Goal: Information Seeking & Learning: Compare options

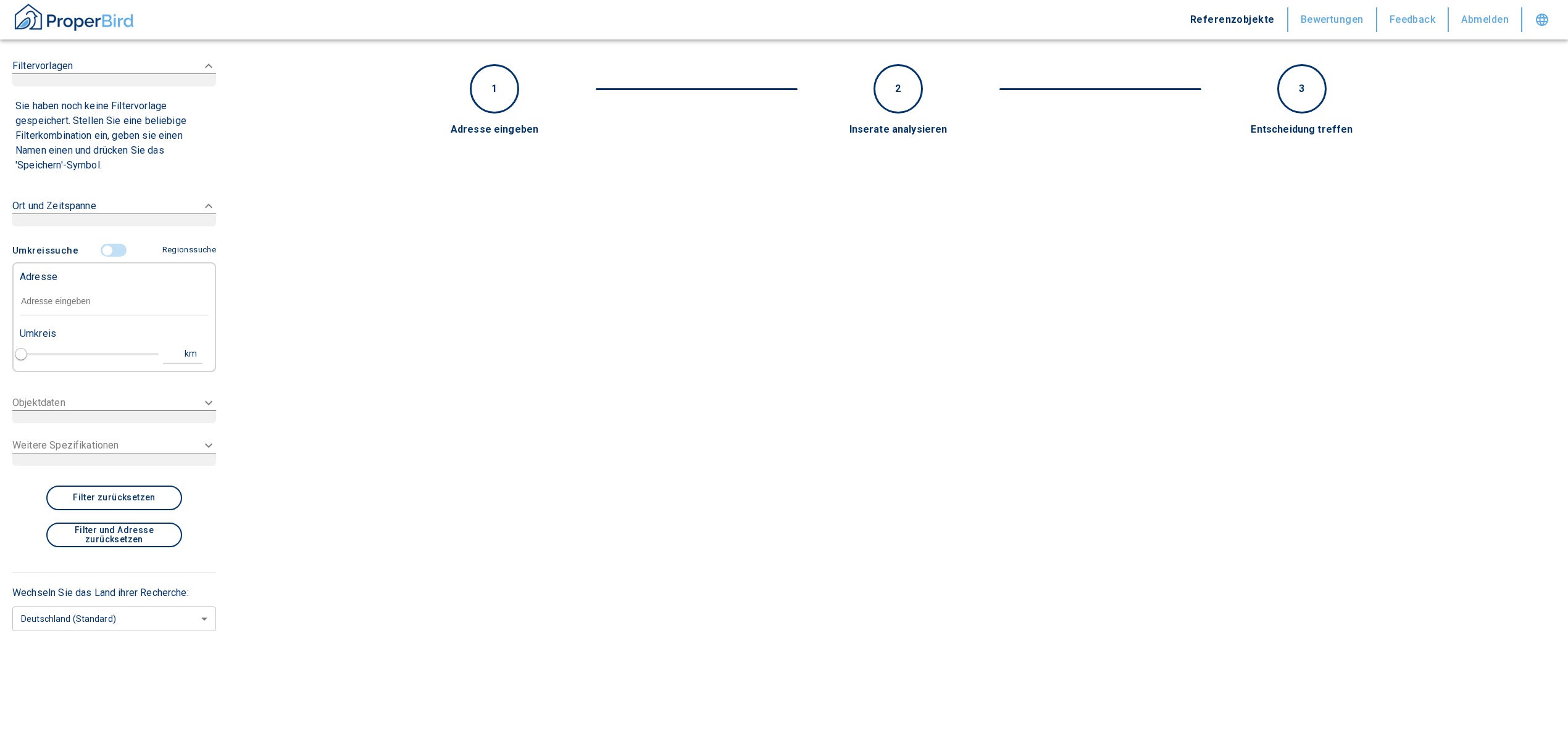
click at [67, 309] on input "text" at bounding box center [114, 302] width 189 height 29
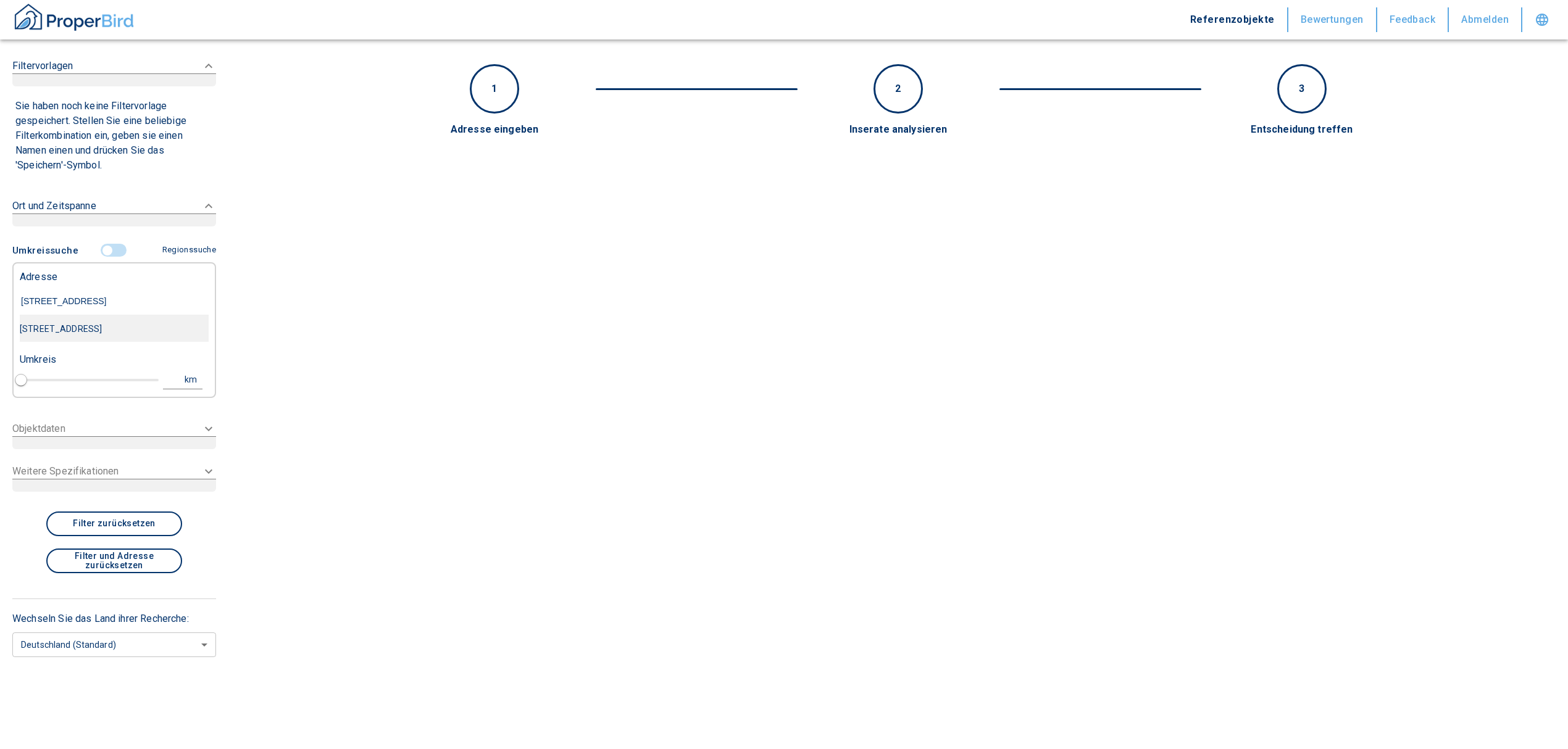
click at [85, 328] on div "[STREET_ADDRESS]" at bounding box center [114, 329] width 189 height 26
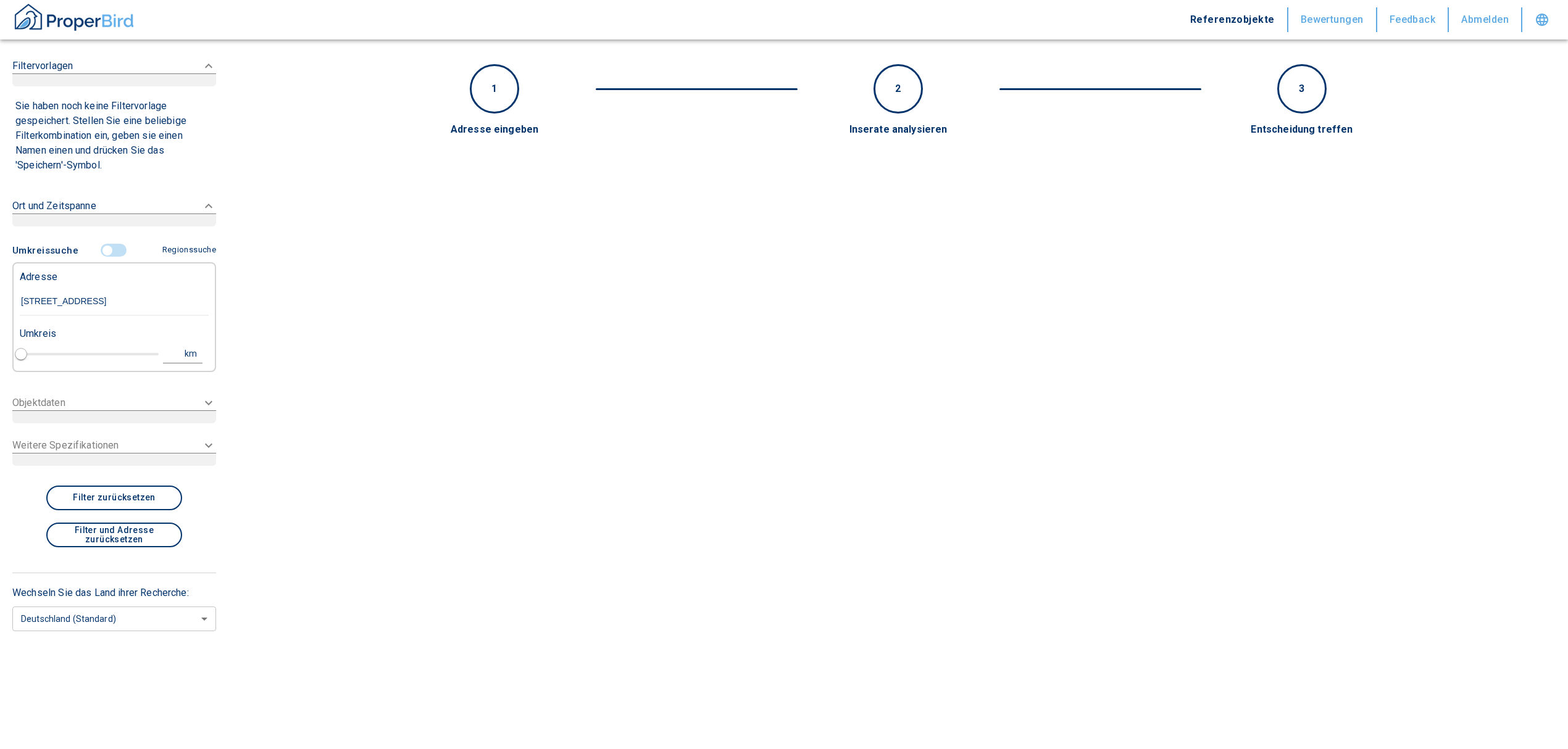
type input "[STREET_ADDRESS]"
type input "1"
type input "2020"
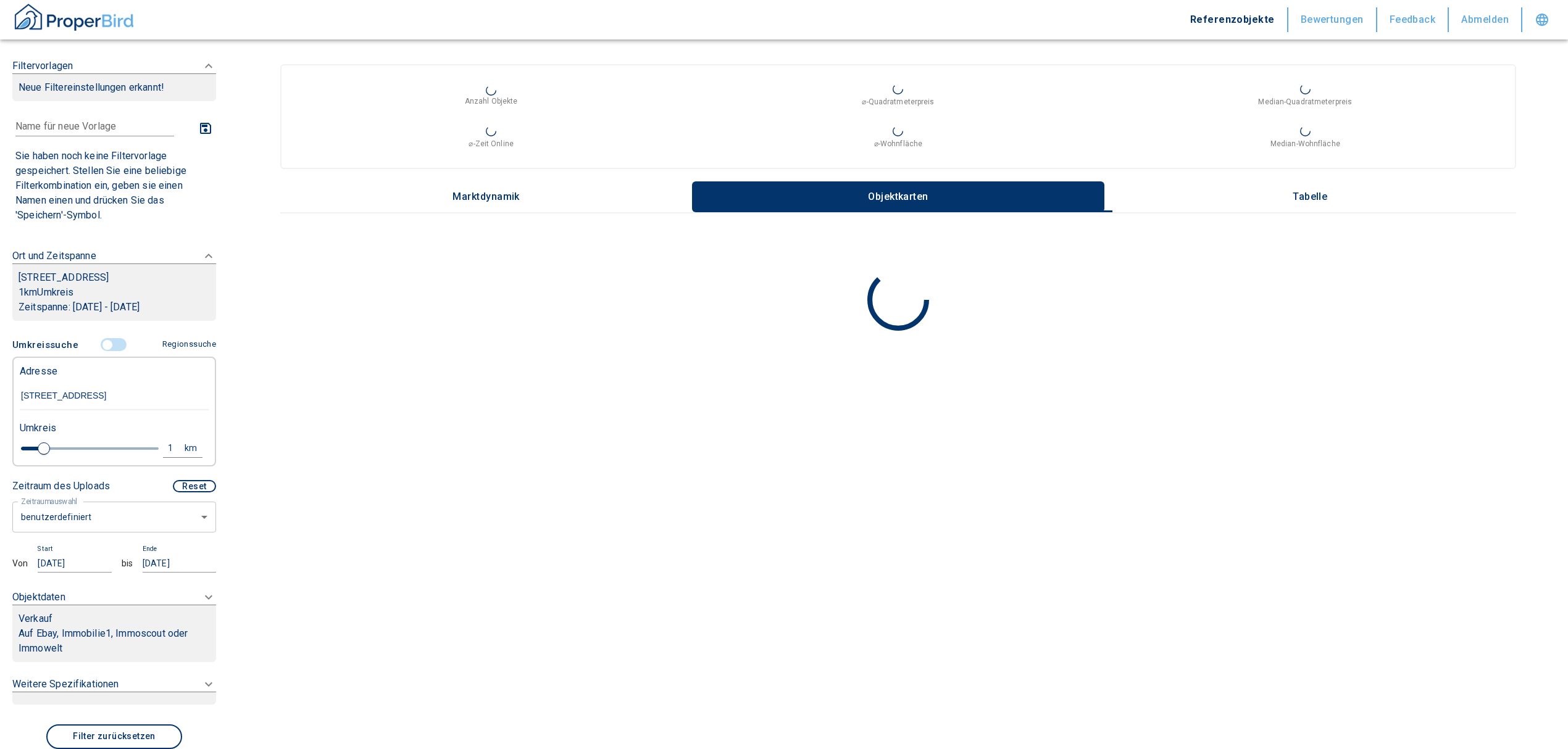
scroll to position [82, 0]
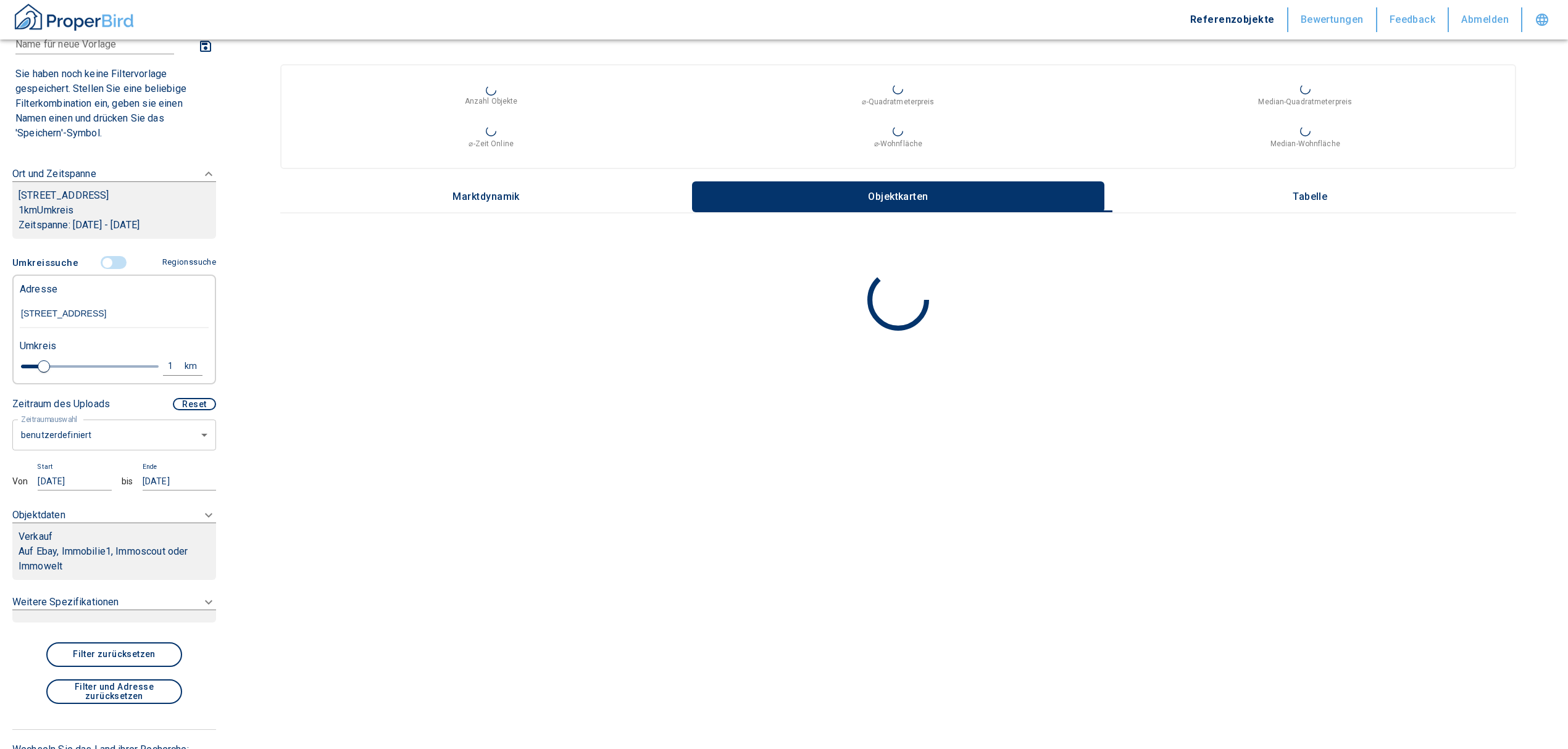
type input "[STREET_ADDRESS]"
click at [89, 436] on body "Referenzobjekte Bewertungen Feedback Abmelden Filtervorlagen Neue Filtereinstel…" at bounding box center [784, 374] width 1568 height 749
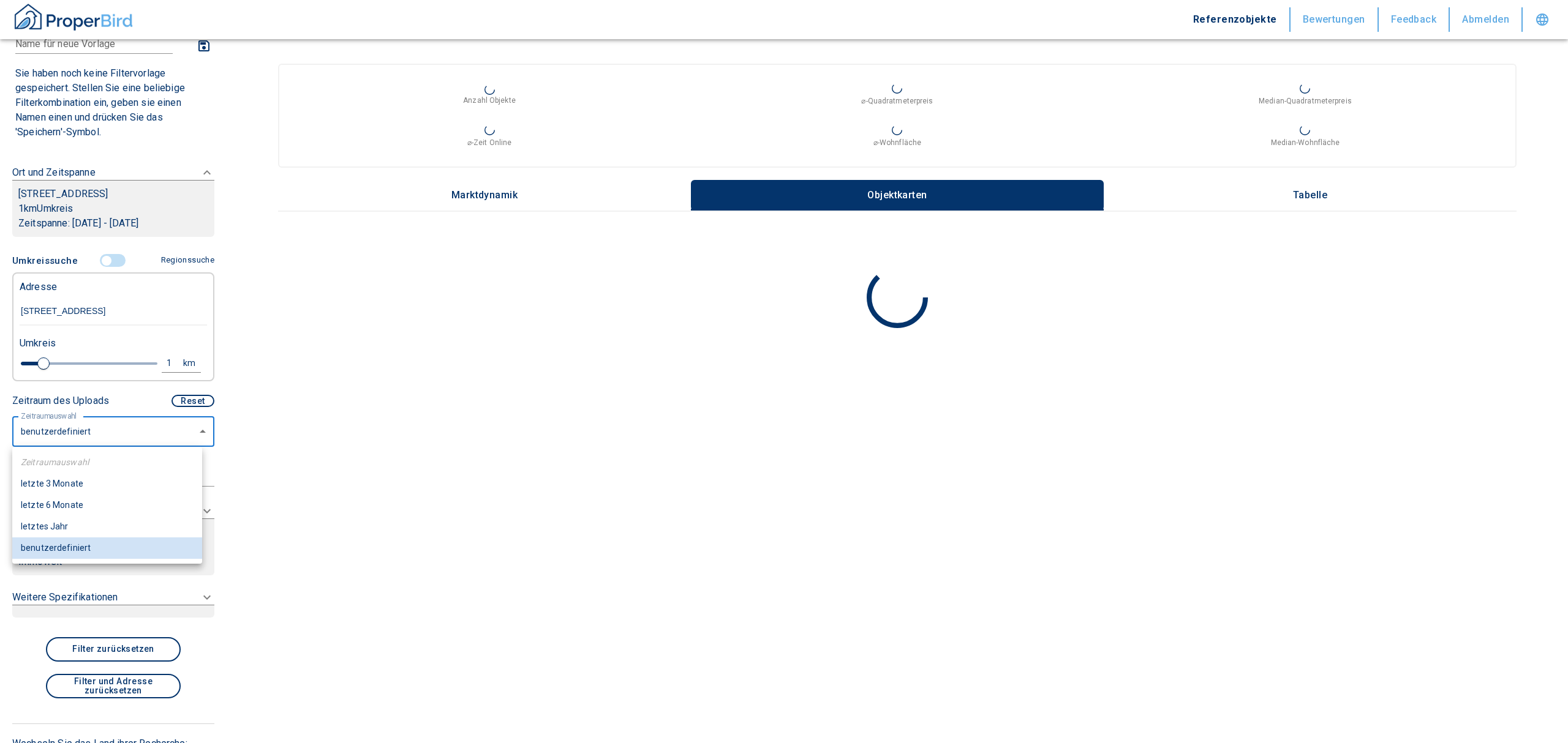
click at [60, 505] on li "letzte 6 Monate" at bounding box center [107, 505] width 190 height 21
type input "2020"
type input "6"
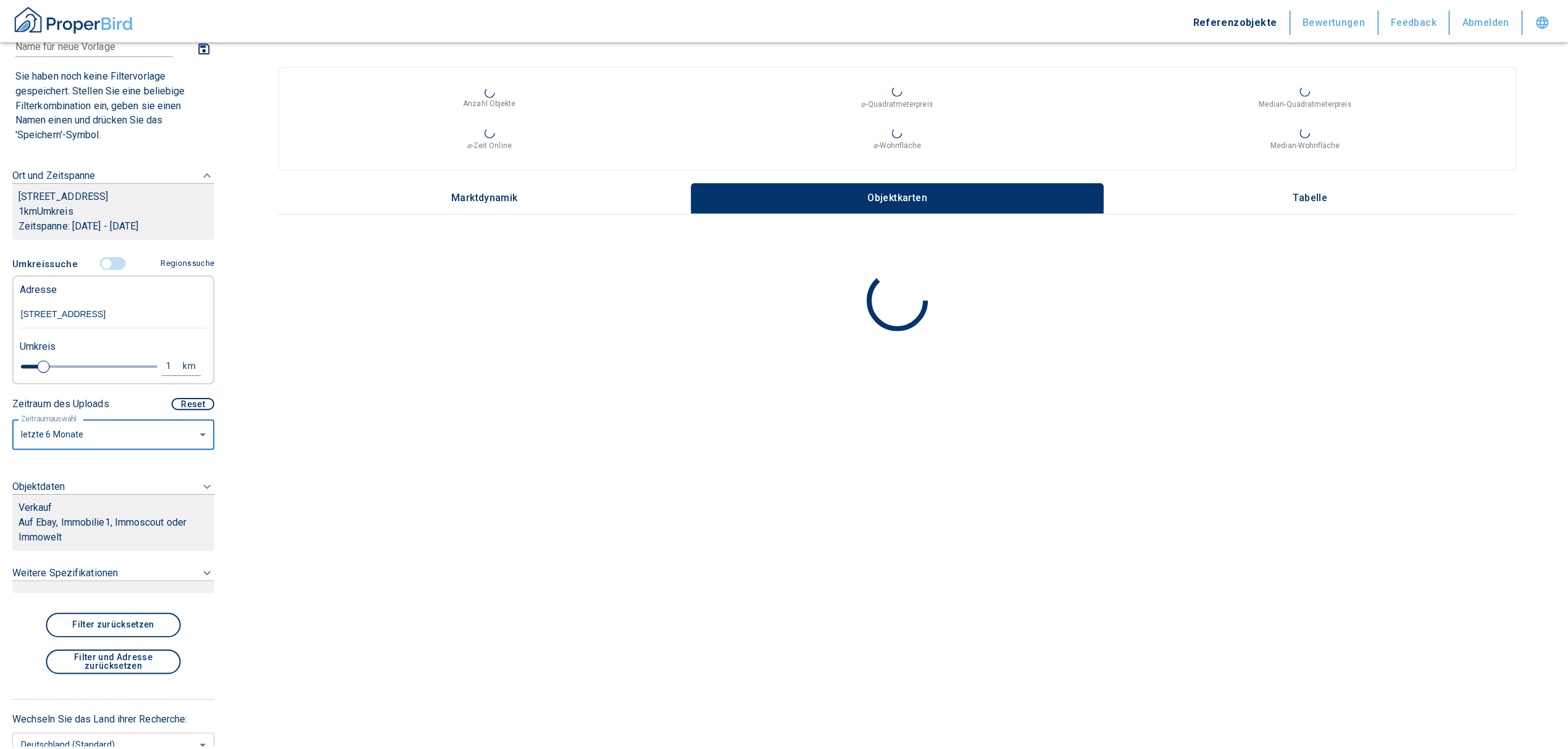
scroll to position [55, 0]
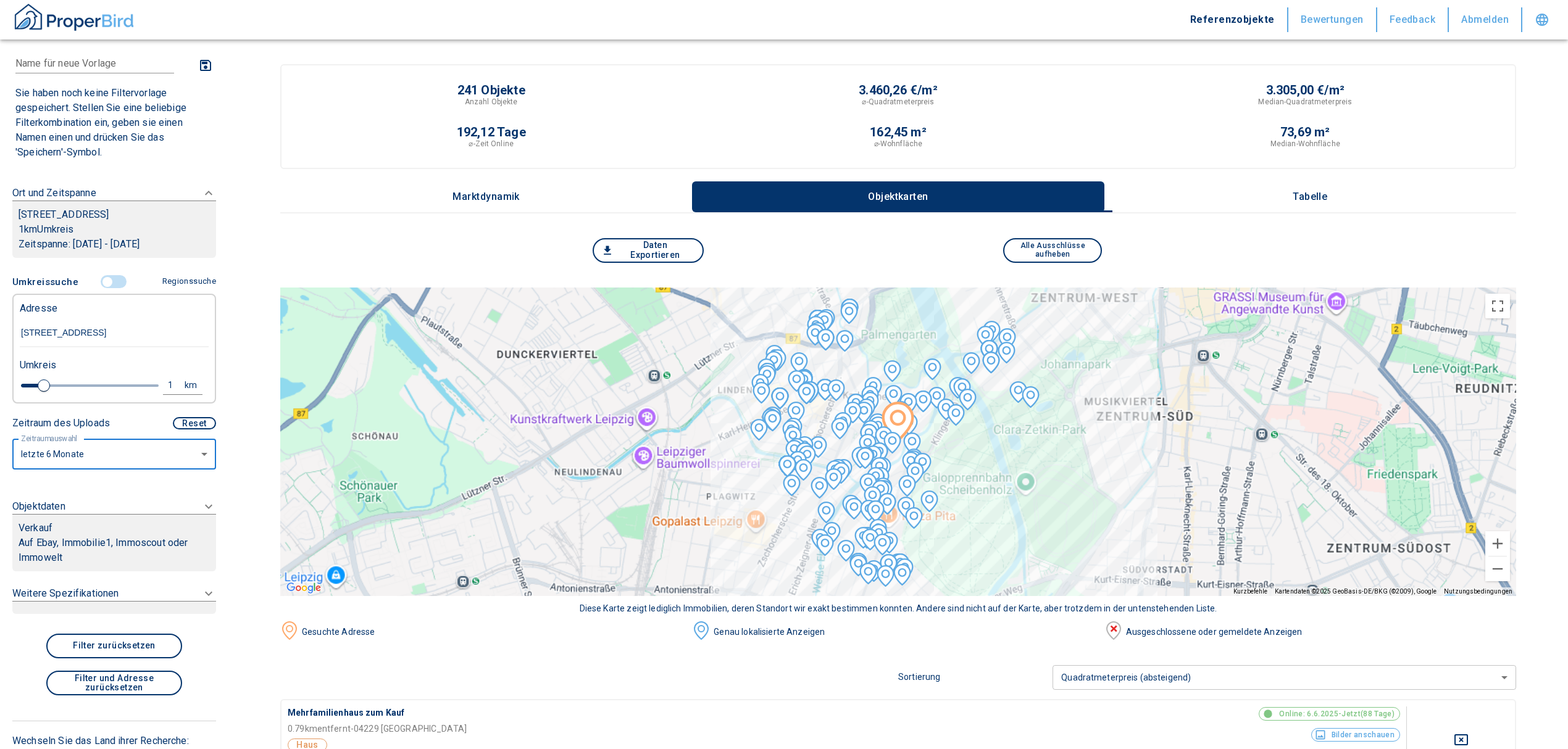
click at [109, 525] on div "Verkauf" at bounding box center [114, 528] width 192 height 15
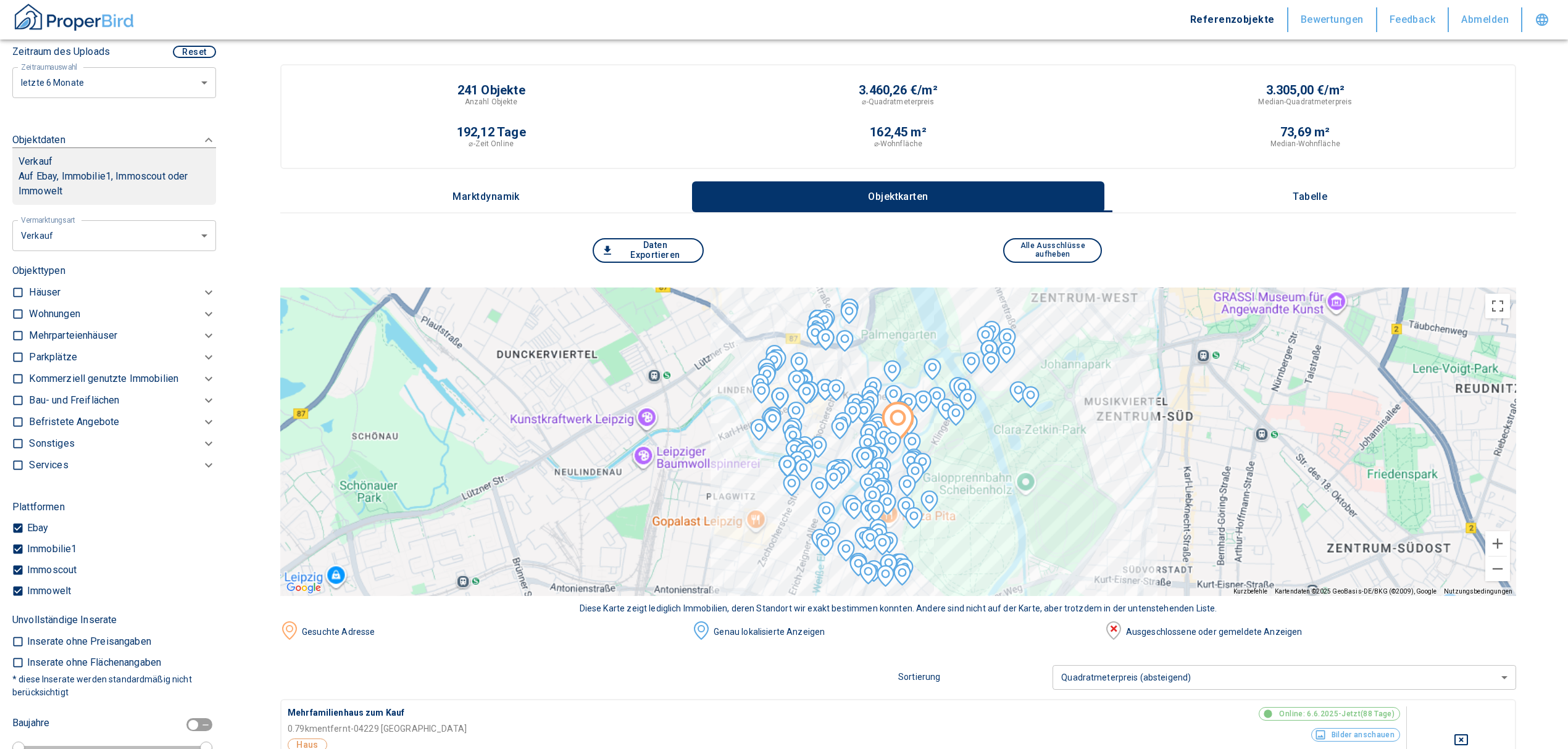
scroll to position [272, 0]
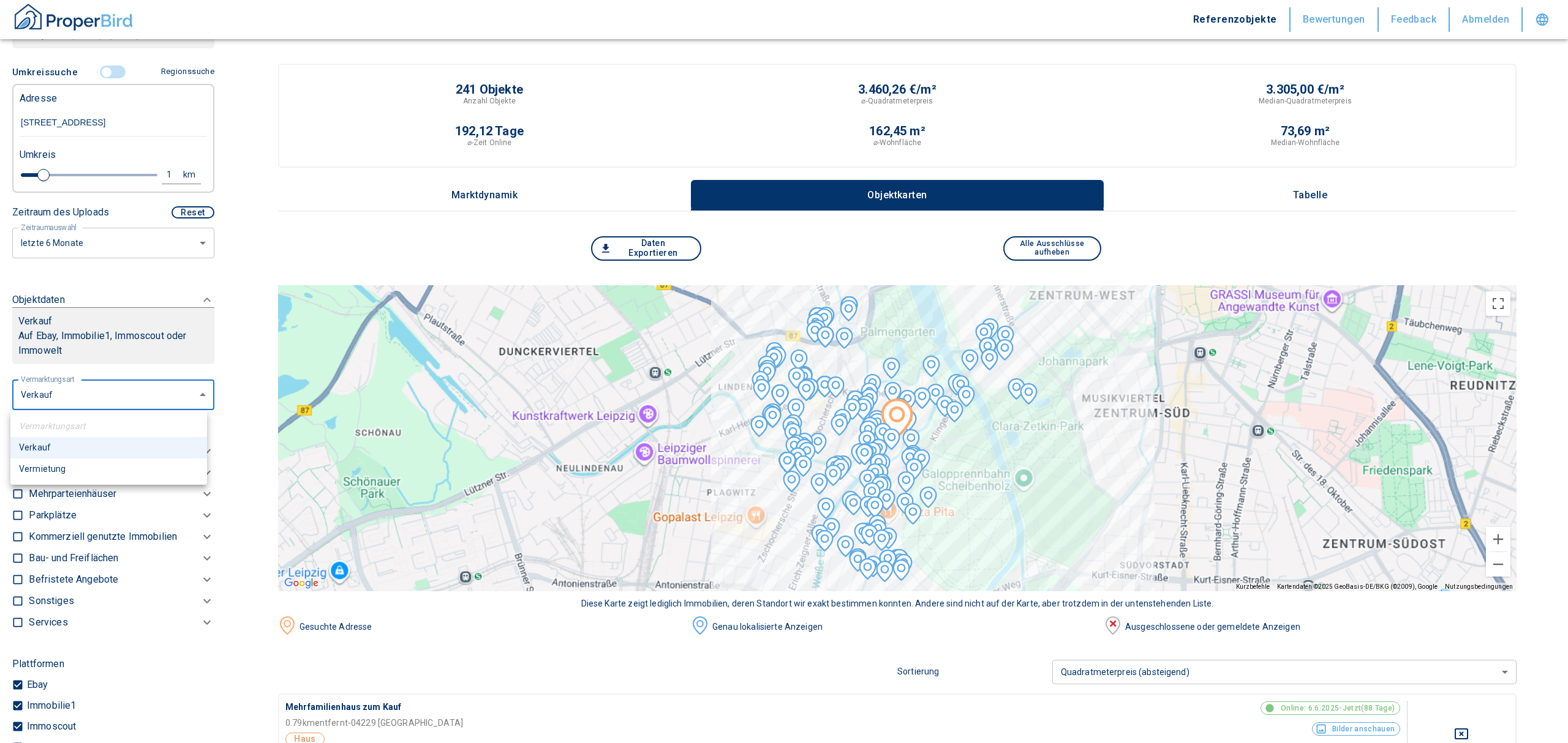
click at [59, 473] on li "Vermietung" at bounding box center [109, 469] width 196 height 21
type input "rent"
type input "2020"
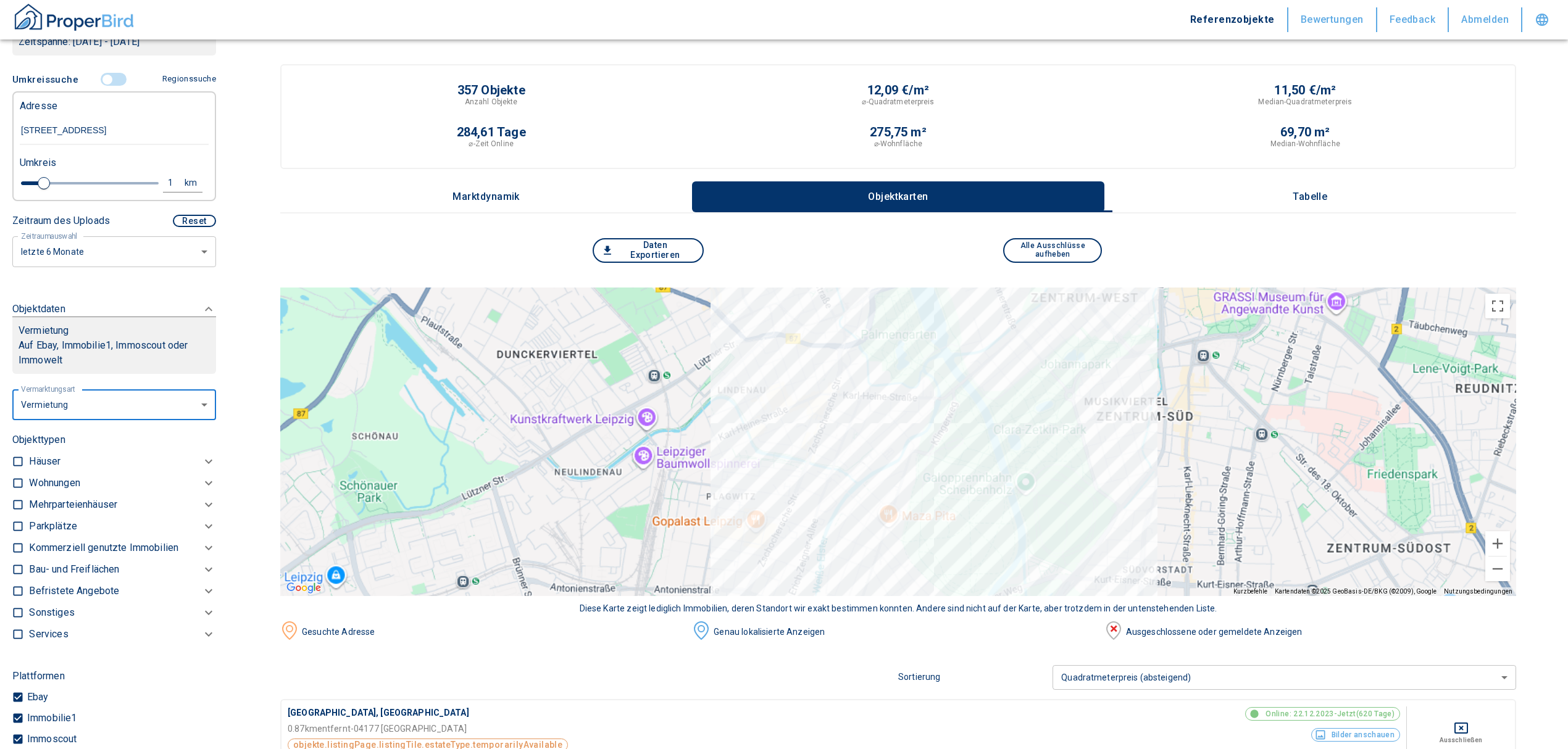
scroll to position [272, 0]
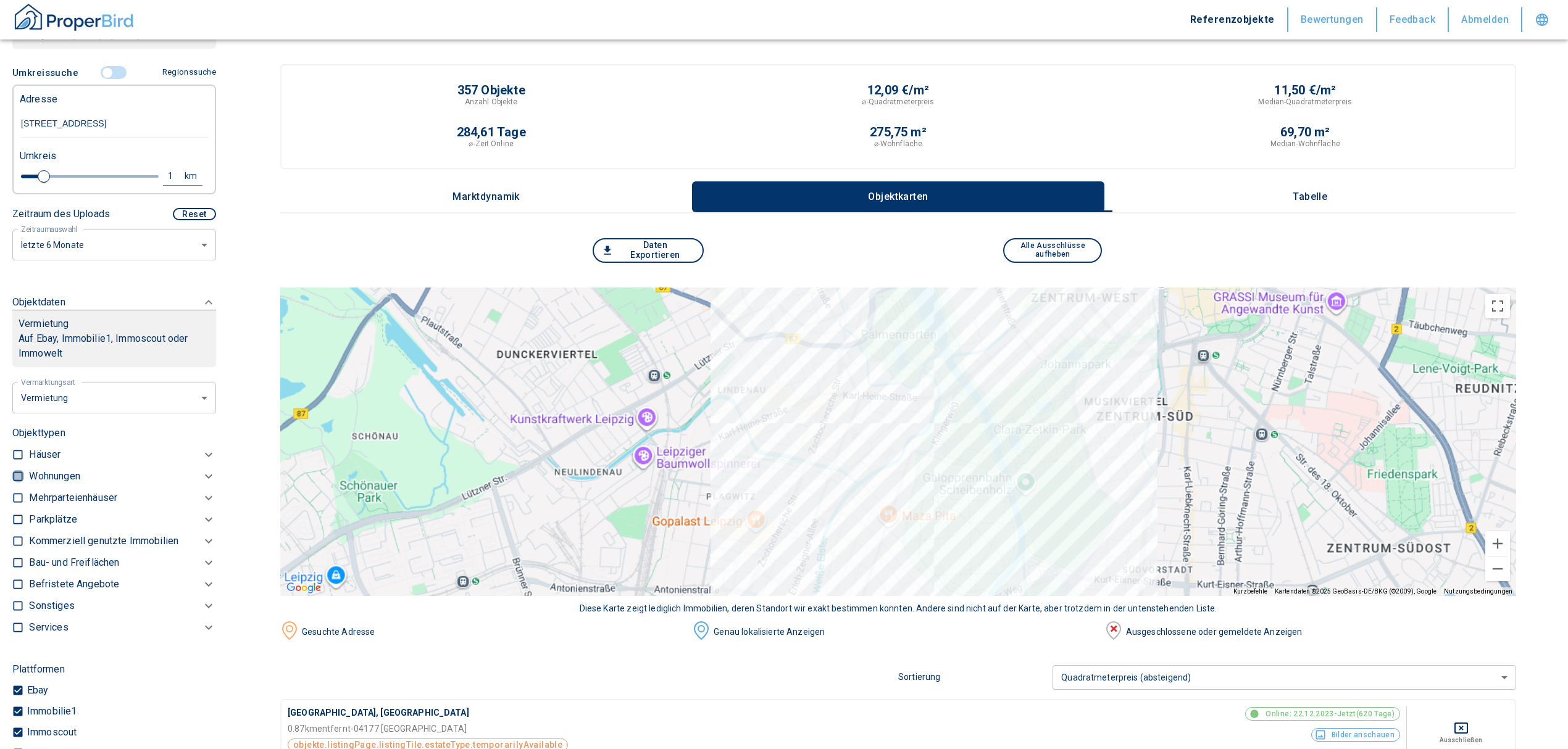
drag, startPoint x: 14, startPoint y: 475, endPoint x: 32, endPoint y: 473, distance: 18.1
click at [15, 475] on input "checkbox" at bounding box center [17, 476] width 12 height 12
checkbox input "true"
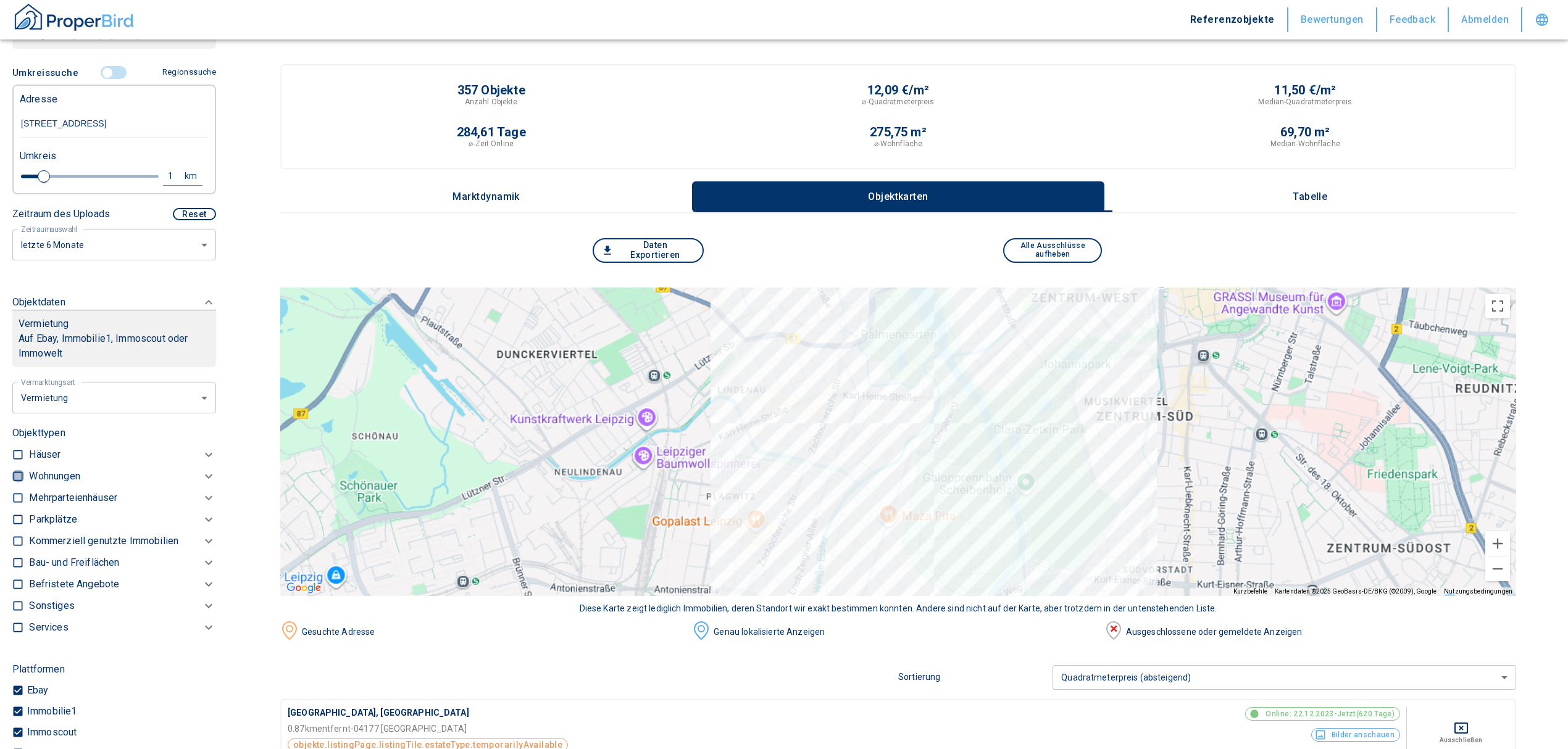
checkbox input "true"
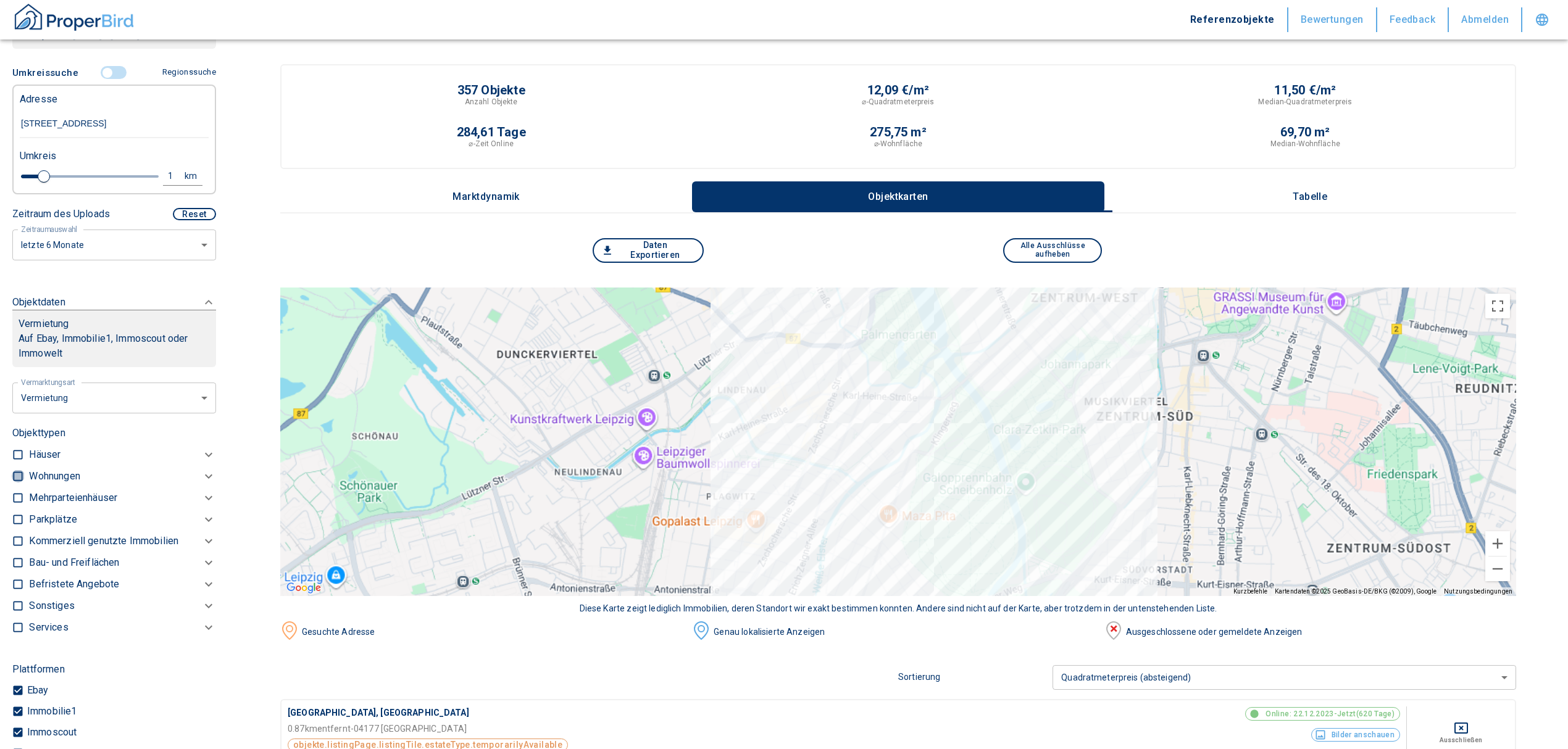
checkbox input "true"
type input "2020"
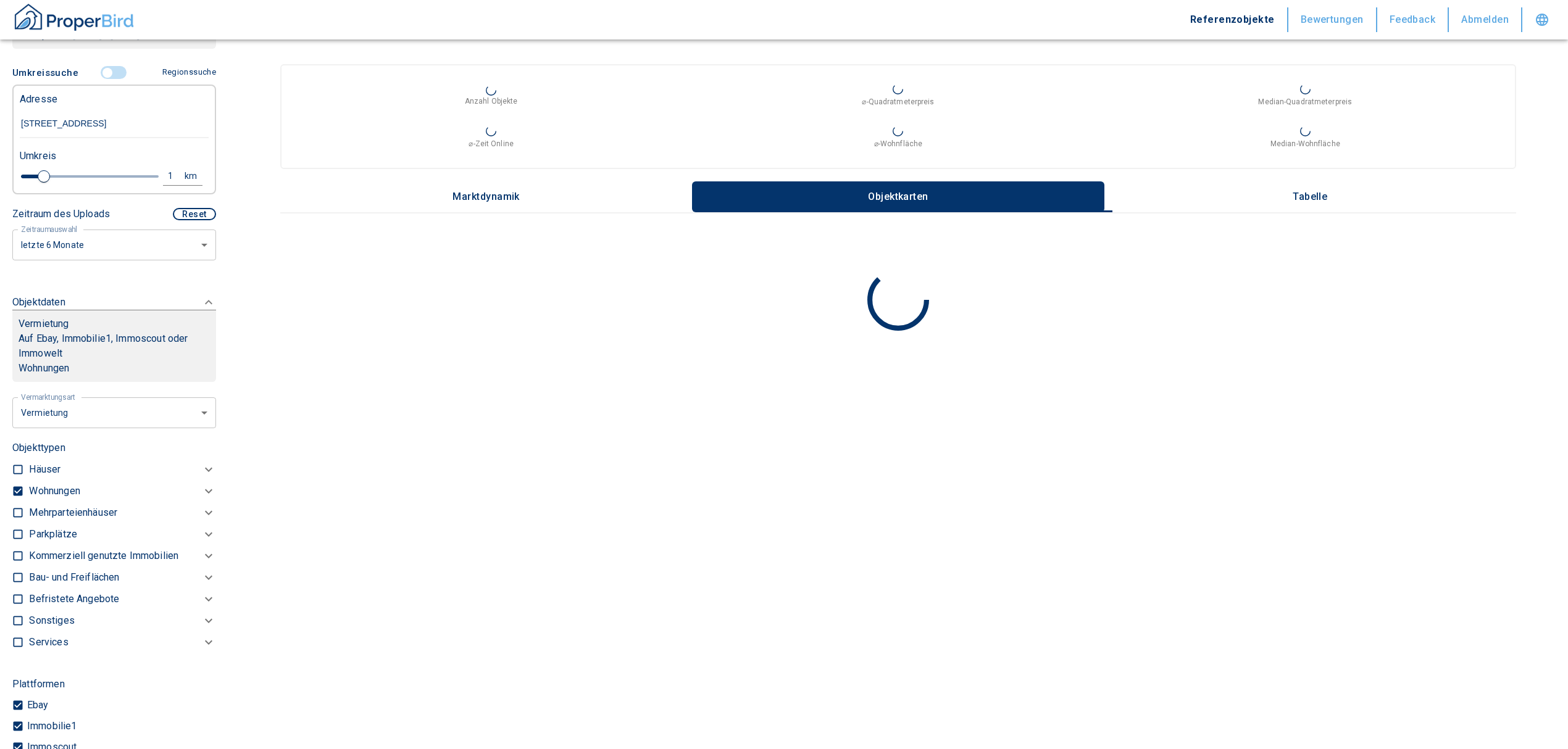
click at [53, 490] on p "Wohnungen" at bounding box center [54, 491] width 51 height 15
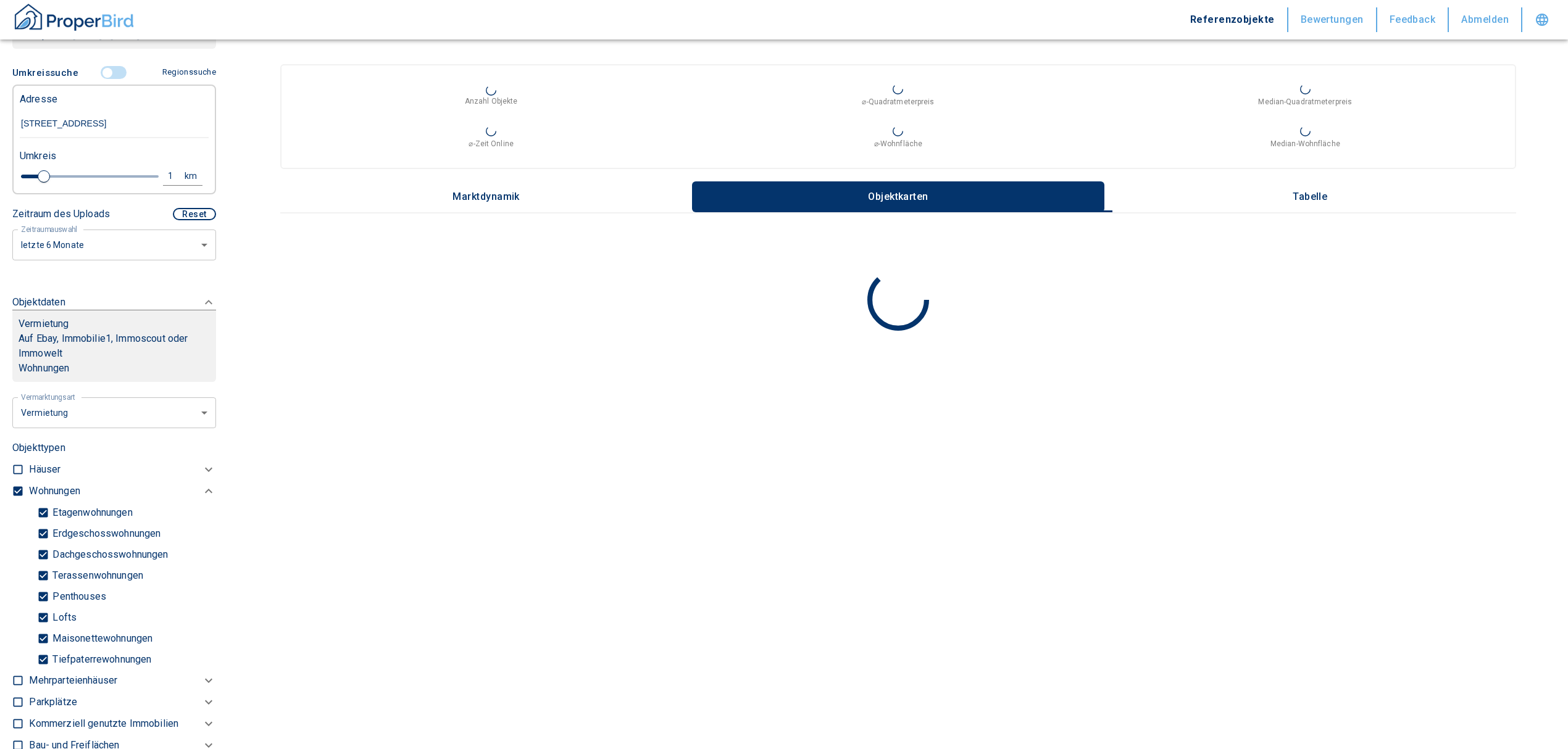
click at [46, 659] on input "Tiefpaterrewohnungen" at bounding box center [43, 660] width 12 height 21
checkbox input "false"
type input "2020"
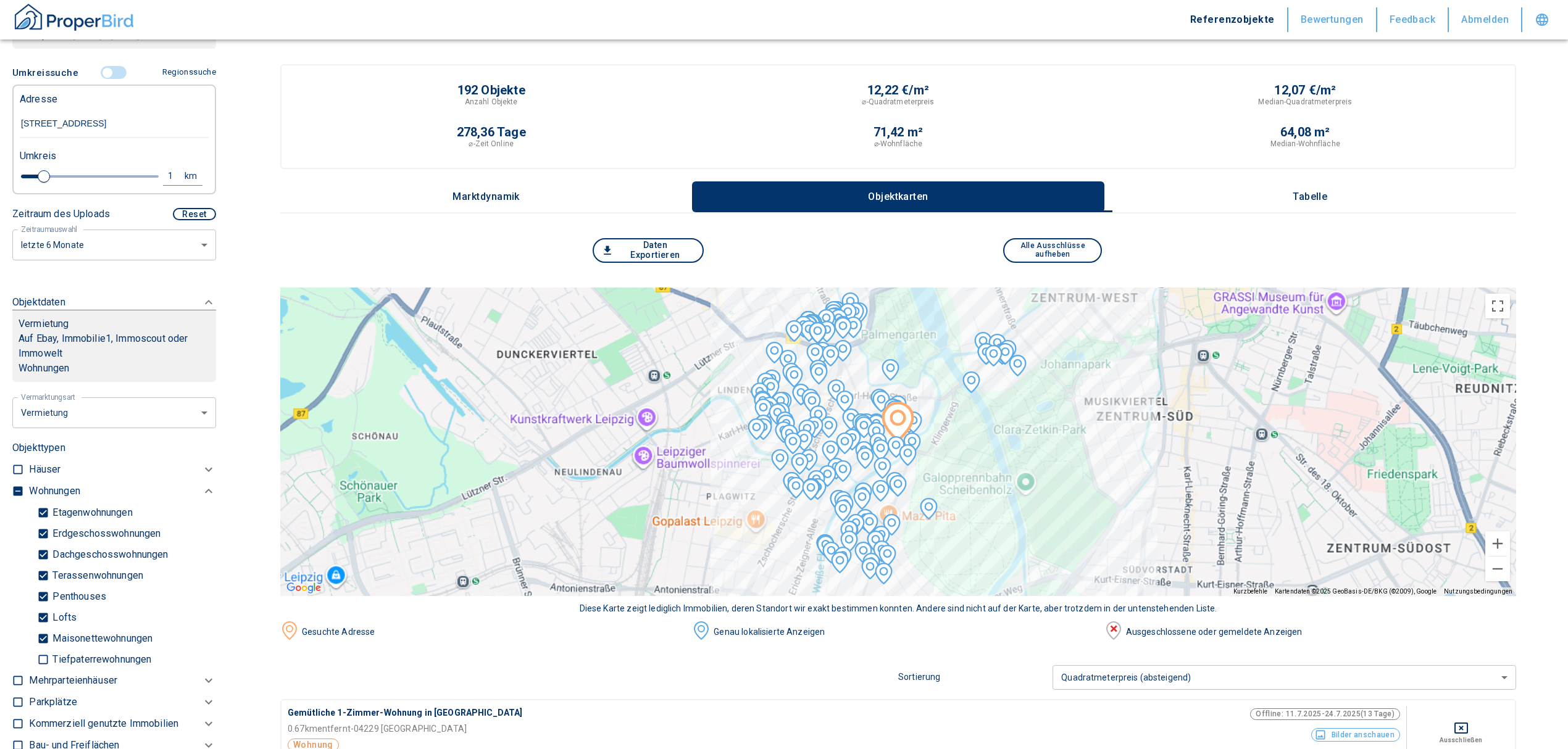
click at [1296, 195] on p "Tabelle" at bounding box center [1309, 197] width 61 height 11
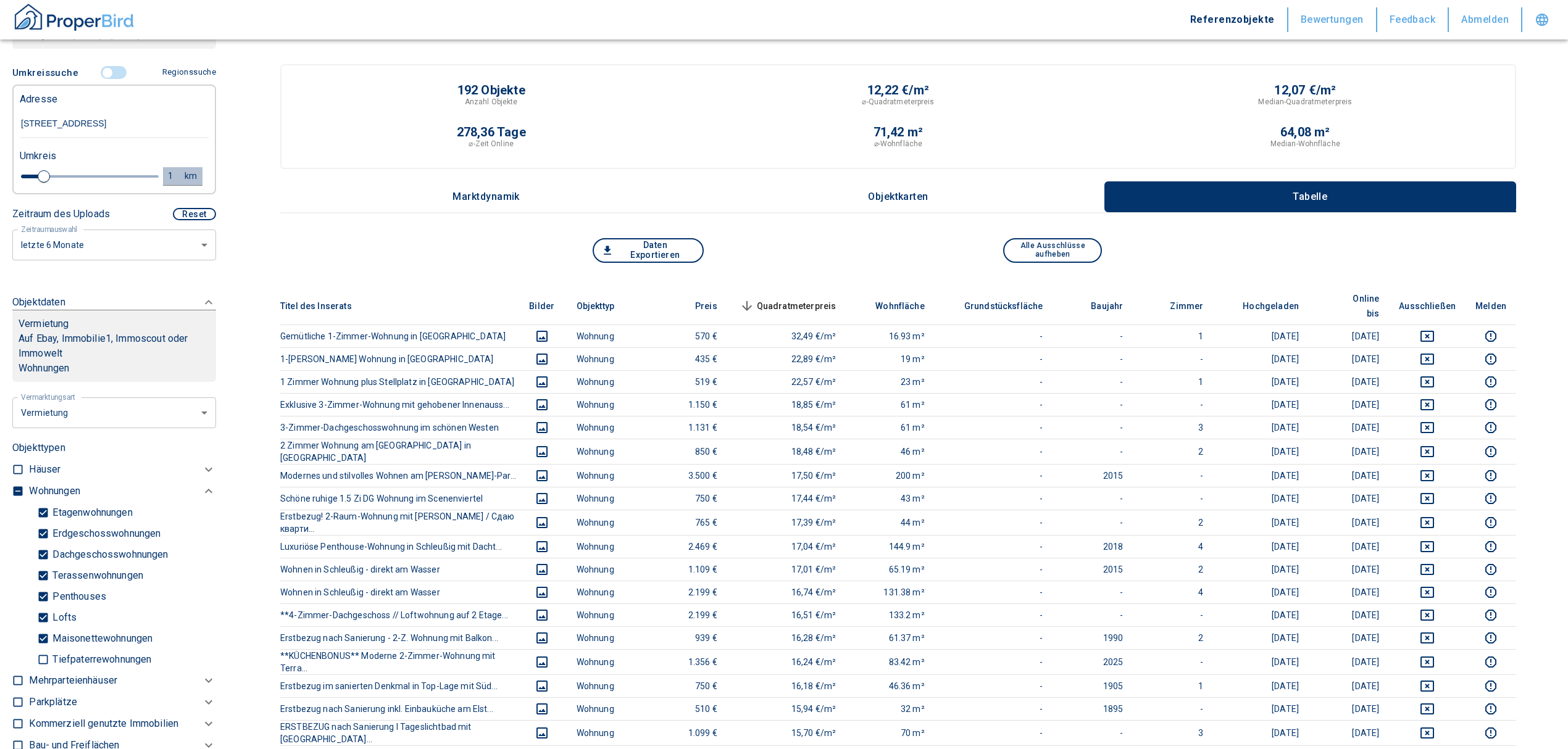
click at [166, 169] on div "1" at bounding box center [177, 177] width 22 height 16
drag, startPoint x: 33, startPoint y: 182, endPoint x: -19, endPoint y: 184, distance: 52.0
type input "0,5"
click at [157, 177] on button "Neue Suchen" at bounding box center [164, 176] width 68 height 17
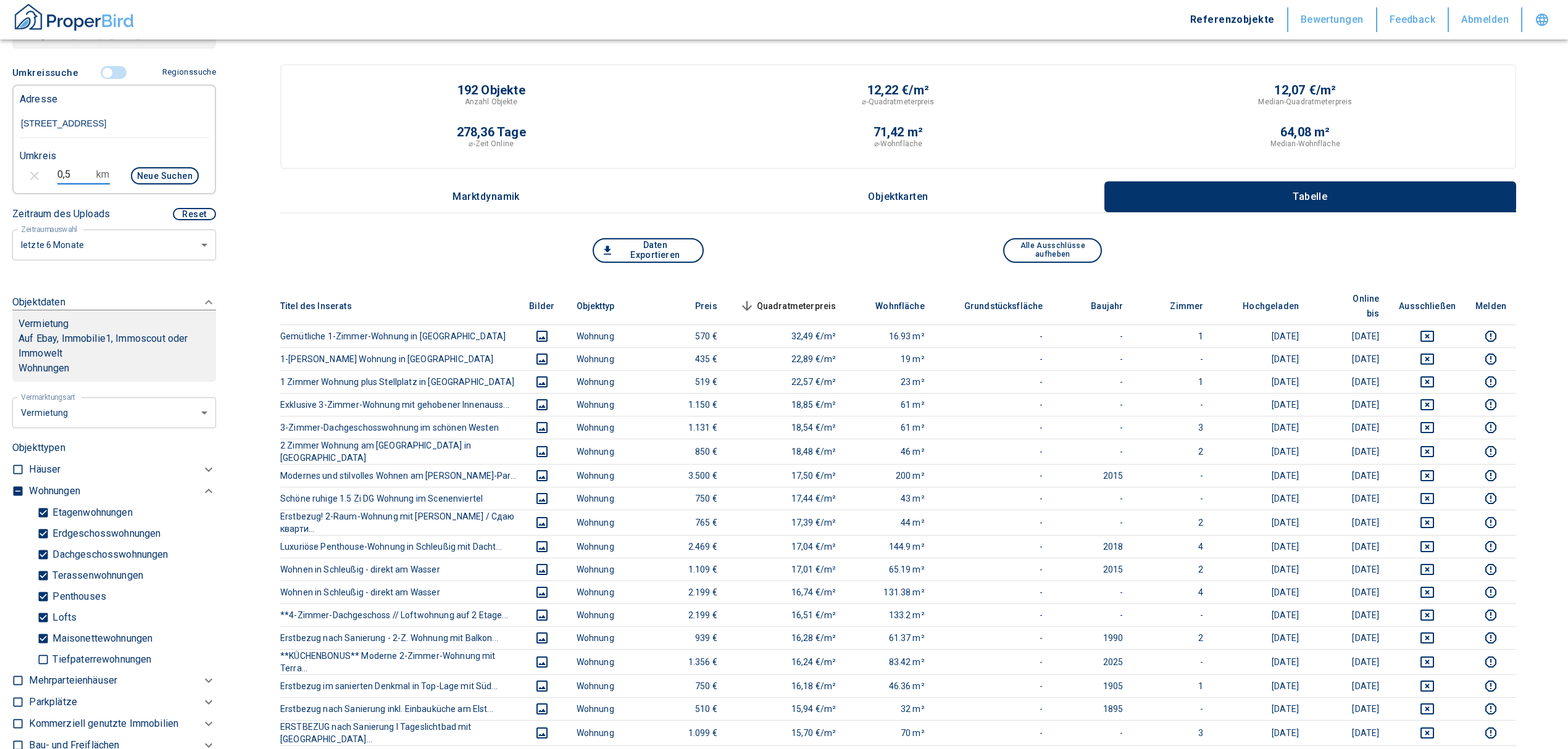
type input "2020"
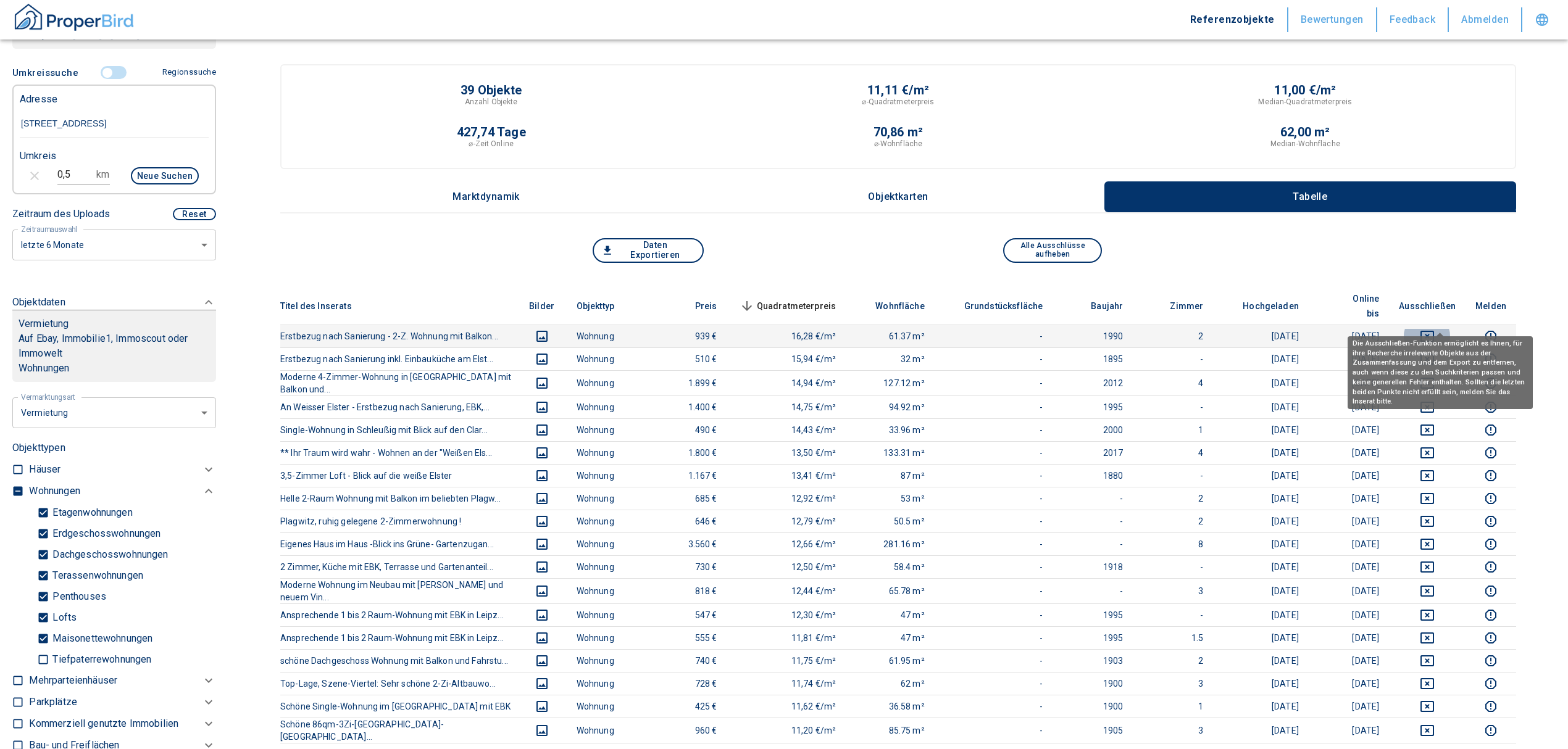
click at [1434, 329] on icon "deselect this listing" at bounding box center [1426, 336] width 15 height 15
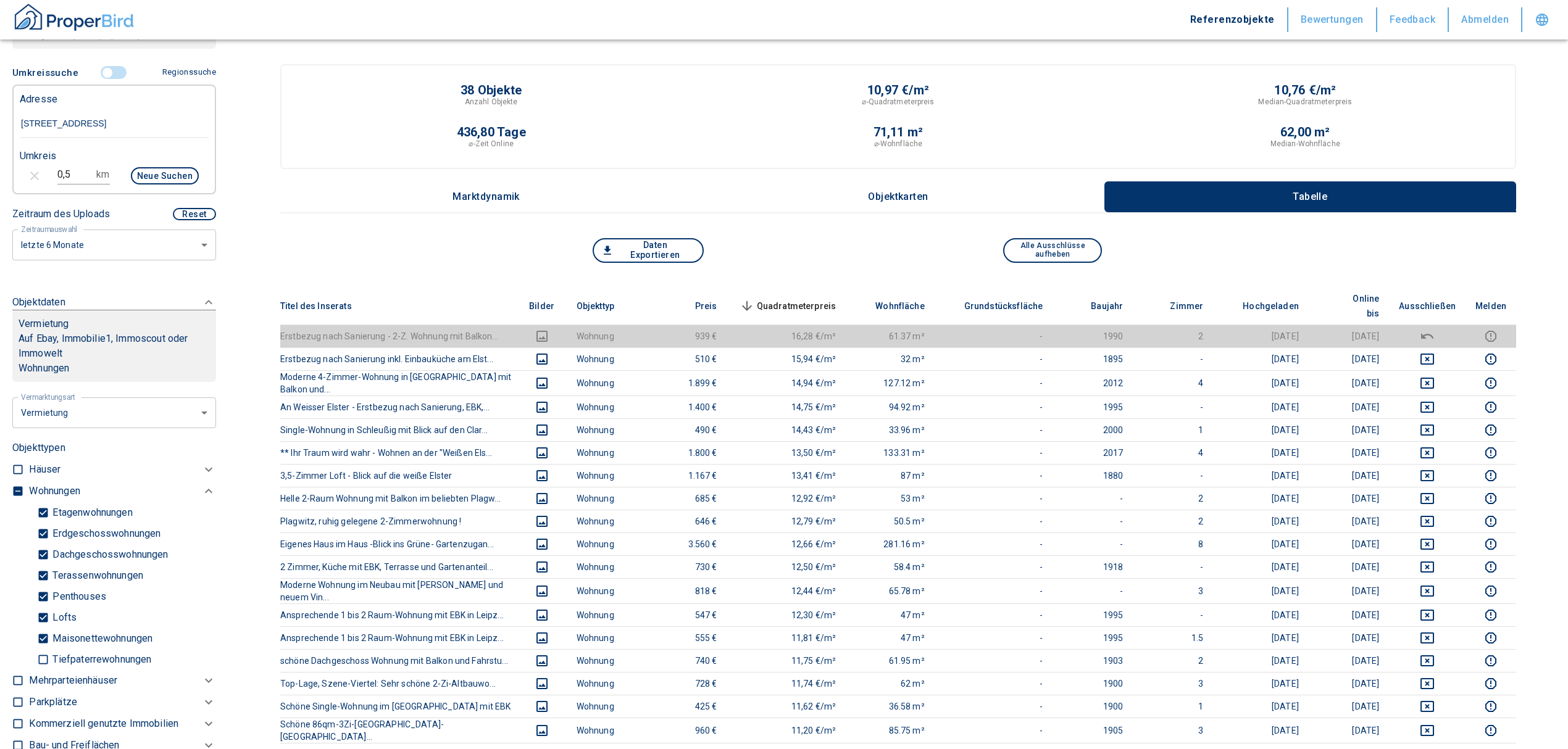
click at [813, 287] on th "Quadratmeterpreis sorted descending" at bounding box center [786, 306] width 119 height 38
click at [817, 299] on span "Quadratmeterpreis sorted descending" at bounding box center [786, 306] width 99 height 15
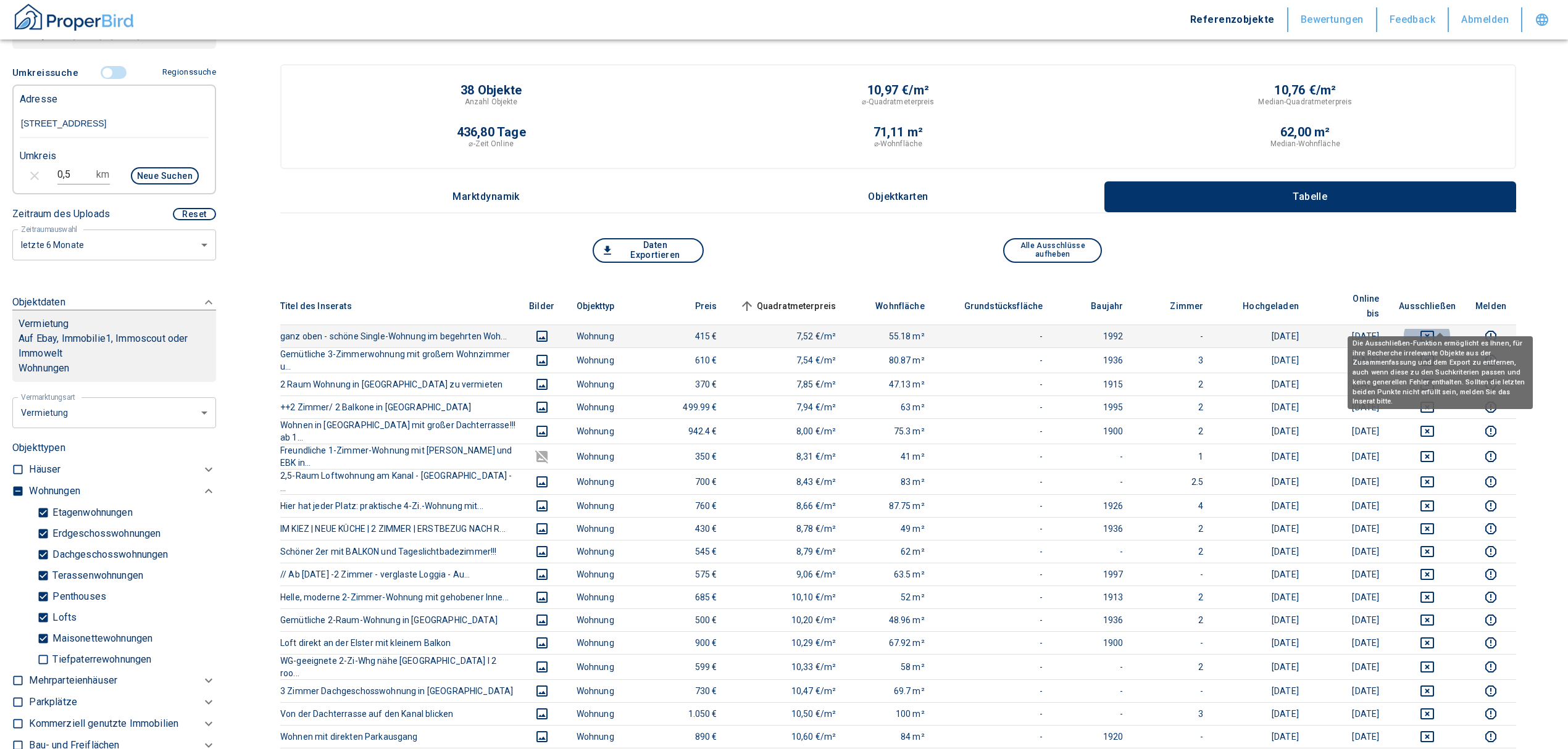
click at [1434, 329] on icon "deselect this listing" at bounding box center [1426, 336] width 15 height 15
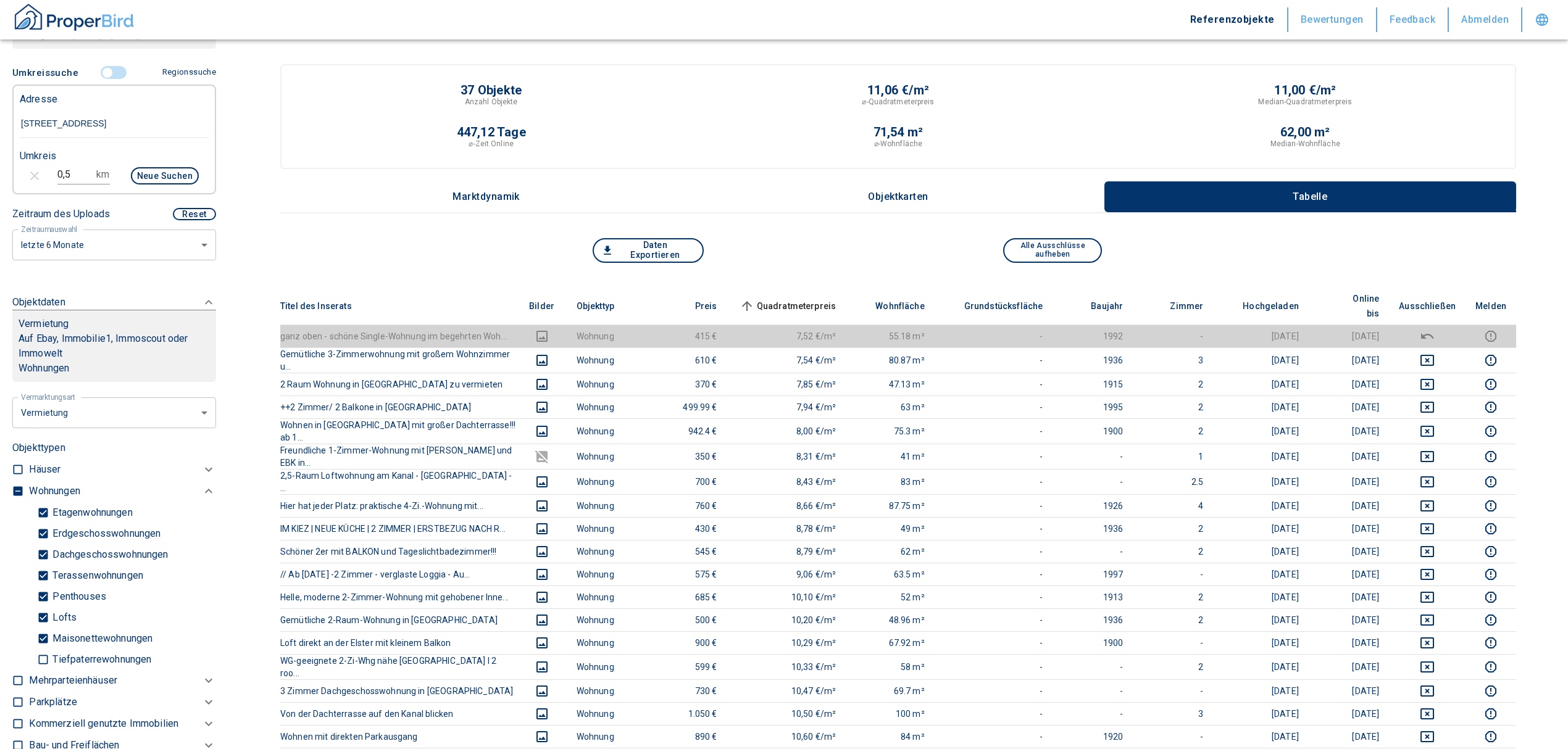
click at [798, 289] on th "Quadratmeterpreis sorted ascending" at bounding box center [786, 306] width 119 height 38
click at [803, 299] on span "Quadratmeterpreis sorted ascending" at bounding box center [786, 306] width 99 height 15
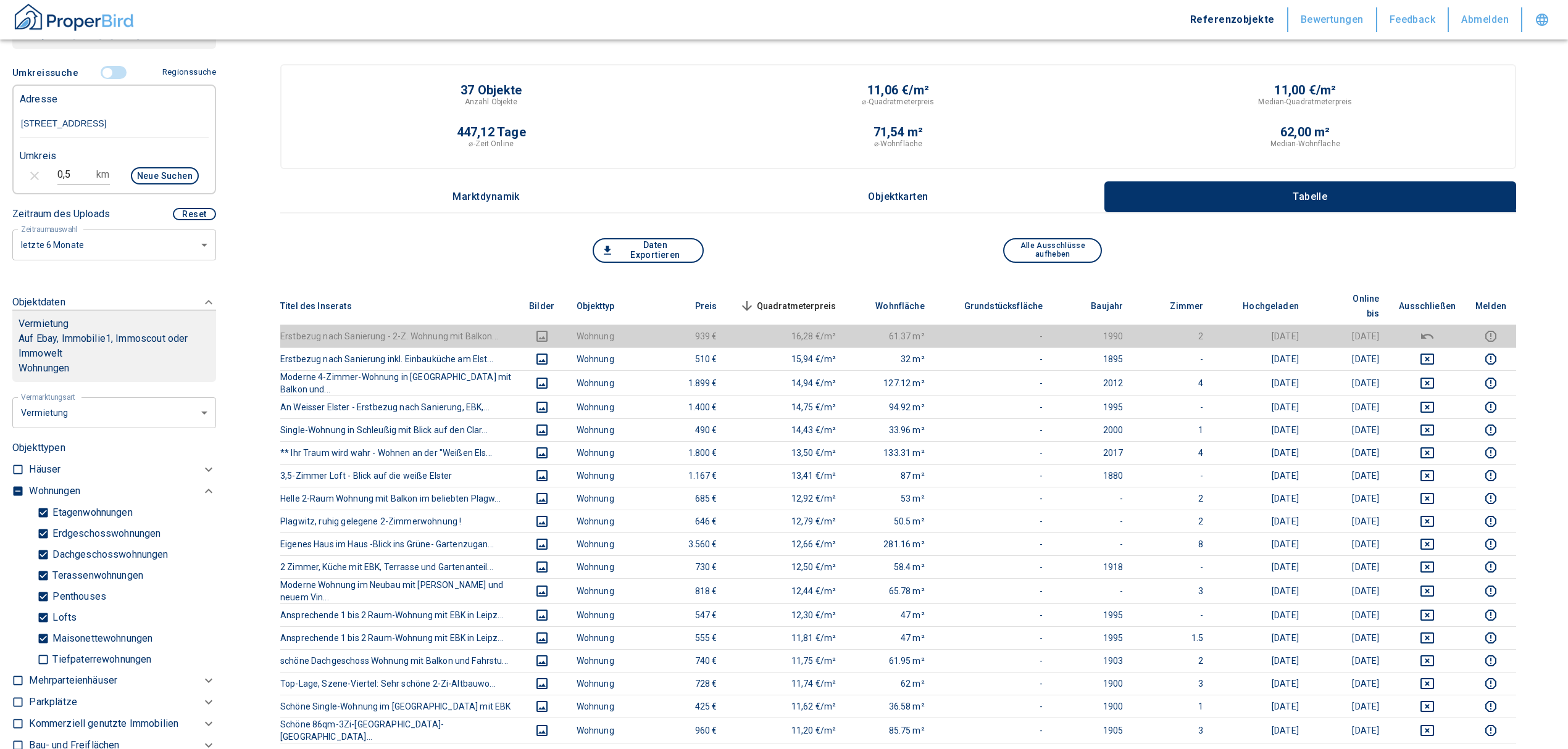
click at [785, 299] on span "Quadratmeterpreis sorted descending" at bounding box center [786, 306] width 99 height 15
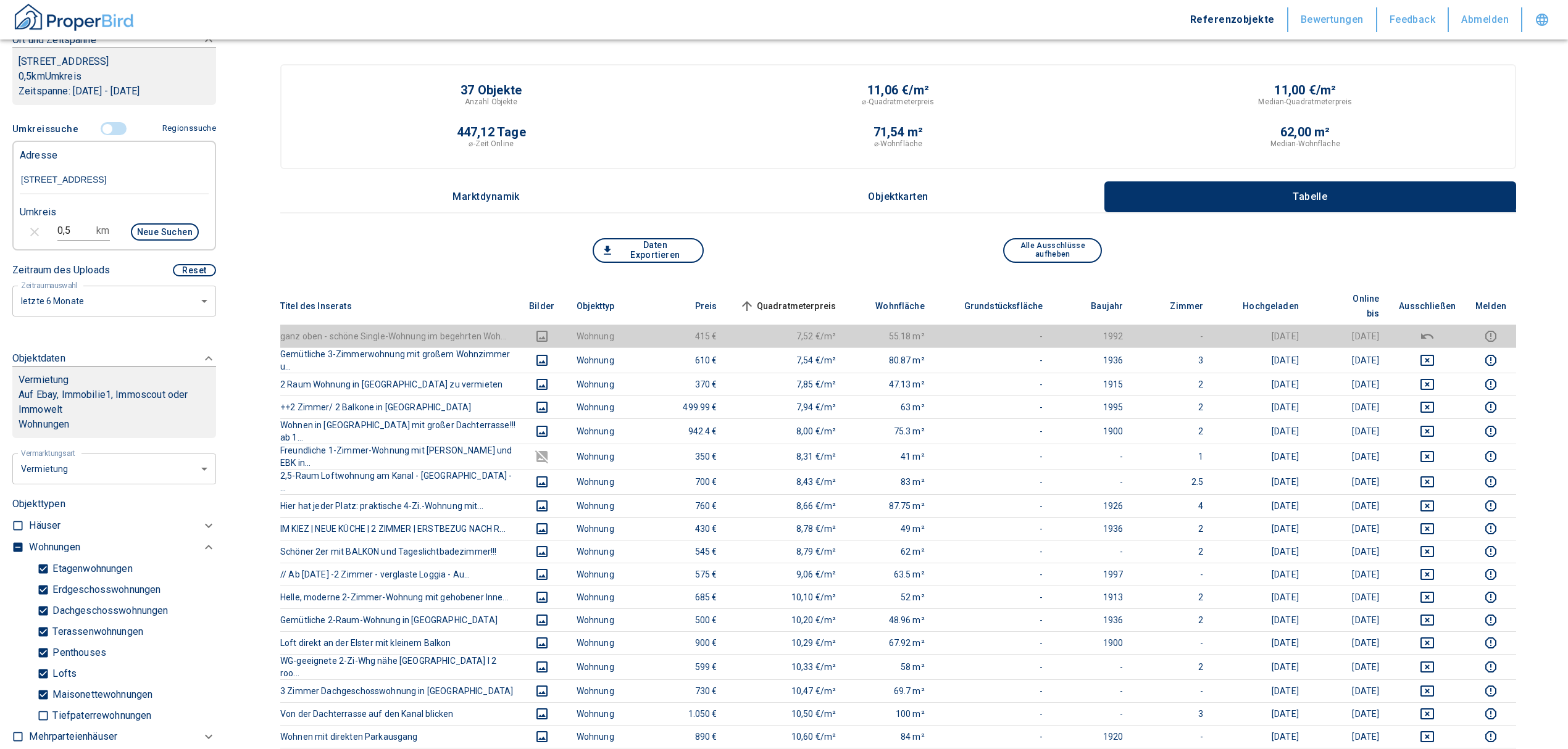
scroll to position [190, 0]
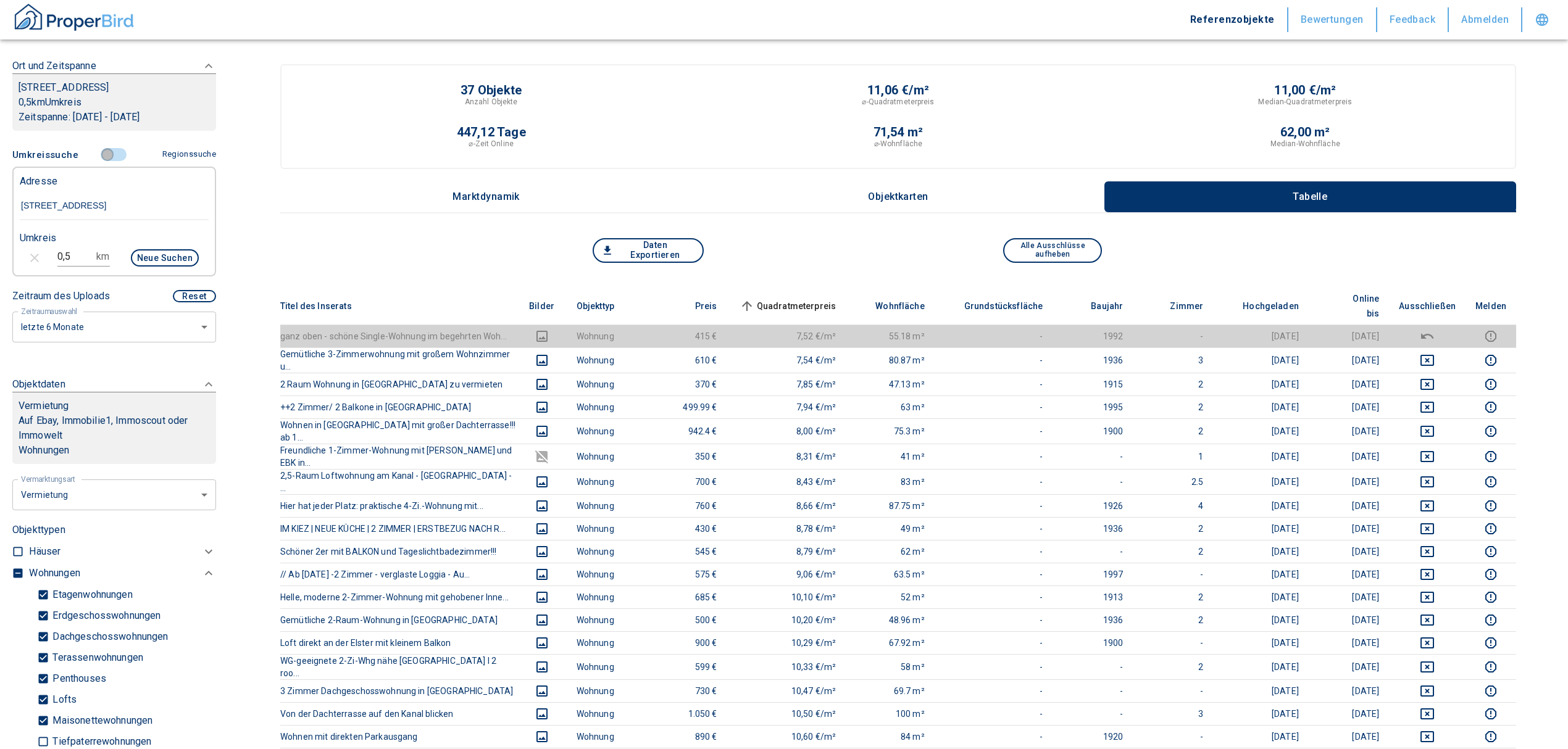
click at [101, 152] on input "controlled" at bounding box center [107, 154] width 37 height 14
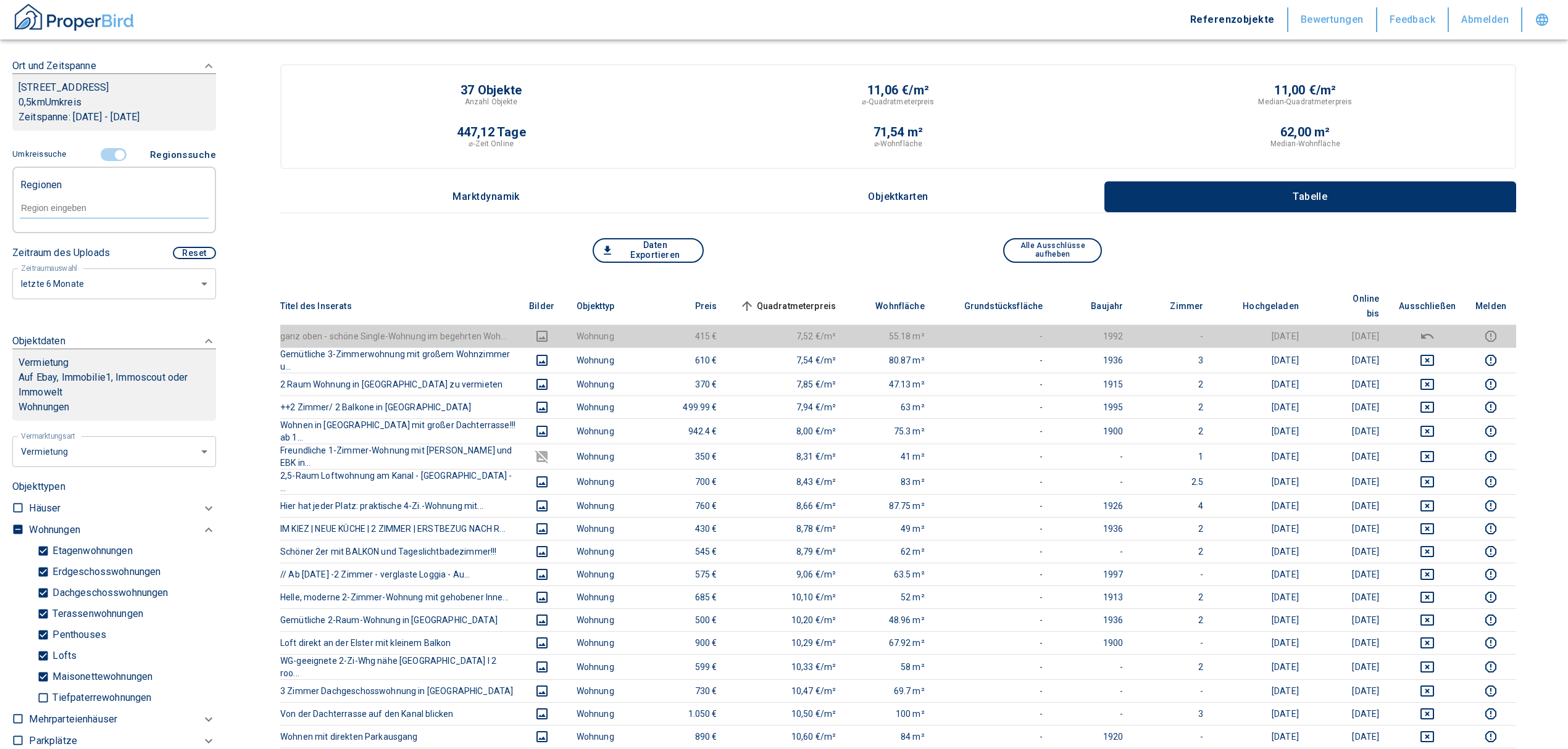
click at [20, 209] on input "text" at bounding box center [114, 208] width 189 height 11
click at [101, 235] on li "04229 [GEOGRAPHIC_DATA]" at bounding box center [108, 236] width 177 height 22
type input "04229"
type input "2020"
type input "04229 [GEOGRAPHIC_DATA]"
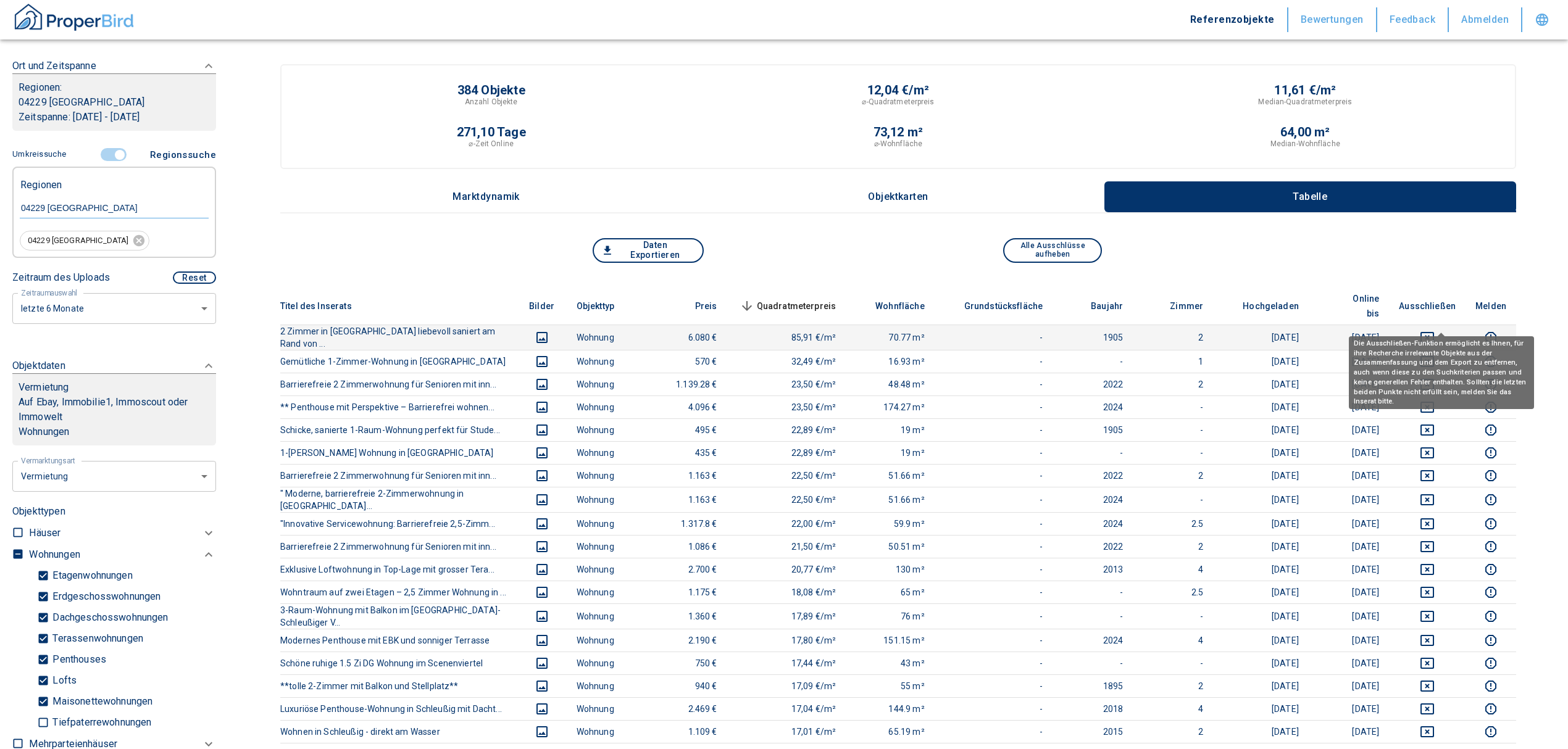
click at [1434, 332] on icon "deselect this listing" at bounding box center [1426, 338] width 14 height 11
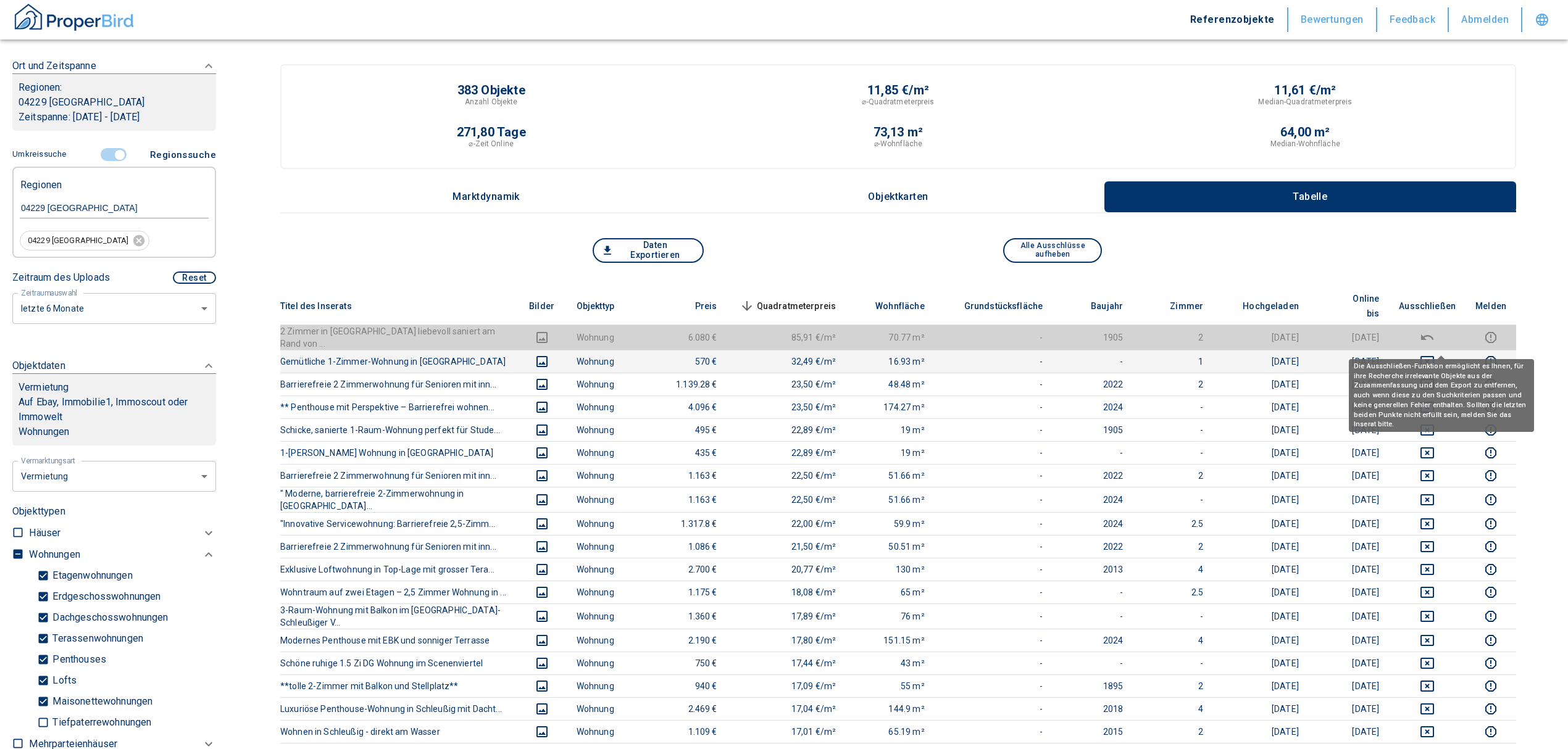
click at [1434, 356] on icon "deselect this listing" at bounding box center [1426, 362] width 14 height 11
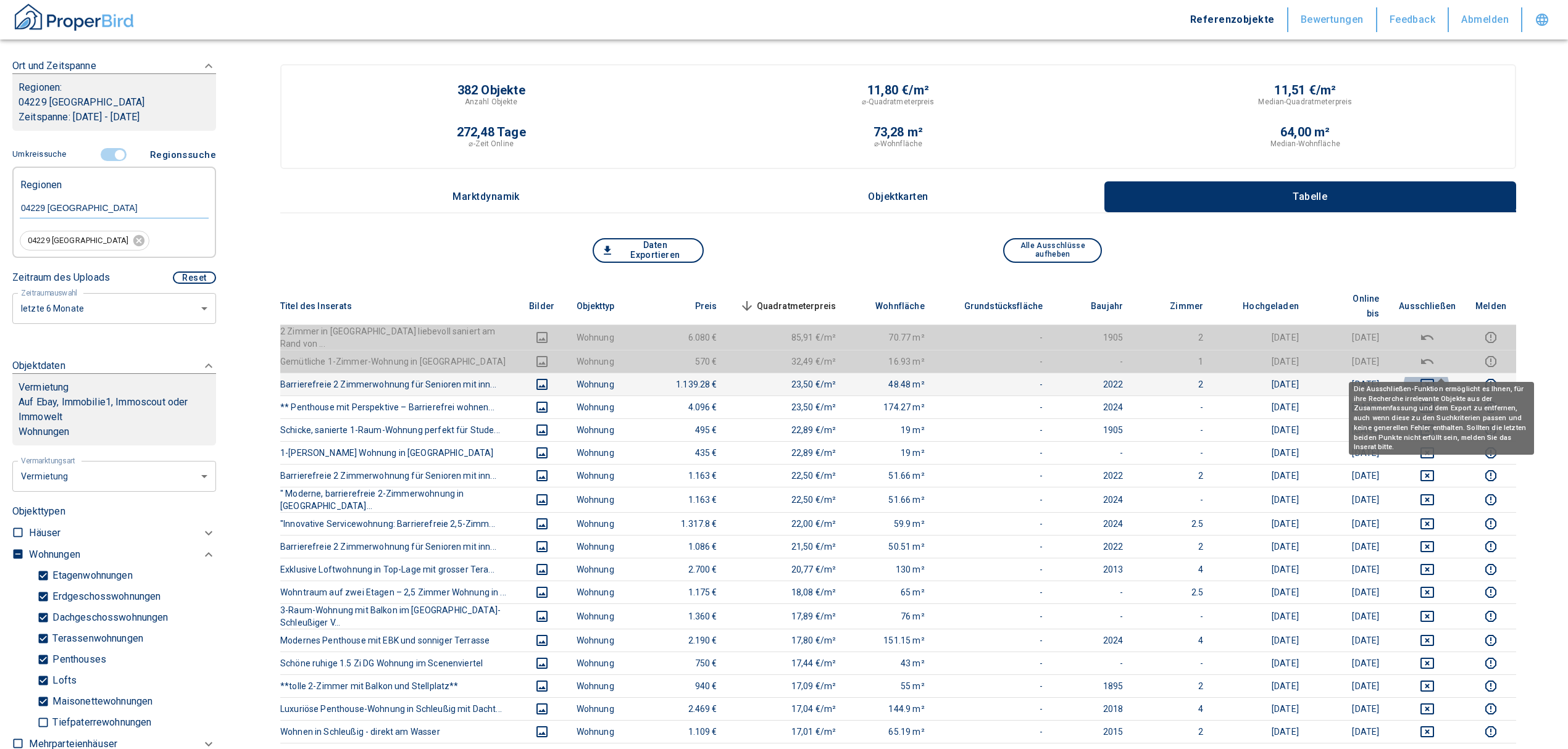
click at [1434, 379] on icon "deselect this listing" at bounding box center [1426, 385] width 14 height 11
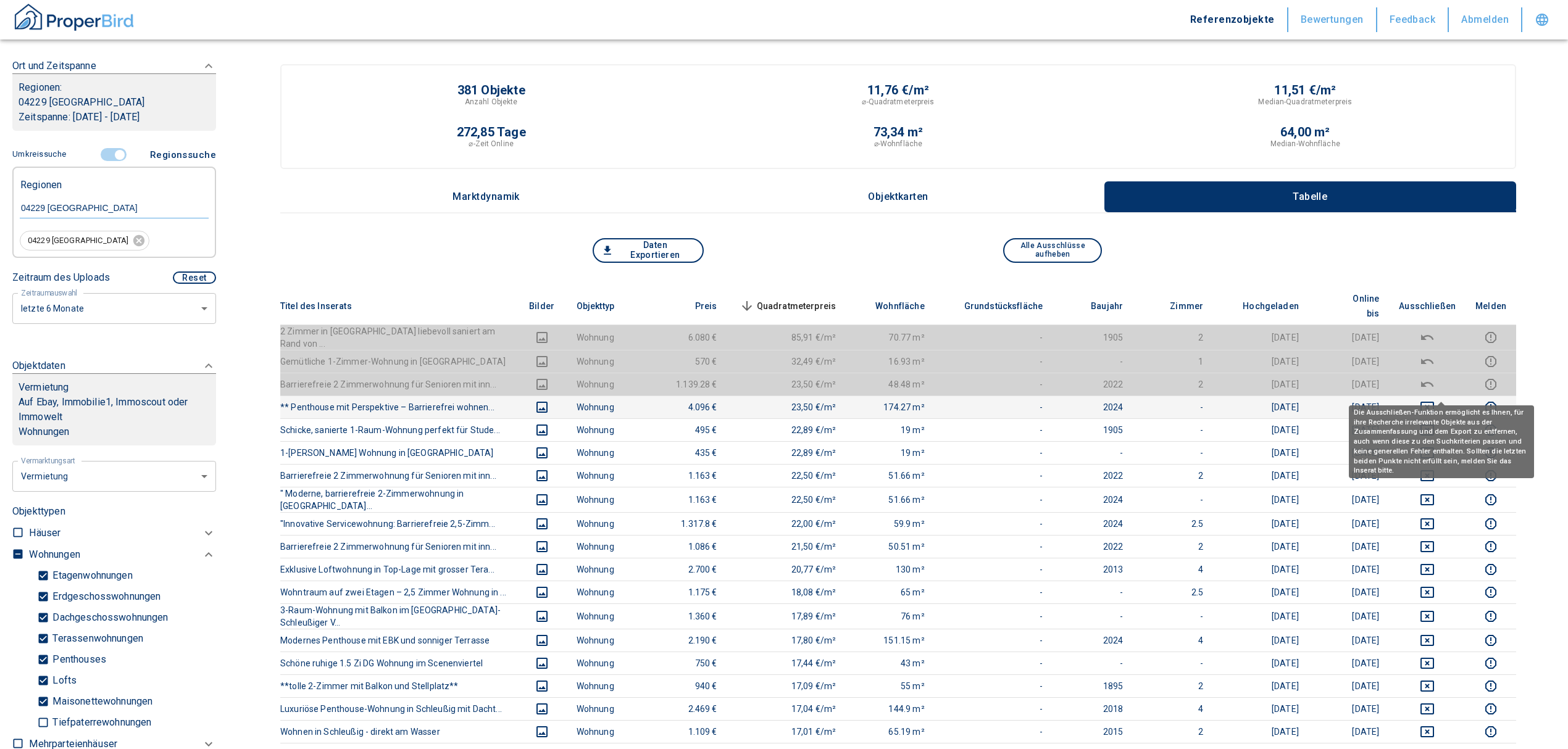
click at [1434, 400] on icon "deselect this listing" at bounding box center [1426, 407] width 15 height 15
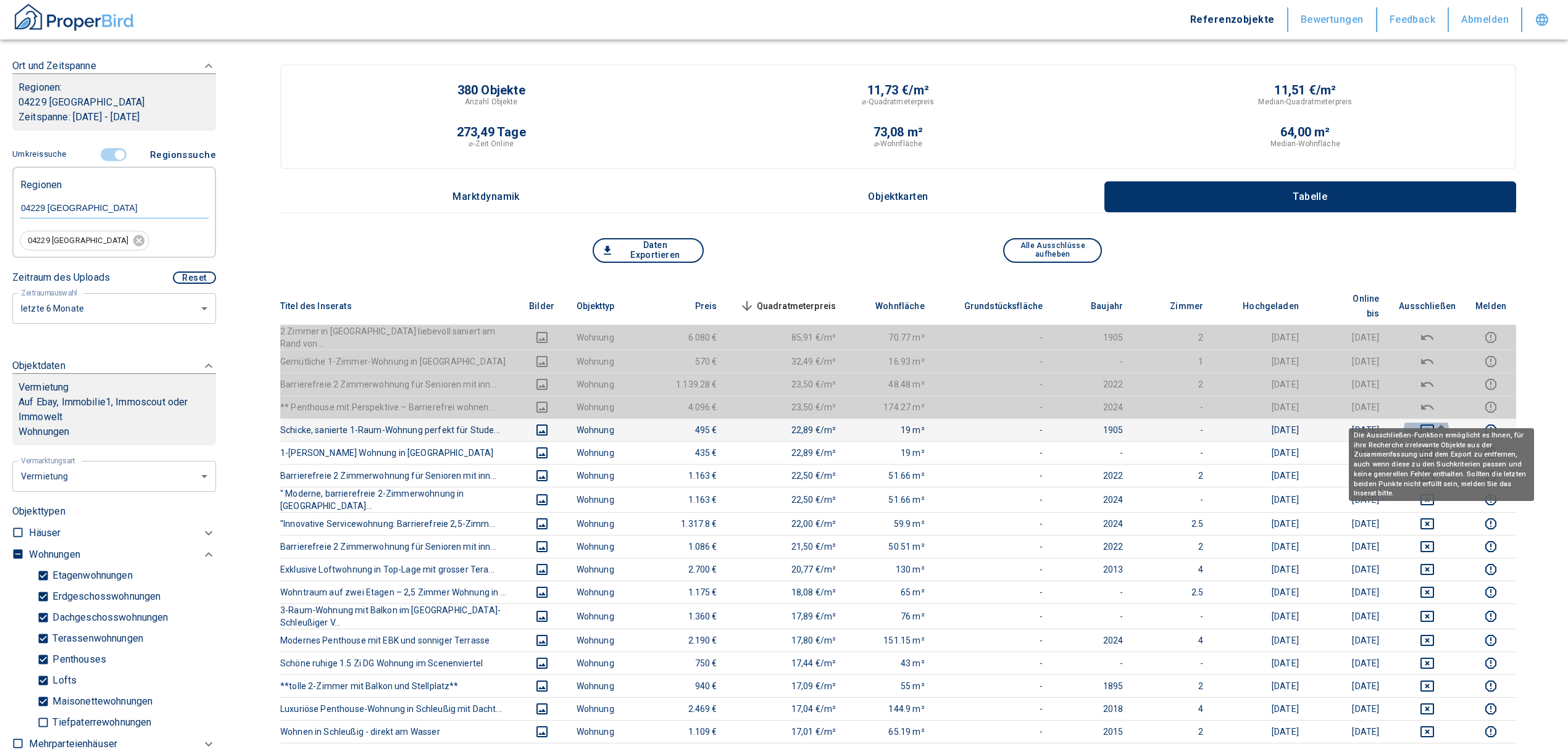
click at [1434, 425] on icon "deselect this listing" at bounding box center [1426, 430] width 14 height 11
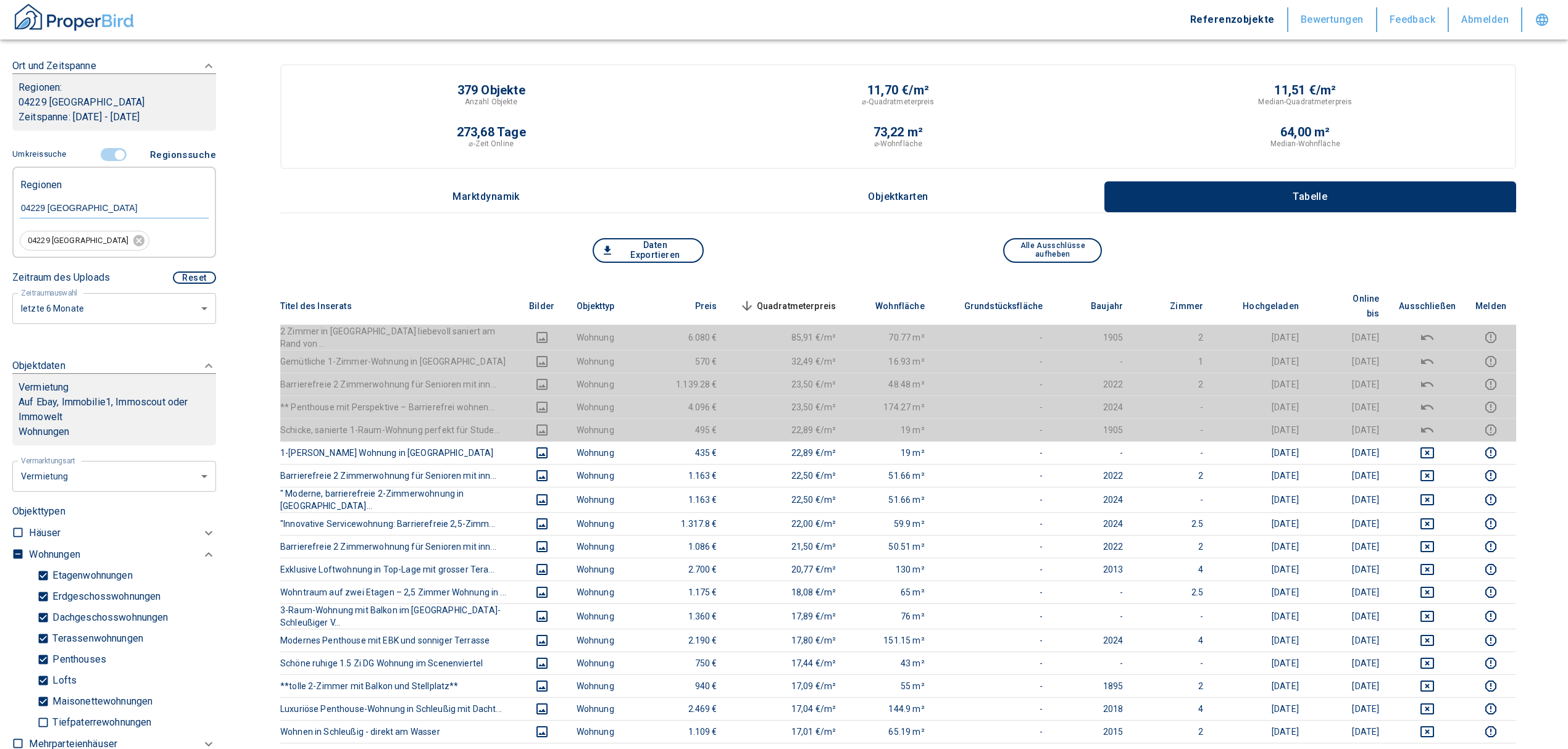
scroll to position [82, 0]
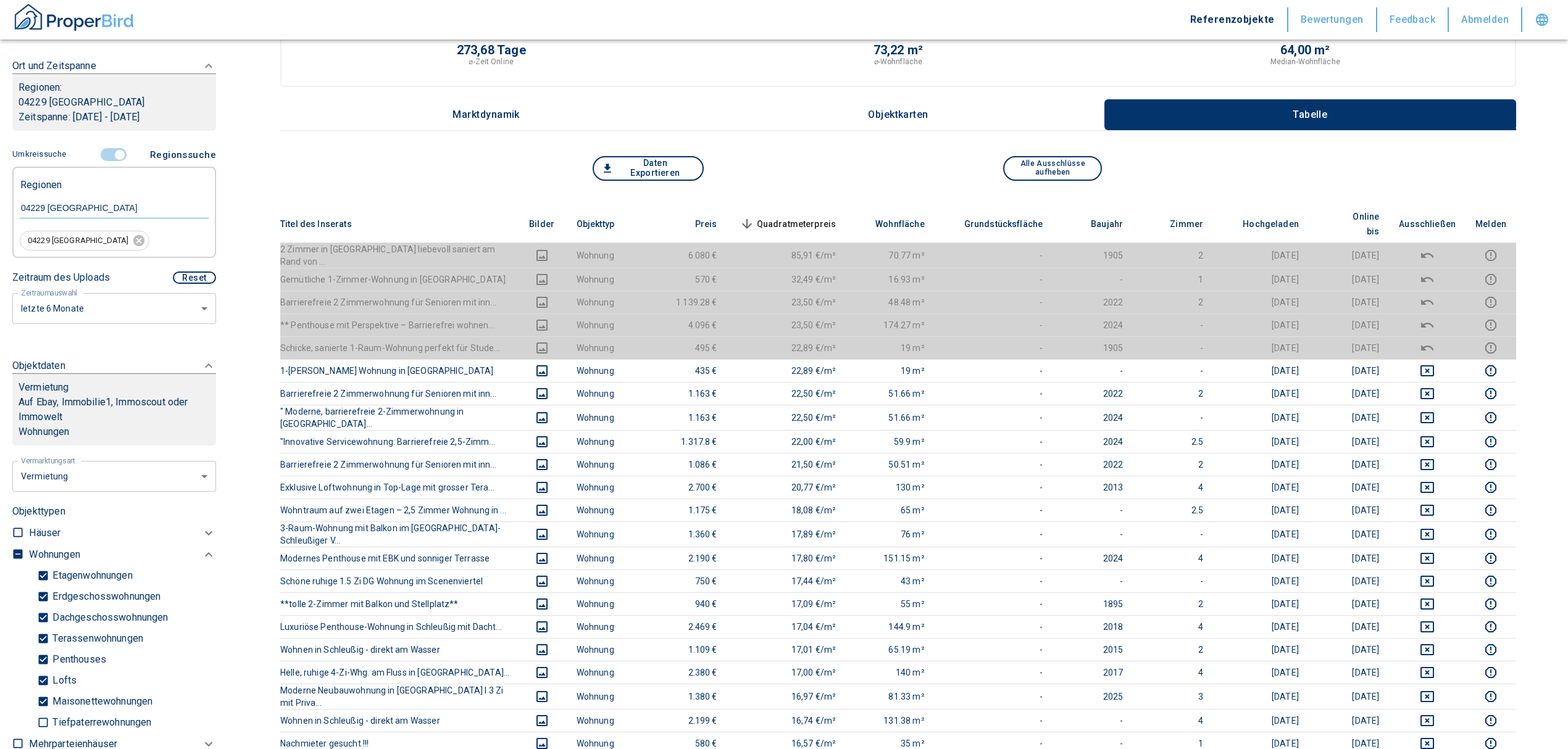
click at [836, 217] on span "Quadratmeterpreis sorted descending" at bounding box center [786, 224] width 99 height 15
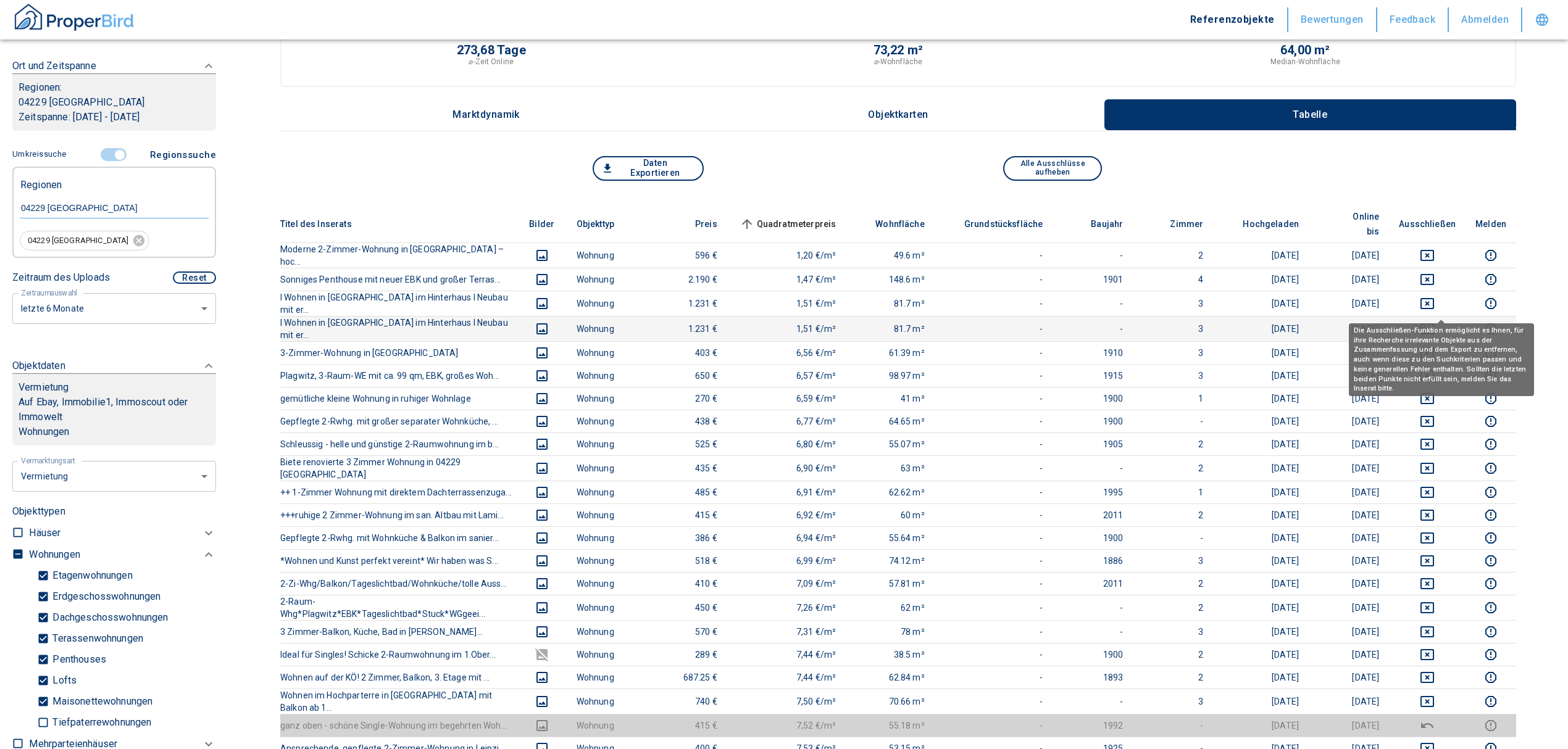
click at [1434, 322] on icon "deselect this listing" at bounding box center [1426, 329] width 15 height 15
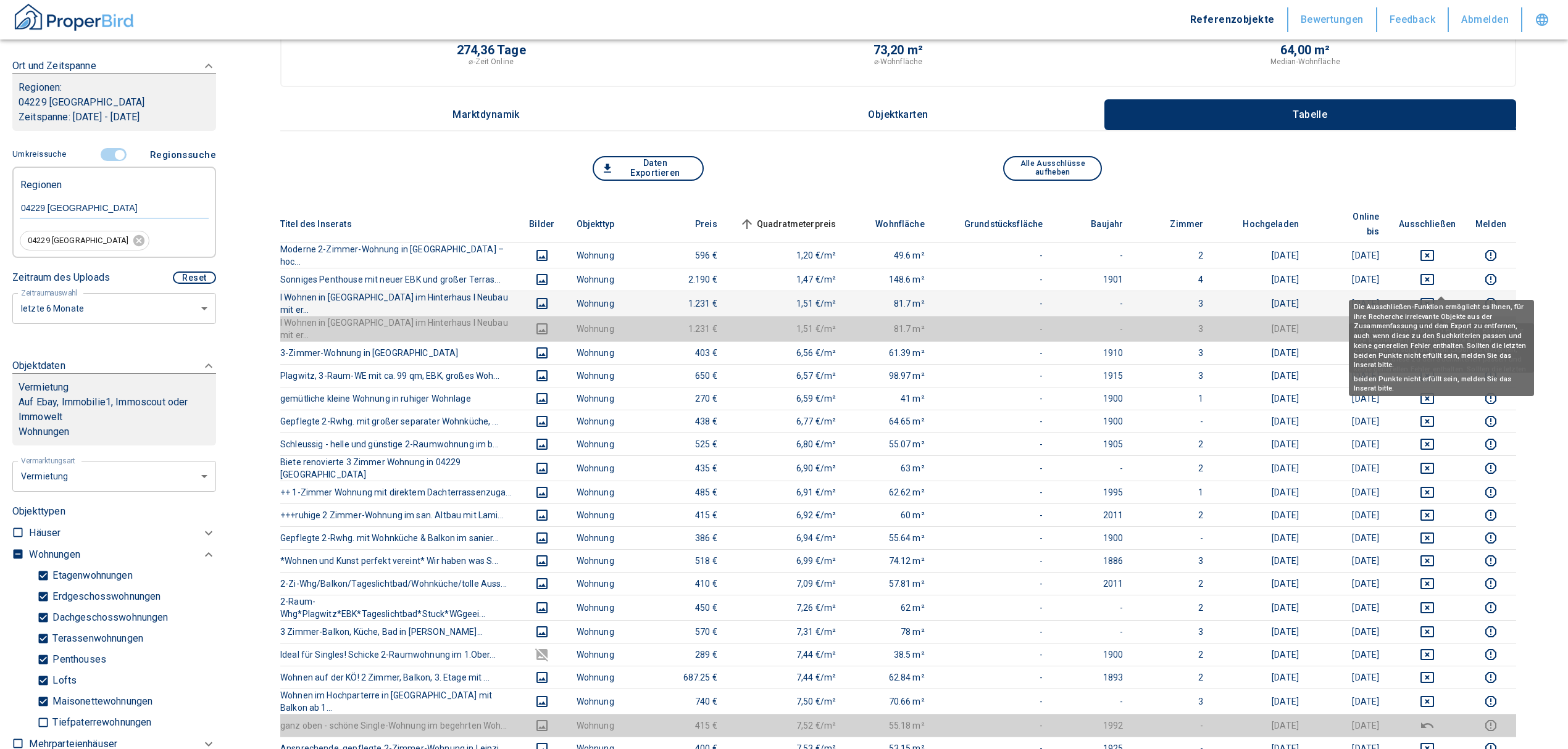
click at [1434, 297] on icon "deselect this listing" at bounding box center [1426, 304] width 15 height 15
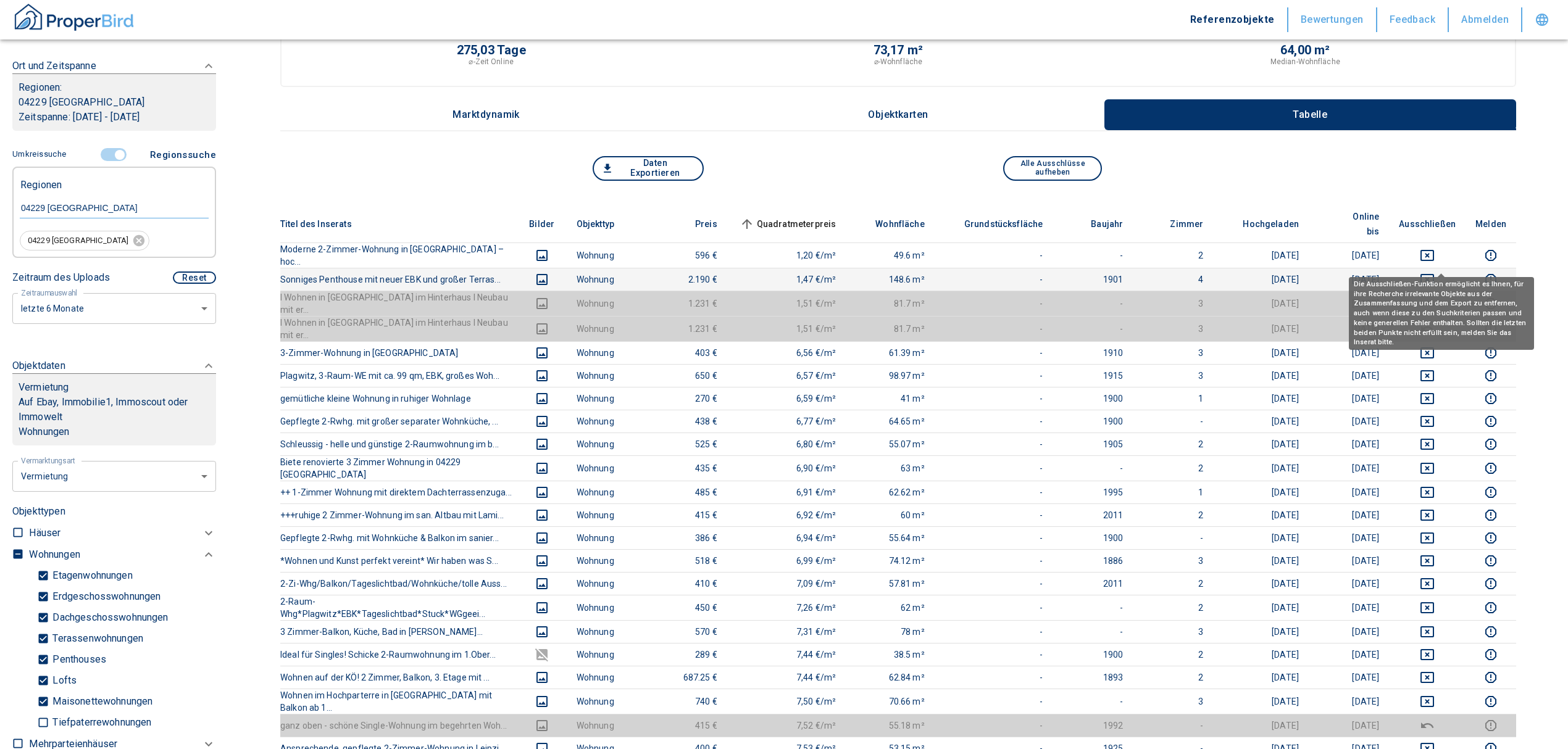
click at [1434, 274] on icon "deselect this listing" at bounding box center [1426, 279] width 14 height 11
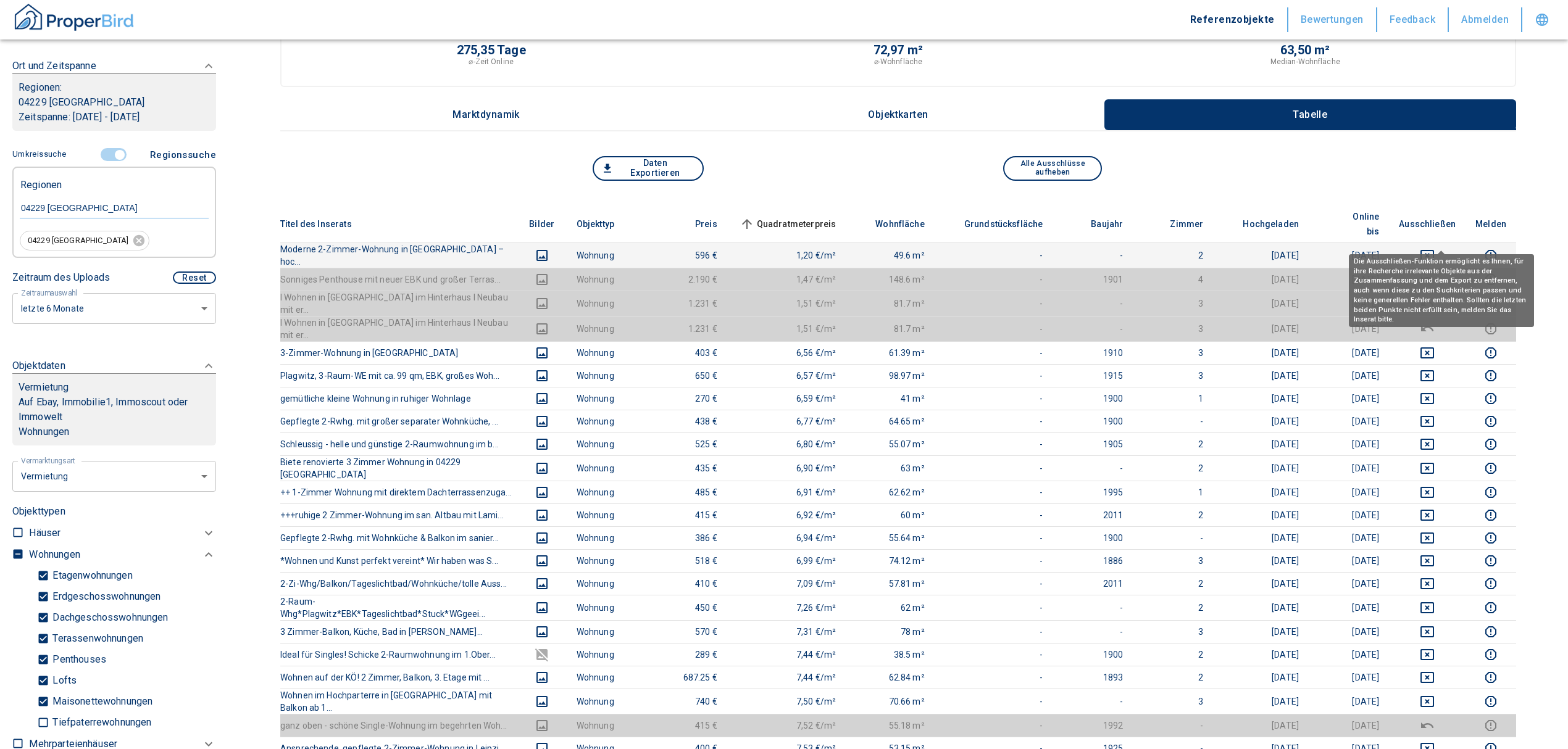
click at [1434, 248] on icon "deselect this listing" at bounding box center [1426, 255] width 15 height 15
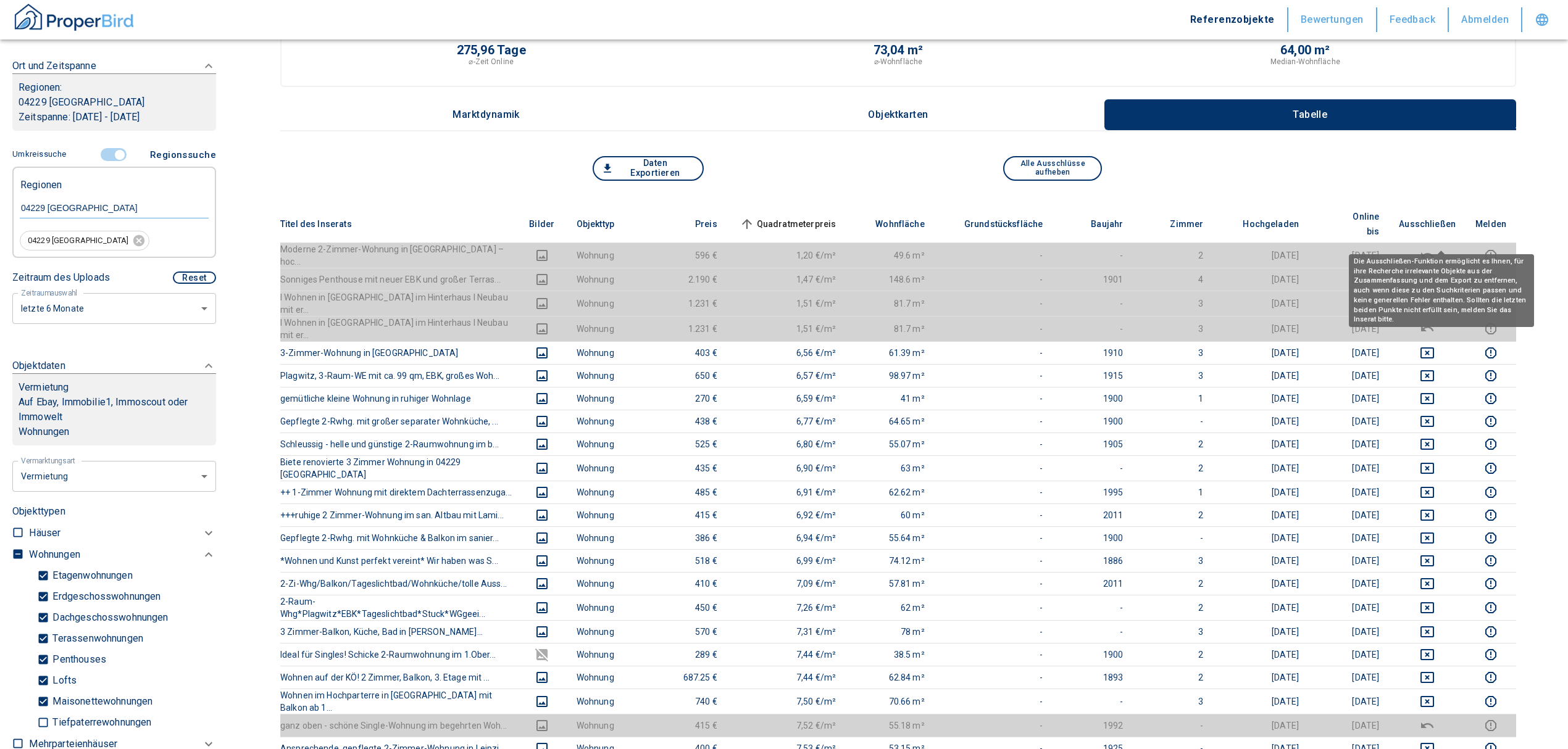
scroll to position [0, 0]
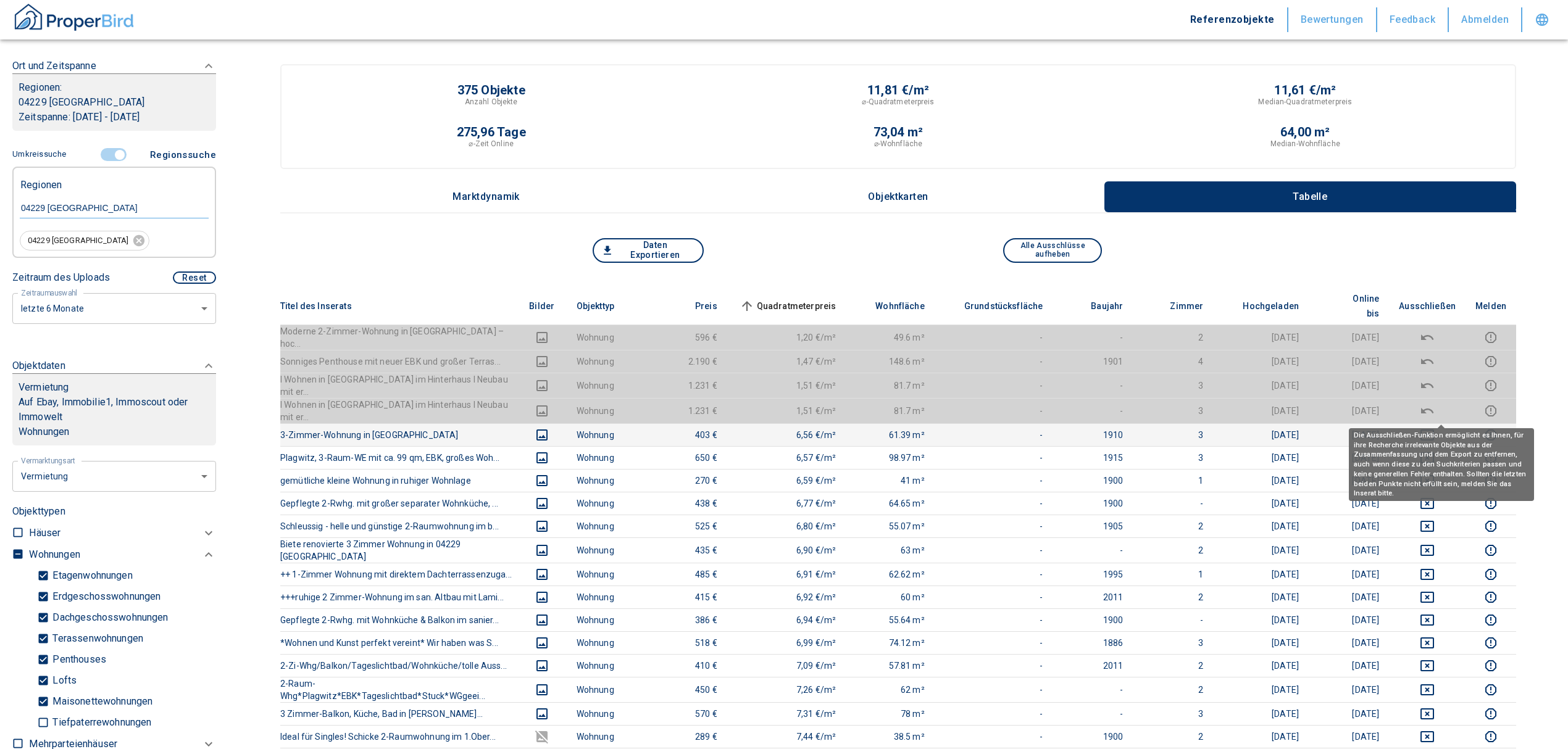
click at [1434, 427] on icon "deselect this listing" at bounding box center [1426, 435] width 15 height 15
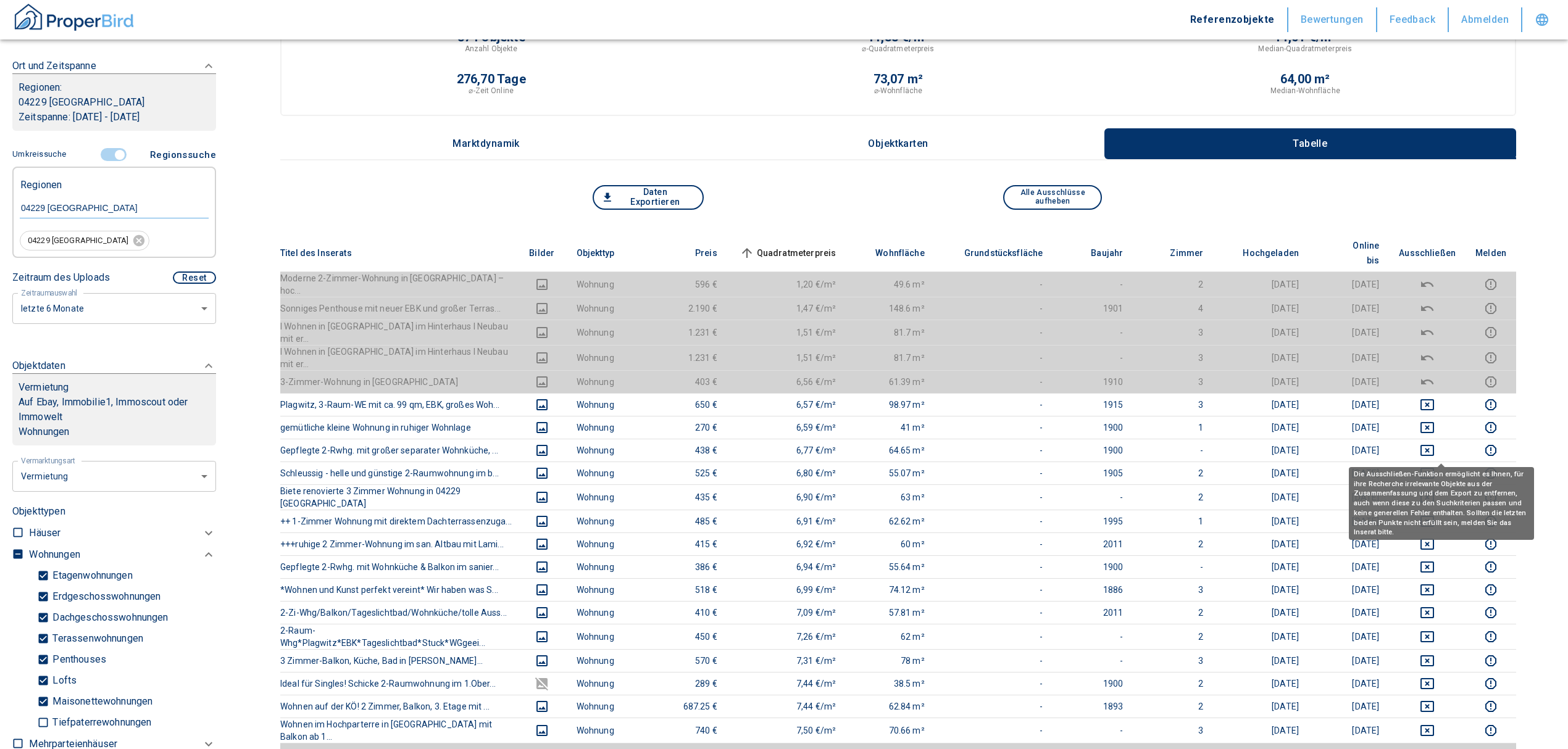
scroll to position [82, 0]
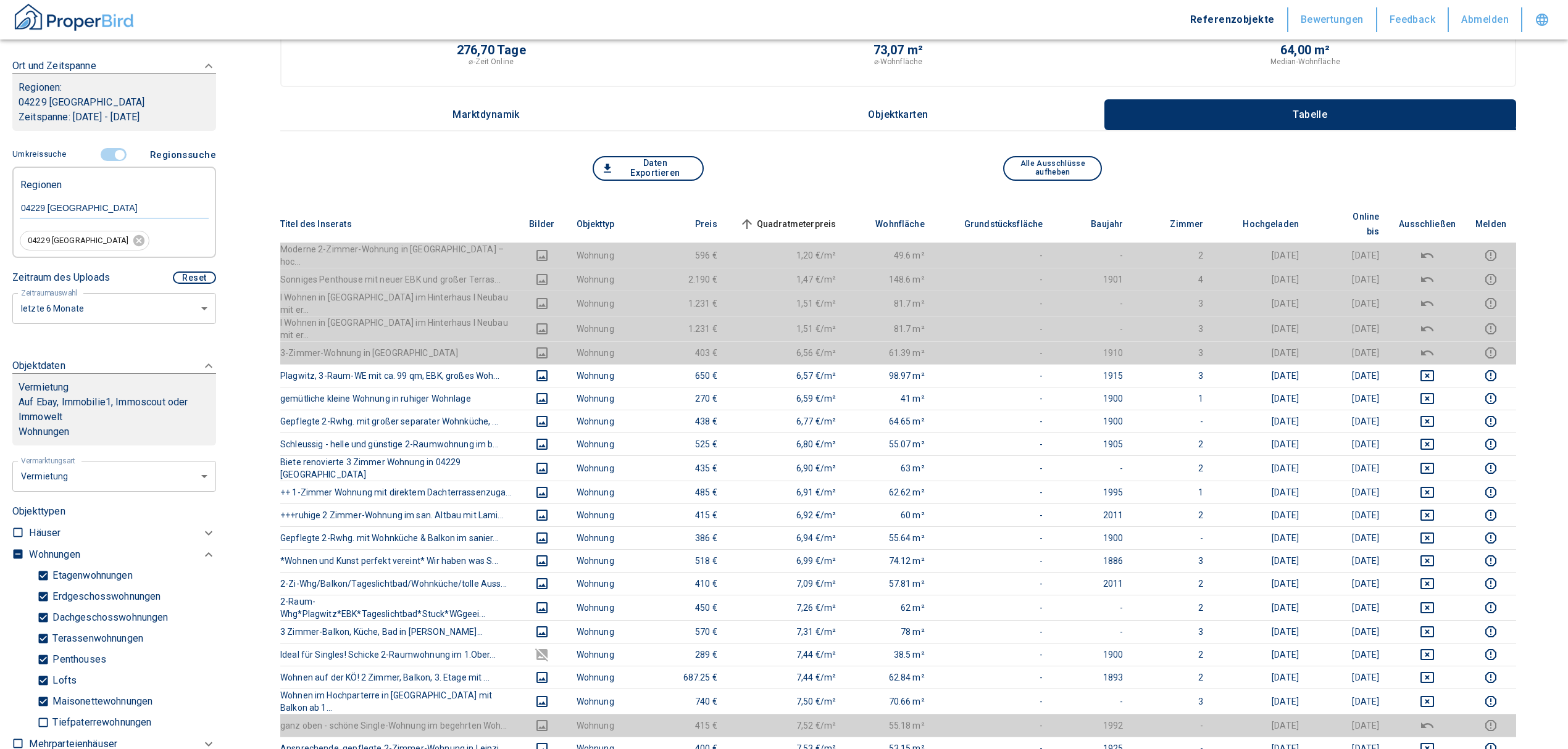
click at [818, 217] on span "Quadratmeterpreis sorted ascending" at bounding box center [786, 224] width 99 height 15
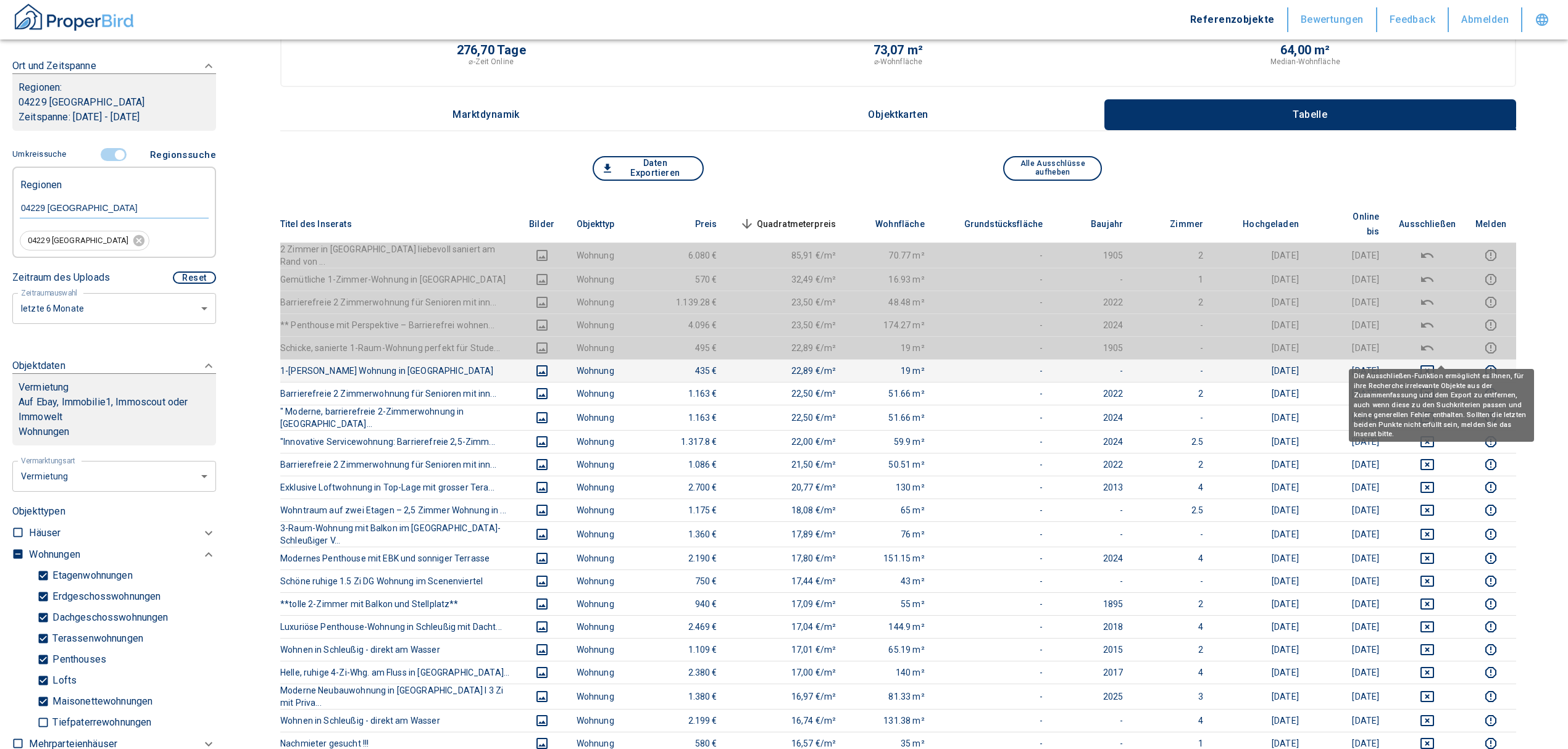
click at [1434, 364] on icon "deselect this listing" at bounding box center [1426, 371] width 15 height 15
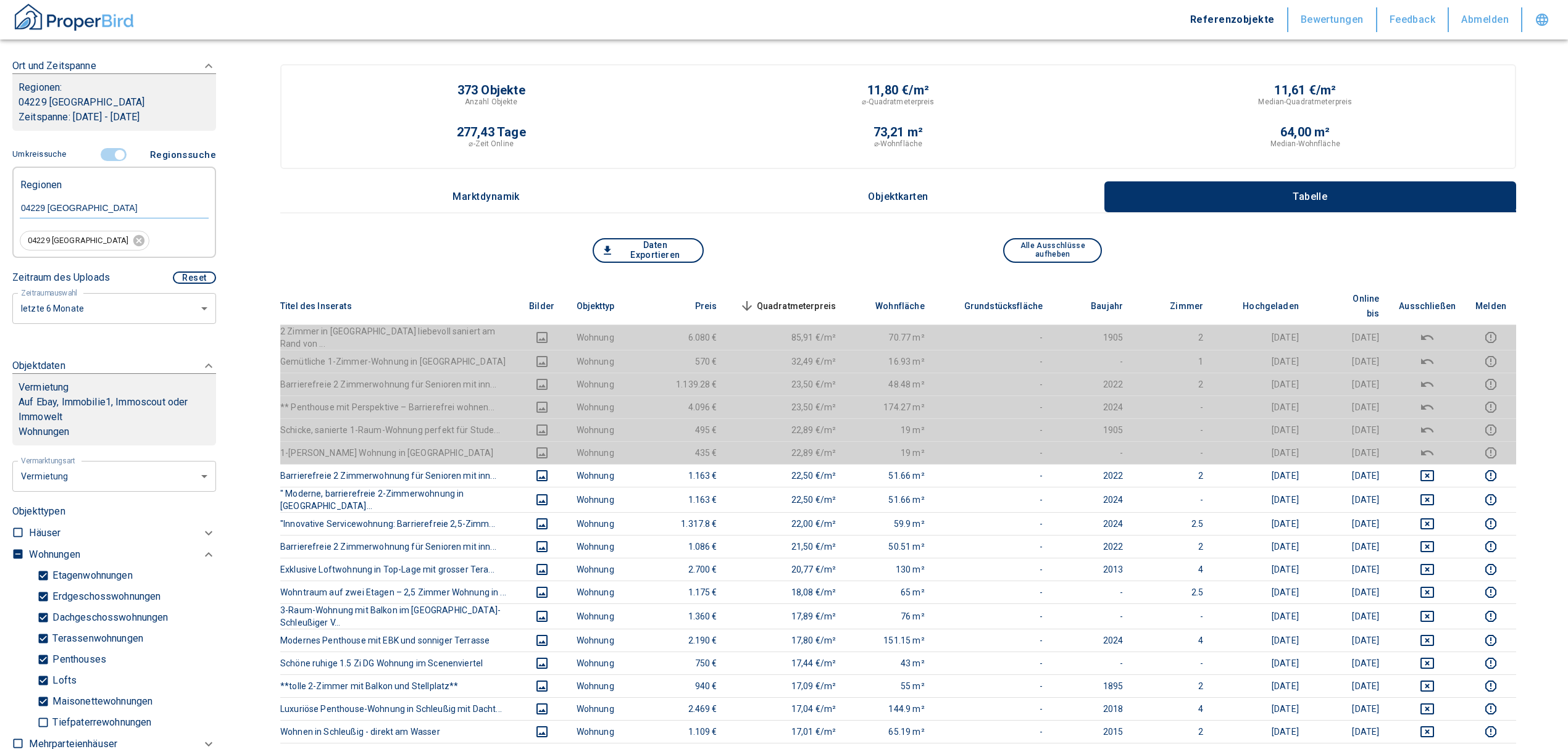
scroll to position [164, 0]
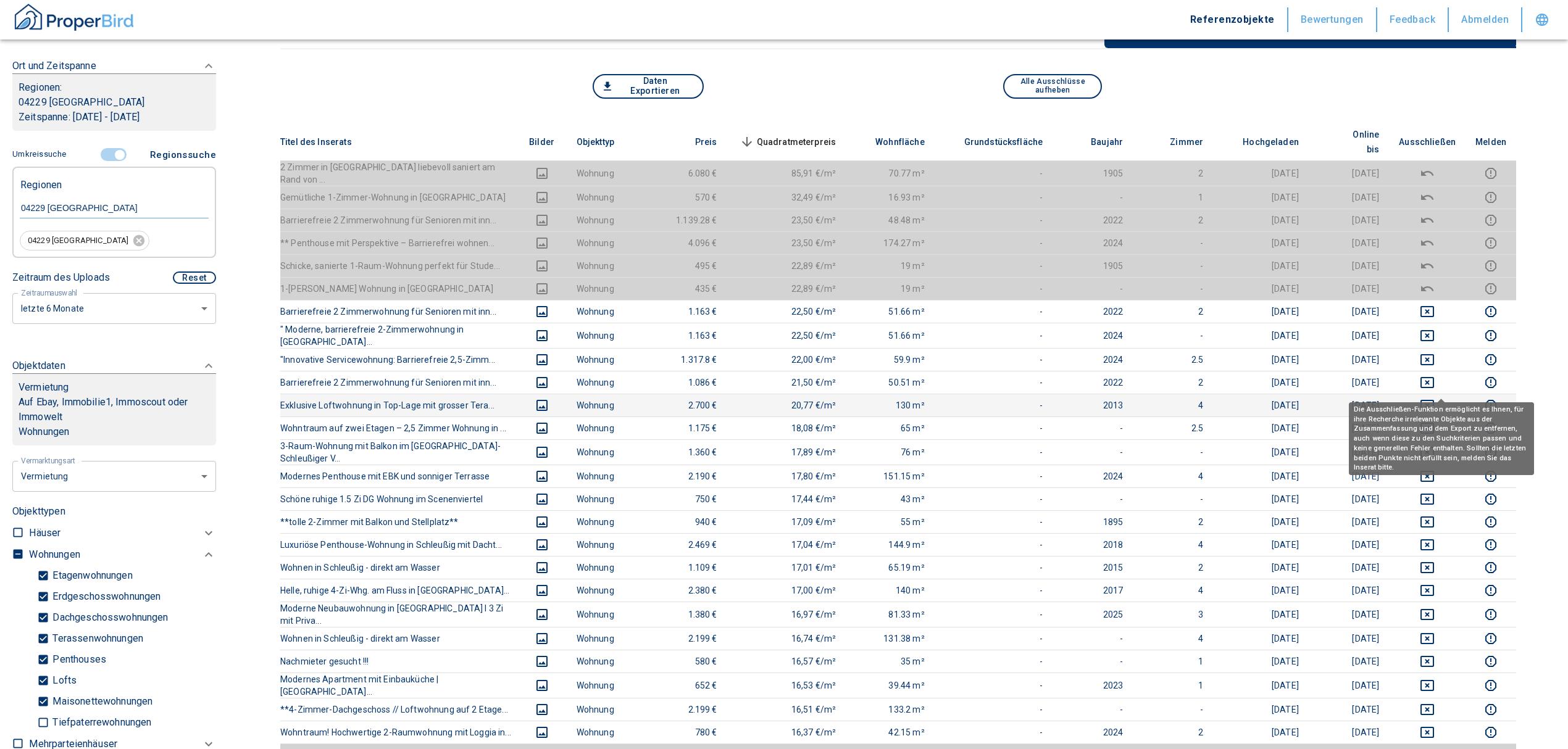
click at [1434, 398] on icon "deselect this listing" at bounding box center [1426, 405] width 15 height 15
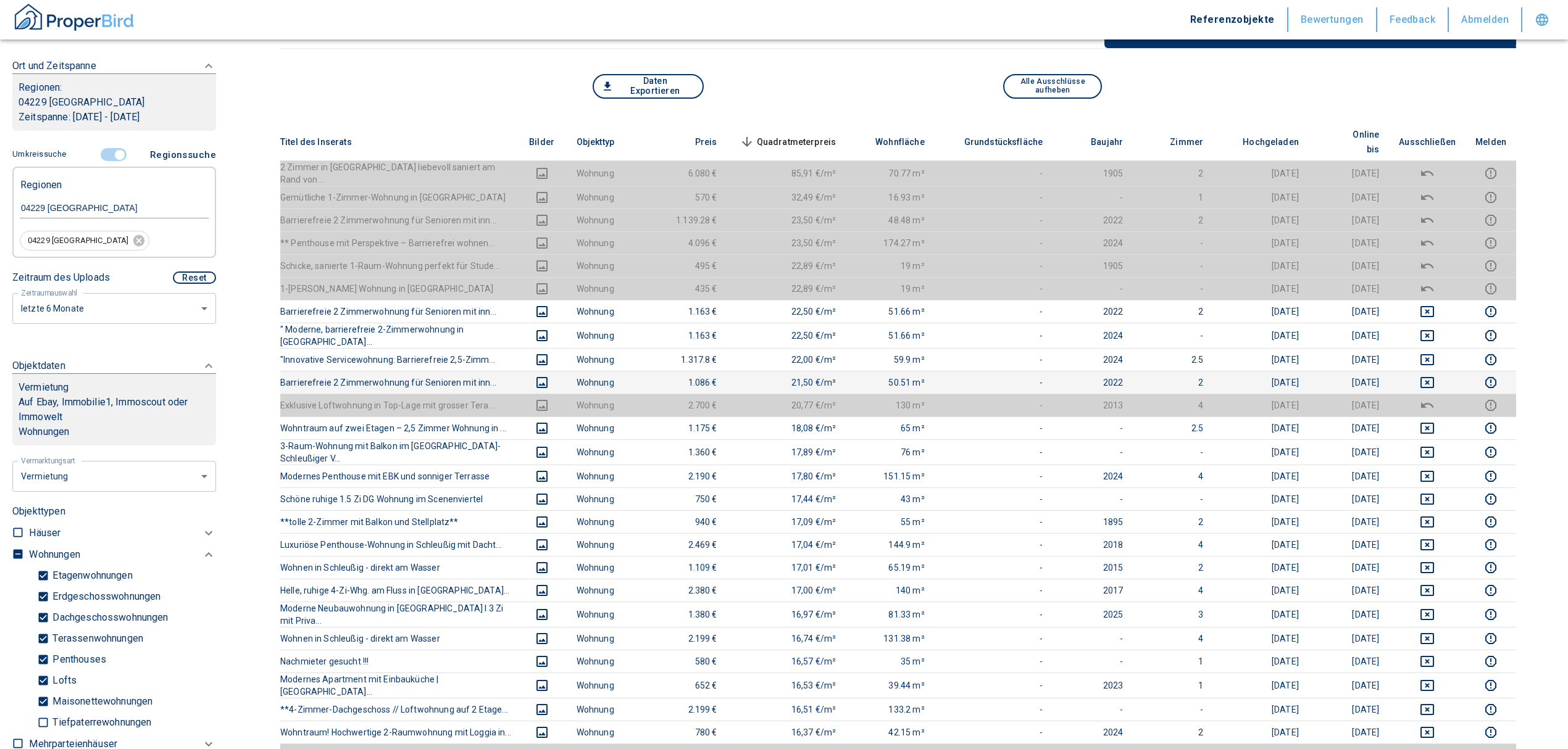
click at [1436, 371] on td at bounding box center [1426, 382] width 76 height 23
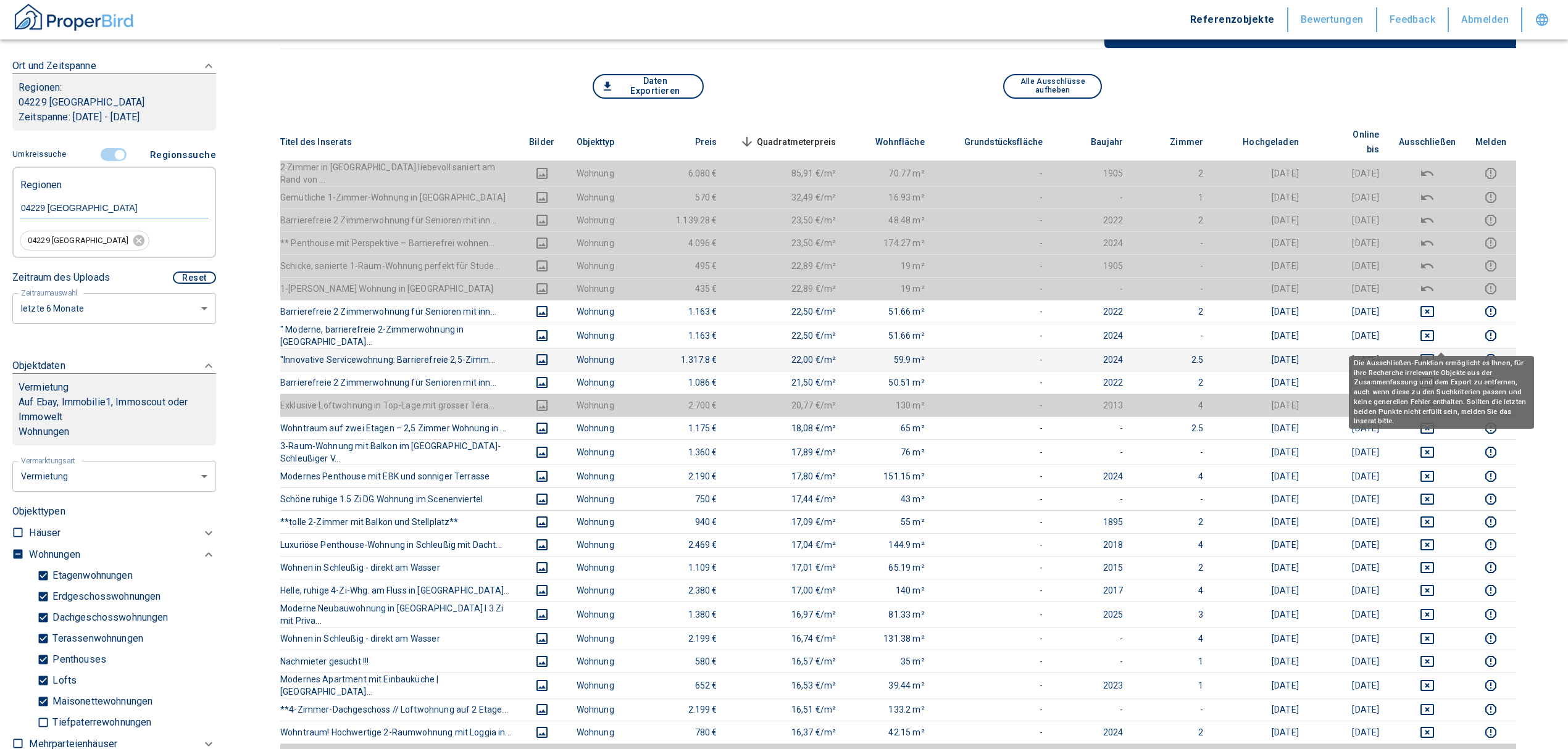
drag, startPoint x: 1437, startPoint y: 342, endPoint x: 1440, endPoint y: 329, distance: 13.3
click at [1434, 352] on icon "deselect this listing" at bounding box center [1426, 359] width 15 height 15
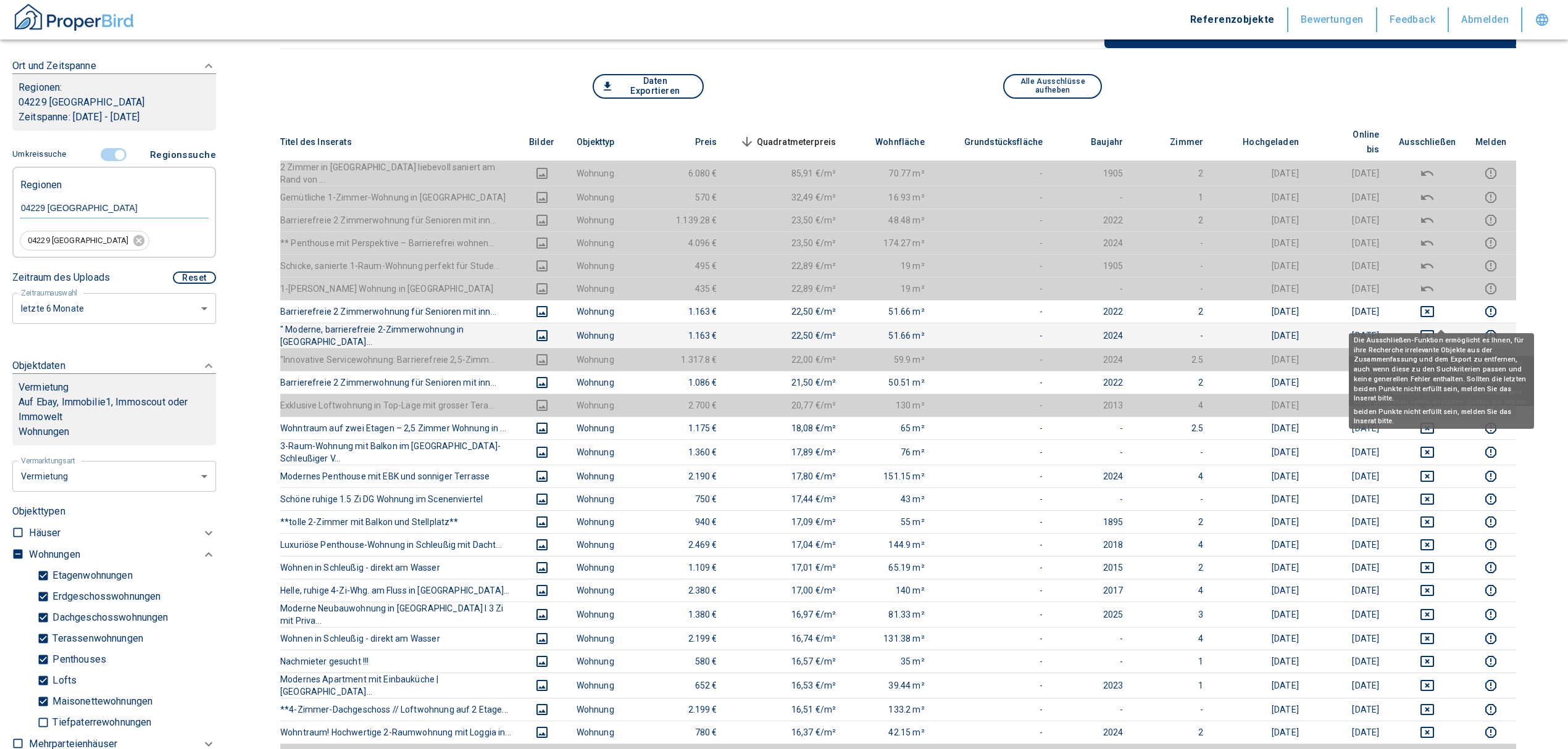
drag, startPoint x: 1439, startPoint y: 314, endPoint x: 1437, endPoint y: 306, distance: 8.2
click at [1434, 328] on icon "deselect this listing" at bounding box center [1426, 335] width 15 height 15
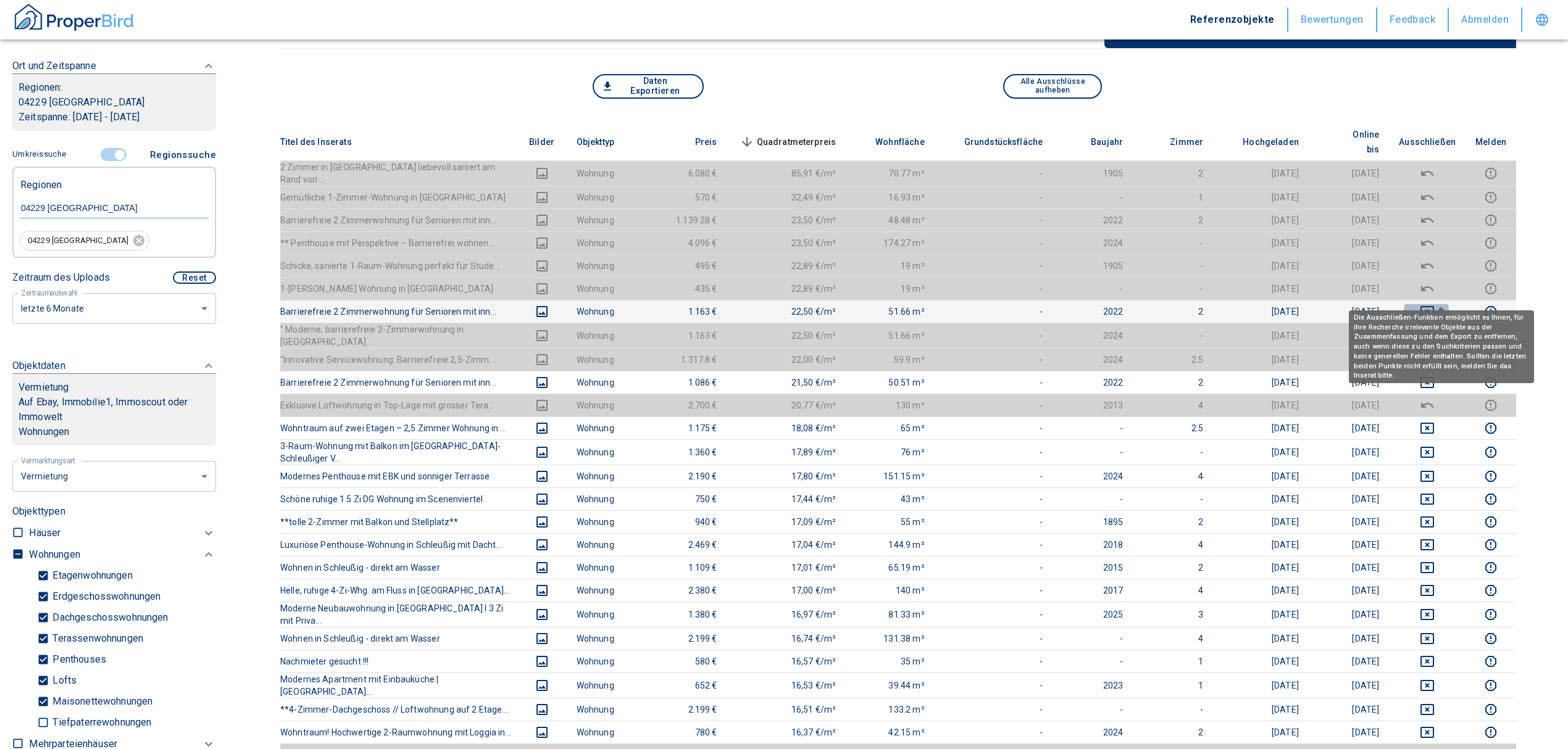
click at [1434, 304] on icon "deselect this listing" at bounding box center [1426, 312] width 15 height 15
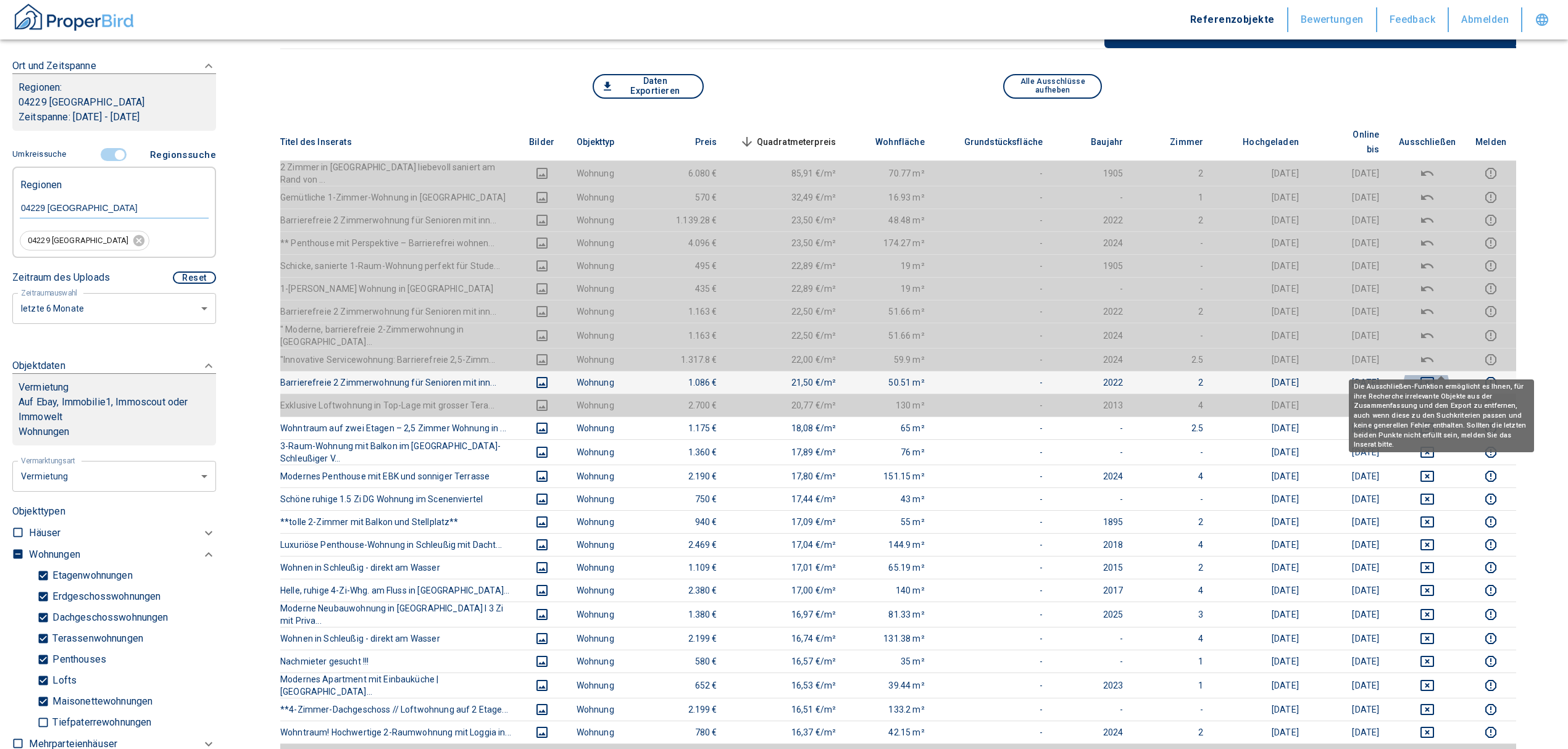
click at [1449, 375] on button "deselect this listing" at bounding box center [1426, 382] width 56 height 15
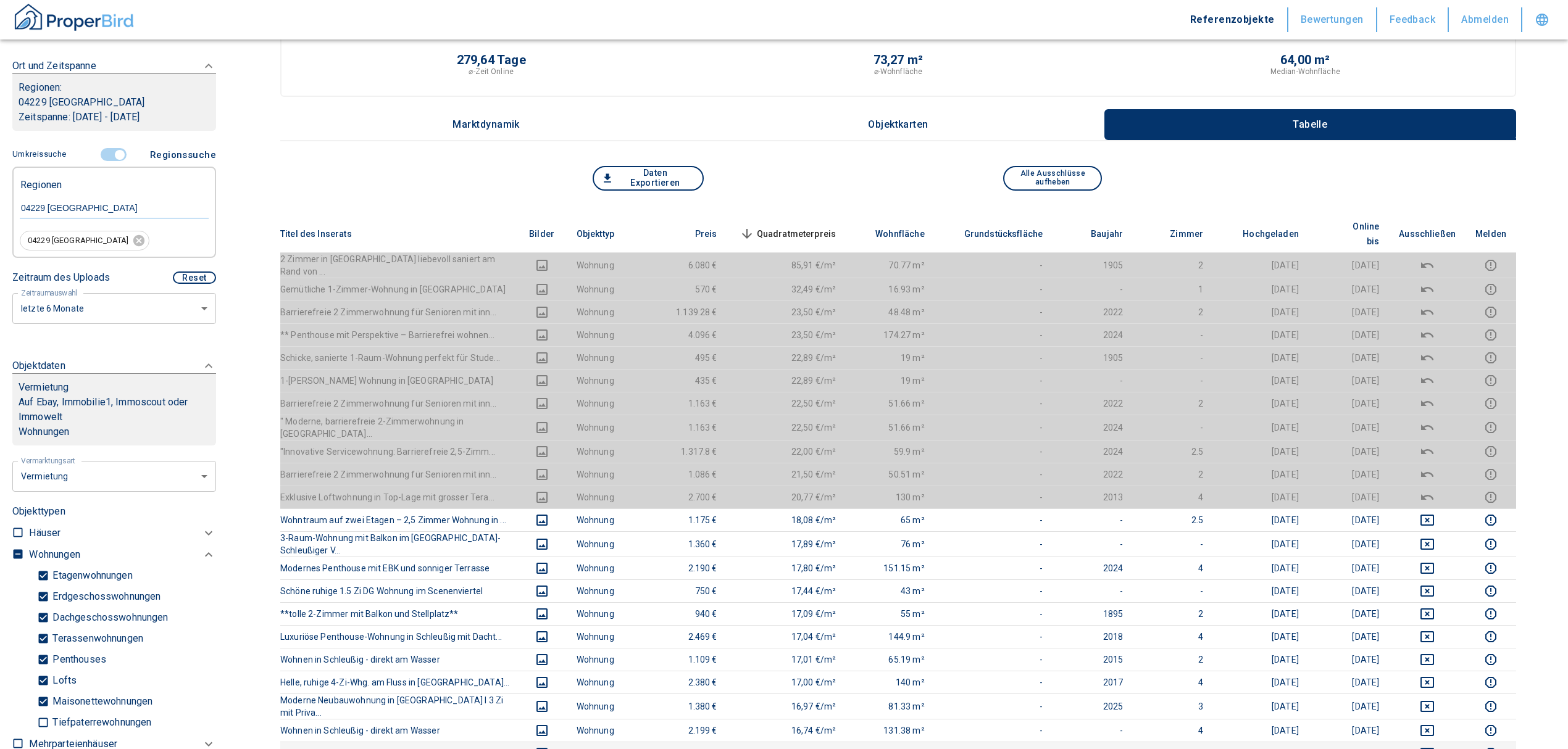
scroll to position [0, 0]
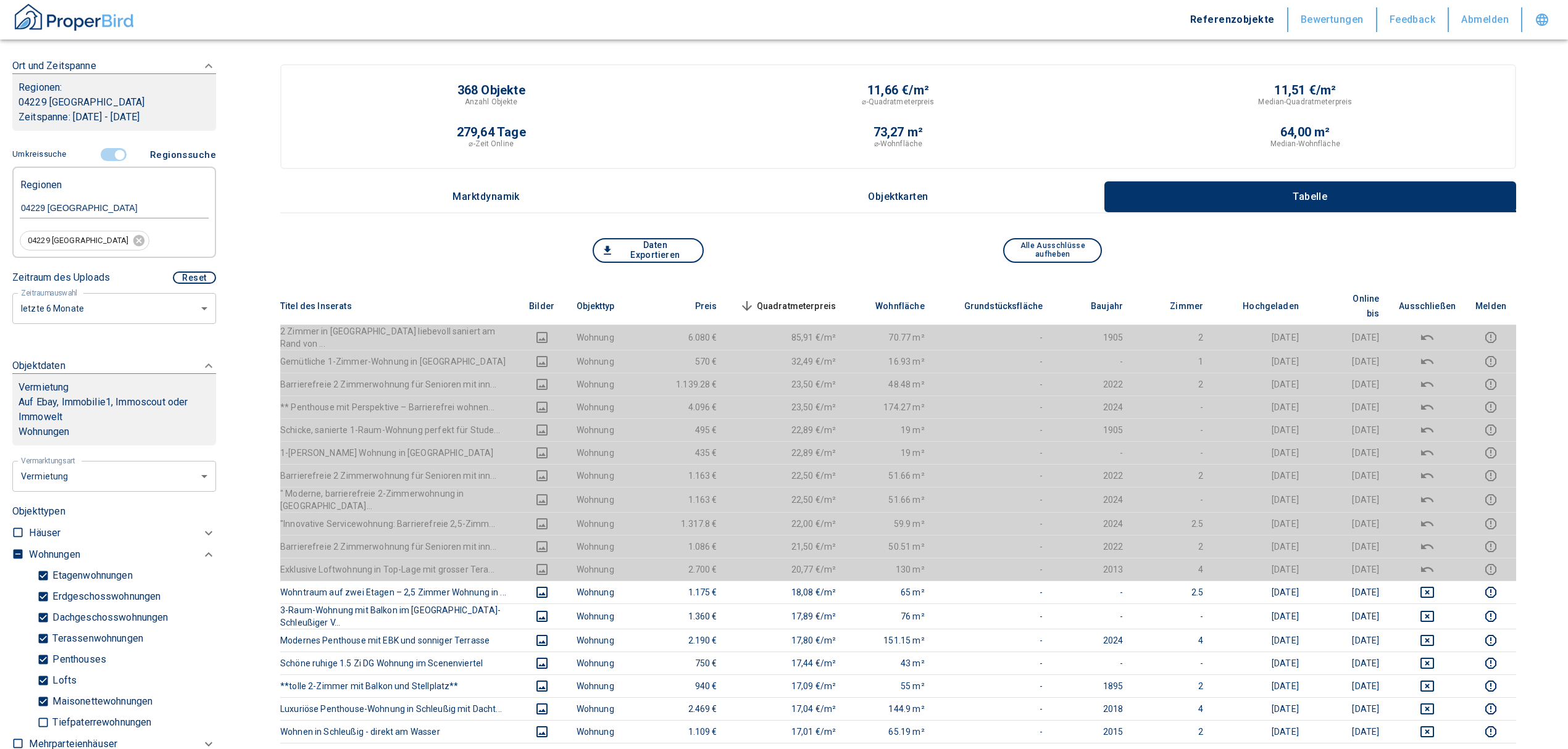
click at [815, 299] on span "Quadratmeterpreis sorted descending" at bounding box center [786, 306] width 99 height 15
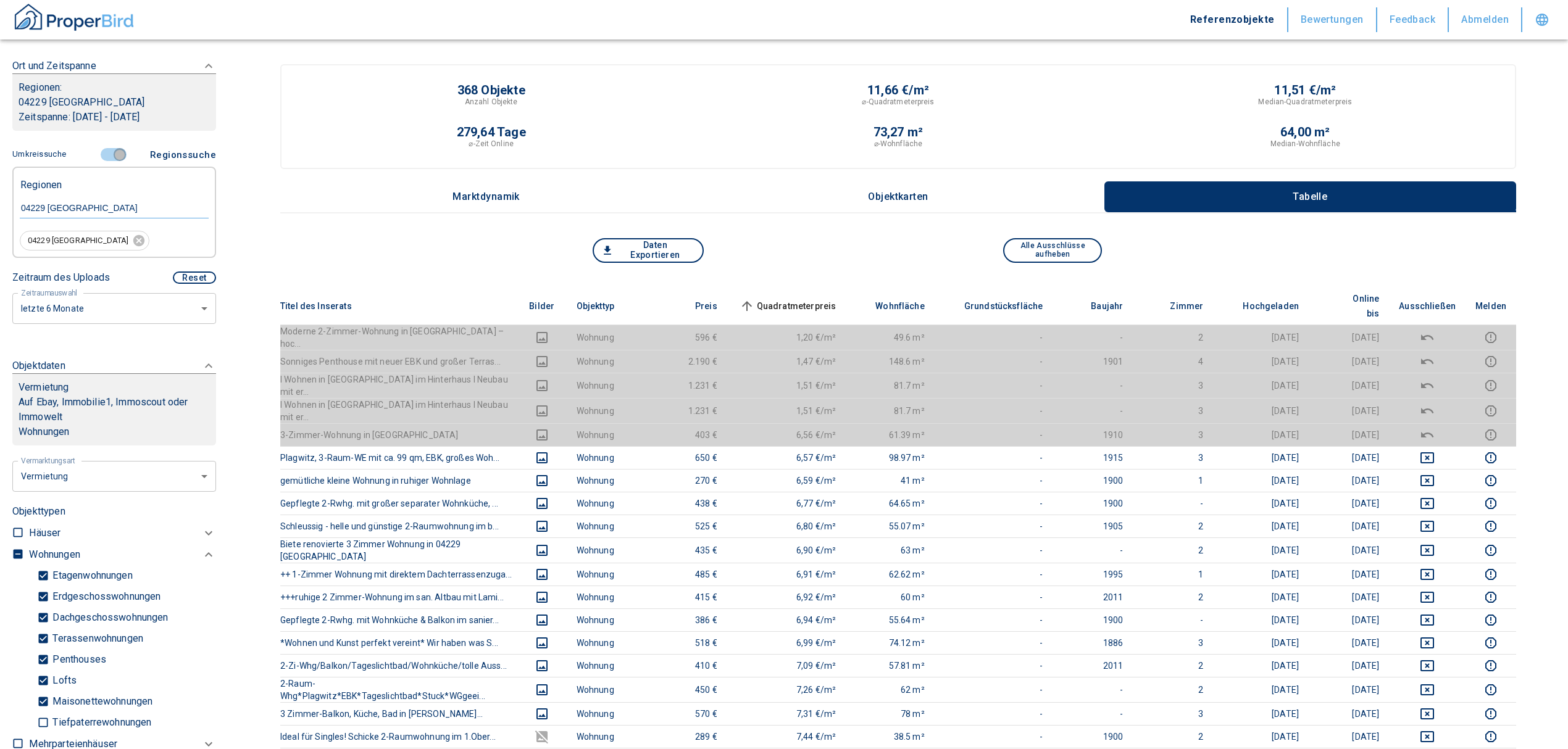
click at [116, 152] on input "controlled" at bounding box center [120, 154] width 37 height 14
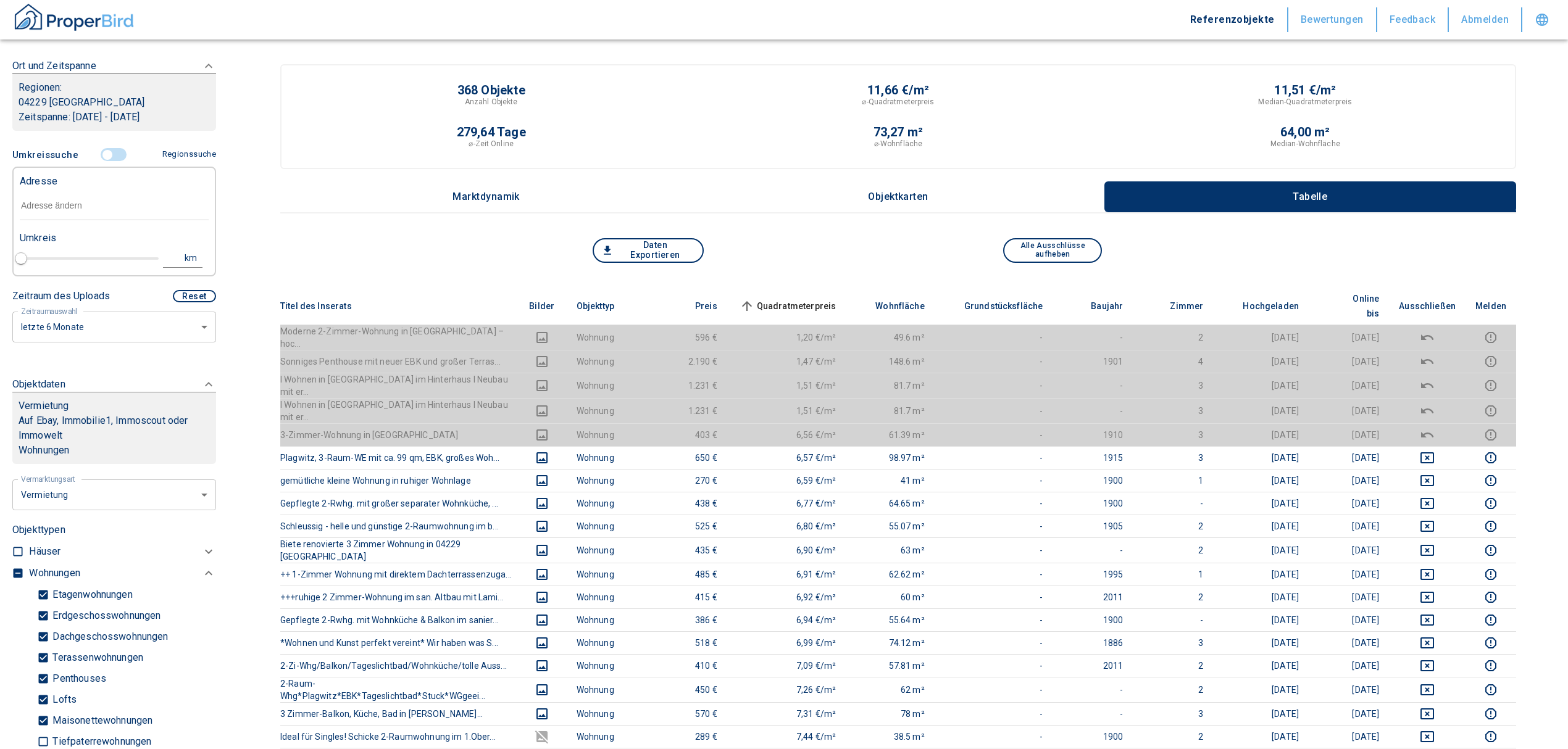
click at [61, 206] on input "text" at bounding box center [114, 207] width 189 height 29
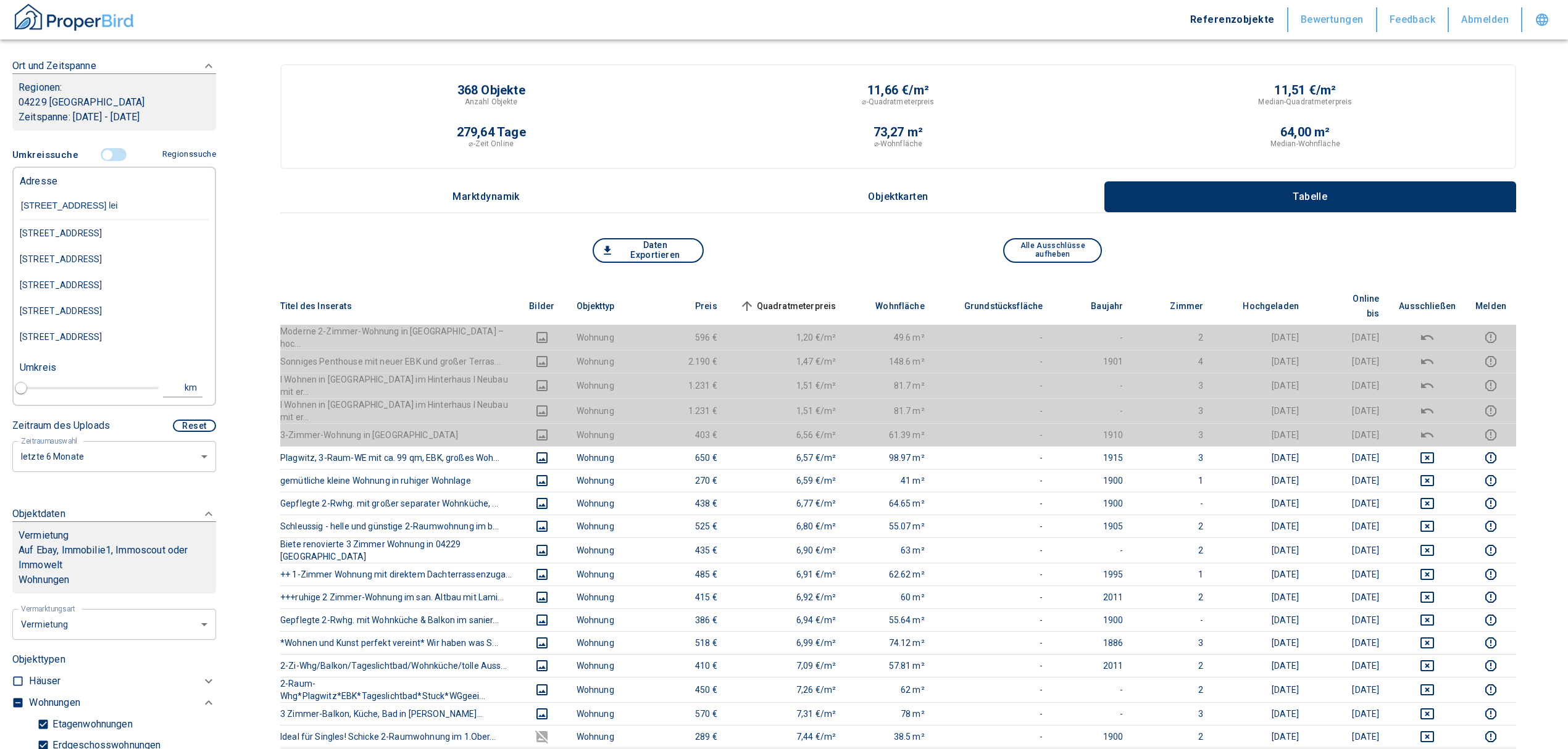
type input "[STREET_ADDRESS] leip"
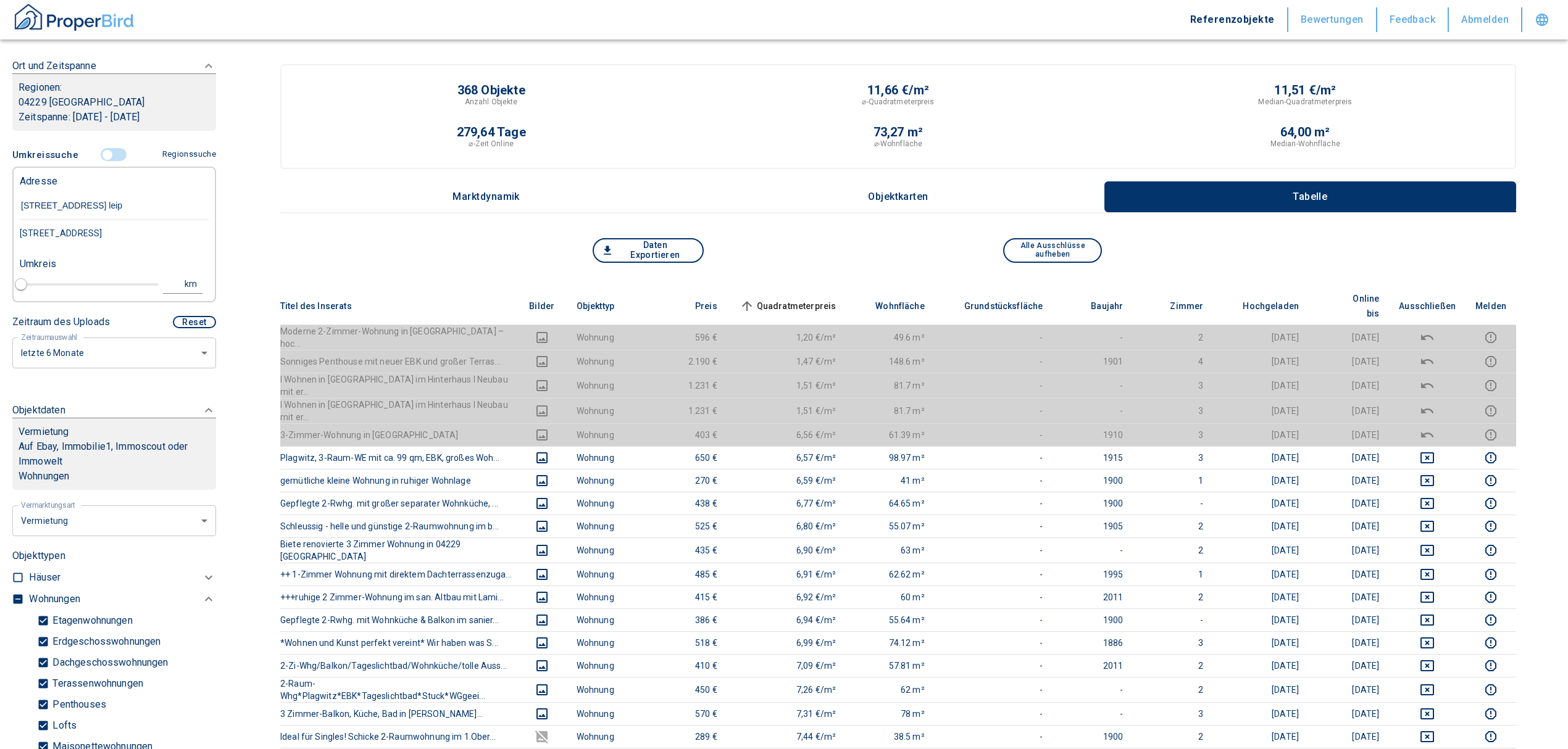
click at [105, 229] on div "[STREET_ADDRESS]" at bounding box center [114, 233] width 189 height 26
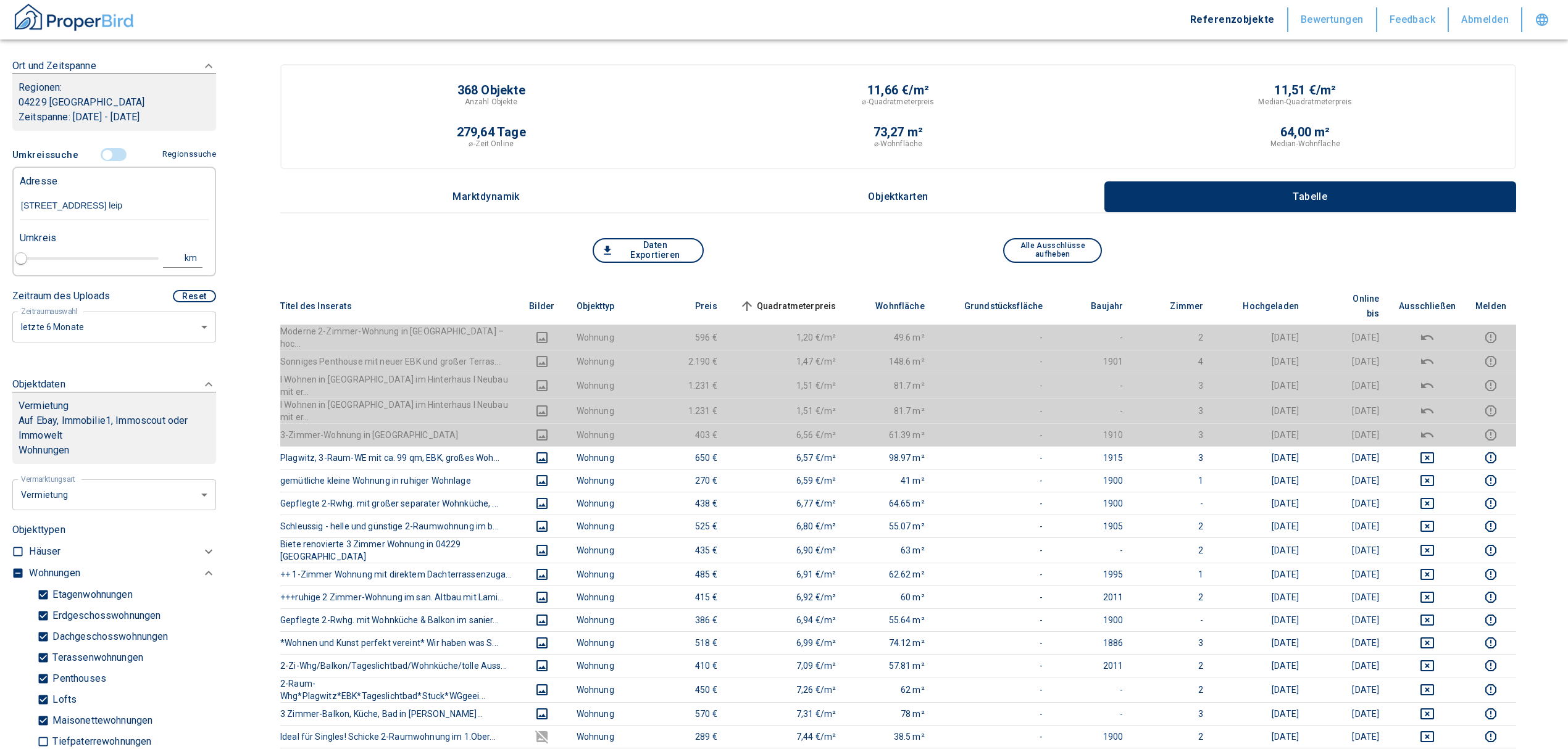
type input "2020"
type input "[STREET_ADDRESS]"
type input "1"
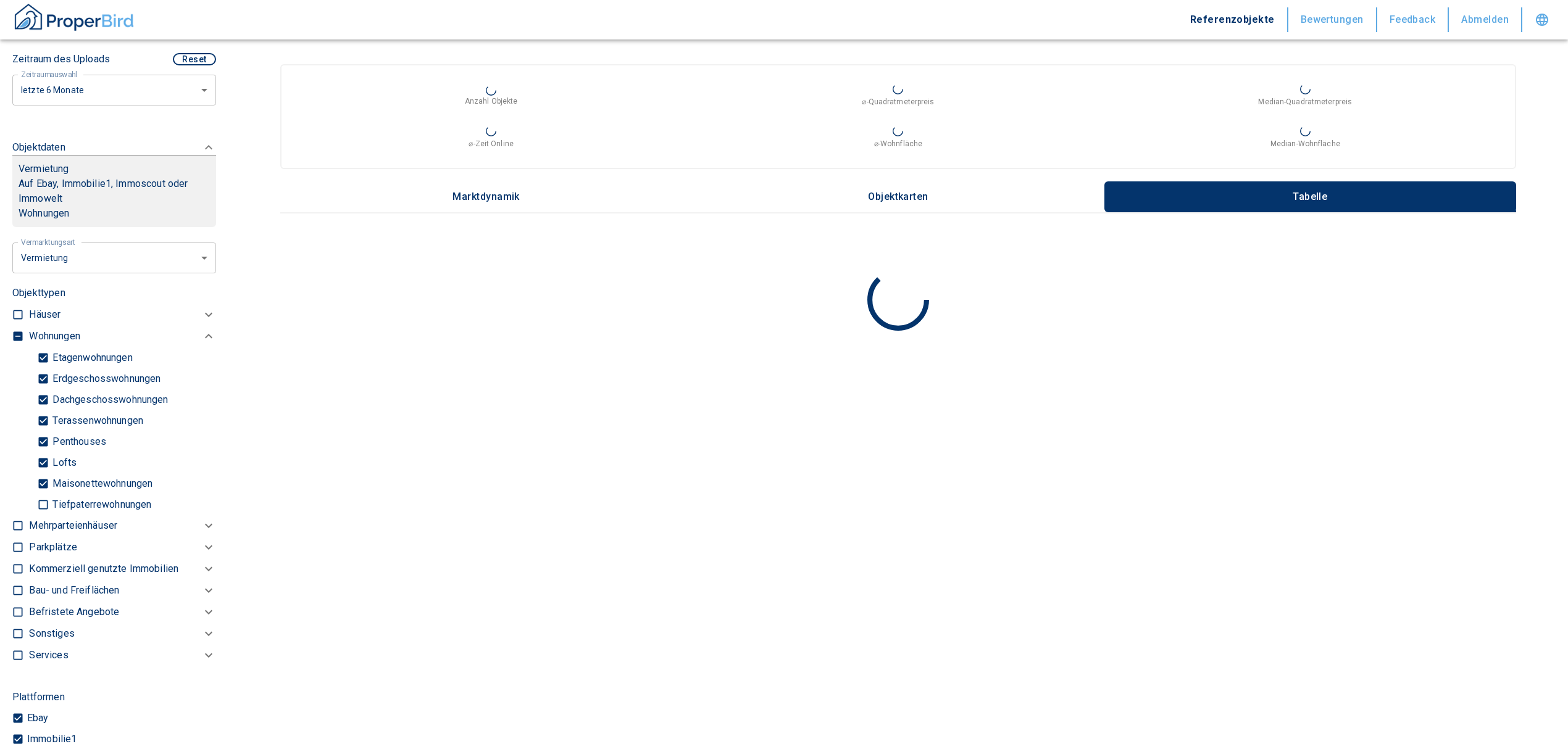
scroll to position [437, 0]
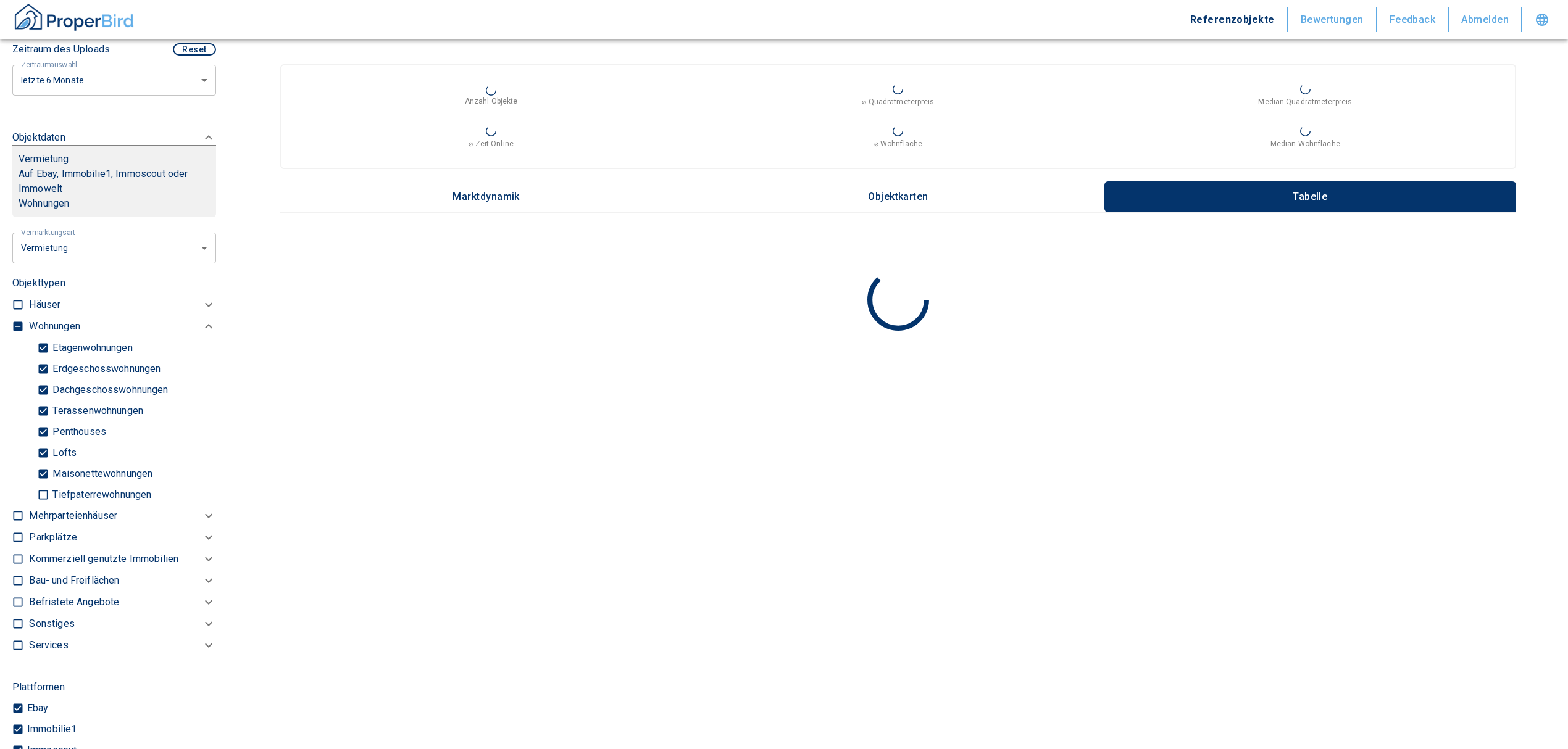
type input "[STREET_ADDRESS]"
click at [14, 322] on input "checkbox" at bounding box center [17, 326] width 12 height 12
checkbox input "true"
type input "2020"
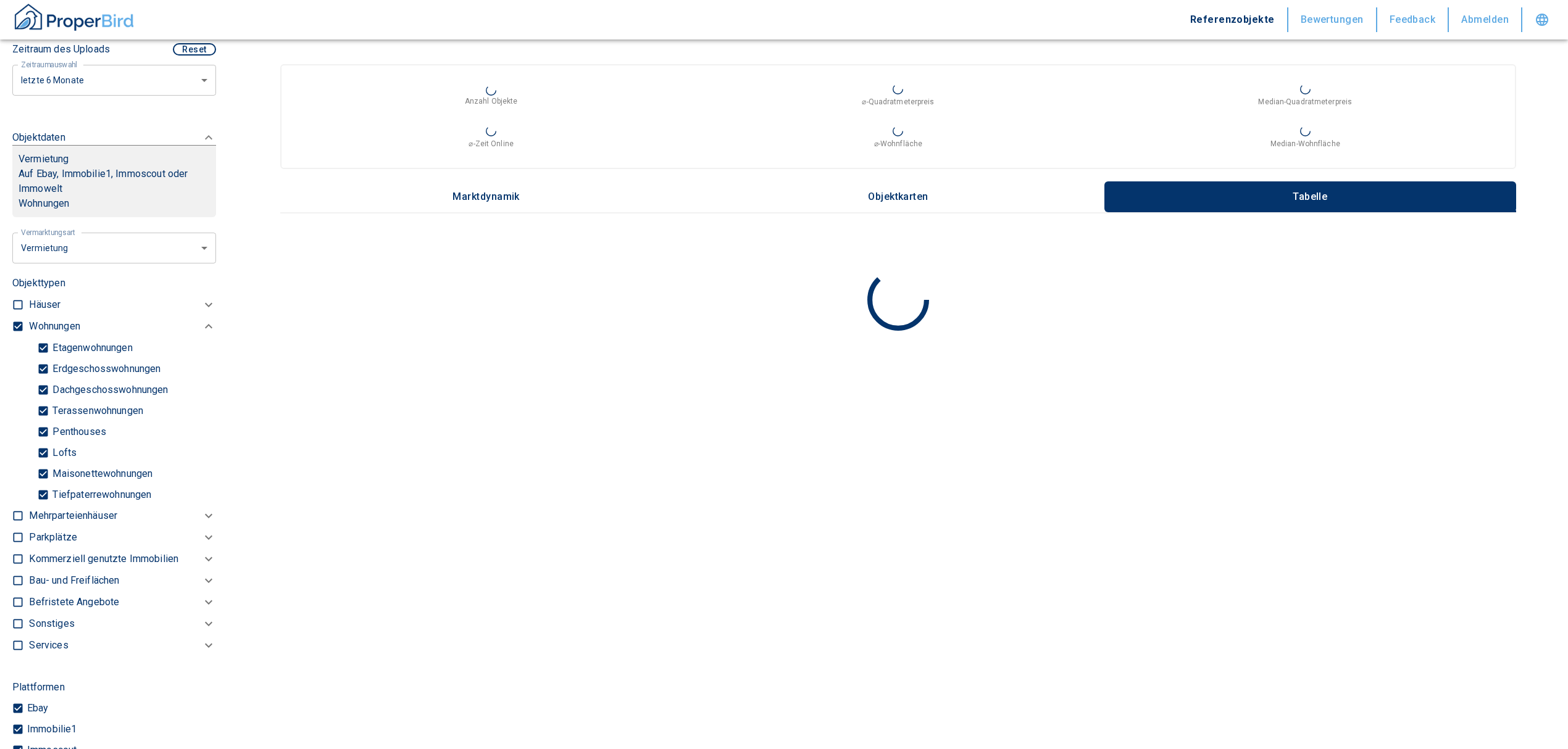
click at [16, 322] on input "checkbox" at bounding box center [17, 326] width 12 height 12
checkbox input "false"
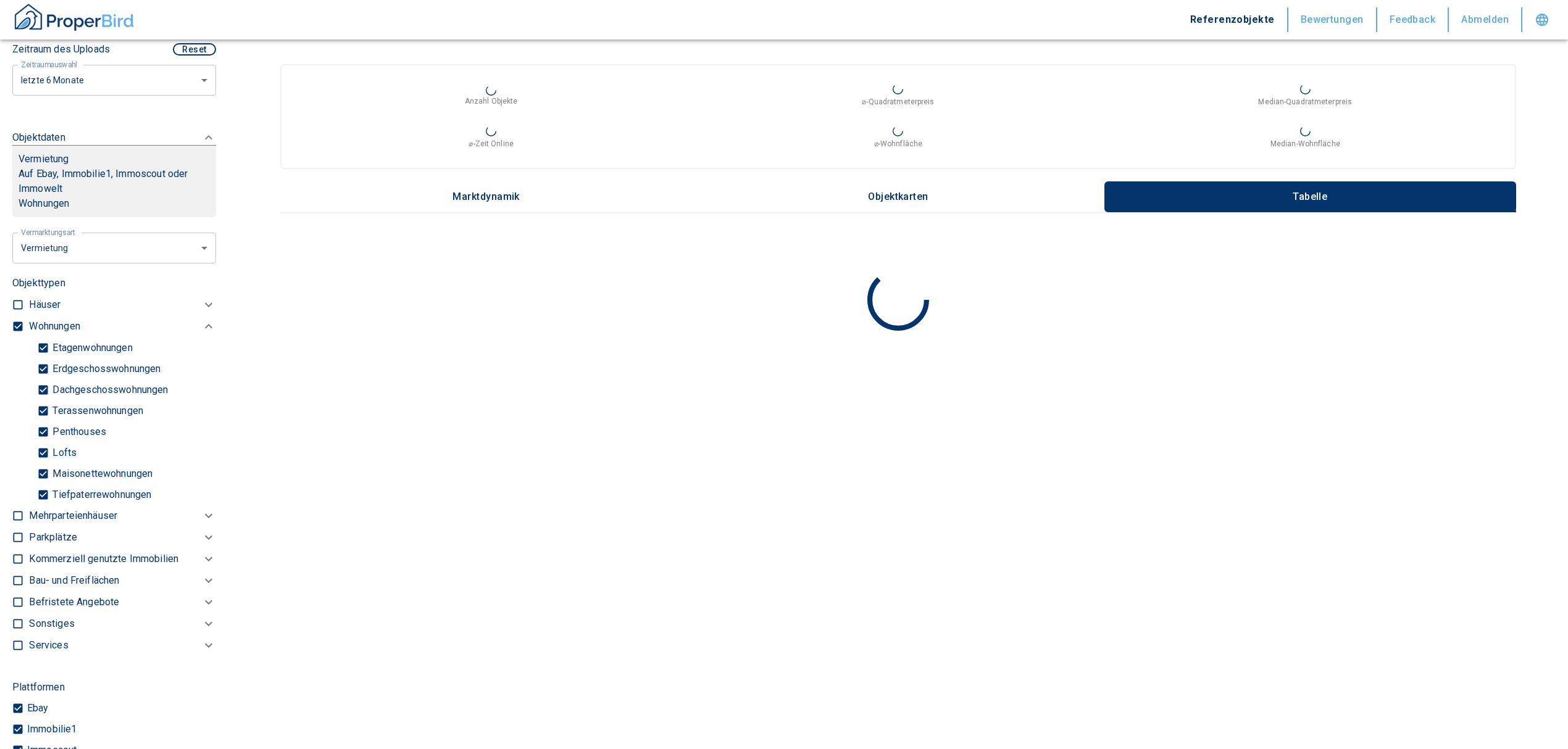
checkbox input "false"
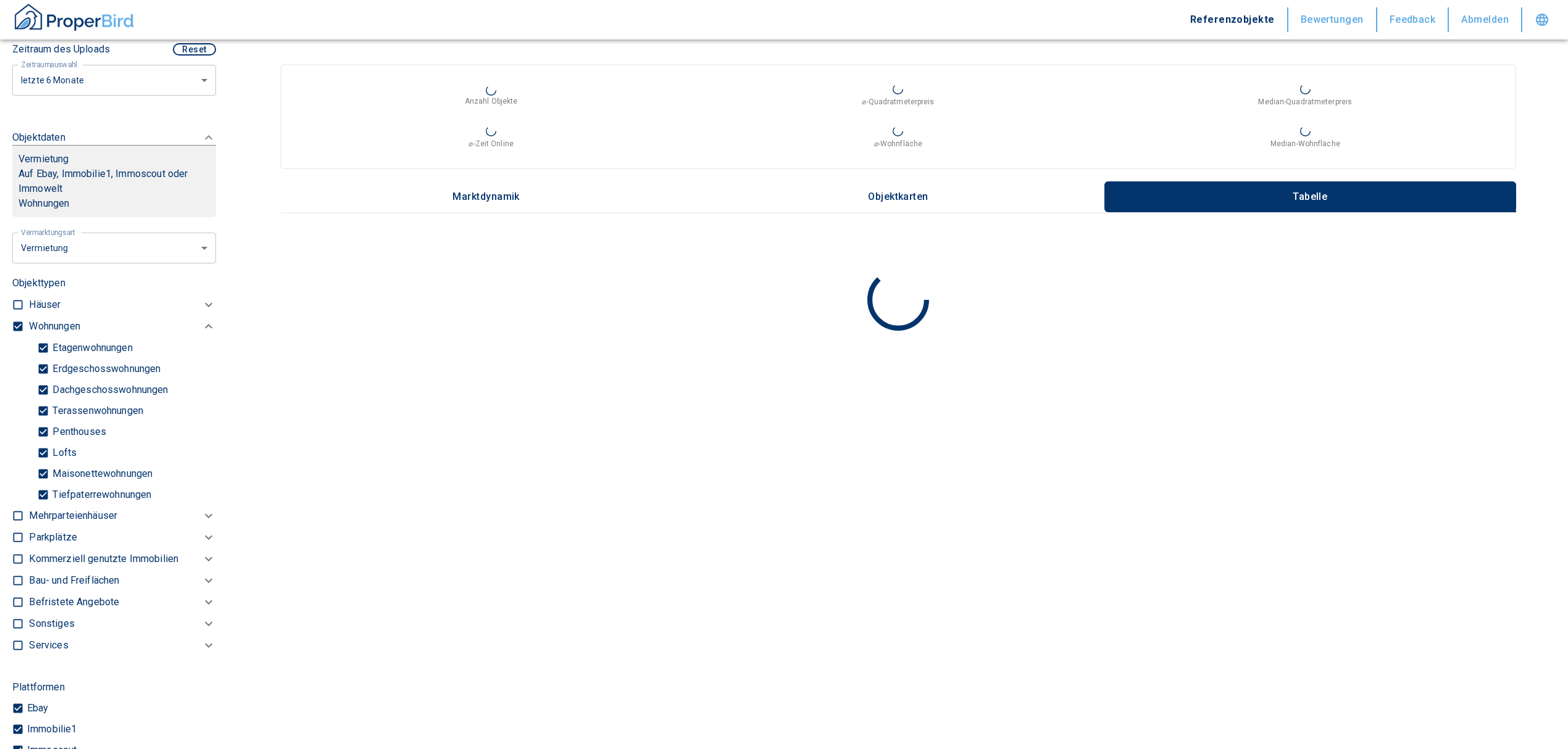
type input "2020"
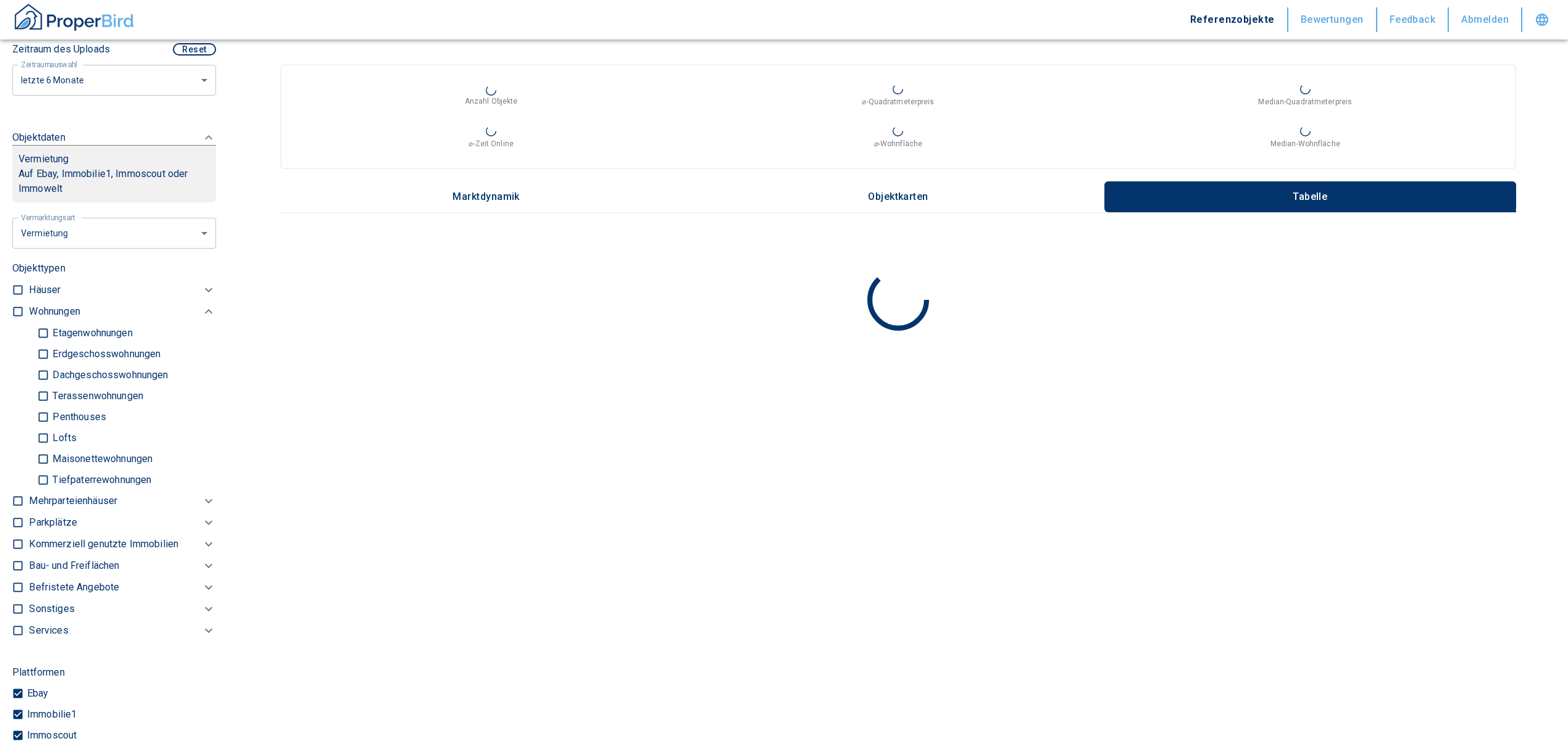
click at [49, 319] on p "Kommerziell genutzte Immobilien" at bounding box center [54, 312] width 51 height 15
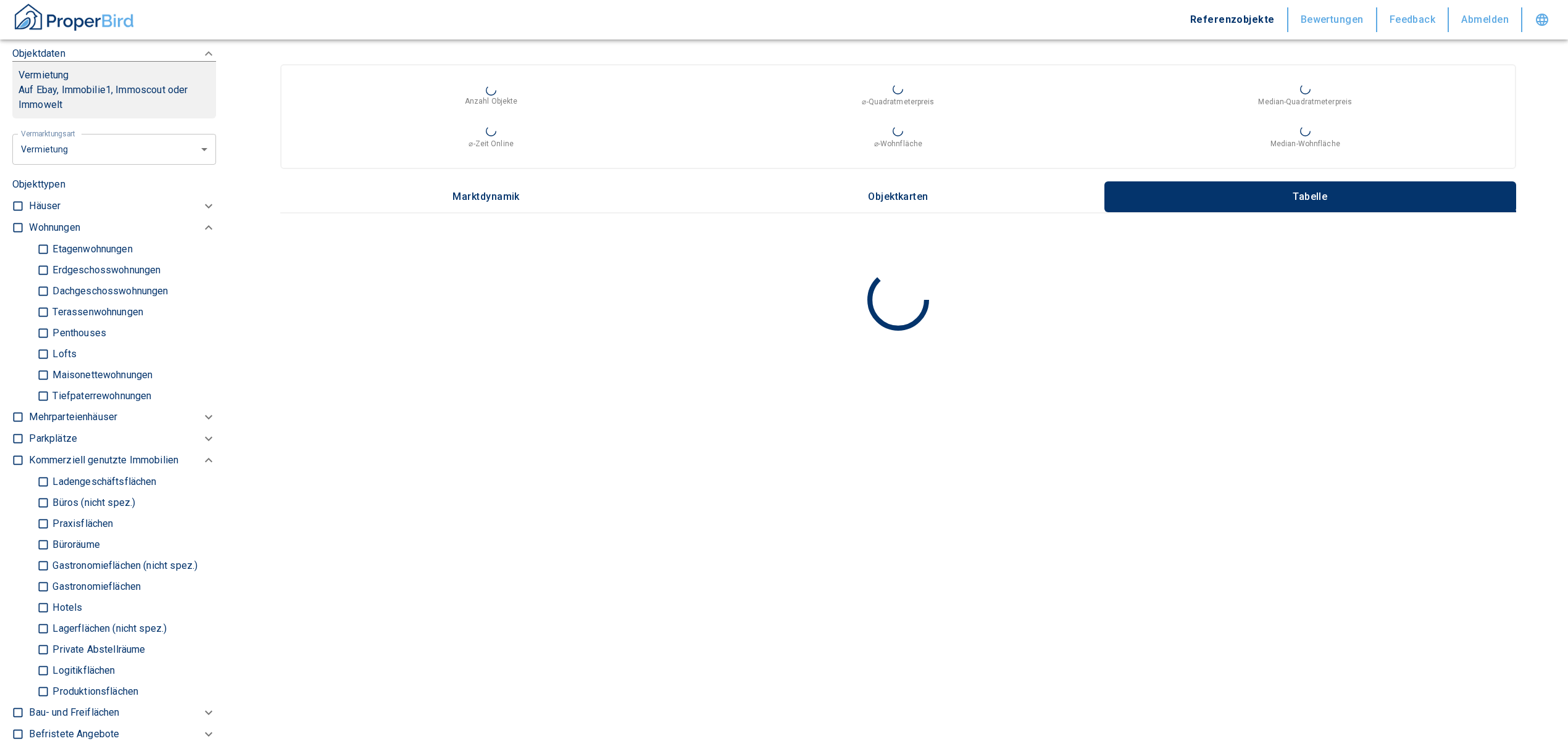
scroll to position [519, 0]
click at [42, 499] on input "Büros (nicht spez.)" at bounding box center [43, 505] width 12 height 21
checkbox input "true"
type input "2020"
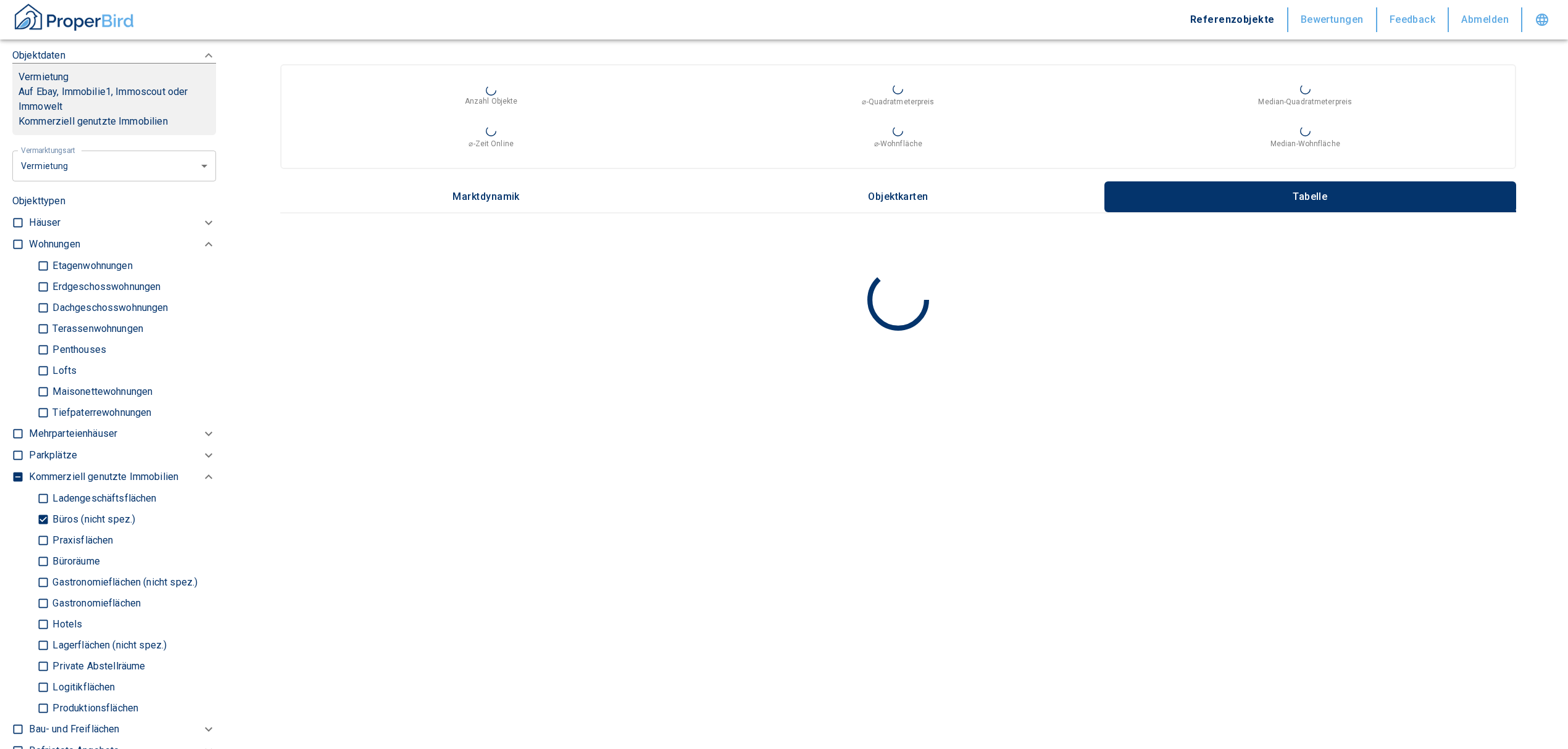
click at [39, 559] on input "Büroräume" at bounding box center [43, 561] width 12 height 21
checkbox input "true"
type input "2020"
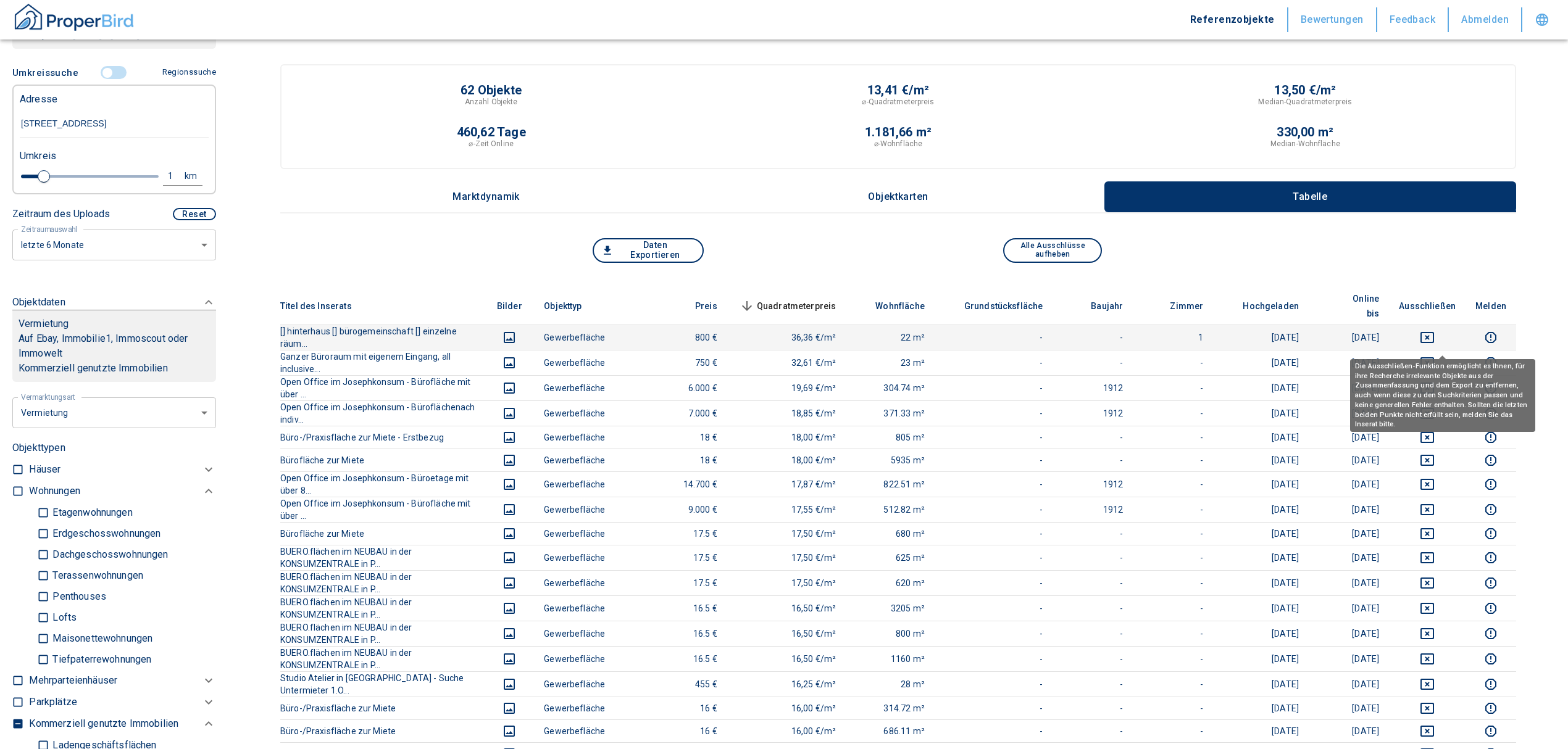
click at [1434, 355] on icon "deselect this listing" at bounding box center [1426, 362] width 15 height 15
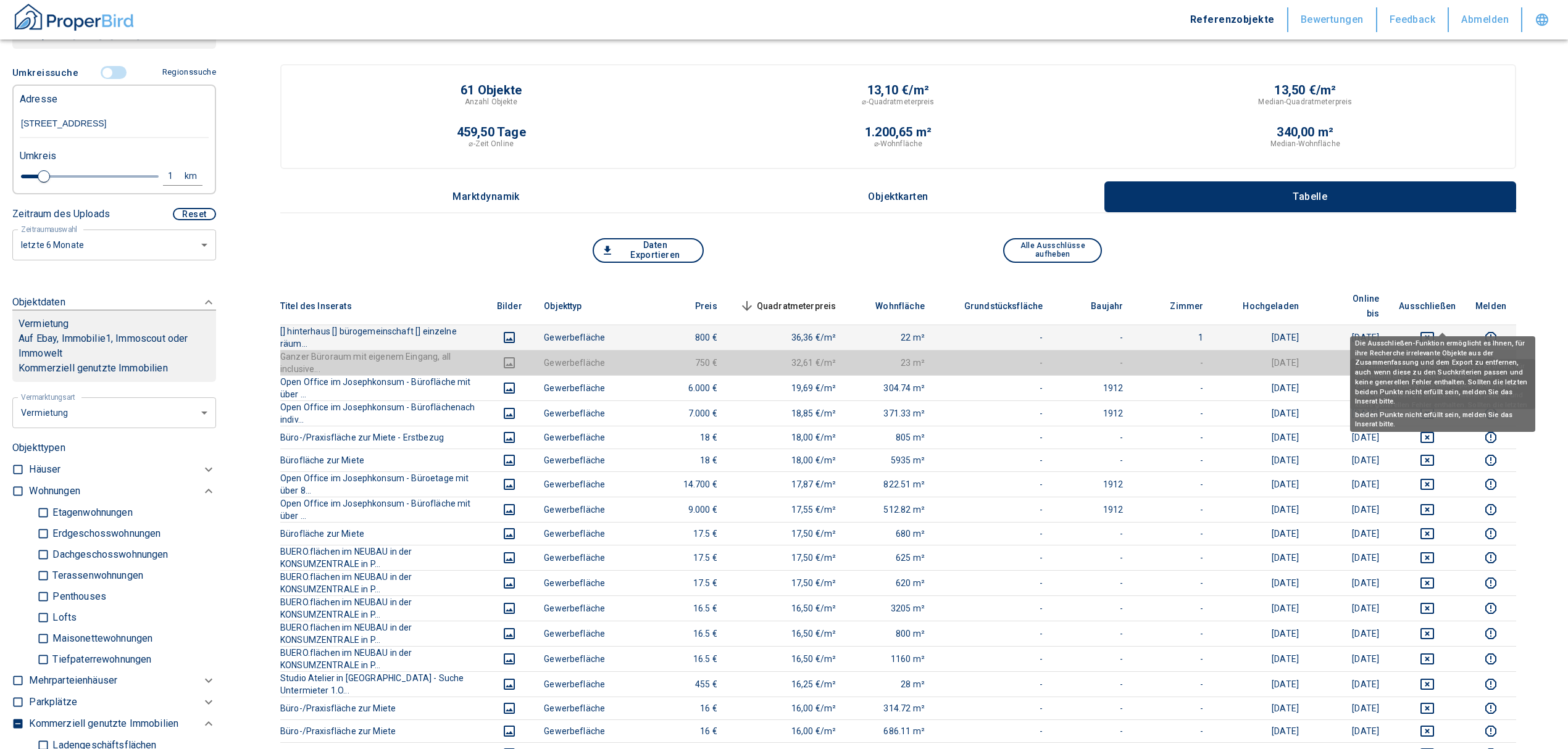
click at [1434, 330] on icon "deselect this listing" at bounding box center [1426, 337] width 15 height 15
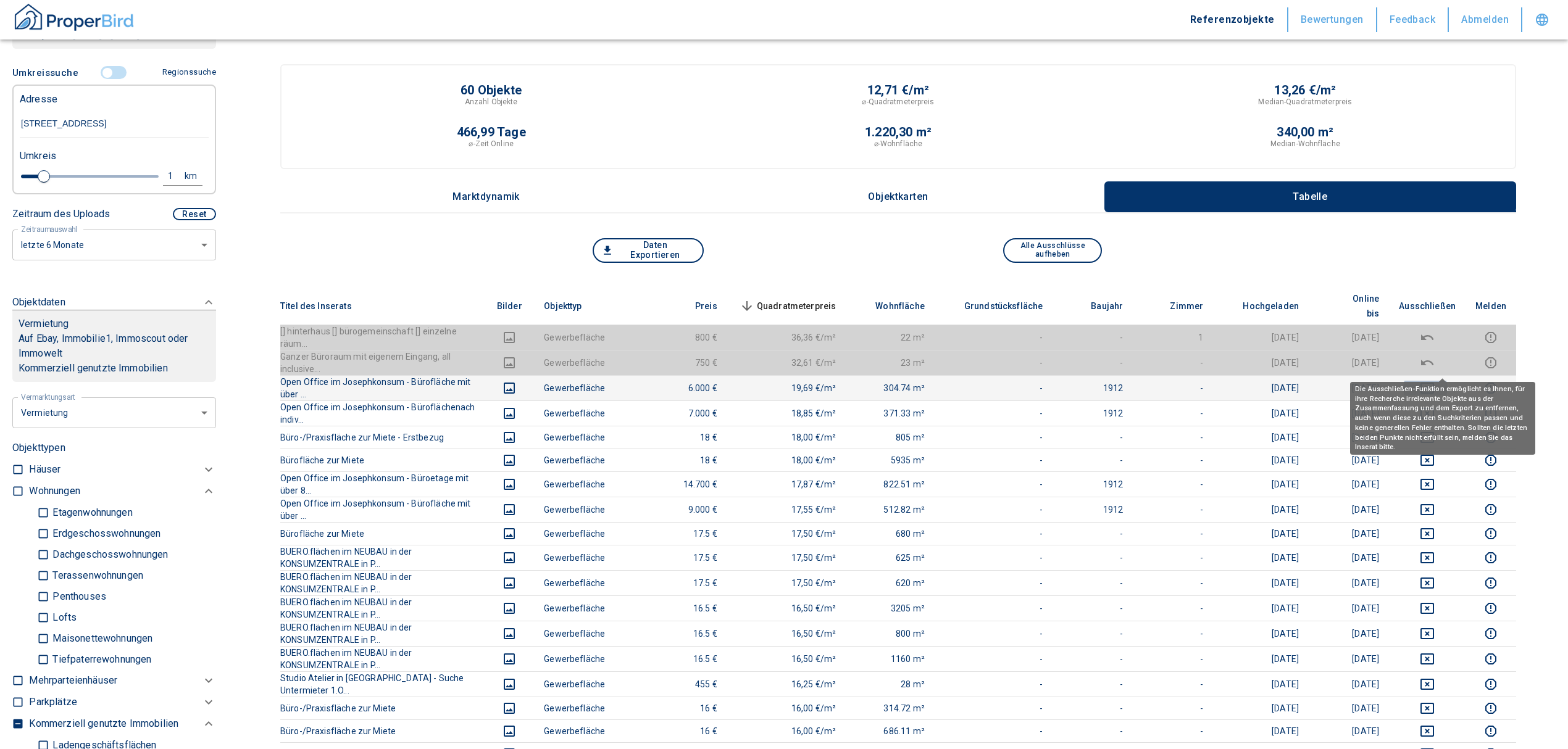
click at [1434, 381] on icon "deselect this listing" at bounding box center [1426, 388] width 15 height 15
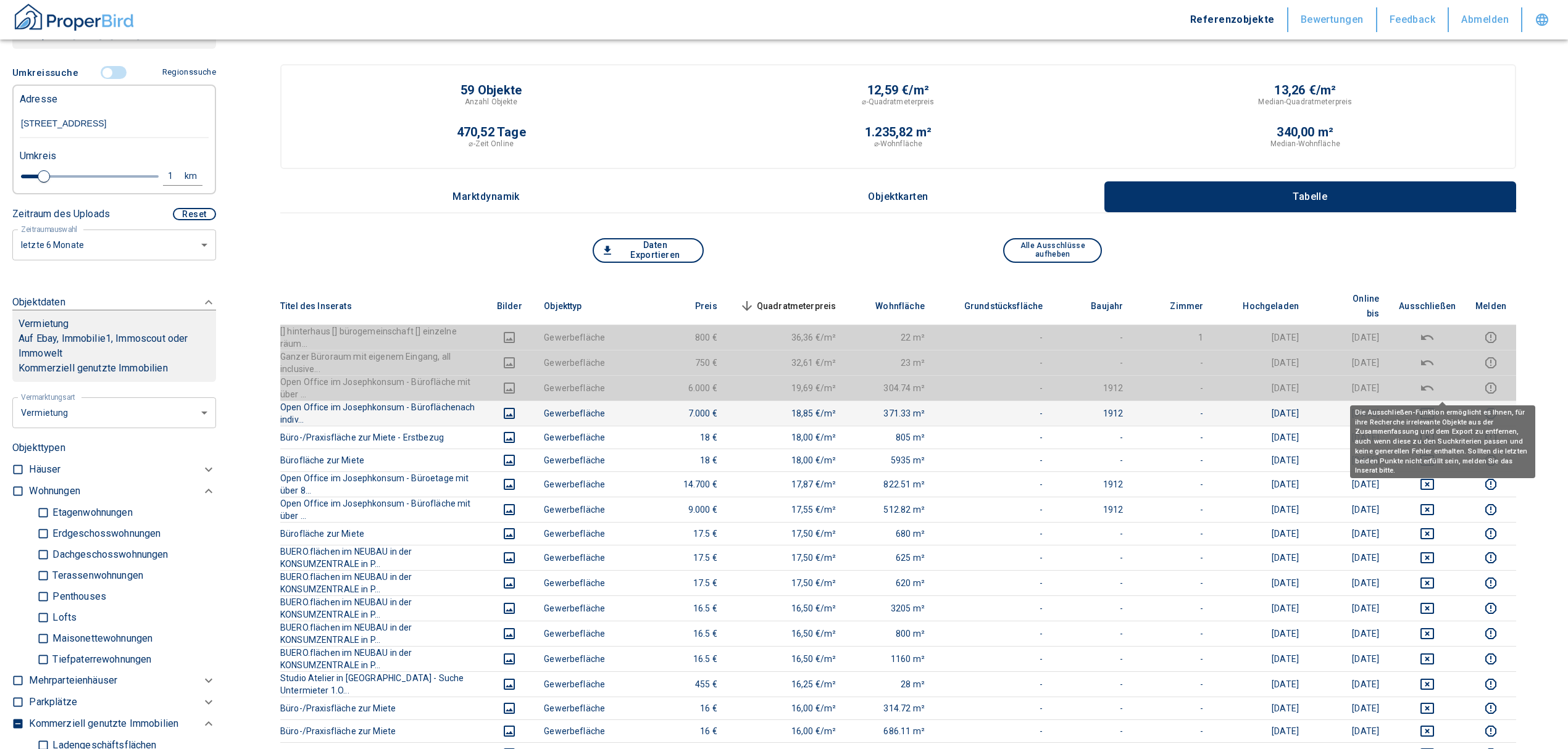
click at [1434, 408] on icon "deselect this listing" at bounding box center [1426, 414] width 14 height 11
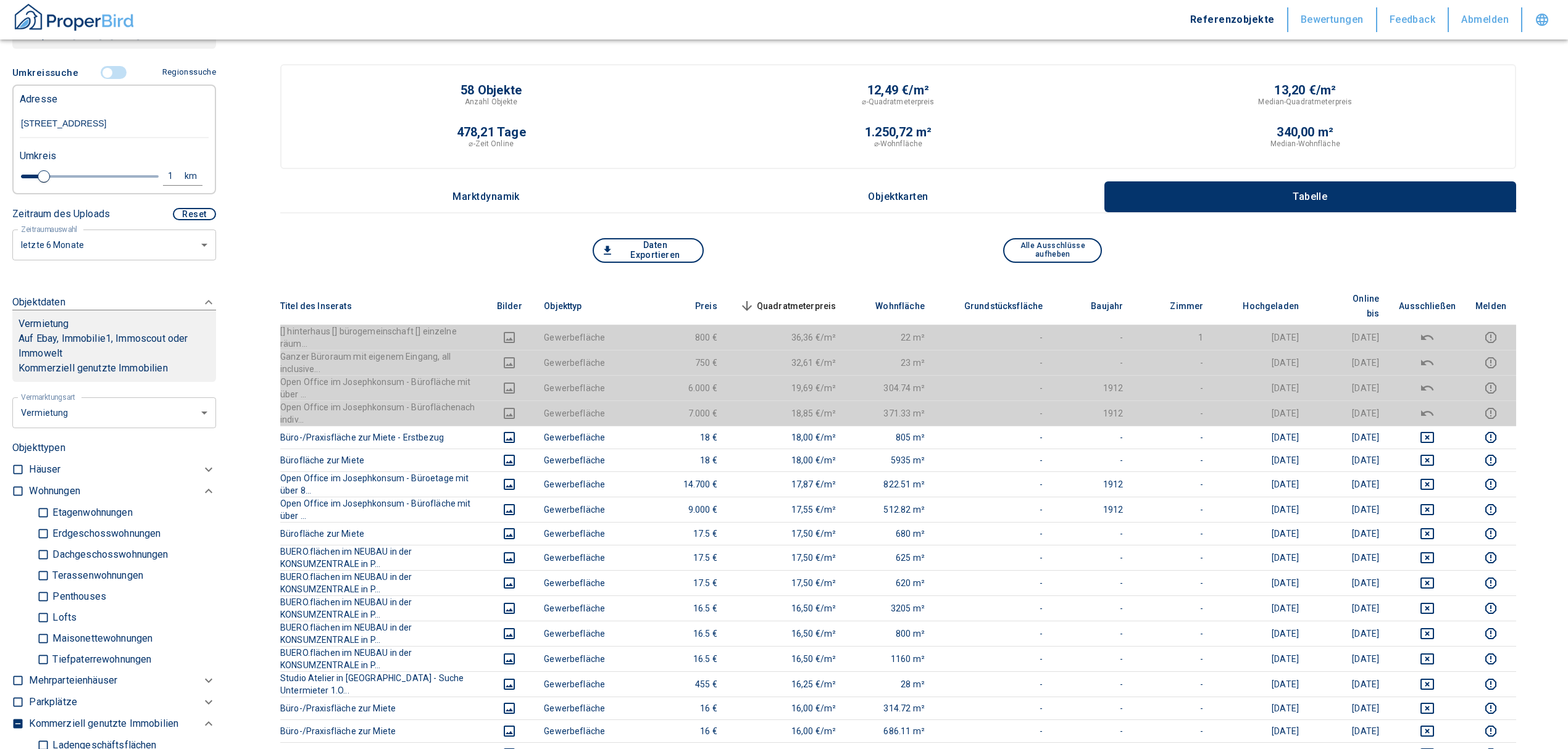
click at [805, 299] on span "Quadratmeterpreis sorted descending" at bounding box center [786, 306] width 99 height 15
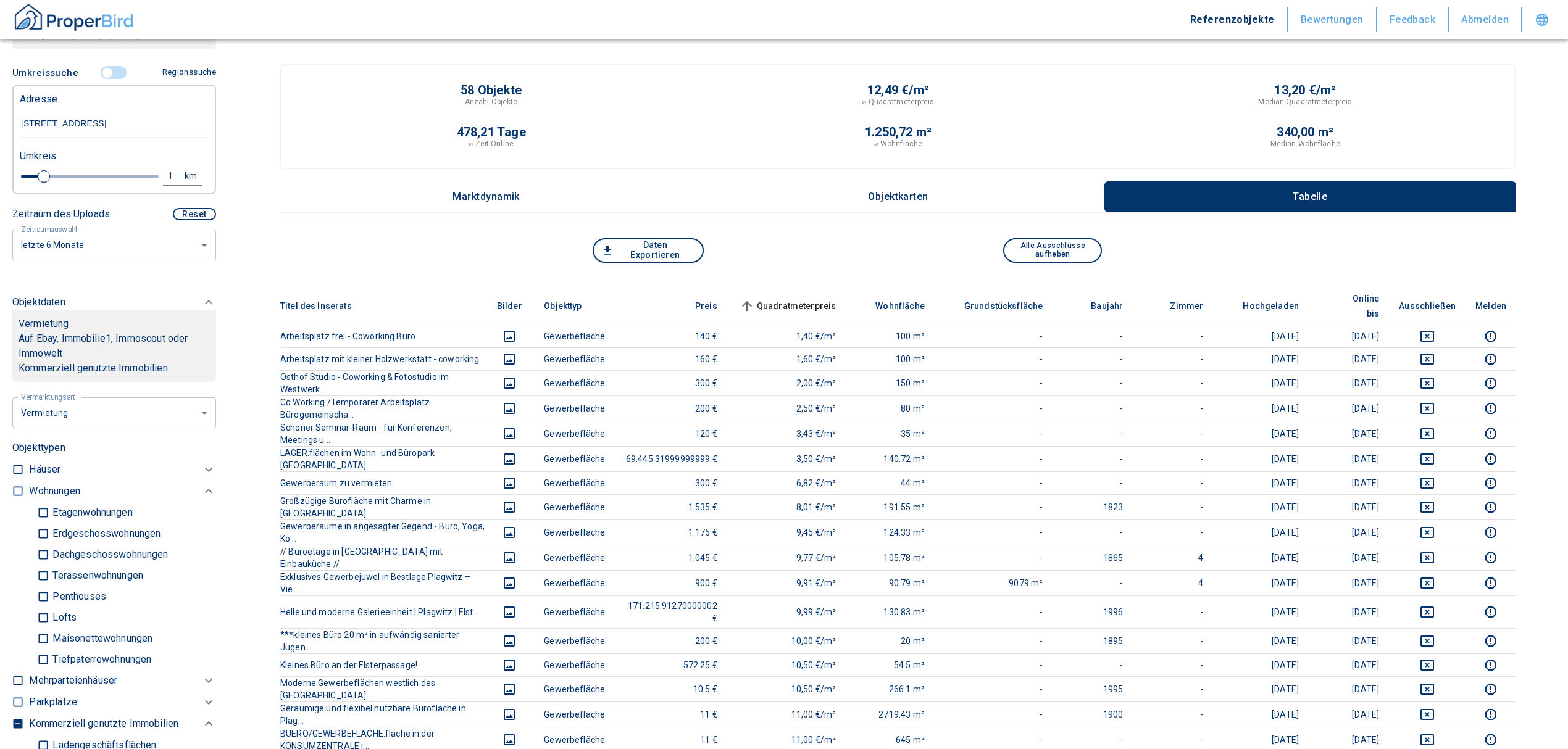
click at [805, 299] on span "Quadratmeterpreis sorted ascending" at bounding box center [786, 306] width 99 height 15
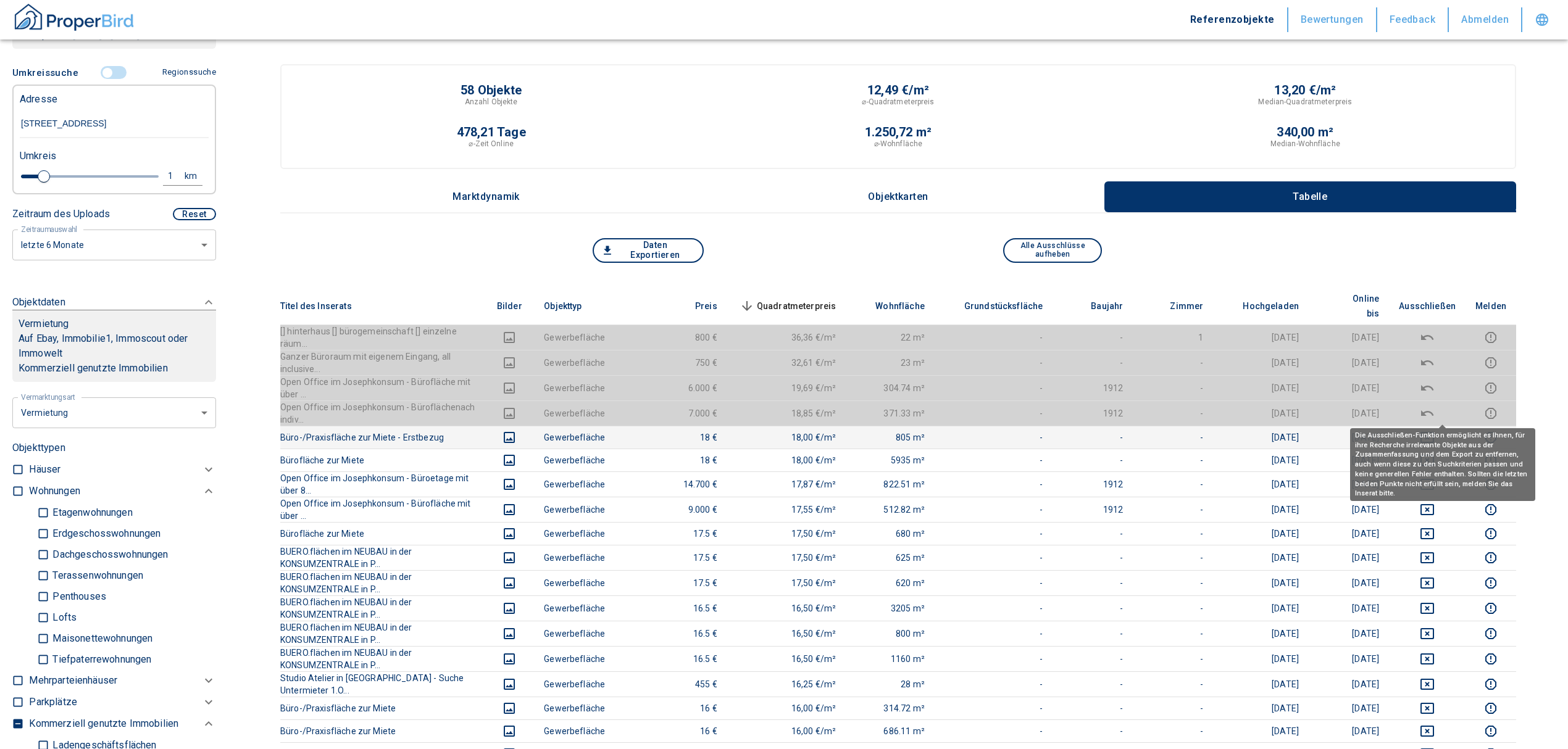
click at [1434, 430] on icon "deselect this listing" at bounding box center [1426, 437] width 15 height 15
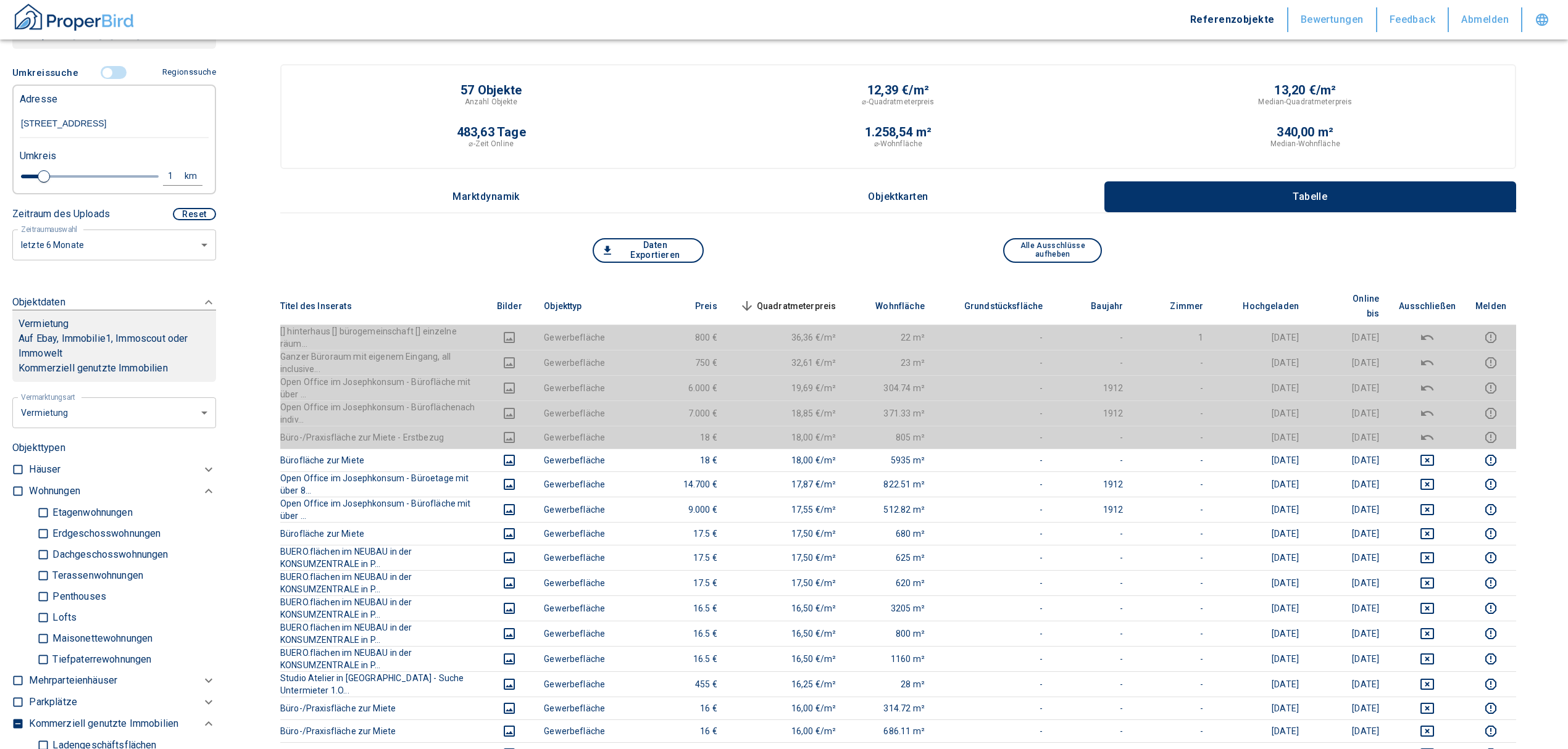
click at [803, 299] on span "Quadratmeterpreis sorted descending" at bounding box center [786, 306] width 99 height 15
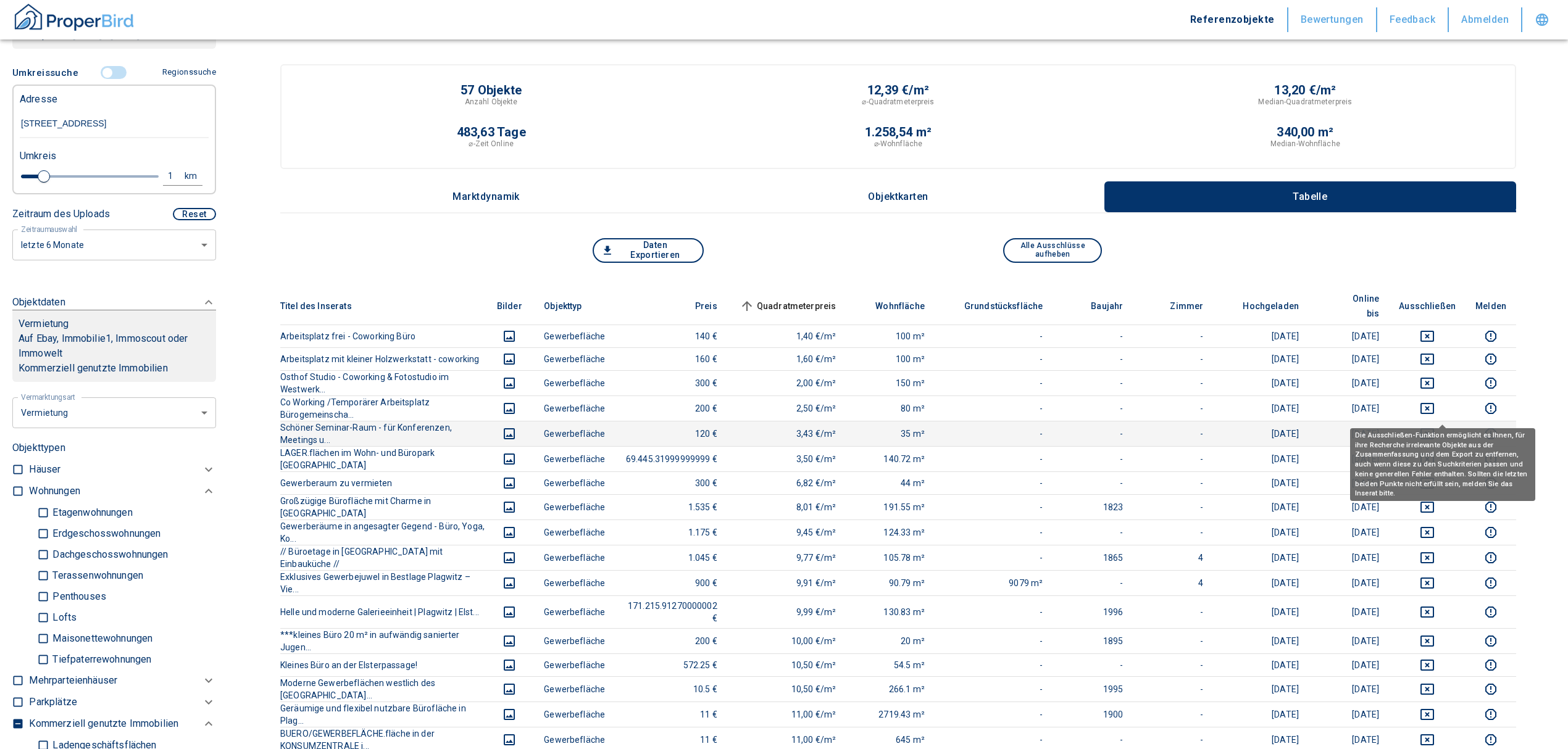
click at [1434, 427] on icon "deselect this listing" at bounding box center [1426, 434] width 15 height 15
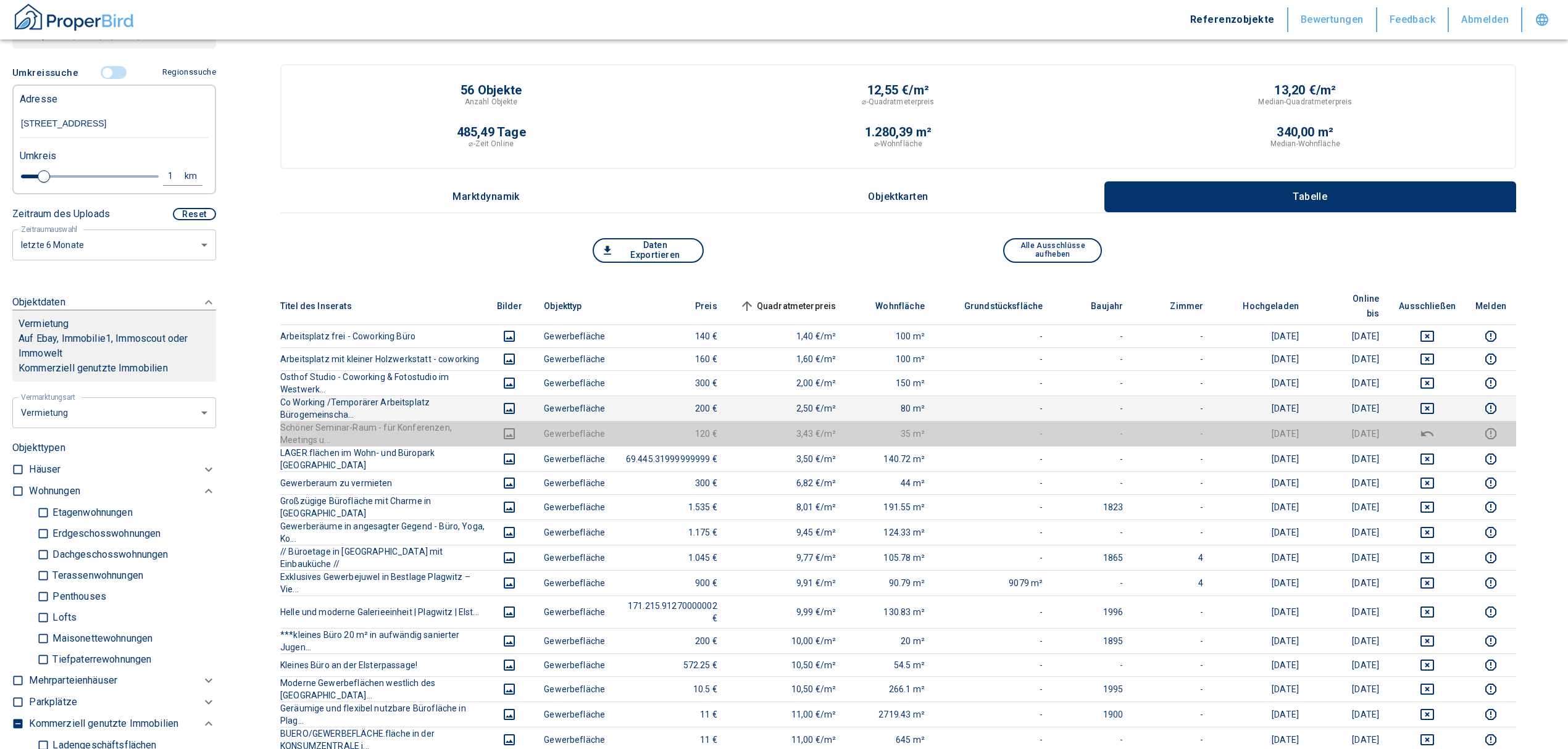
click at [1434, 401] on icon "deselect this listing" at bounding box center [1426, 408] width 15 height 15
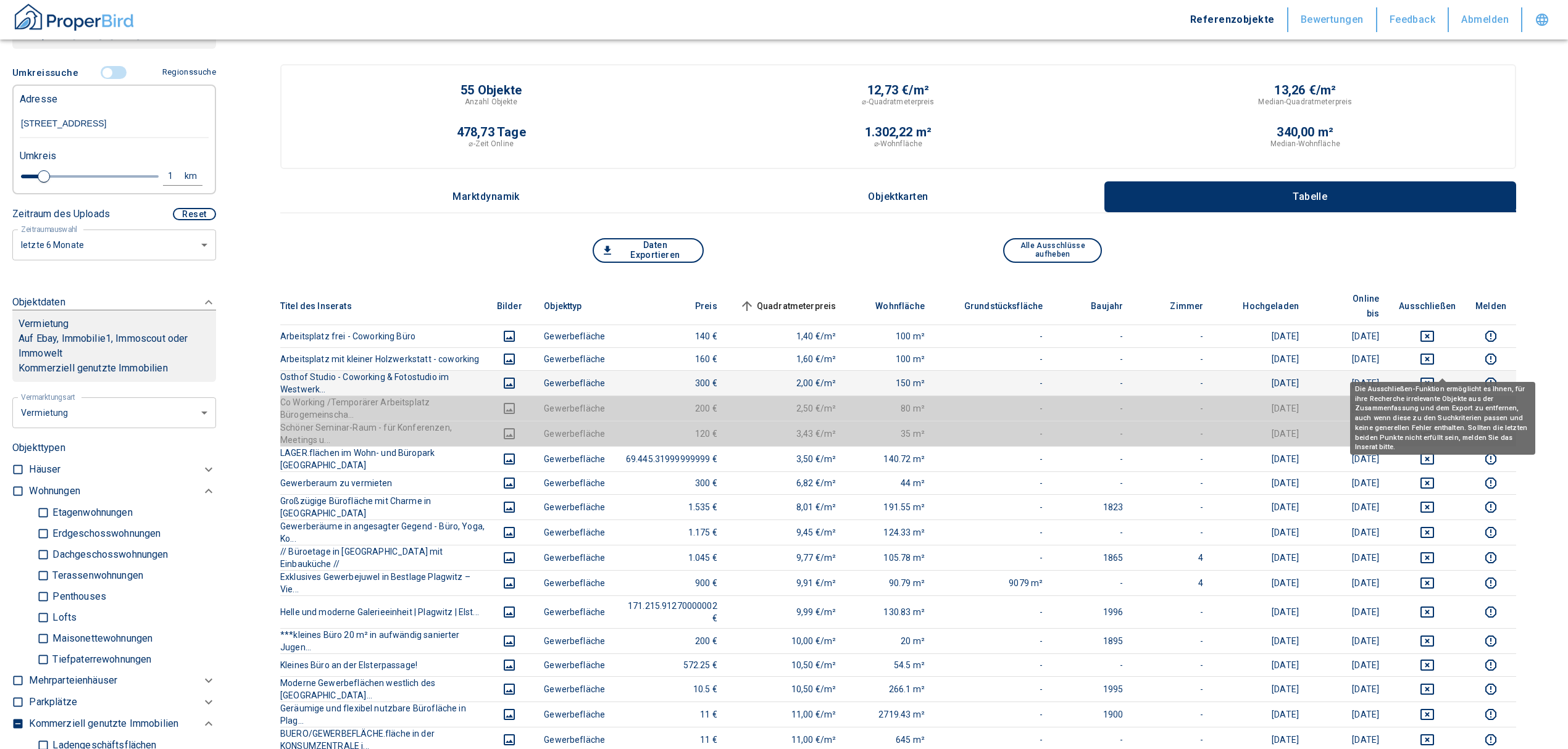
click at [1434, 378] on icon "deselect this listing" at bounding box center [1426, 384] width 14 height 11
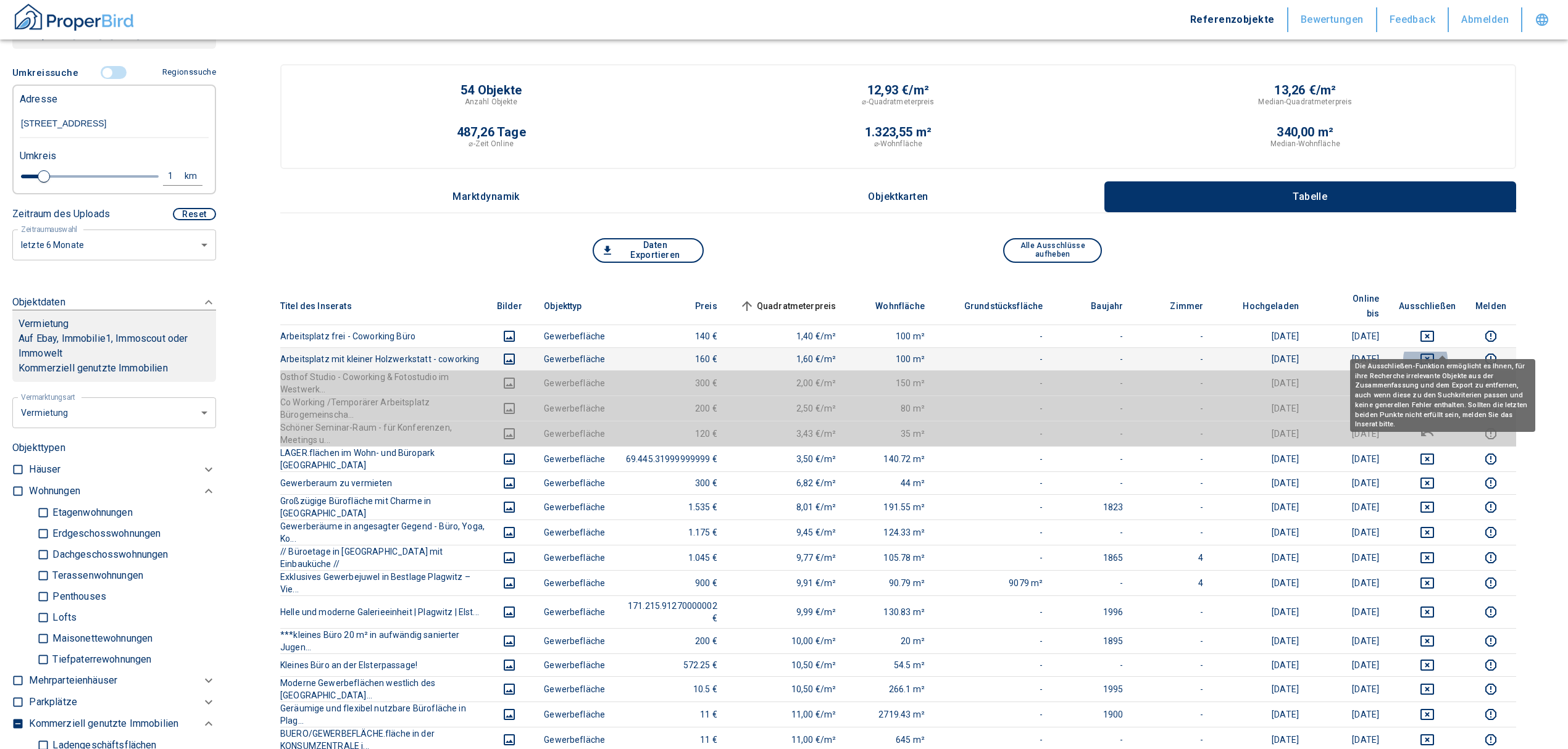
click at [1434, 352] on icon "deselect this listing" at bounding box center [1426, 359] width 15 height 15
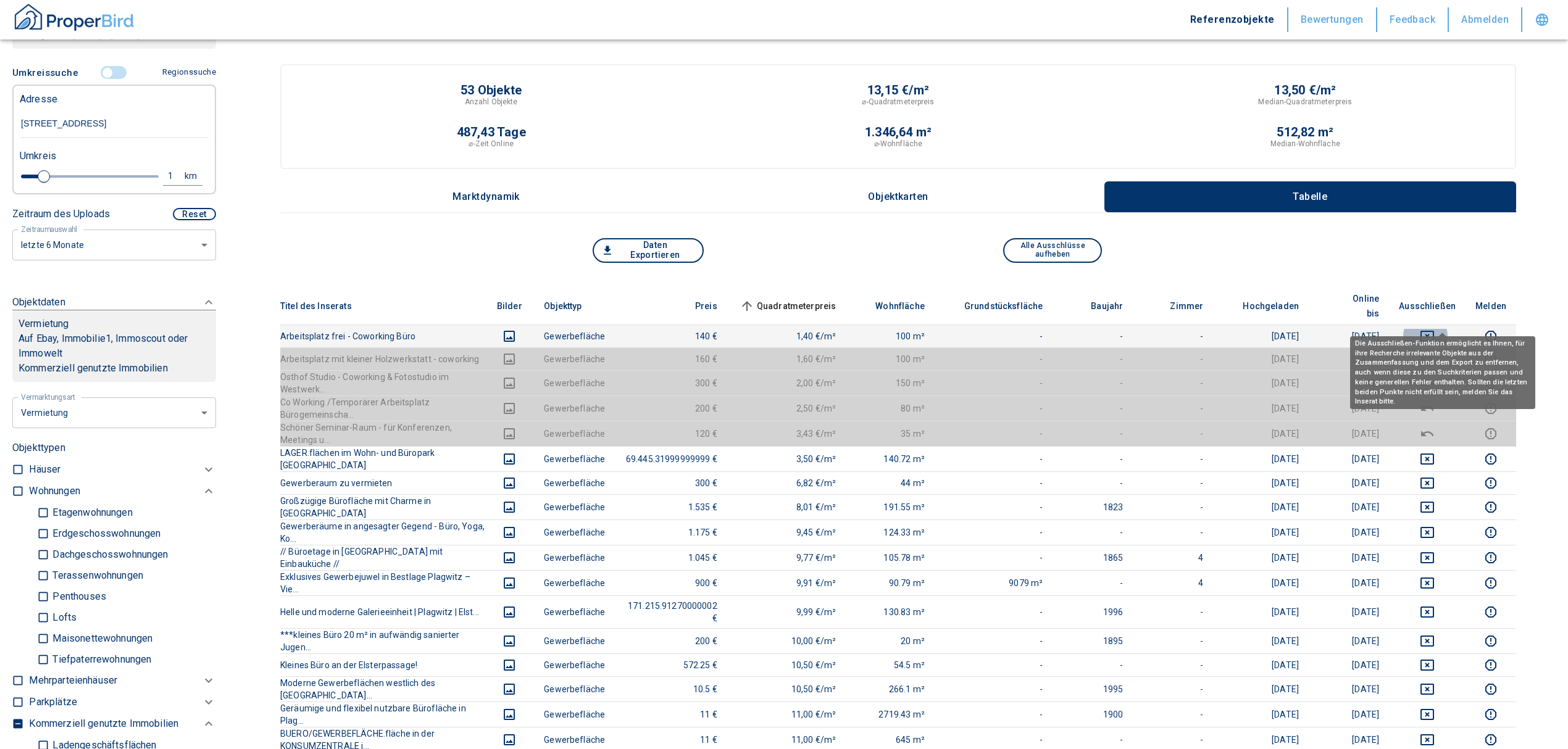
click at [1434, 329] on icon "deselect this listing" at bounding box center [1426, 336] width 15 height 15
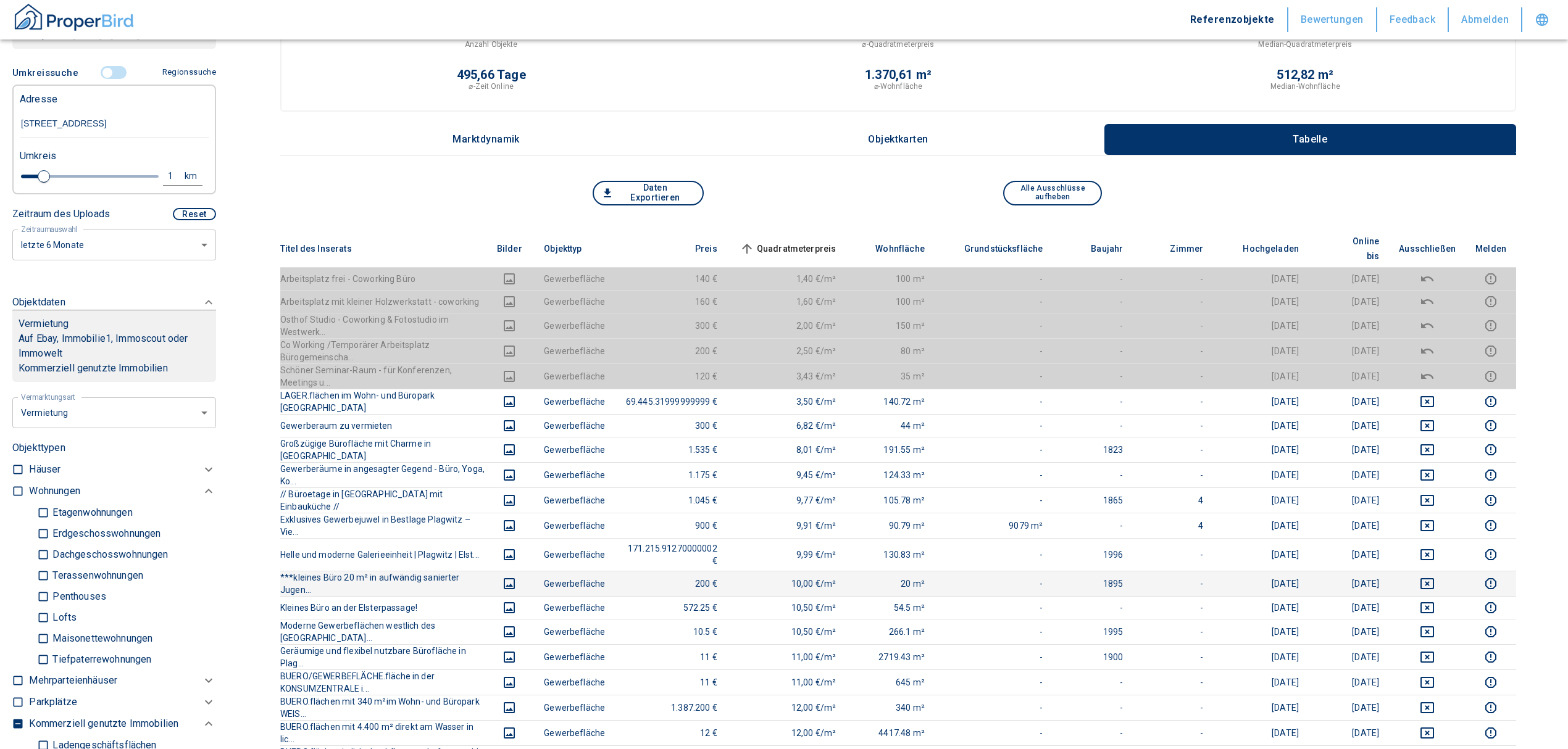
scroll to position [82, 0]
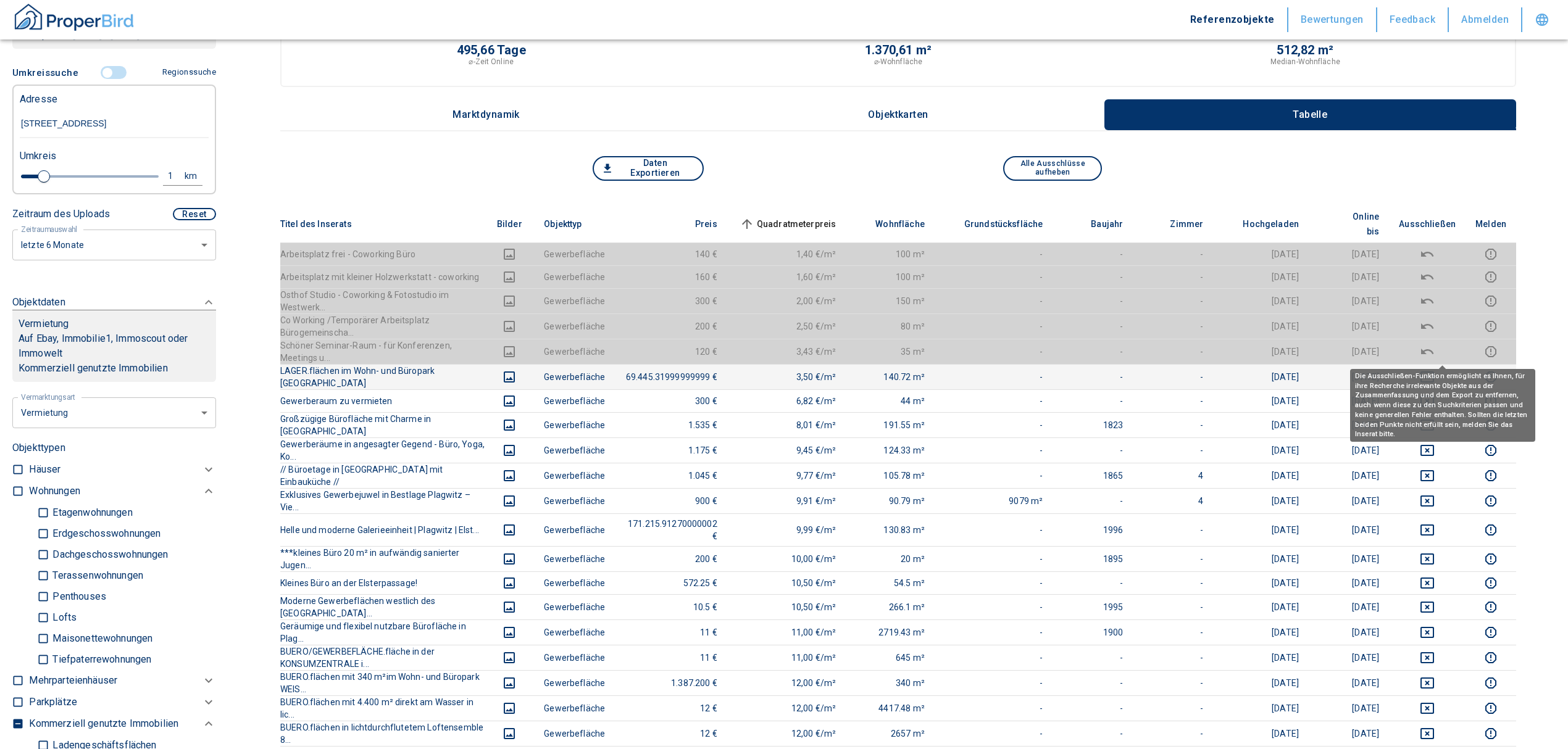
click at [1434, 369] on icon "deselect this listing" at bounding box center [1426, 377] width 15 height 15
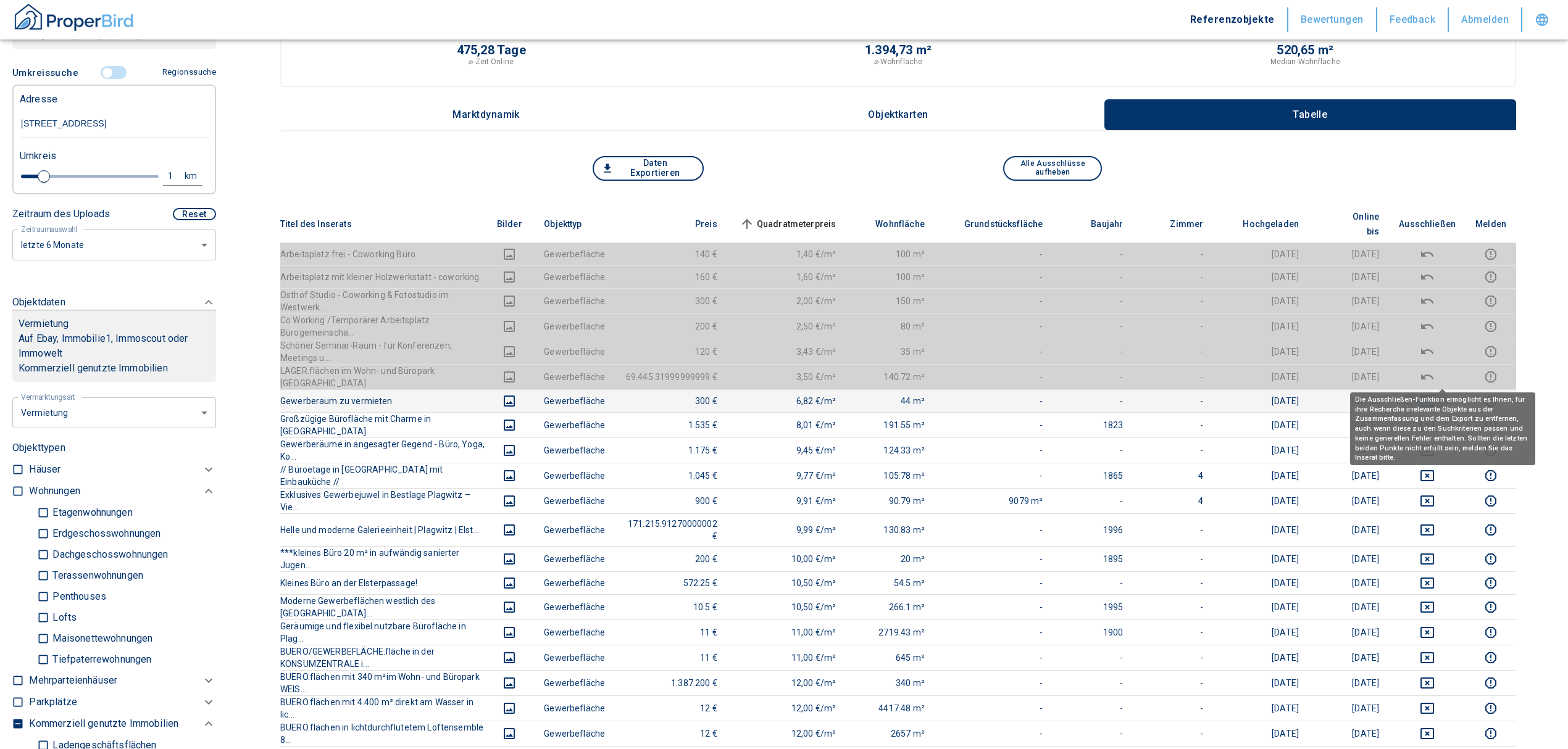
click at [1434, 396] on icon "deselect this listing" at bounding box center [1426, 402] width 14 height 11
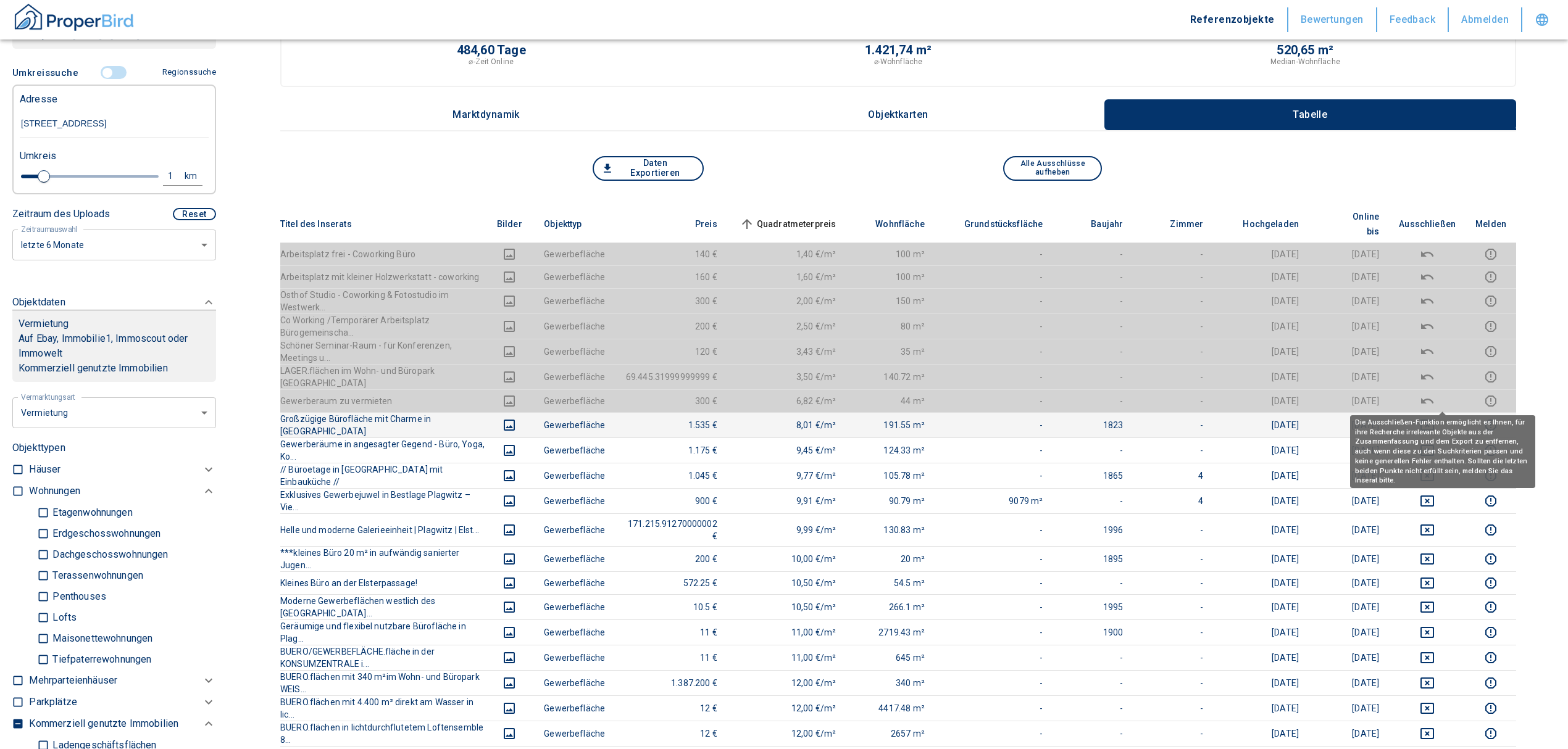
click at [1434, 418] on icon "deselect this listing" at bounding box center [1426, 425] width 15 height 15
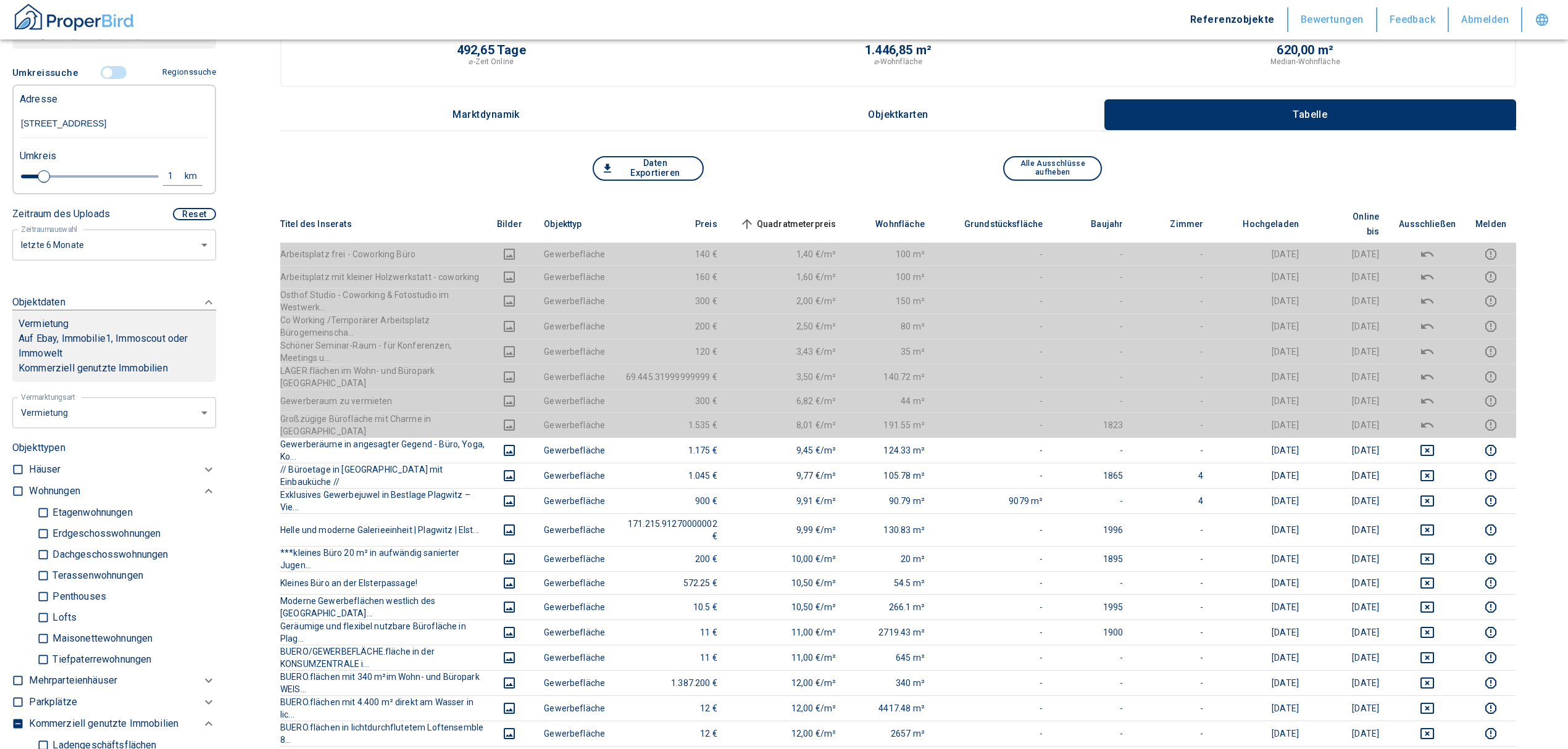
click at [836, 217] on span "Quadratmeterpreis sorted ascending" at bounding box center [786, 224] width 99 height 15
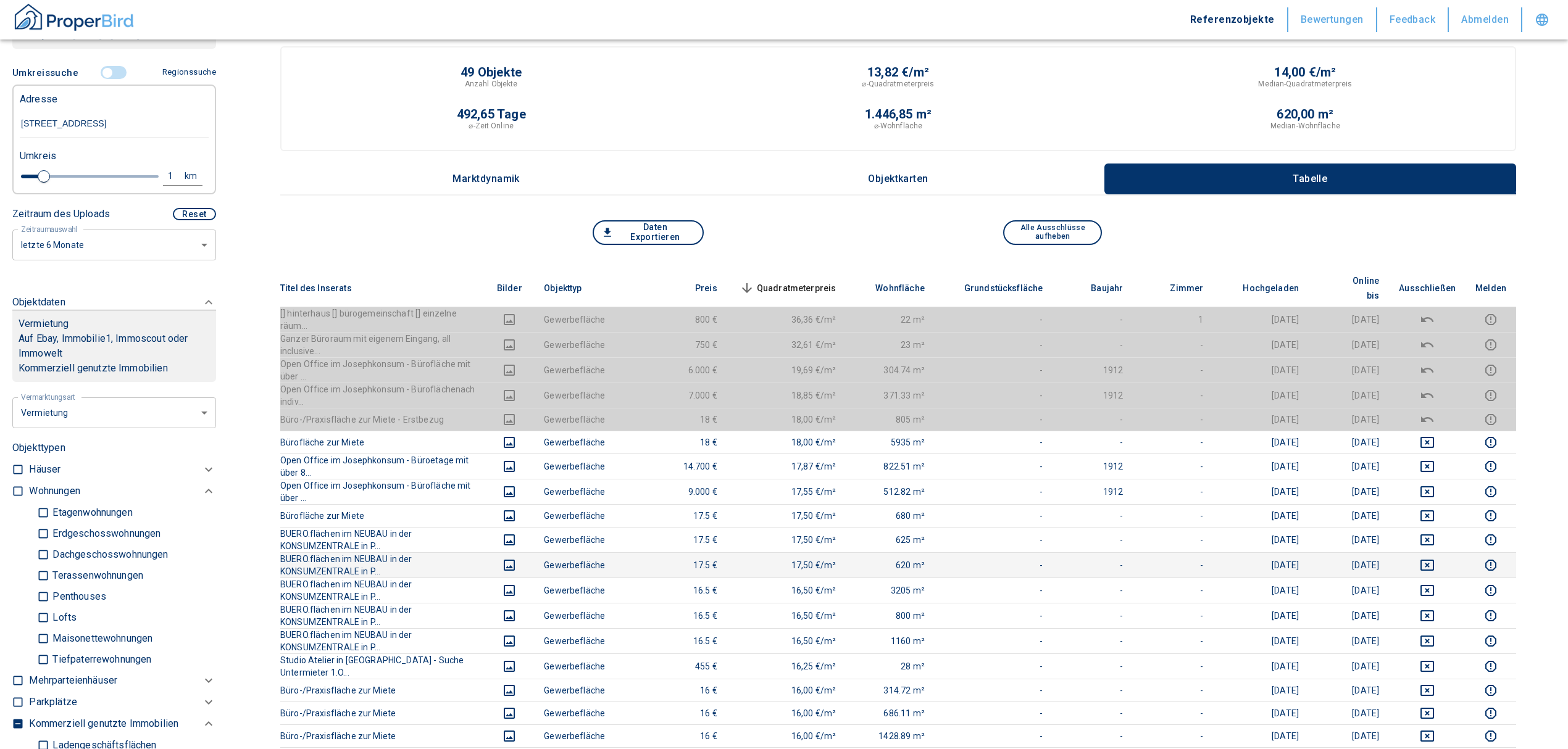
scroll to position [0, 0]
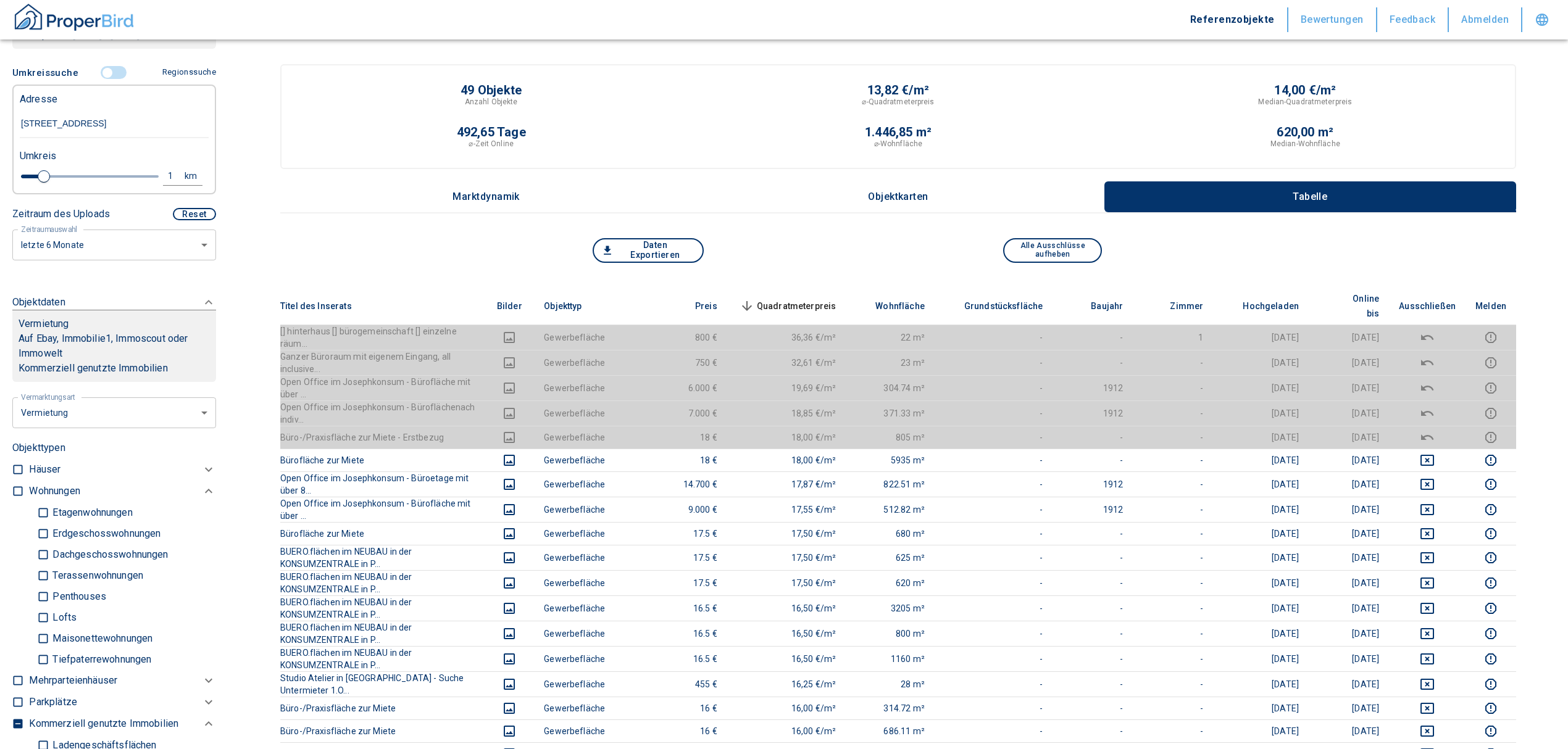
click at [808, 299] on span "Quadratmeterpreis sorted descending" at bounding box center [786, 306] width 99 height 15
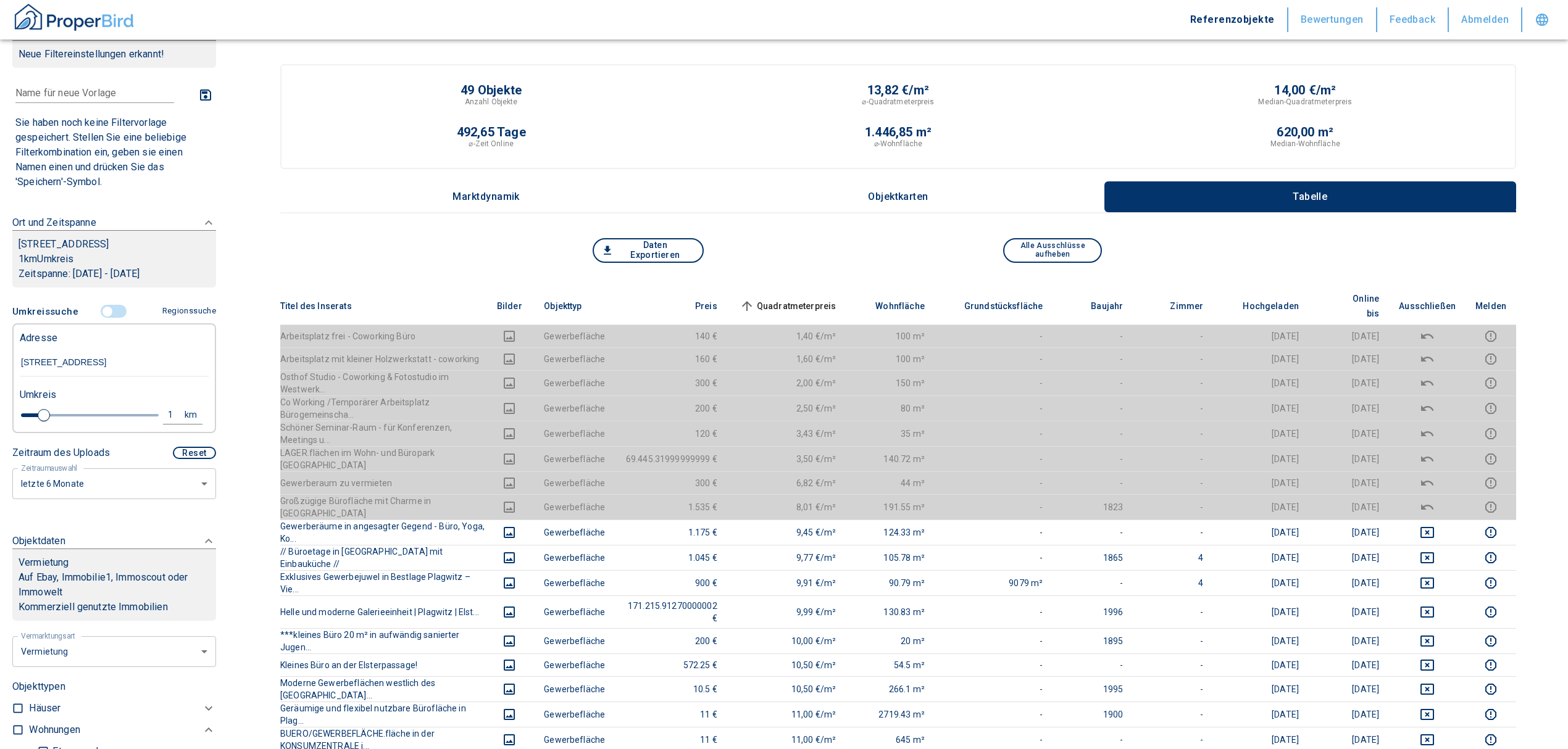
scroll to position [25, 0]
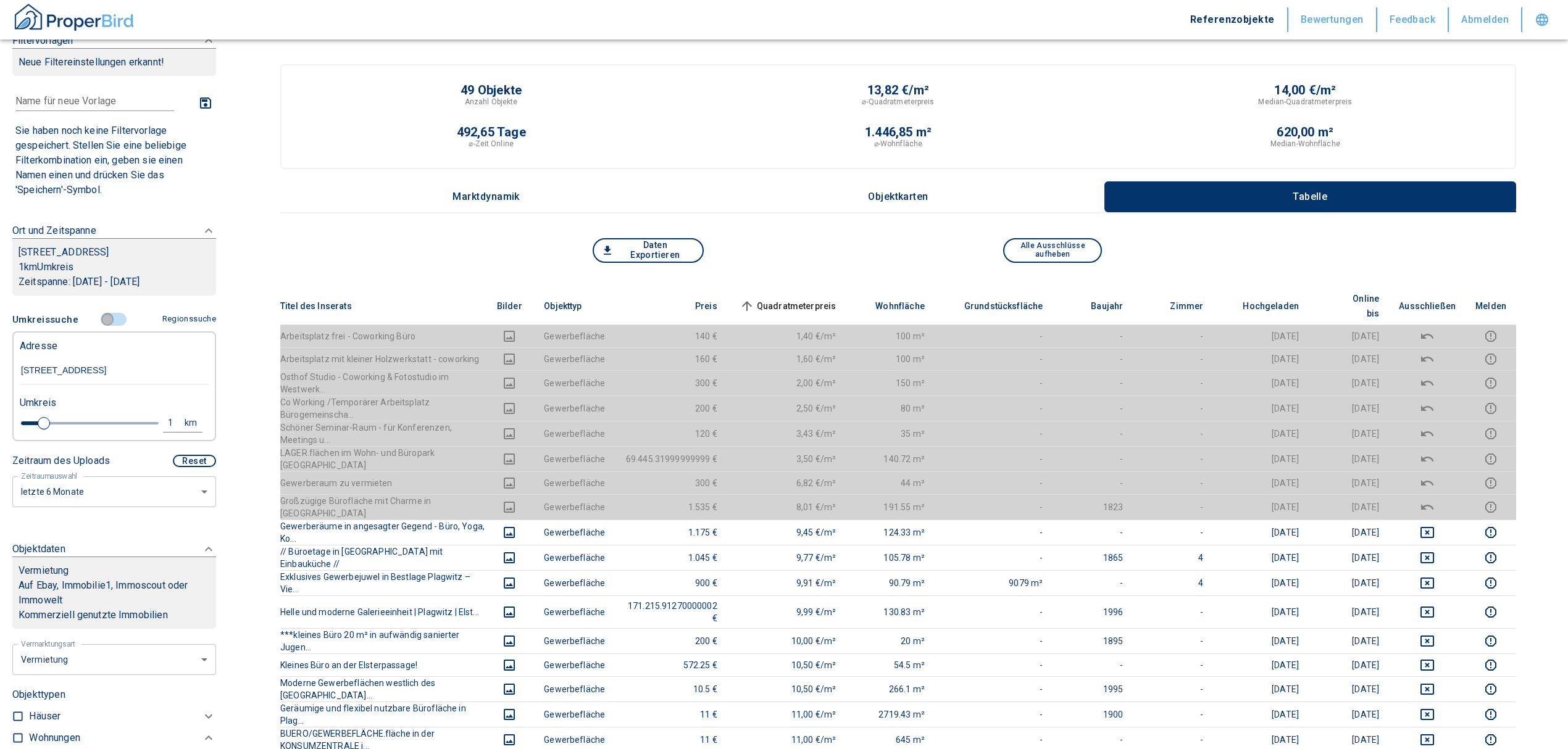
click at [102, 313] on input "controlled" at bounding box center [107, 319] width 37 height 14
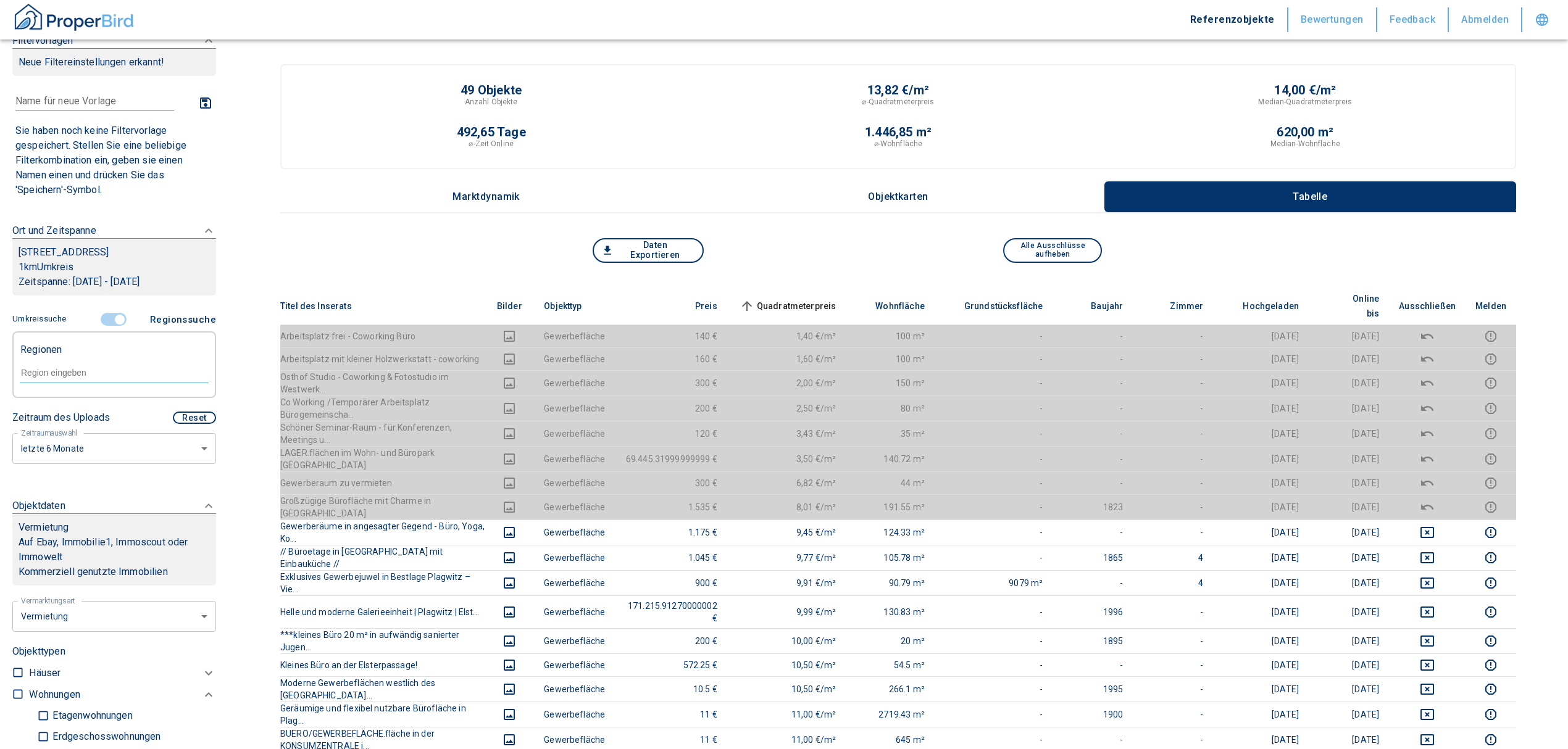
click at [94, 365] on div at bounding box center [114, 372] width 189 height 21
click at [111, 405] on li "04229 [GEOGRAPHIC_DATA]" at bounding box center [108, 401] width 177 height 22
type input "04229"
type input "2020"
type input "04229 [GEOGRAPHIC_DATA]"
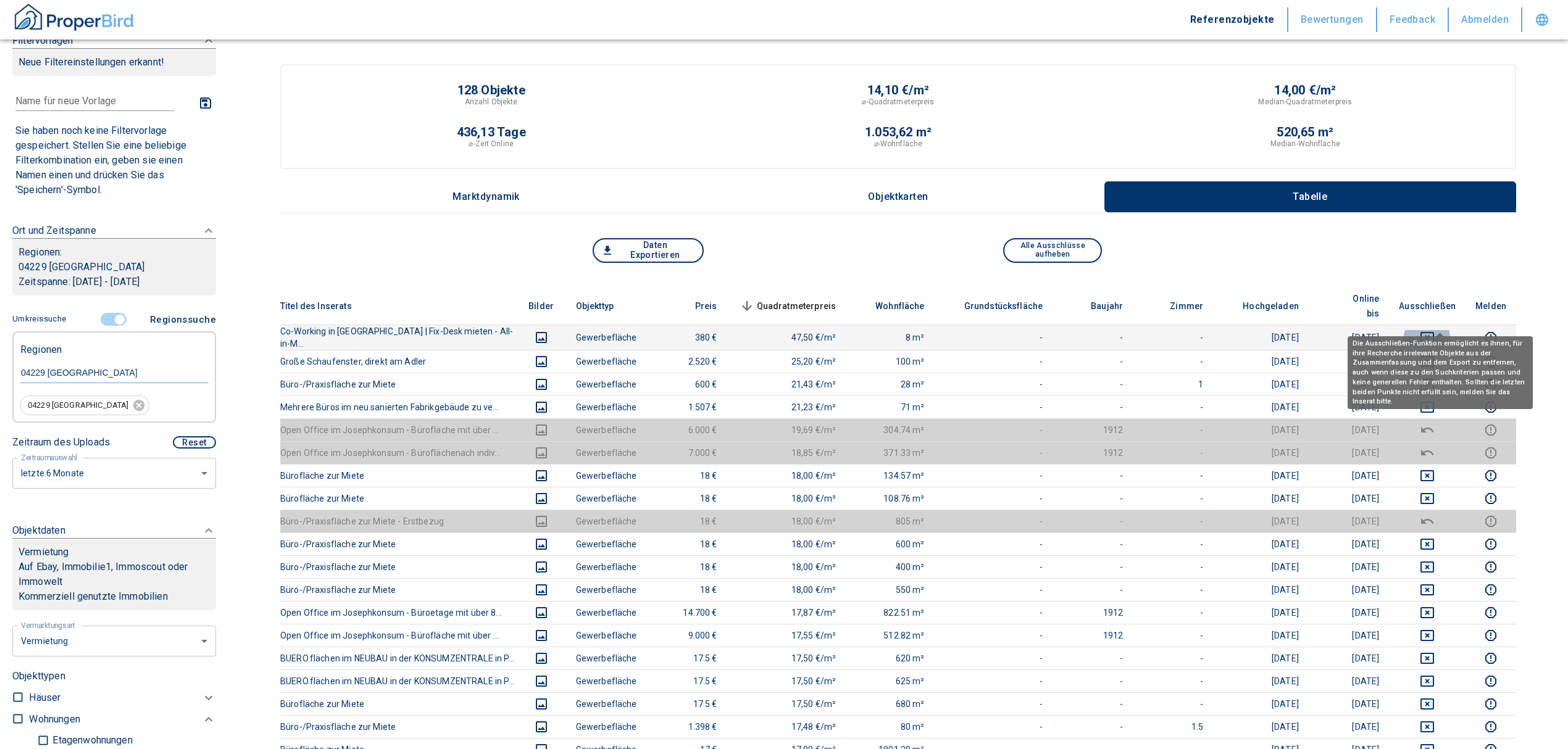
click at [1434, 330] on icon "deselect this listing" at bounding box center [1426, 337] width 15 height 15
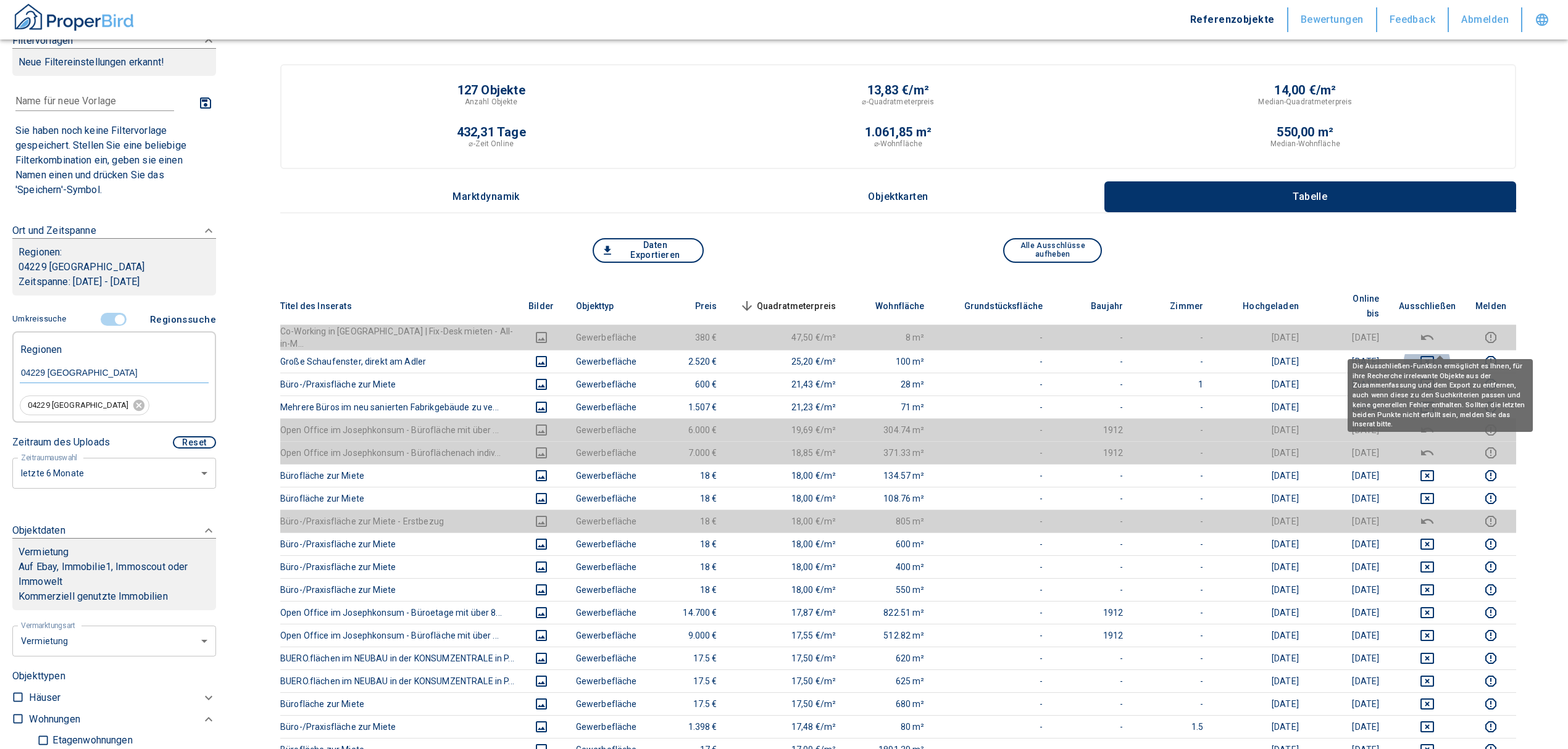
drag, startPoint x: 1437, startPoint y: 344, endPoint x: 1436, endPoint y: 351, distance: 7.1
click at [1434, 356] on icon "deselect this listing" at bounding box center [1426, 362] width 14 height 11
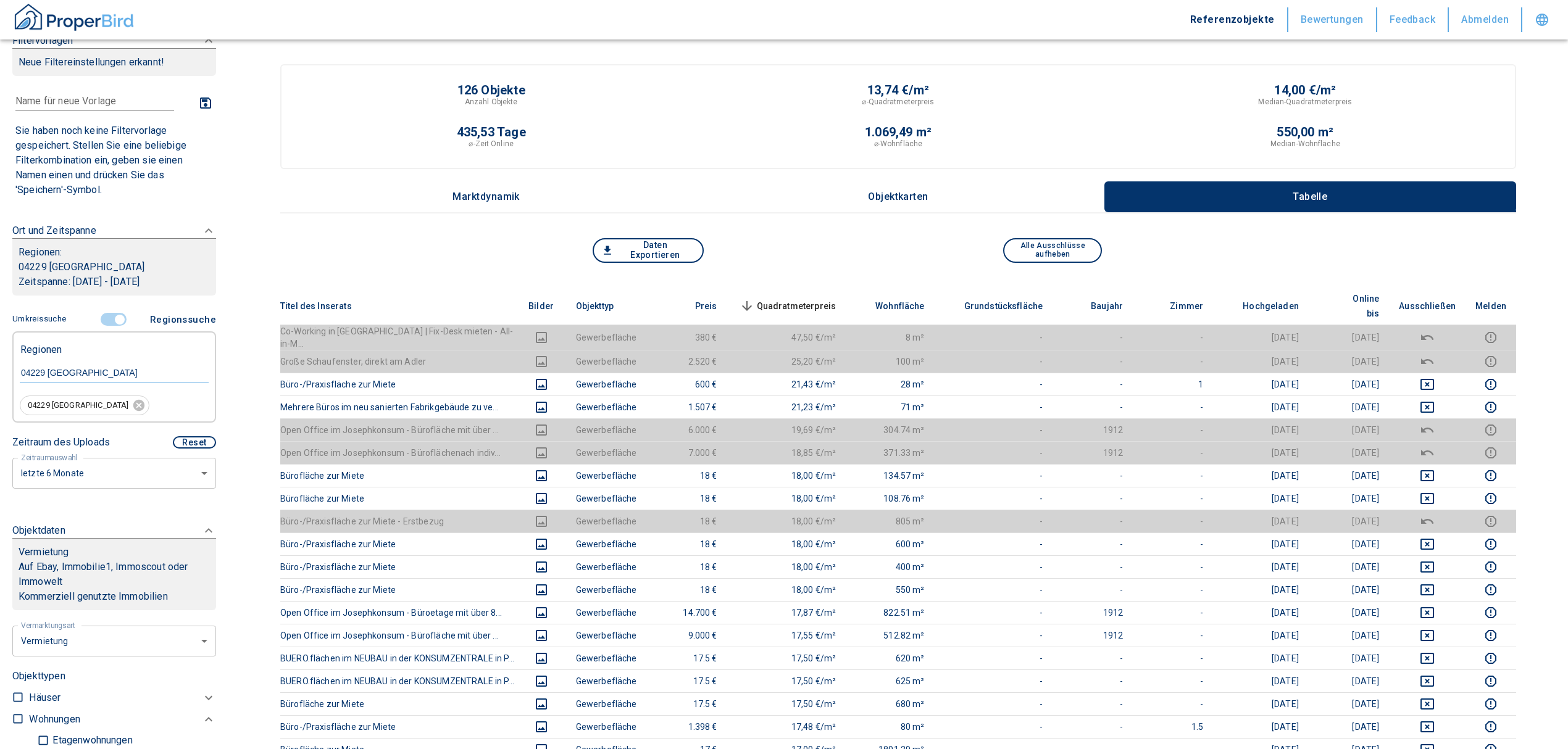
click at [816, 299] on span "Quadratmeterpreis sorted descending" at bounding box center [786, 306] width 99 height 15
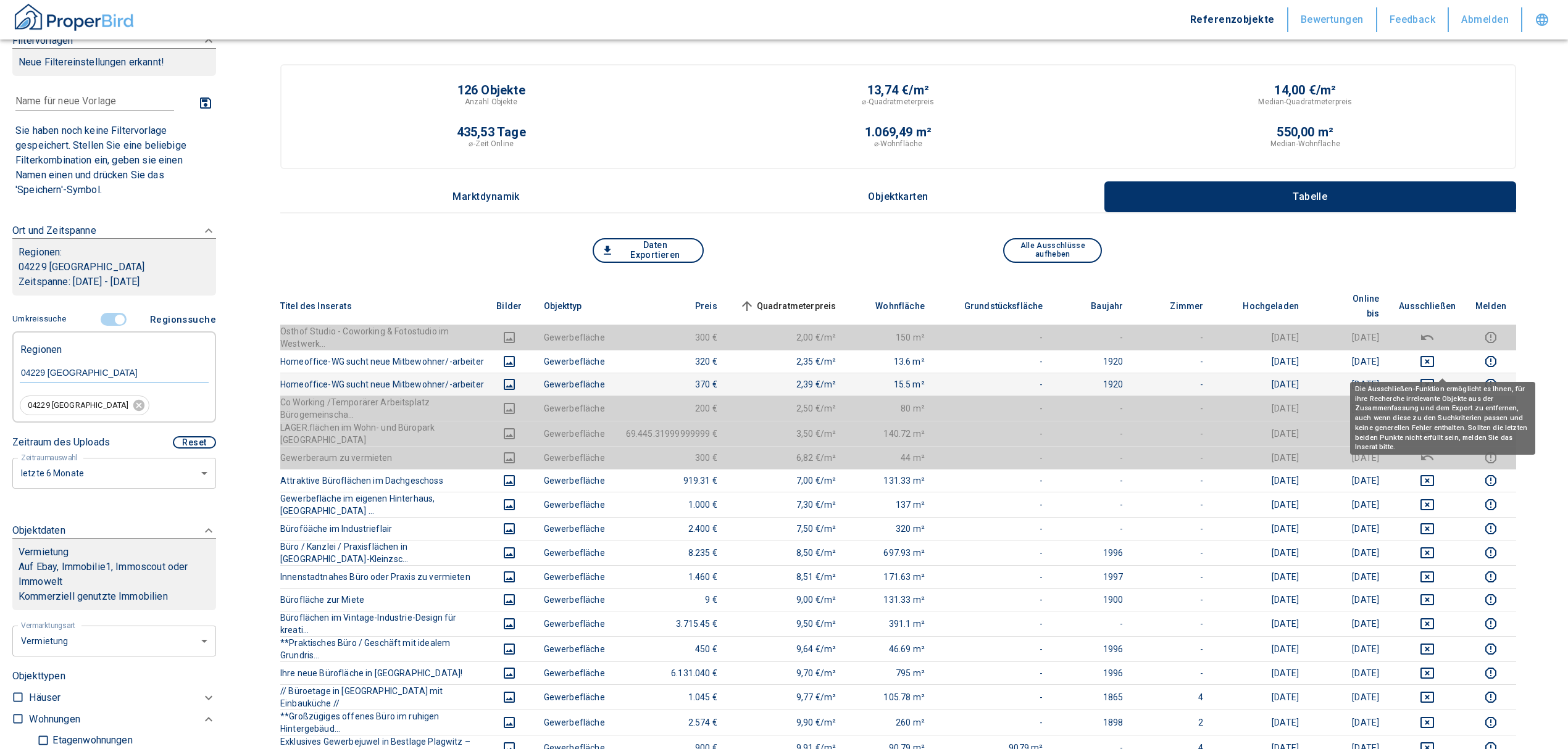
click at [1432, 377] on button "deselect this listing" at bounding box center [1426, 385] width 56 height 15
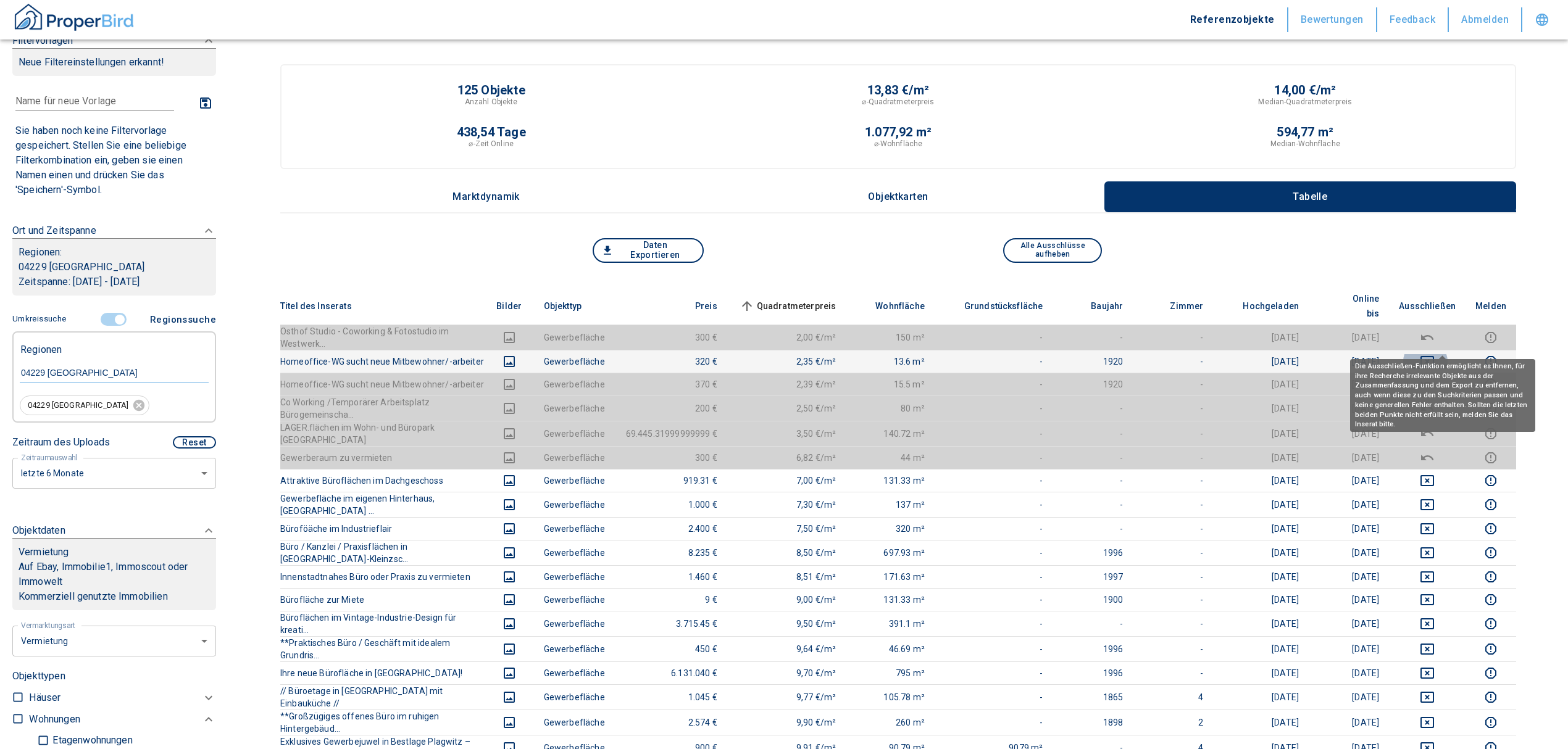
click at [1434, 354] on icon "deselect this listing" at bounding box center [1426, 362] width 15 height 15
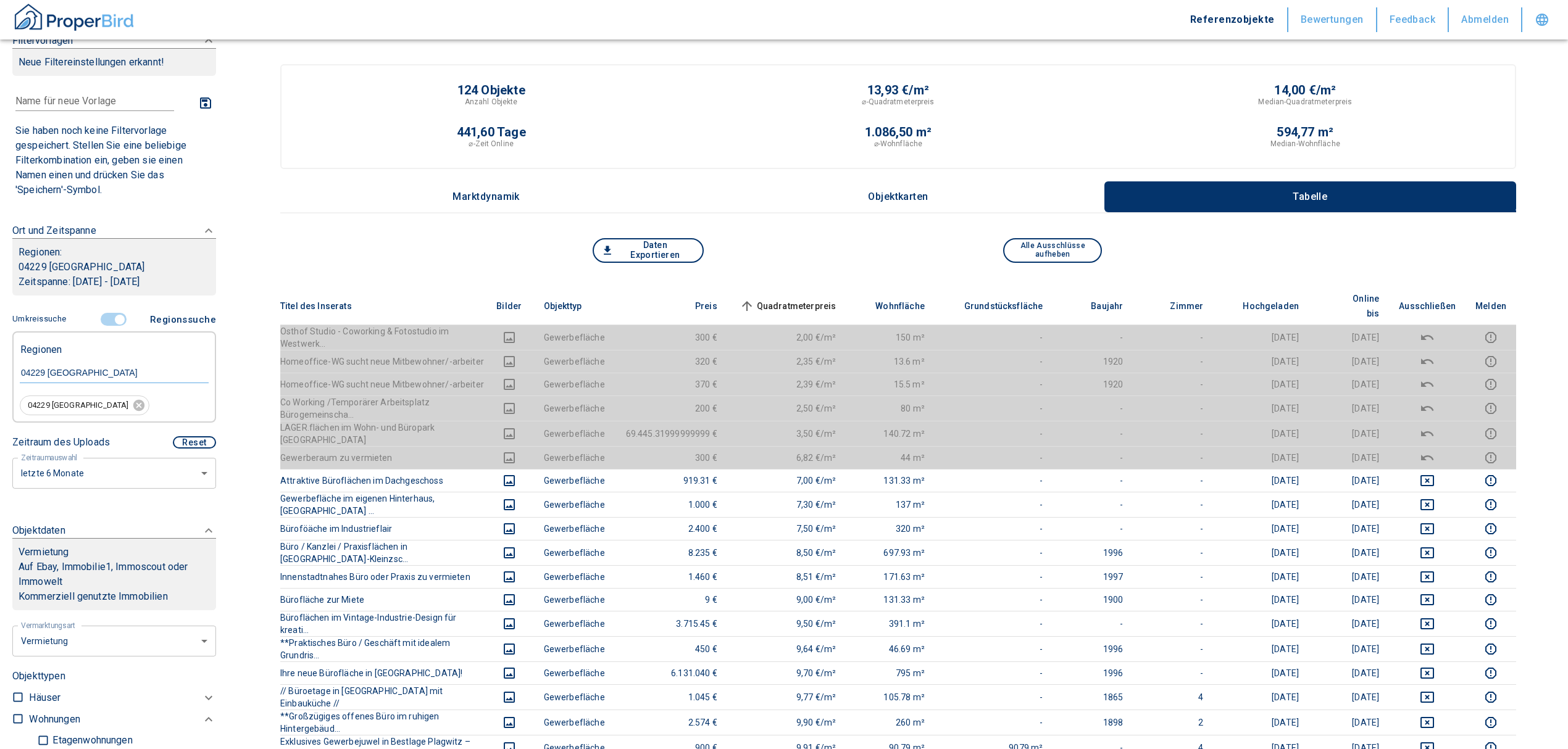
click at [813, 299] on span "Quadratmeterpreis sorted ascending" at bounding box center [786, 306] width 99 height 15
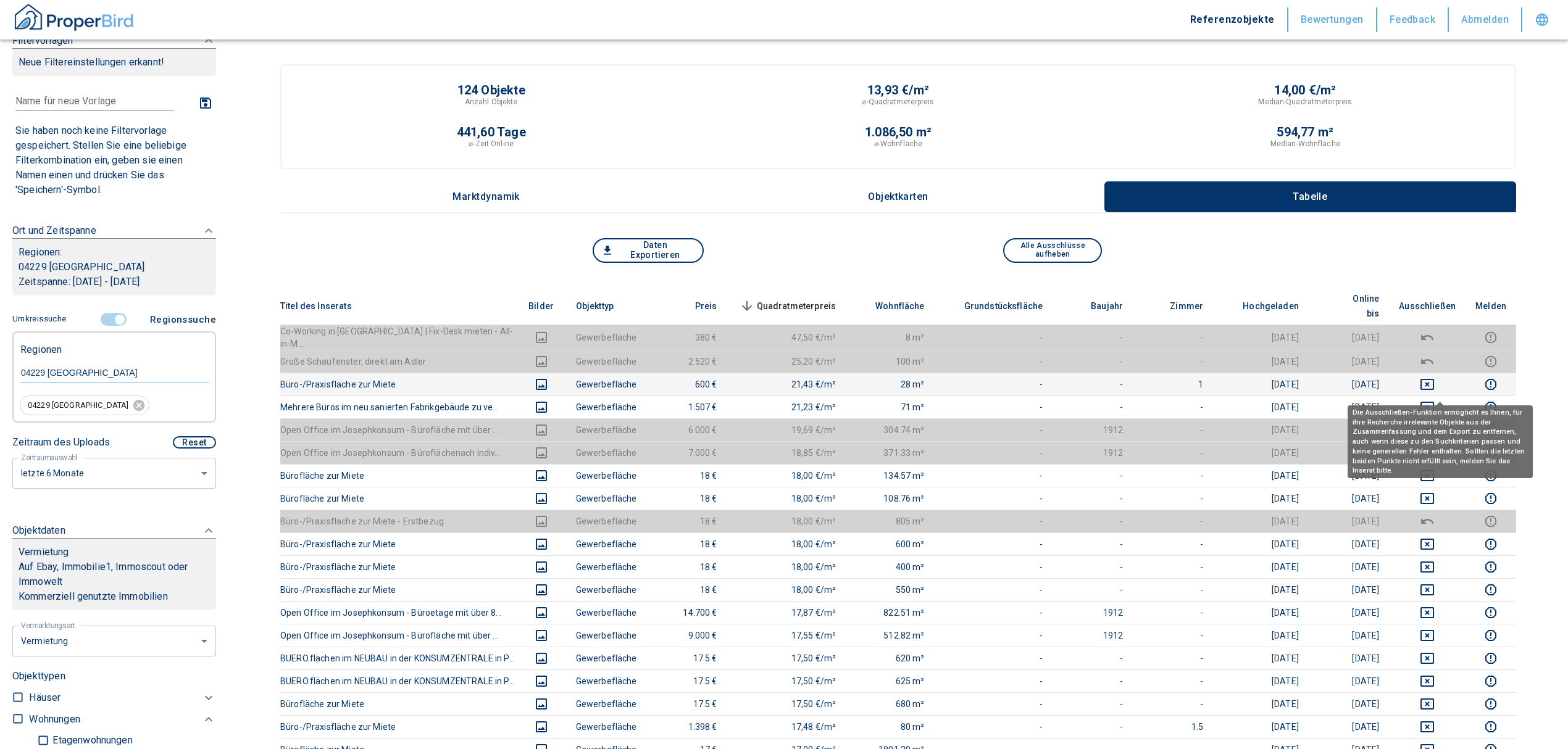
drag, startPoint x: 1444, startPoint y: 382, endPoint x: 1440, endPoint y: 362, distance: 20.4
click at [1434, 400] on icon "deselect this listing" at bounding box center [1426, 407] width 15 height 15
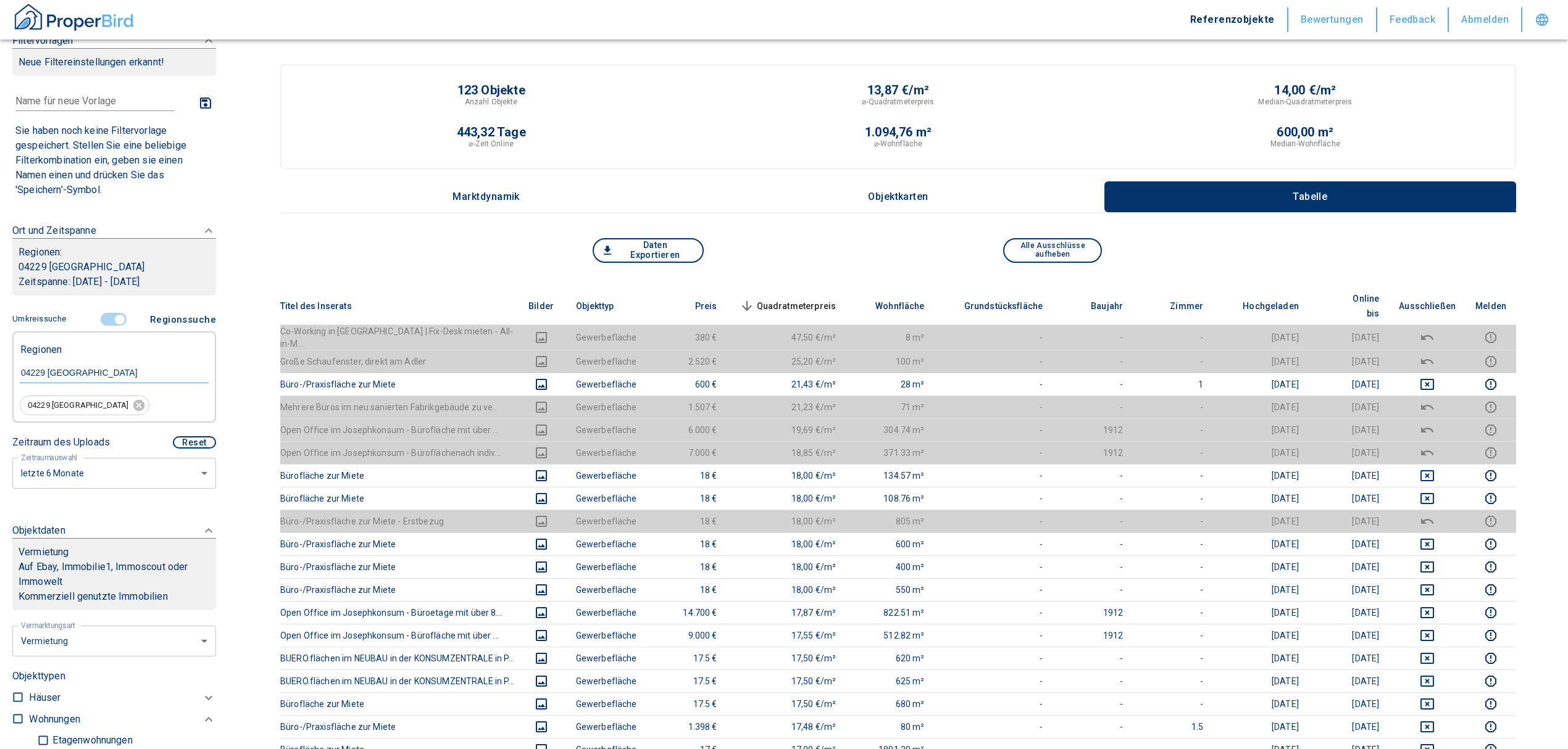
click at [1437, 354] on td at bounding box center [1426, 362] width 76 height 23
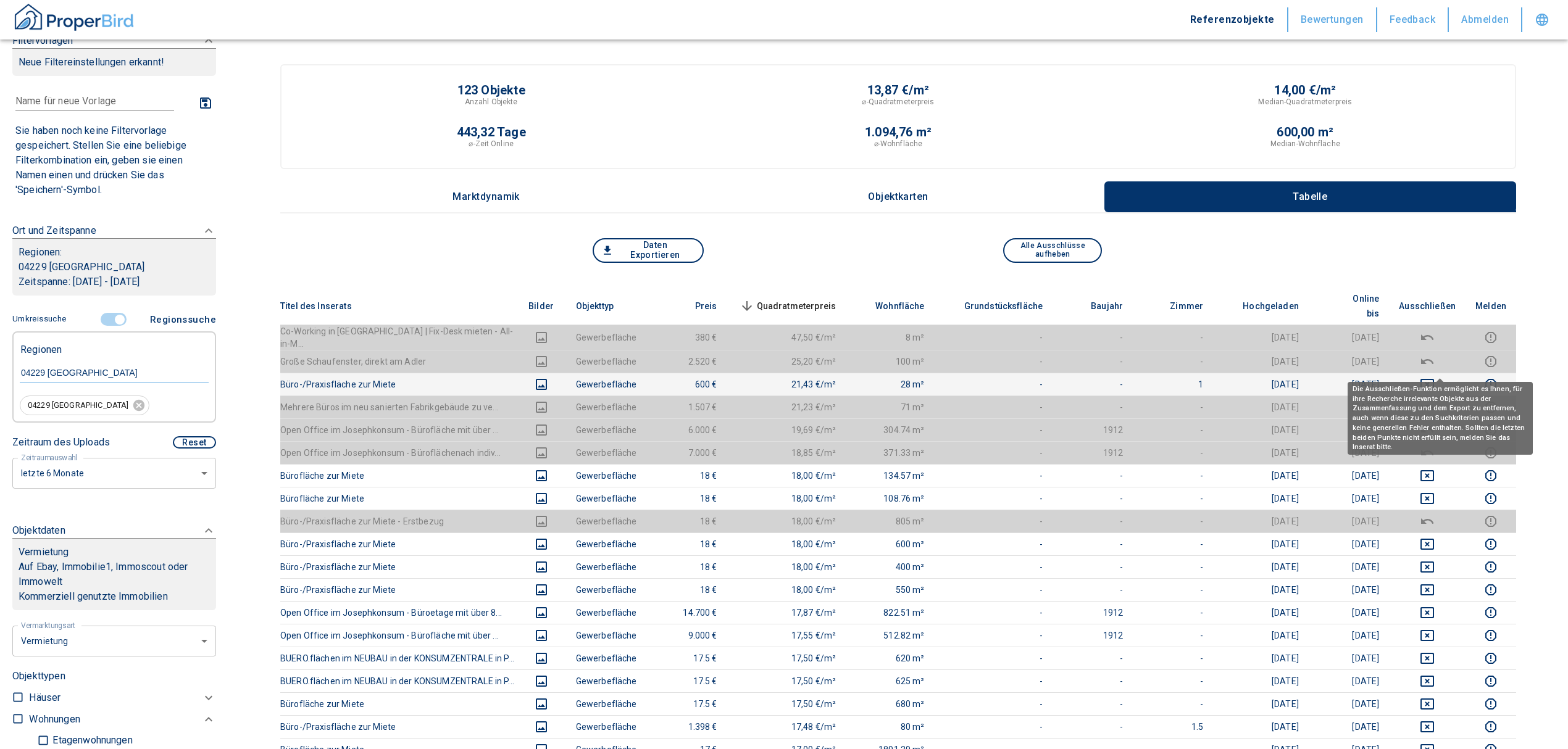
click at [1434, 379] on icon "deselect this listing" at bounding box center [1426, 385] width 14 height 11
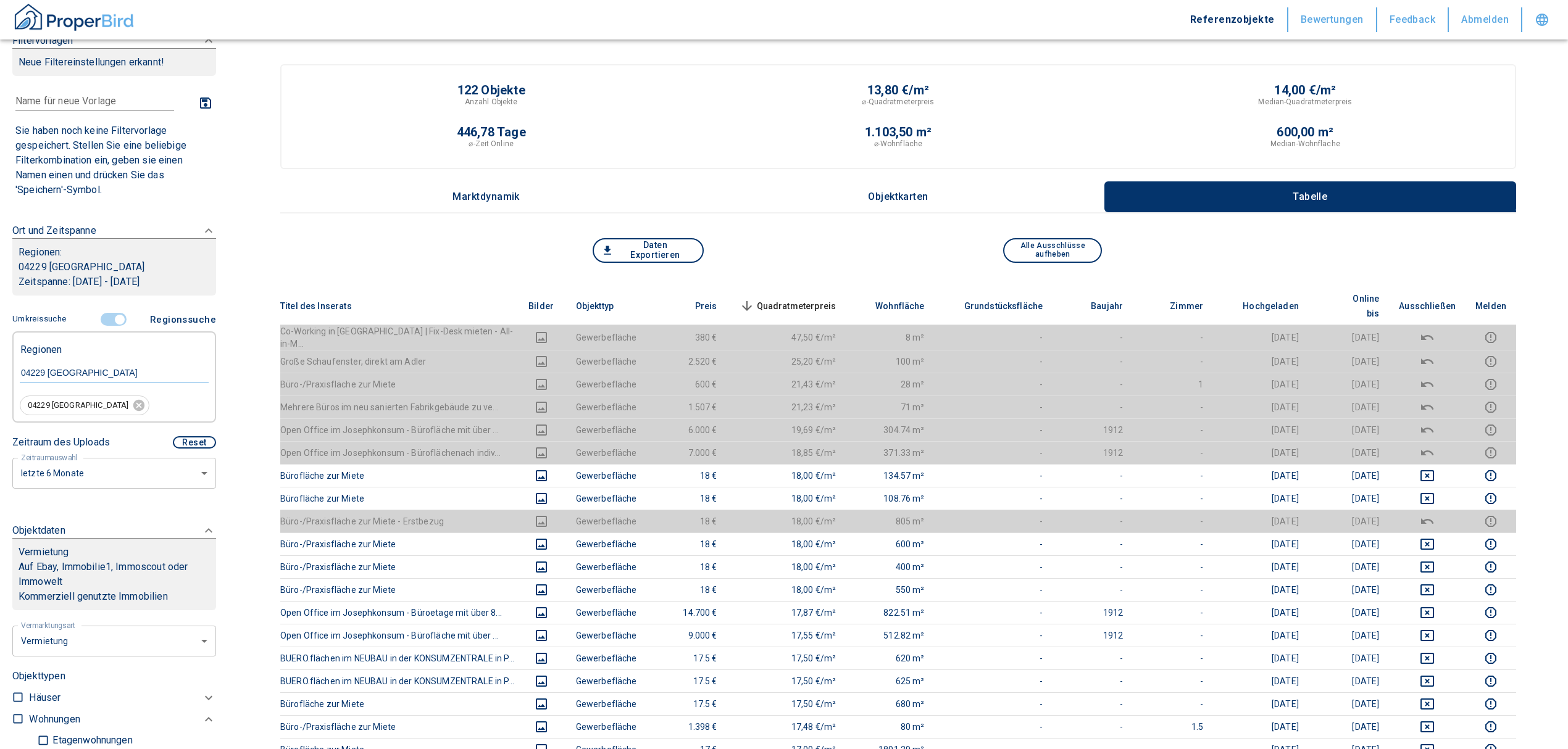
click at [790, 299] on span "Quadratmeterpreis sorted descending" at bounding box center [786, 306] width 99 height 15
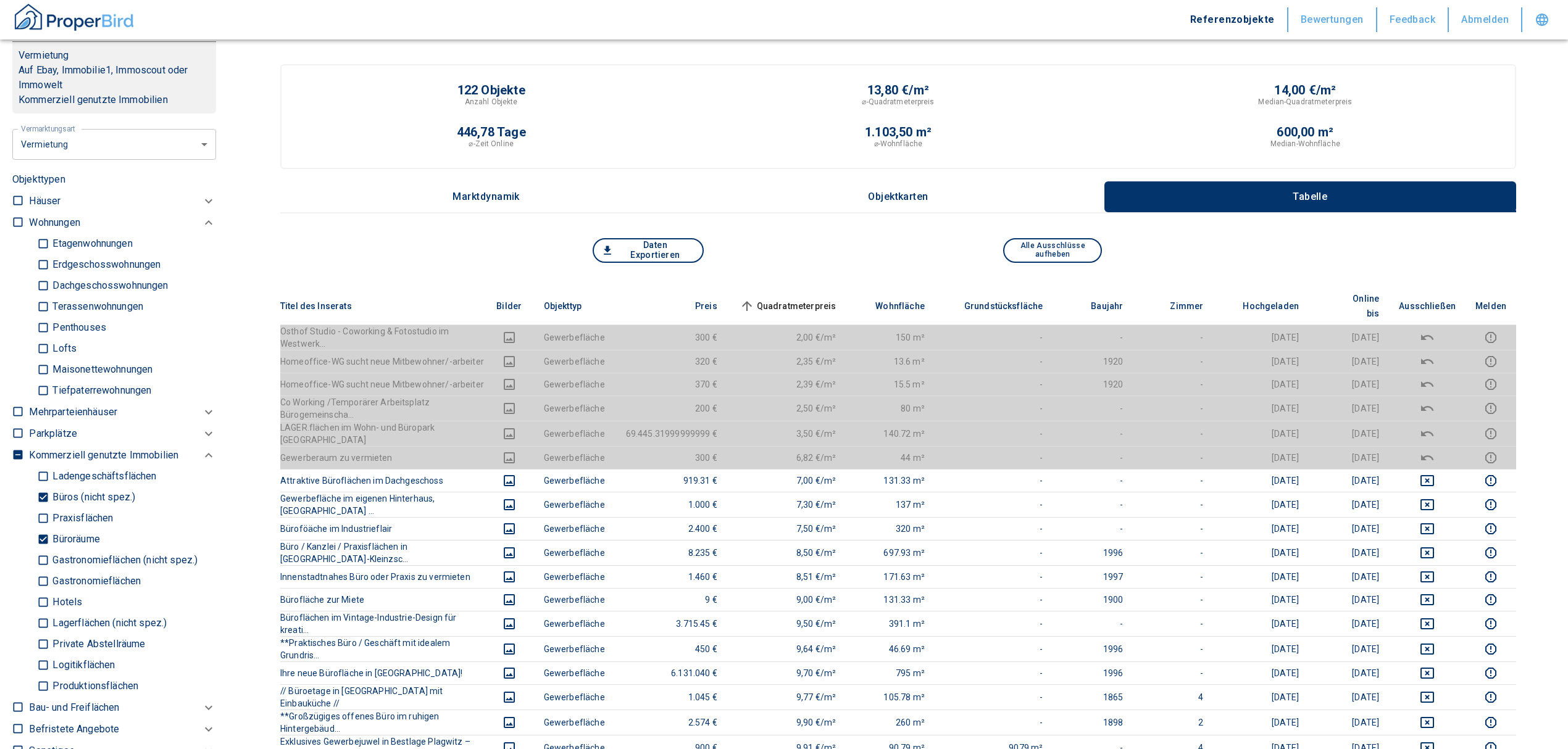
scroll to position [601, 0]
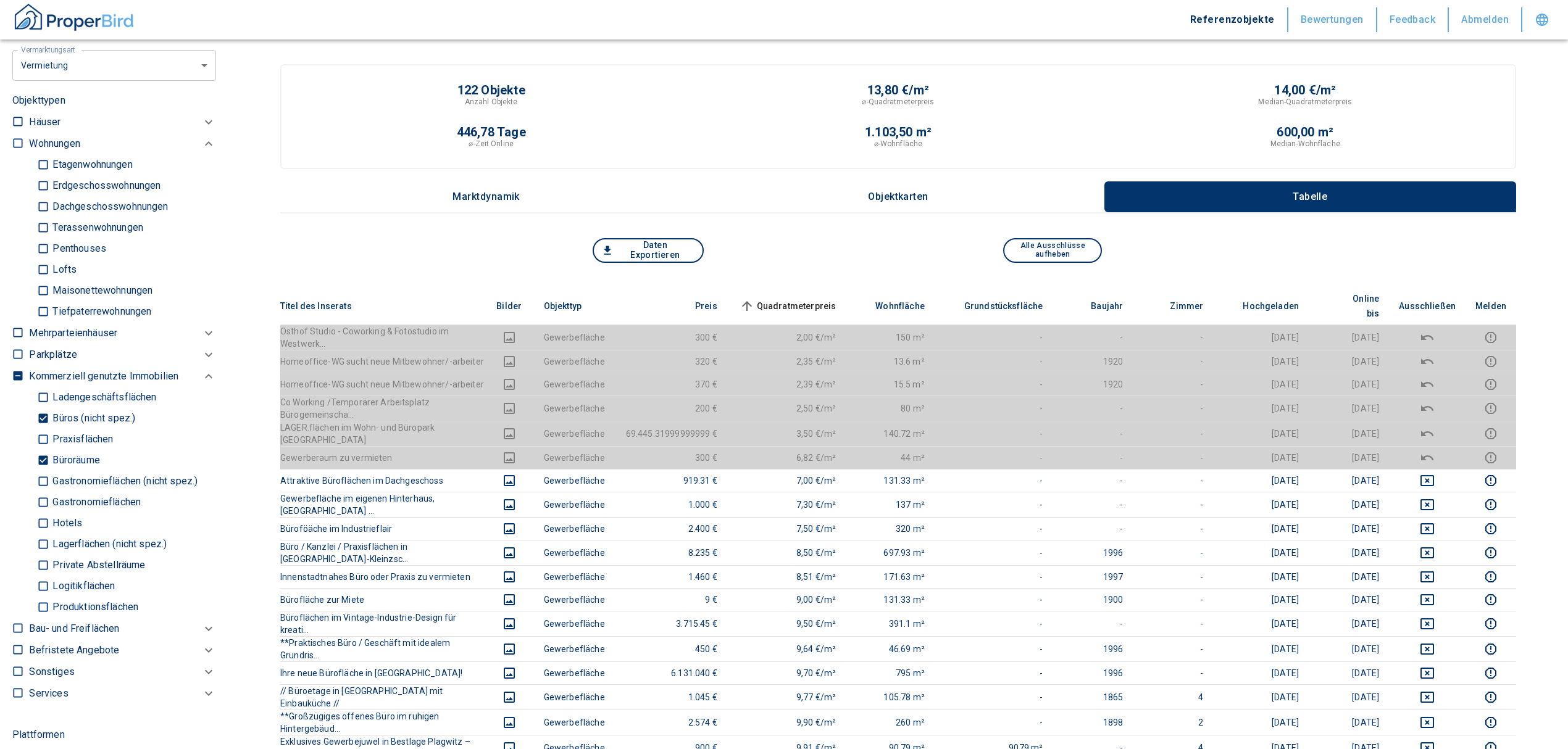
click at [42, 457] on input "Büroräume" at bounding box center [43, 461] width 12 height 21
checkbox input "false"
type input "2020"
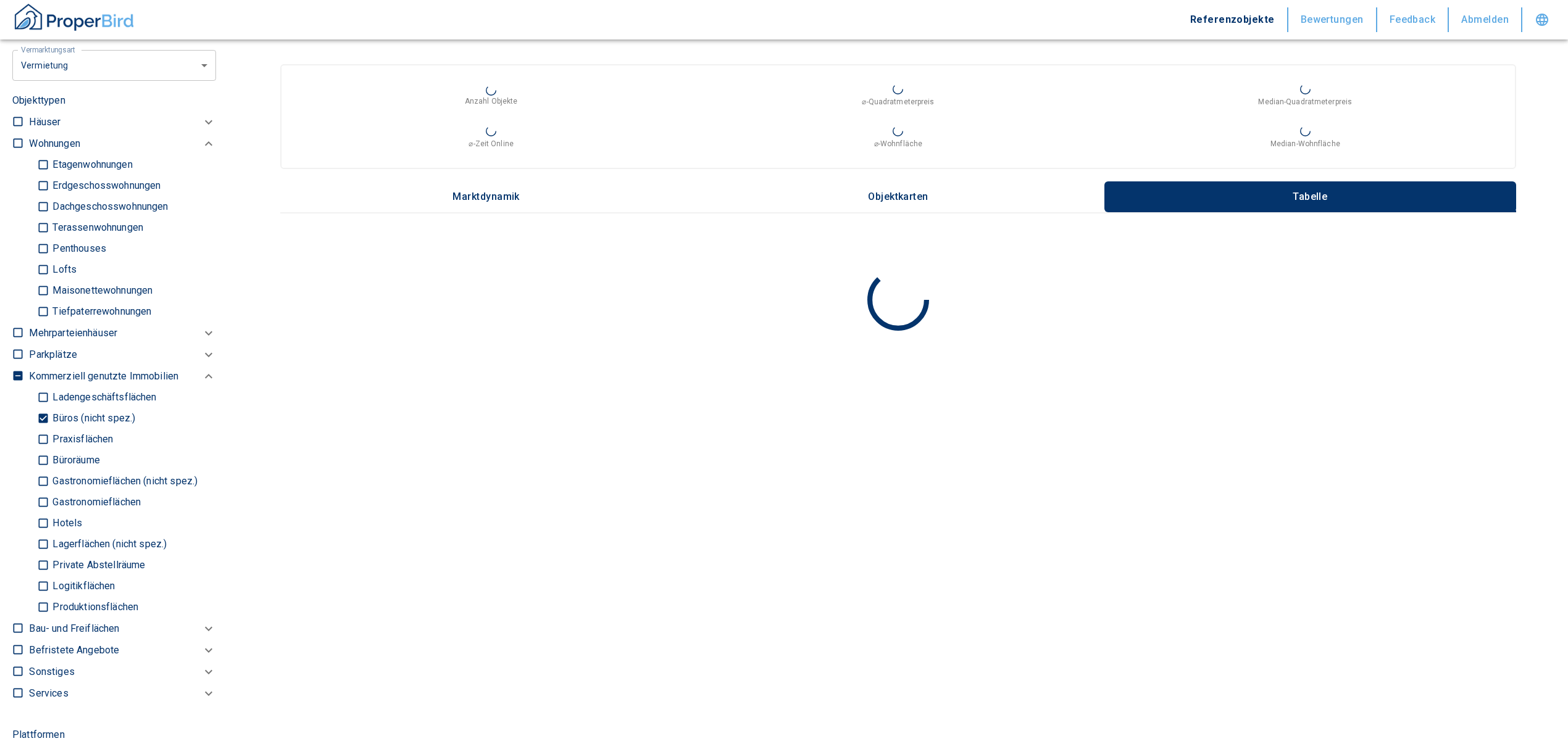
click at [42, 410] on input "Büros (nicht spez.)" at bounding box center [43, 419] width 12 height 21
checkbox input "false"
type input "2020"
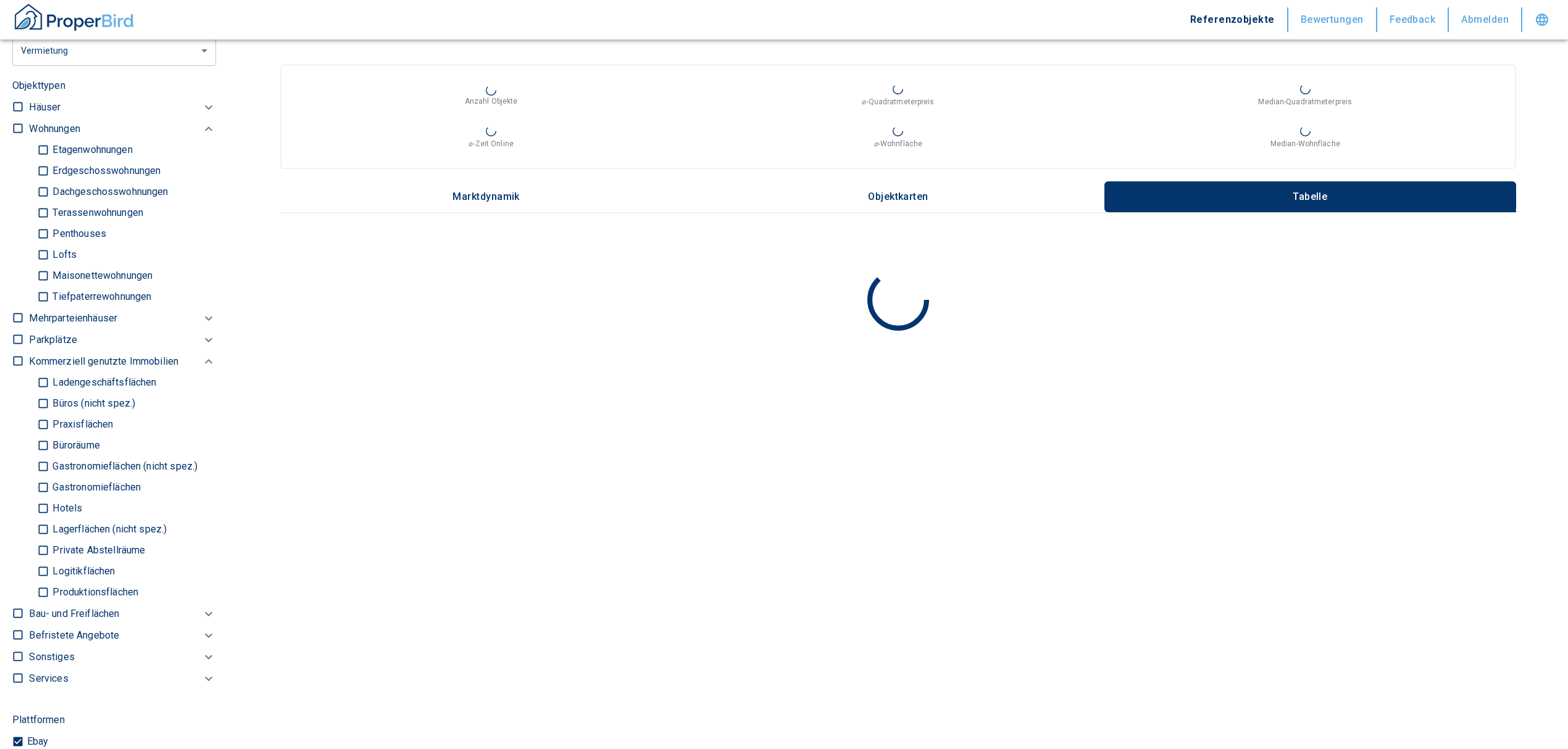
click at [42, 383] on input "Ladengeschäftsflächen" at bounding box center [43, 383] width 12 height 21
checkbox input "true"
type input "2020"
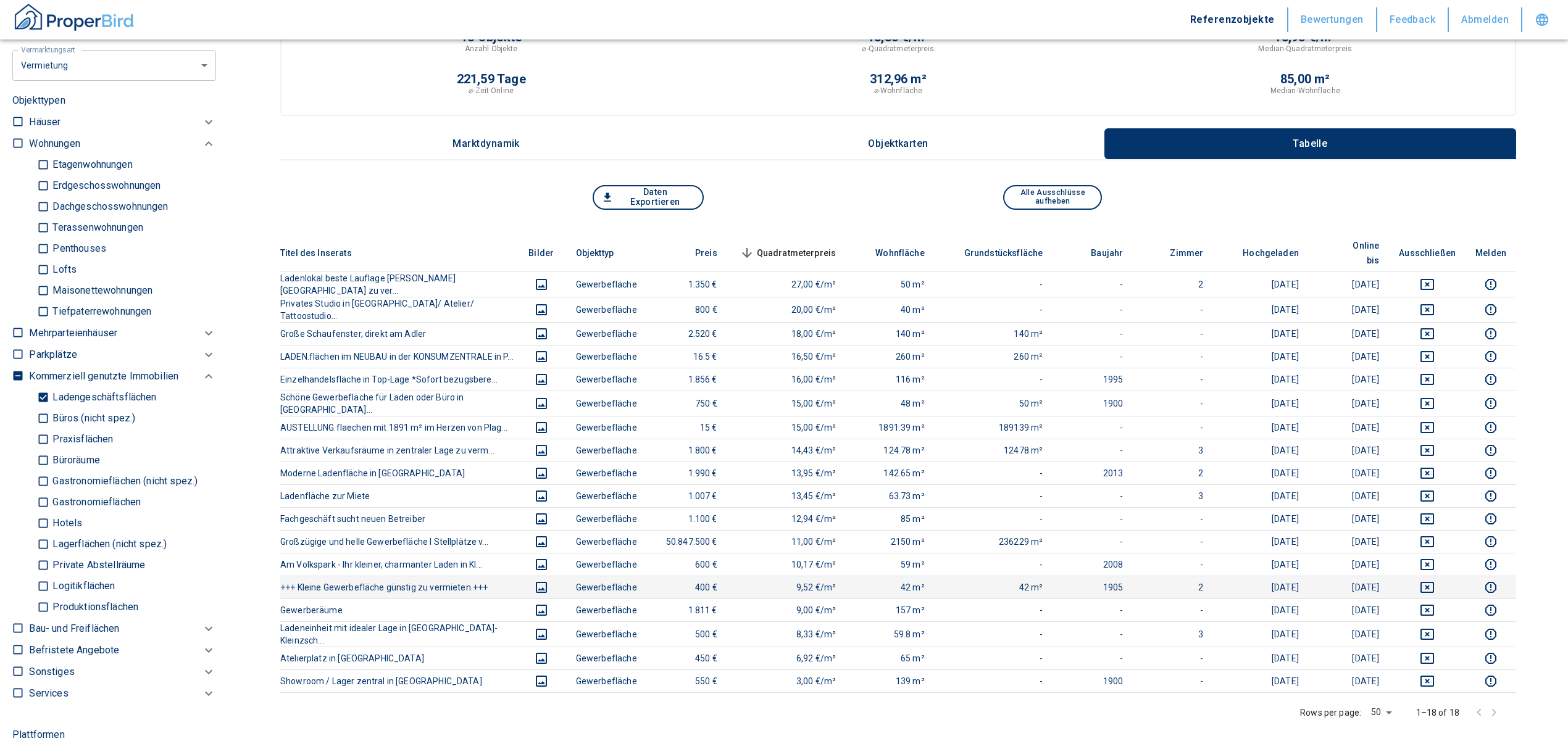
scroll to position [82, 0]
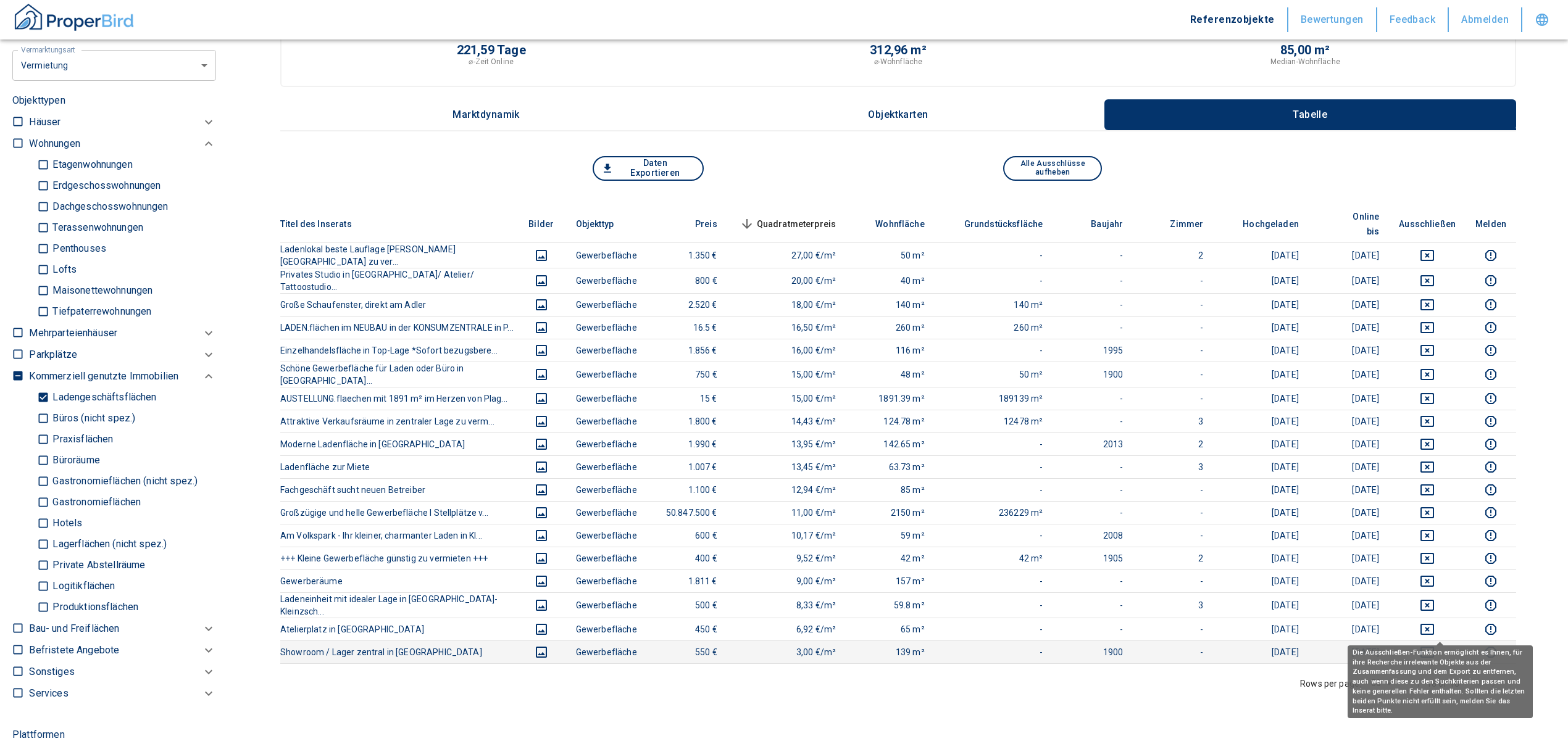
click at [1434, 645] on icon "deselect this listing" at bounding box center [1426, 652] width 15 height 15
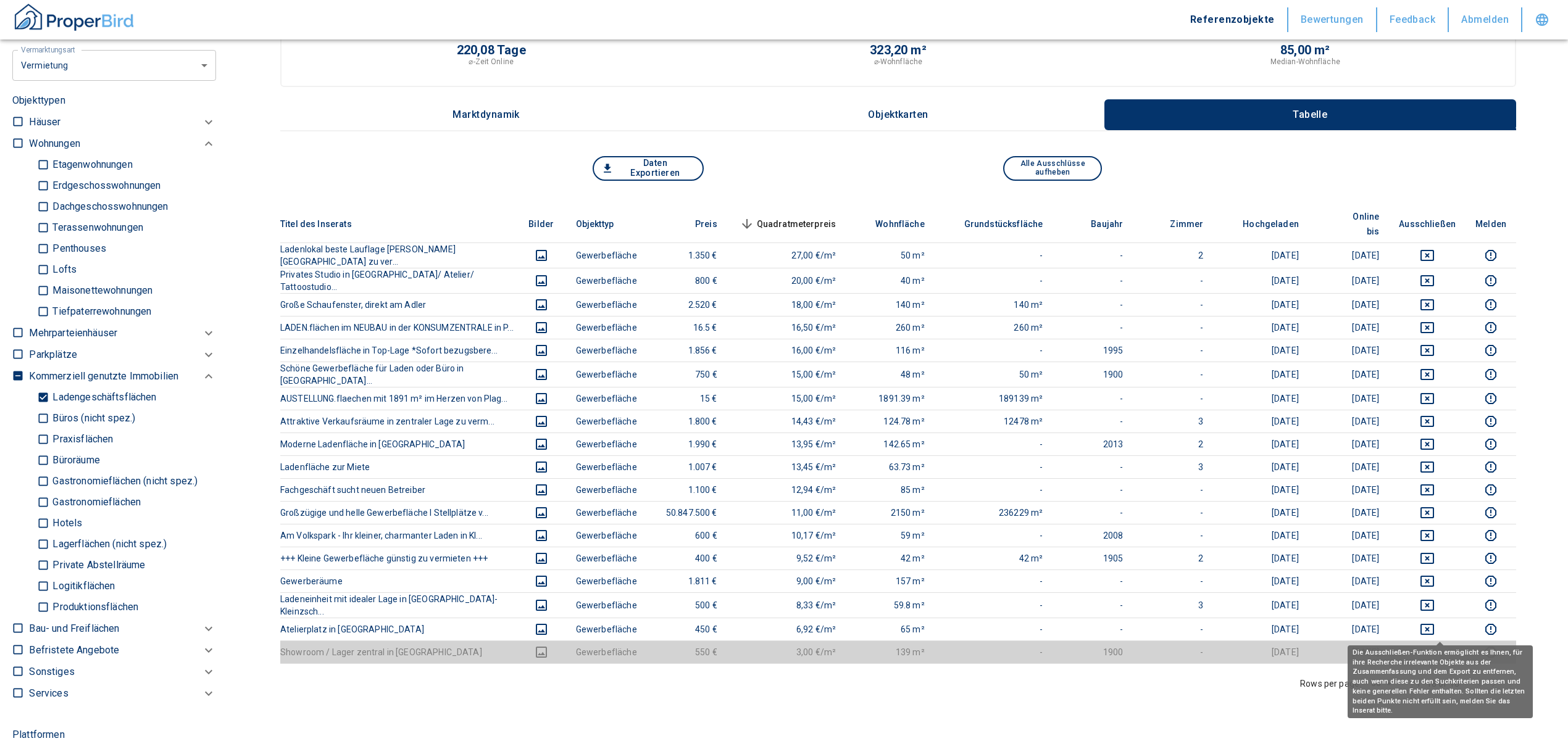
click at [823, 217] on span "Quadratmeterpreis sorted descending" at bounding box center [786, 224] width 99 height 15
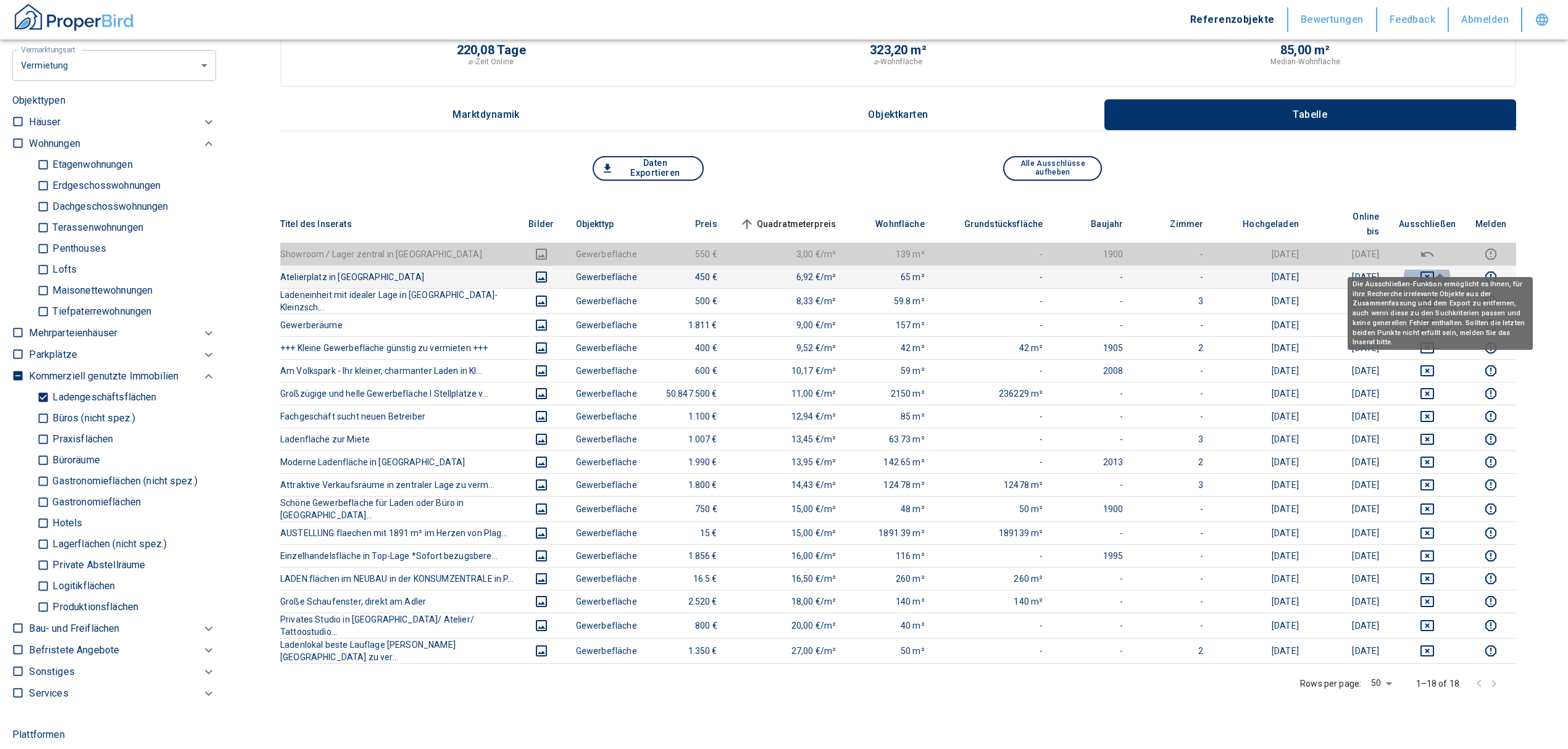
click at [1434, 269] on icon "deselect this listing" at bounding box center [1426, 277] width 15 height 15
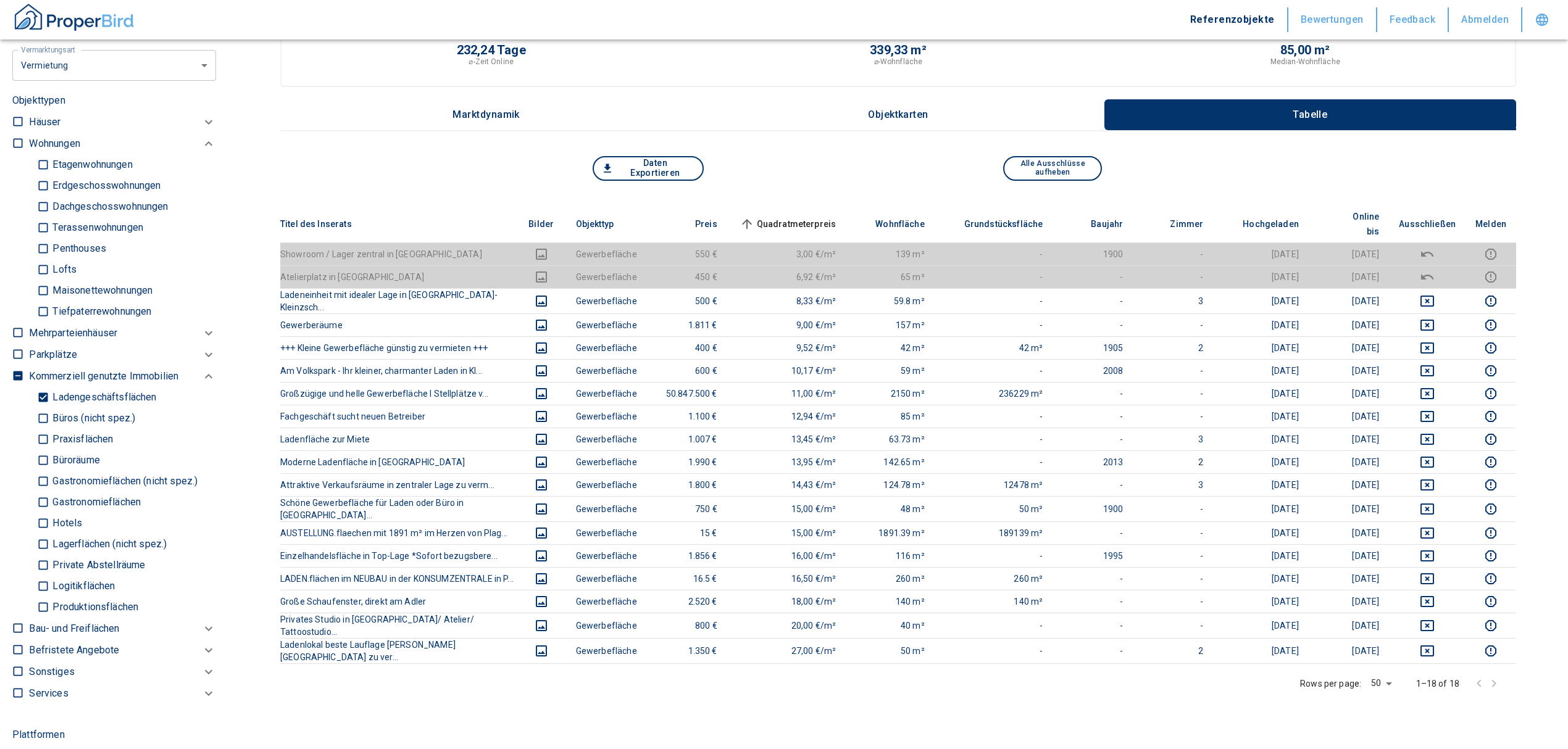
click at [801, 206] on th "Quadratmeterpreis sorted ascending" at bounding box center [786, 224] width 119 height 38
click at [805, 217] on span "Quadratmeterpreis sorted ascending" at bounding box center [786, 224] width 99 height 15
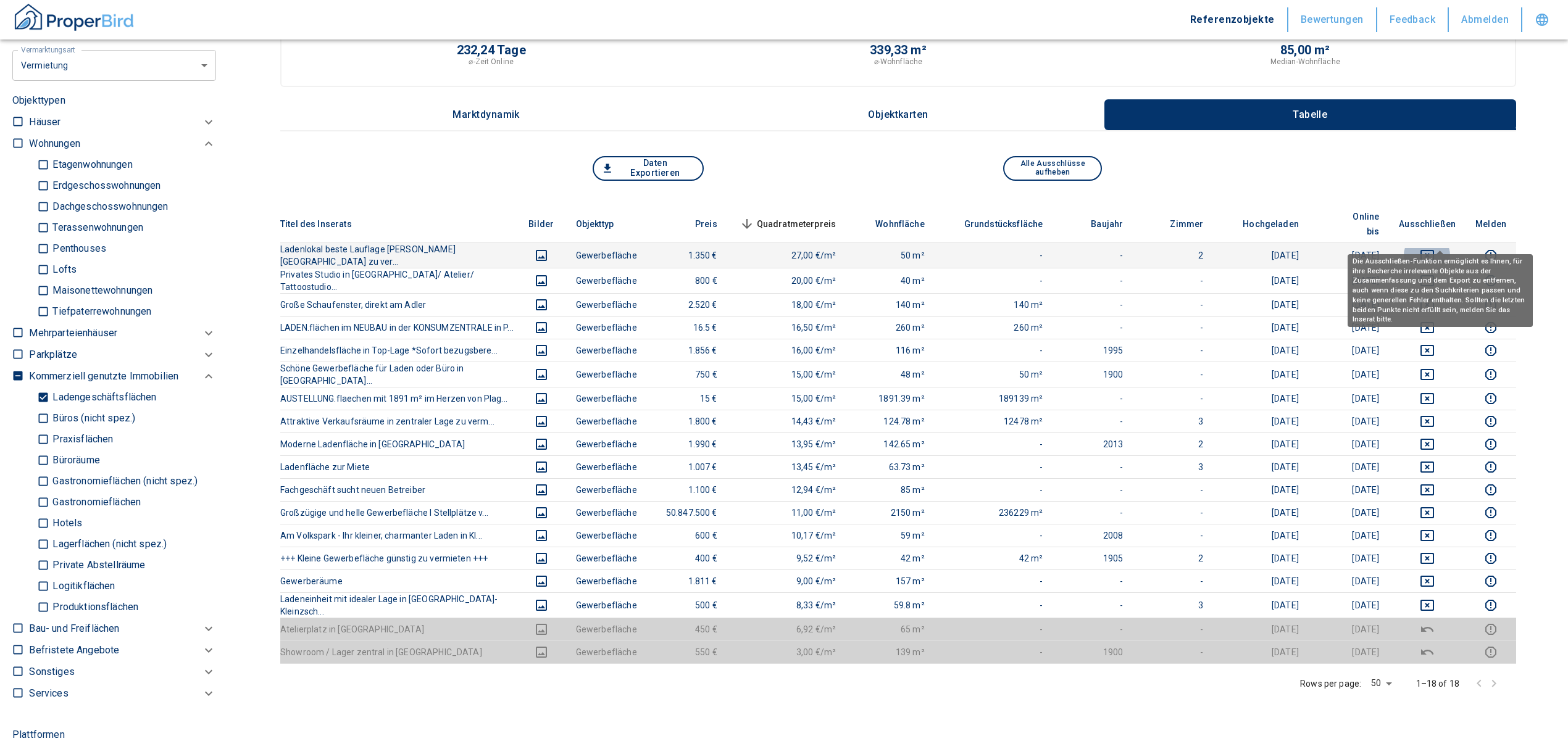
click at [1434, 248] on icon "deselect this listing" at bounding box center [1426, 255] width 15 height 15
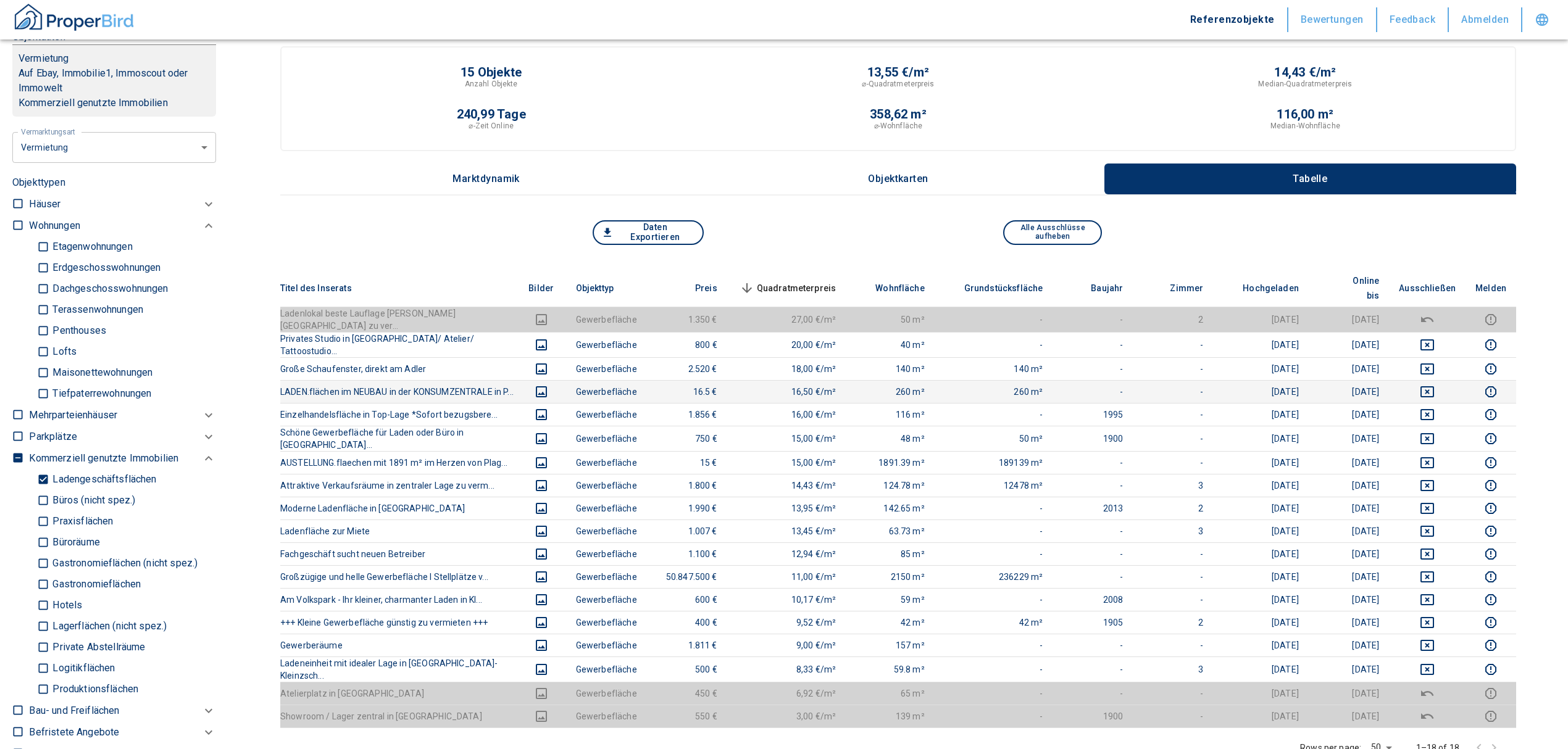
scroll to position [0, 0]
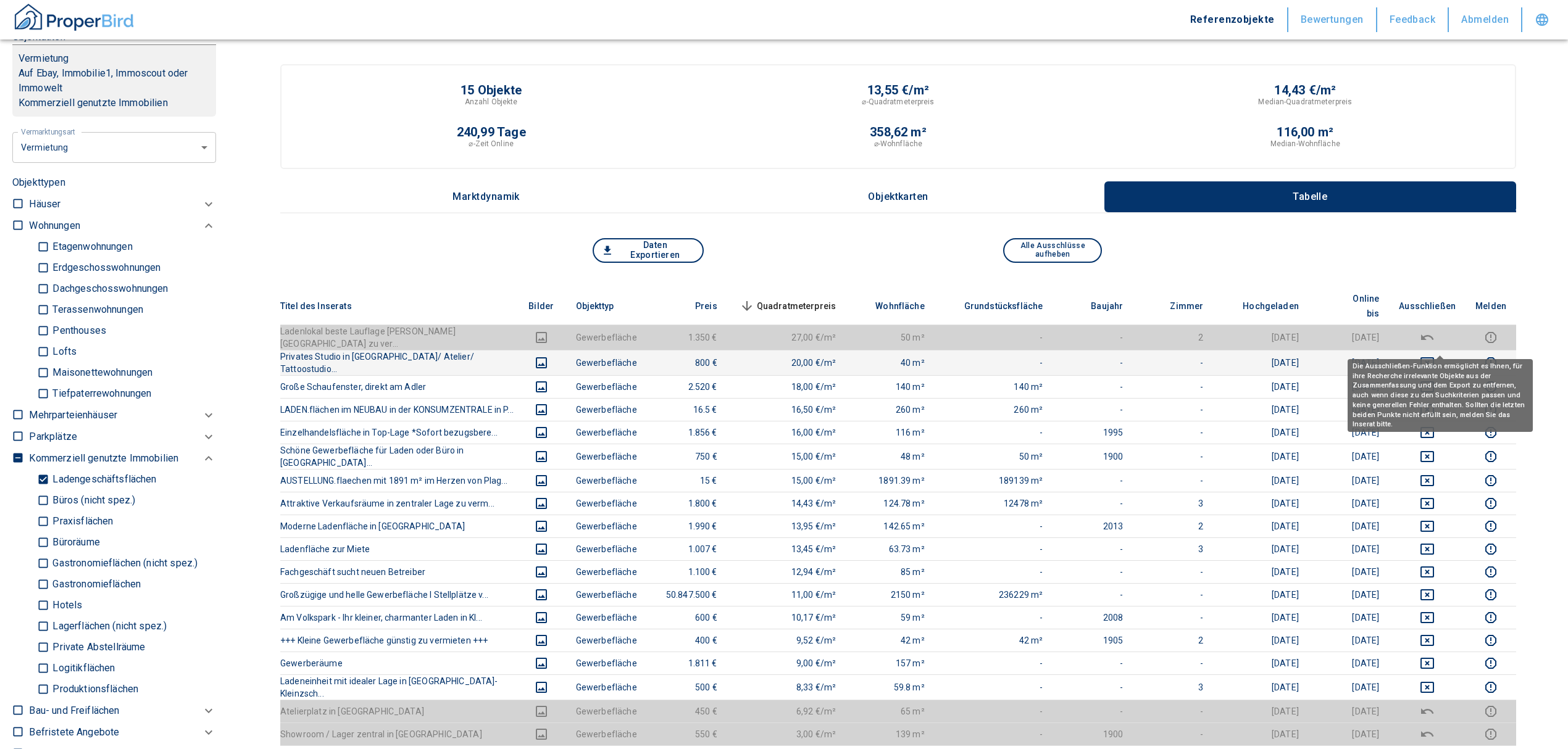
click at [1434, 355] on icon "deselect this listing" at bounding box center [1426, 362] width 15 height 15
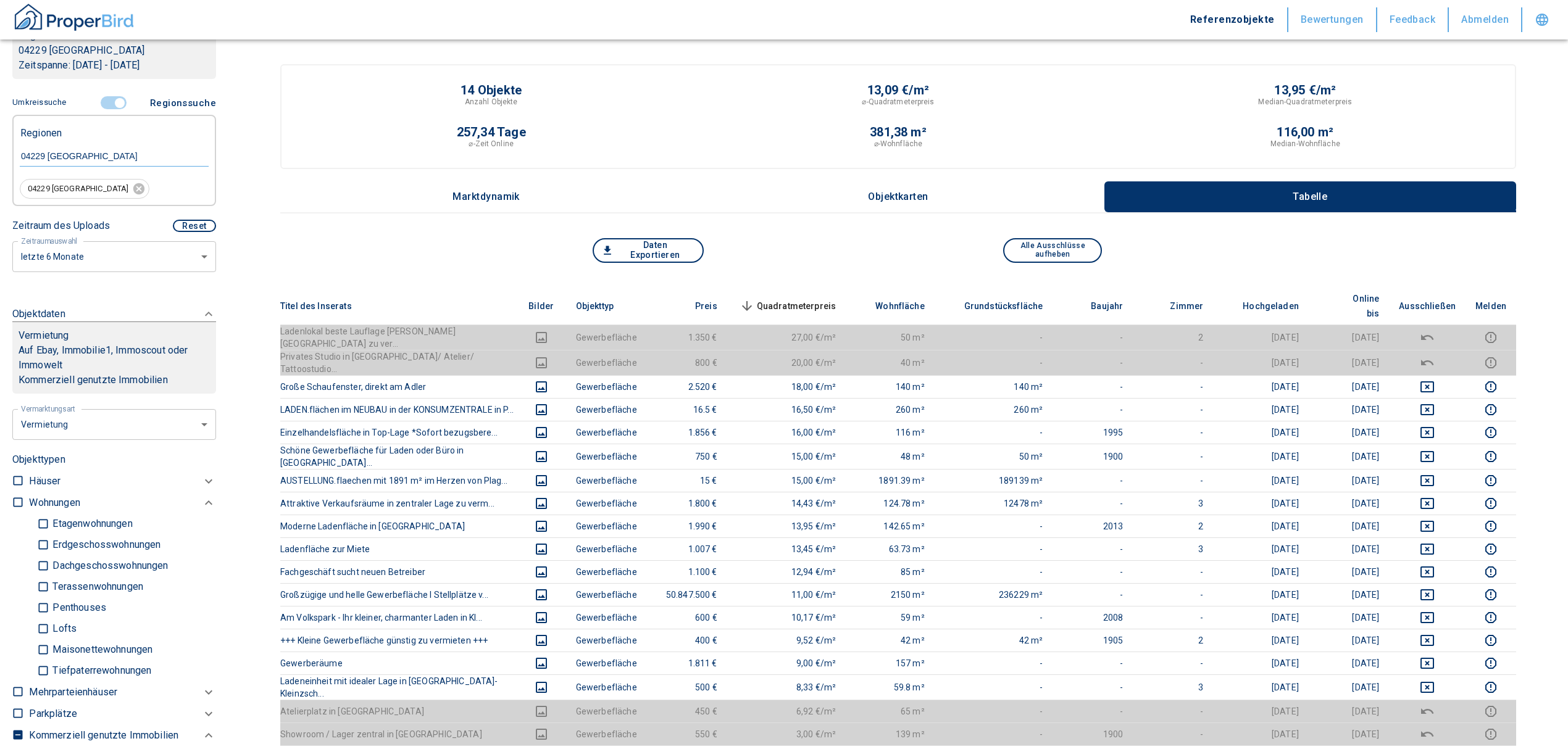
scroll to position [190, 0]
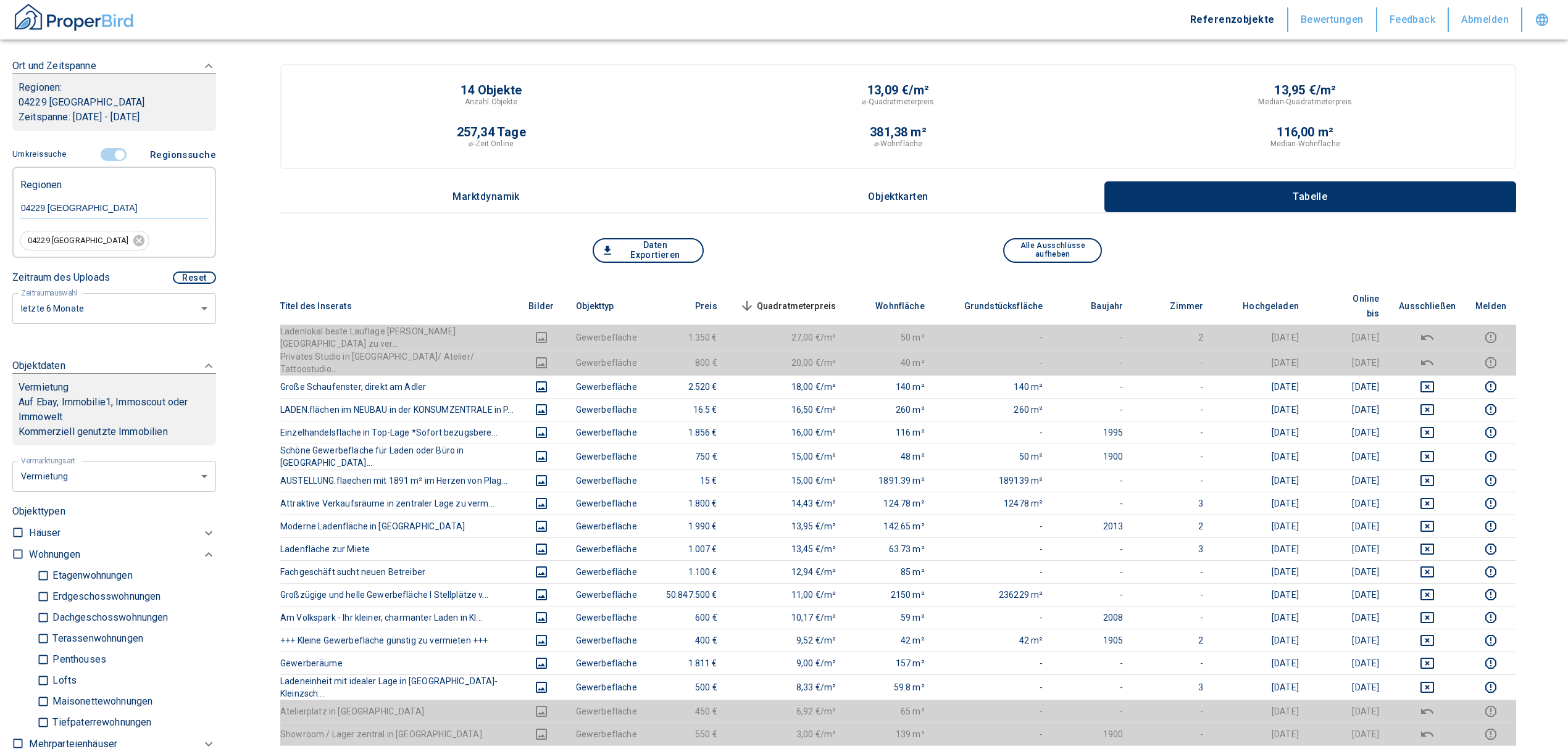
click at [109, 152] on input "controlled" at bounding box center [120, 154] width 37 height 14
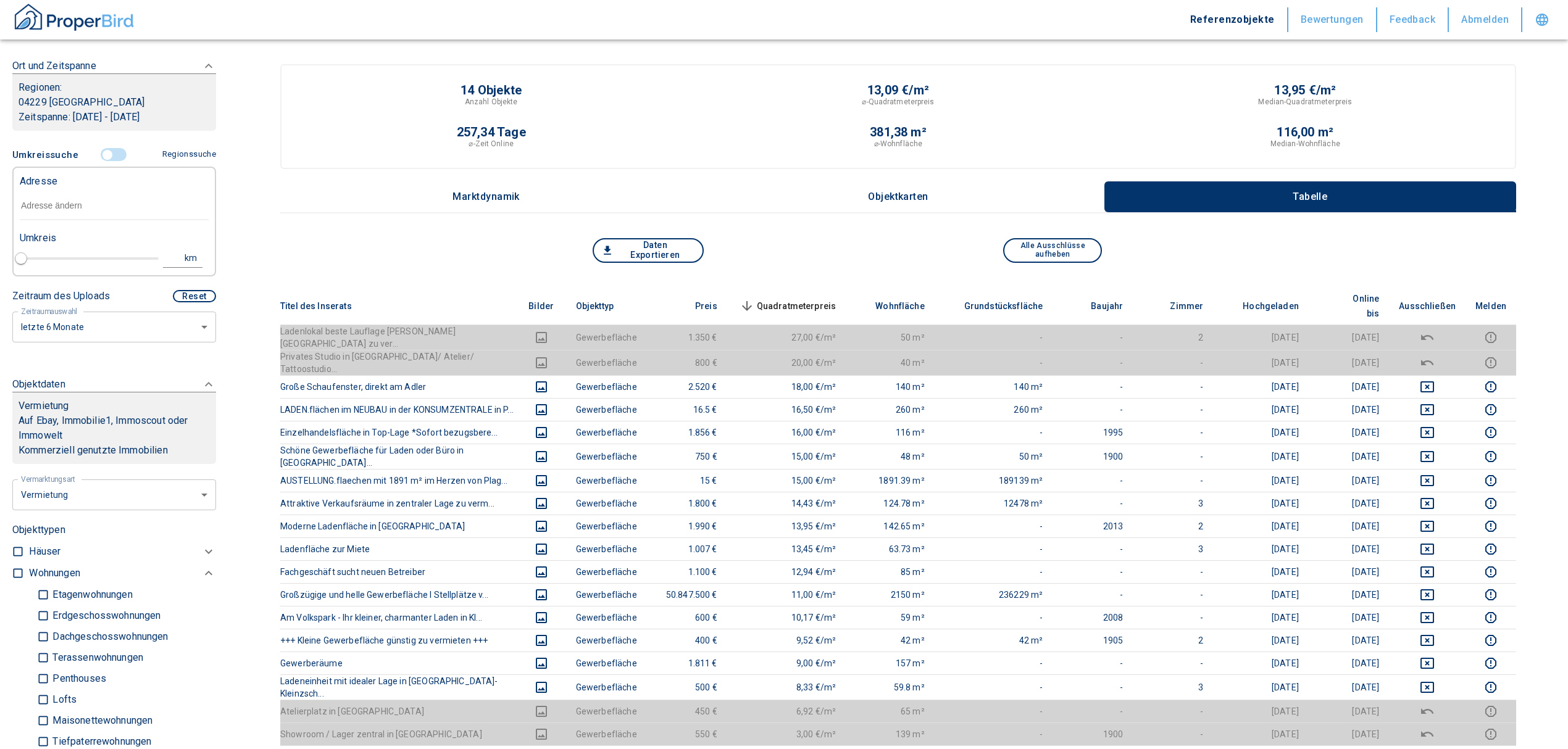
click at [57, 209] on input "text" at bounding box center [114, 207] width 189 height 29
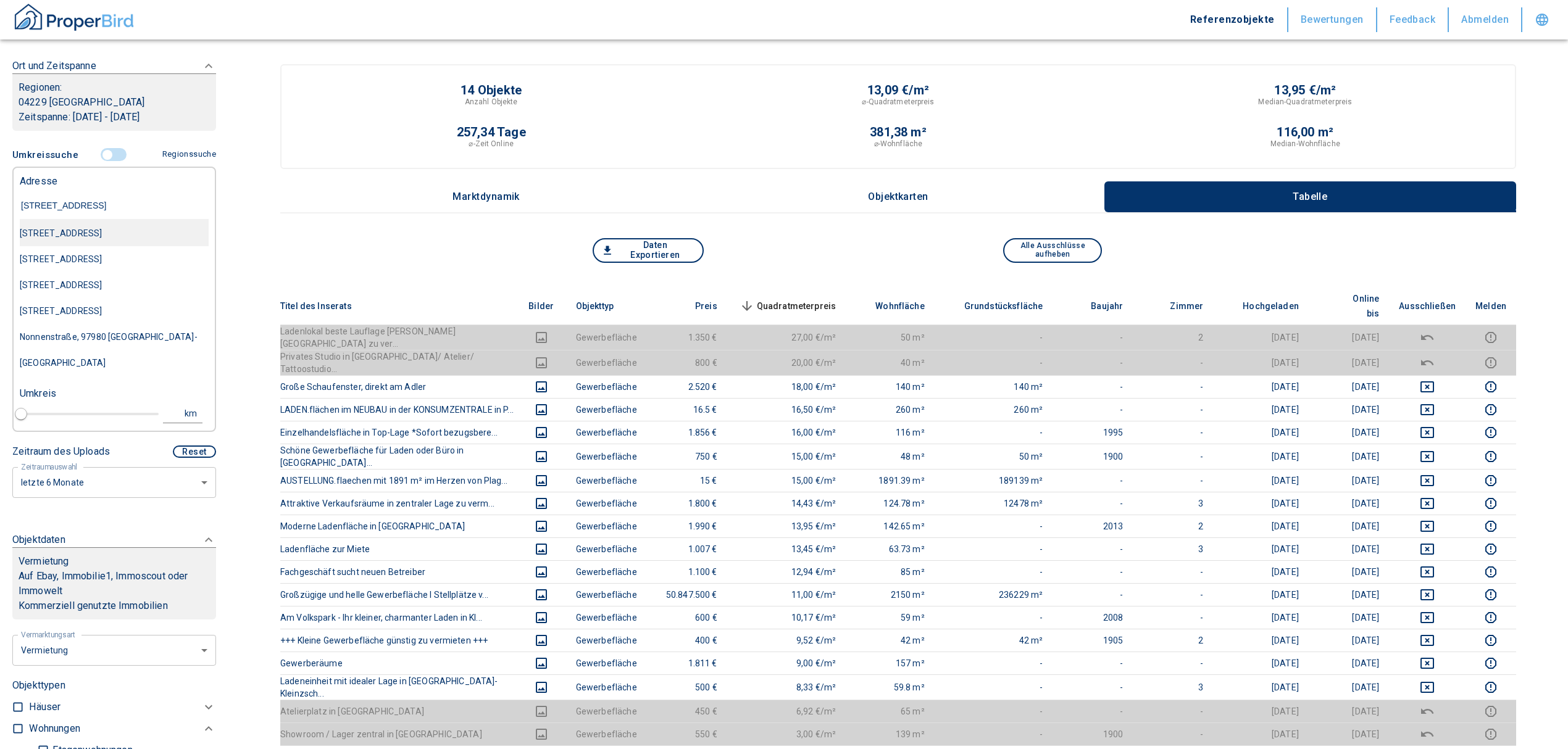
type input "[STREET_ADDRESS]"
click at [89, 232] on div "[STREET_ADDRESS]" at bounding box center [114, 233] width 189 height 26
type input "2020"
type input "[STREET_ADDRESS]"
type input "1"
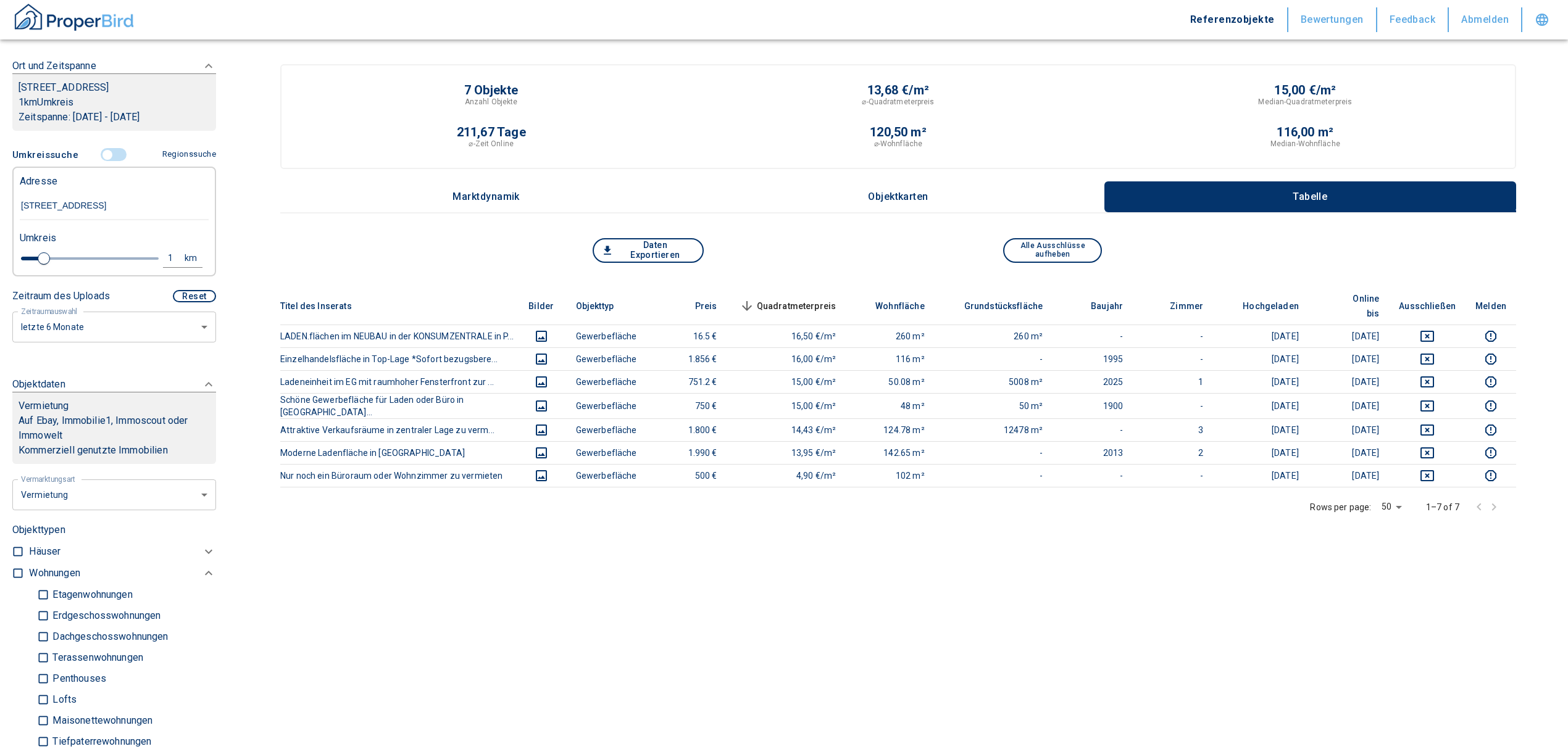
type input "[STREET_ADDRESS]"
click at [166, 256] on div "1" at bounding box center [177, 259] width 22 height 16
drag, startPoint x: 56, startPoint y: 252, endPoint x: 45, endPoint y: 249, distance: 11.4
click at [45, 249] on div "1 km Neue Suchen" at bounding box center [104, 259] width 189 height 29
type input "2"
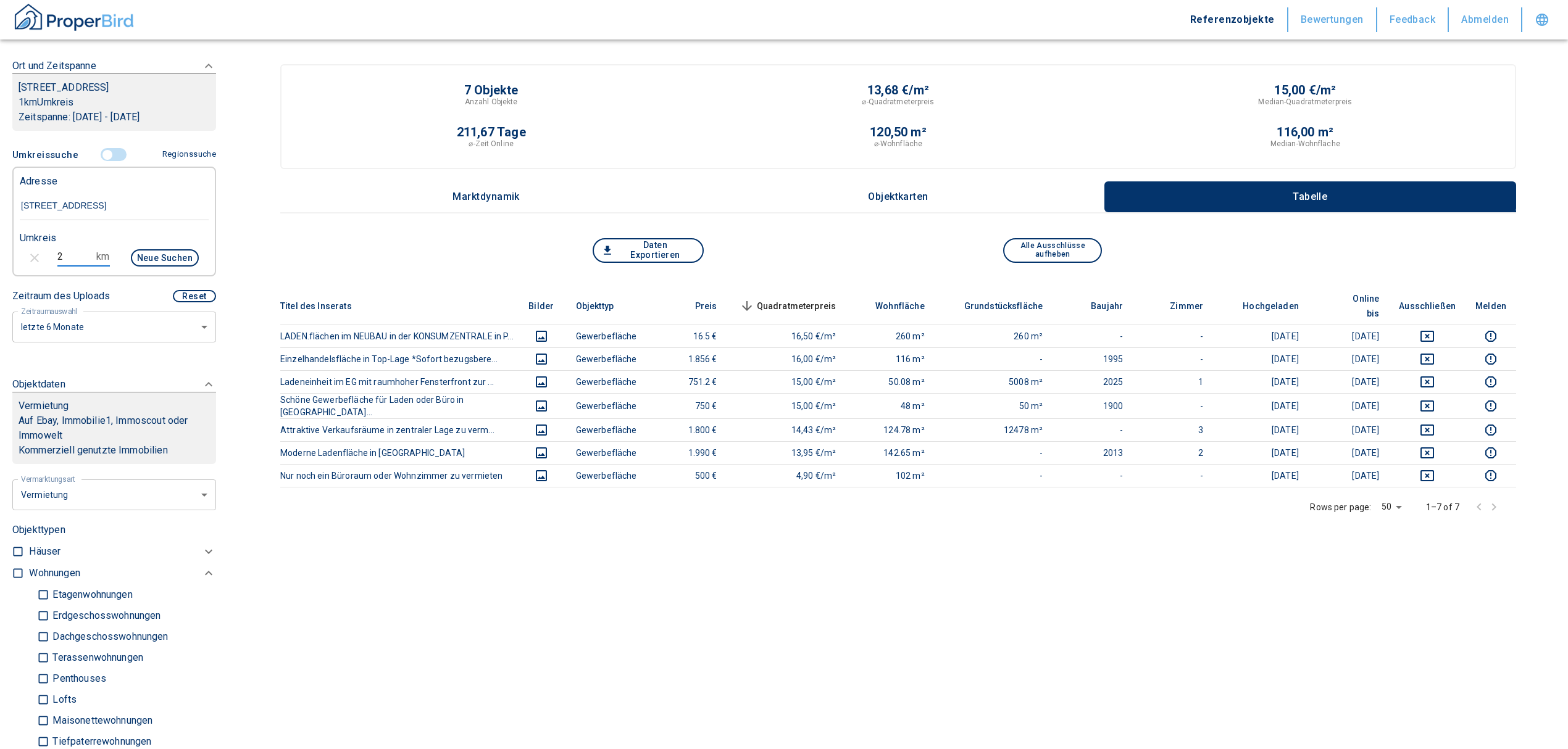
click at [154, 250] on button "Neue Suchen" at bounding box center [164, 258] width 68 height 17
type input "2020"
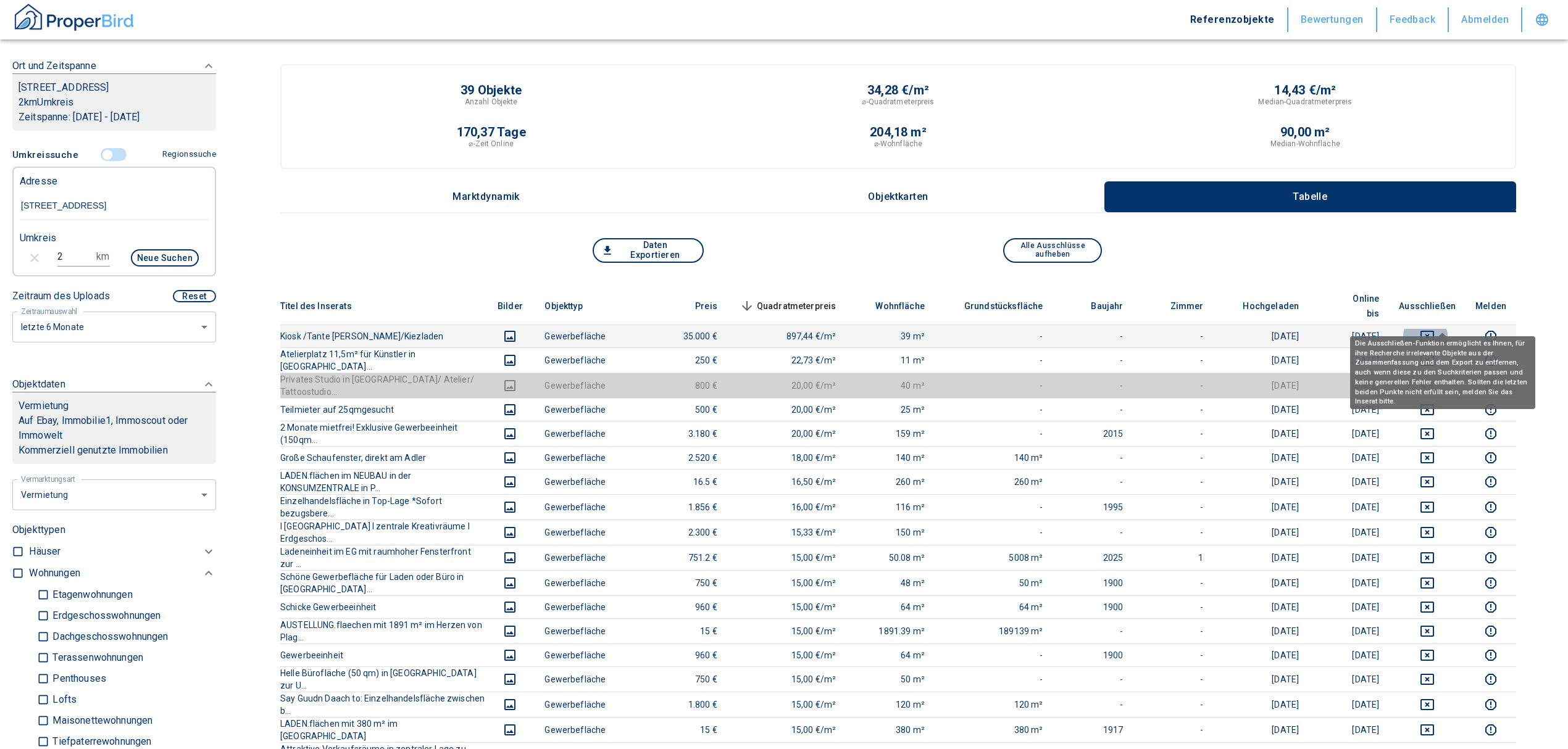
click at [1434, 331] on icon "deselect this listing" at bounding box center [1426, 337] width 14 height 11
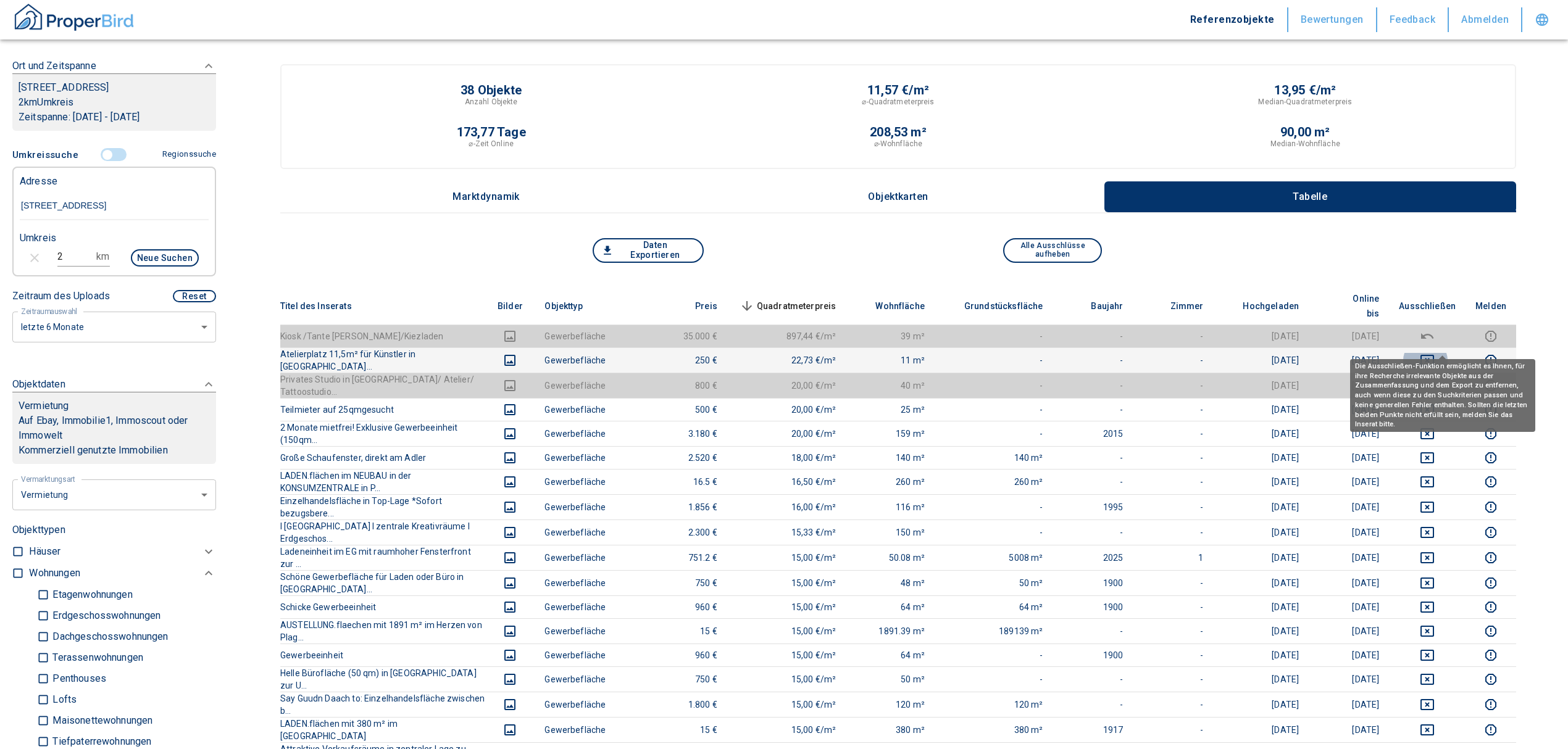
click at [1434, 353] on icon "deselect this listing" at bounding box center [1426, 360] width 15 height 15
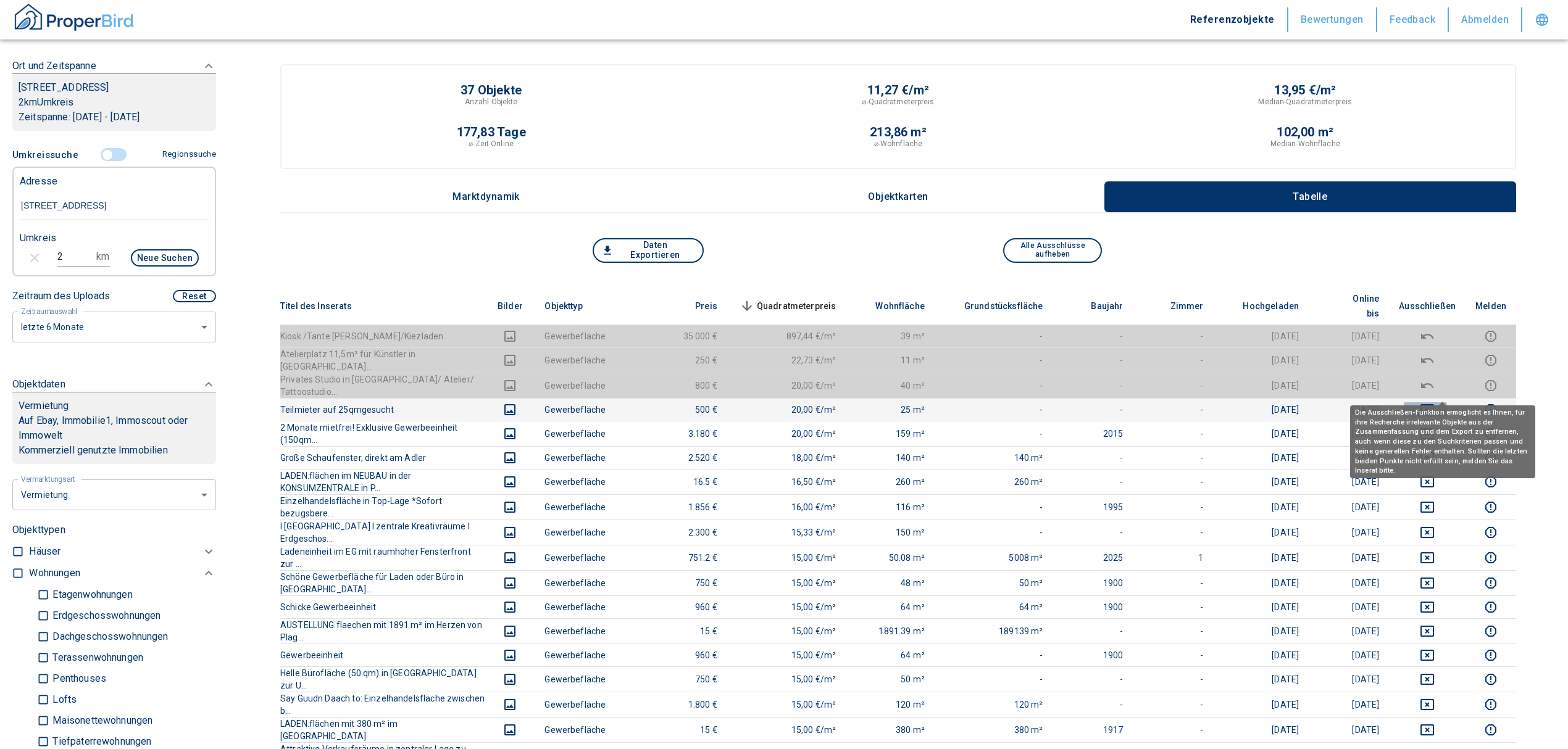
click at [1434, 402] on icon "deselect this listing" at bounding box center [1426, 410] width 15 height 15
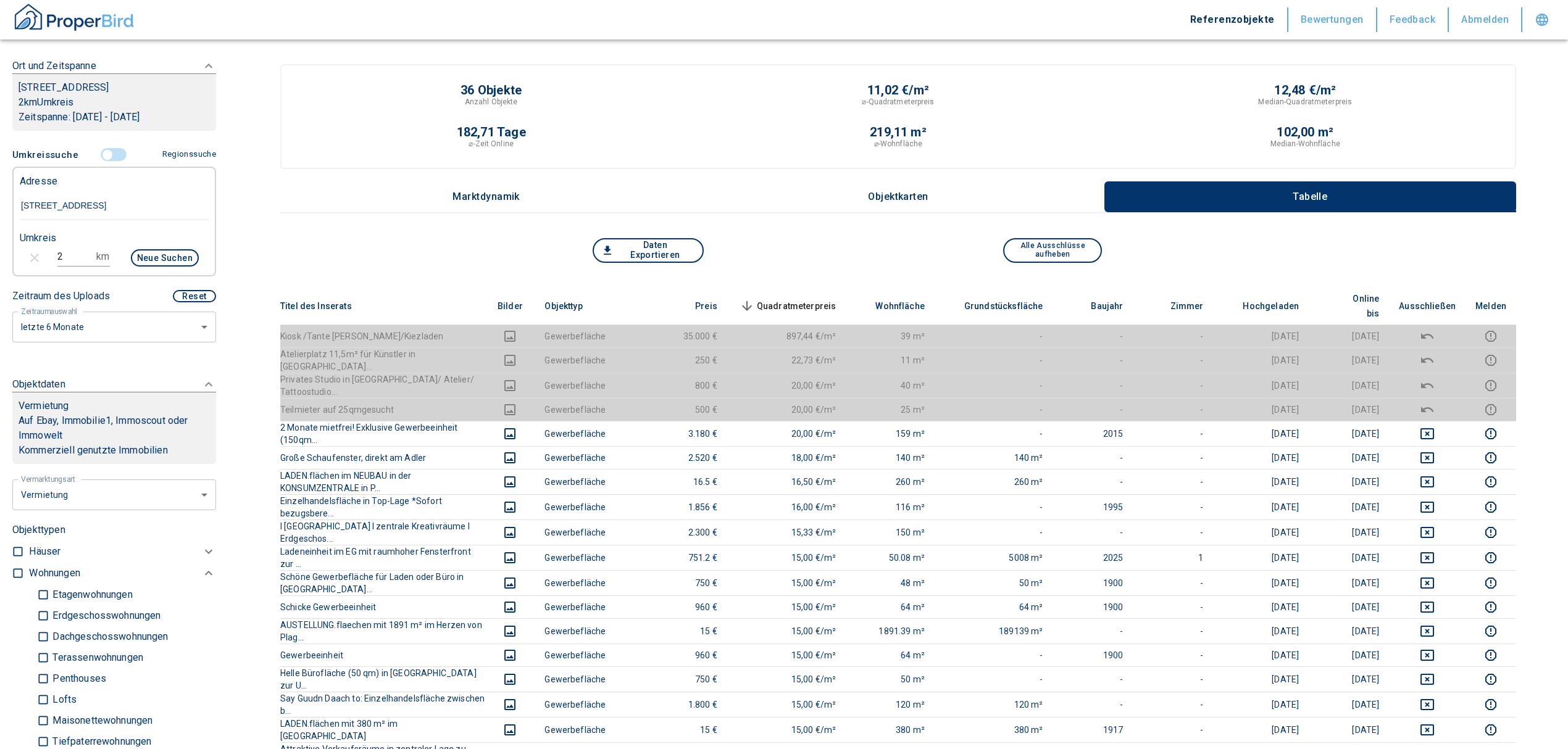
click at [836, 299] on span "Quadratmeterpreis sorted descending" at bounding box center [786, 306] width 99 height 15
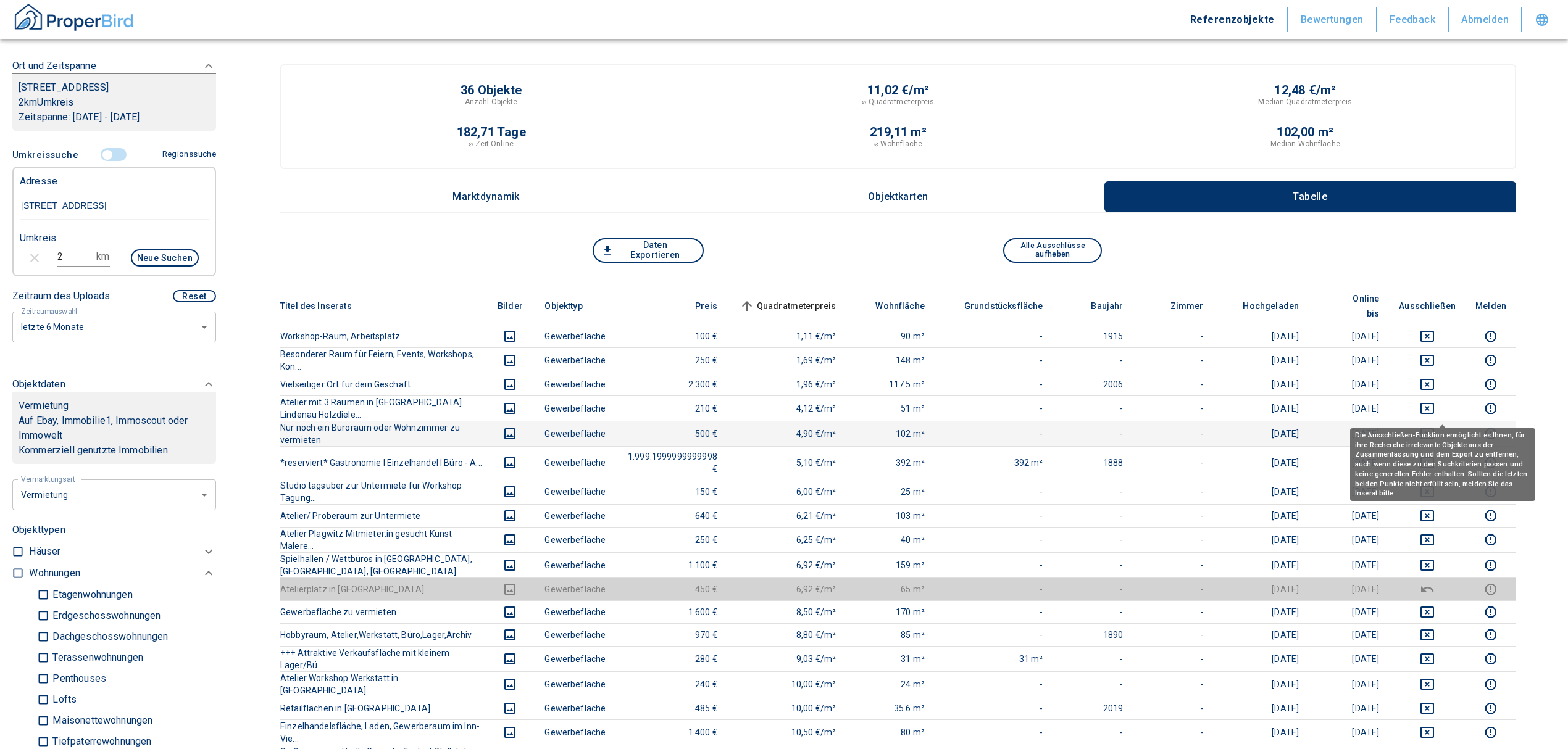
click at [1434, 427] on icon "deselect this listing" at bounding box center [1426, 434] width 15 height 15
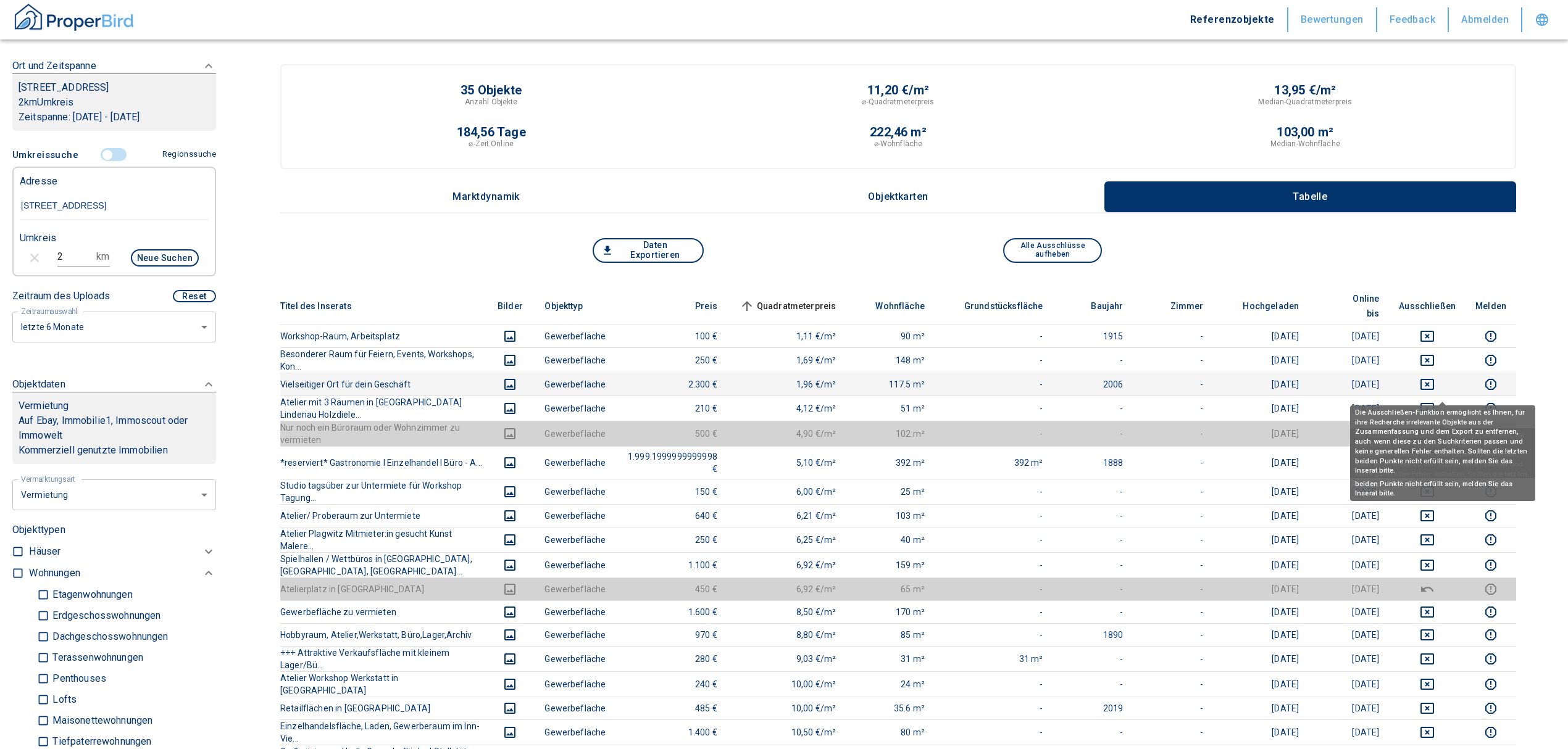
click at [1434, 401] on icon "deselect this listing" at bounding box center [1426, 408] width 15 height 15
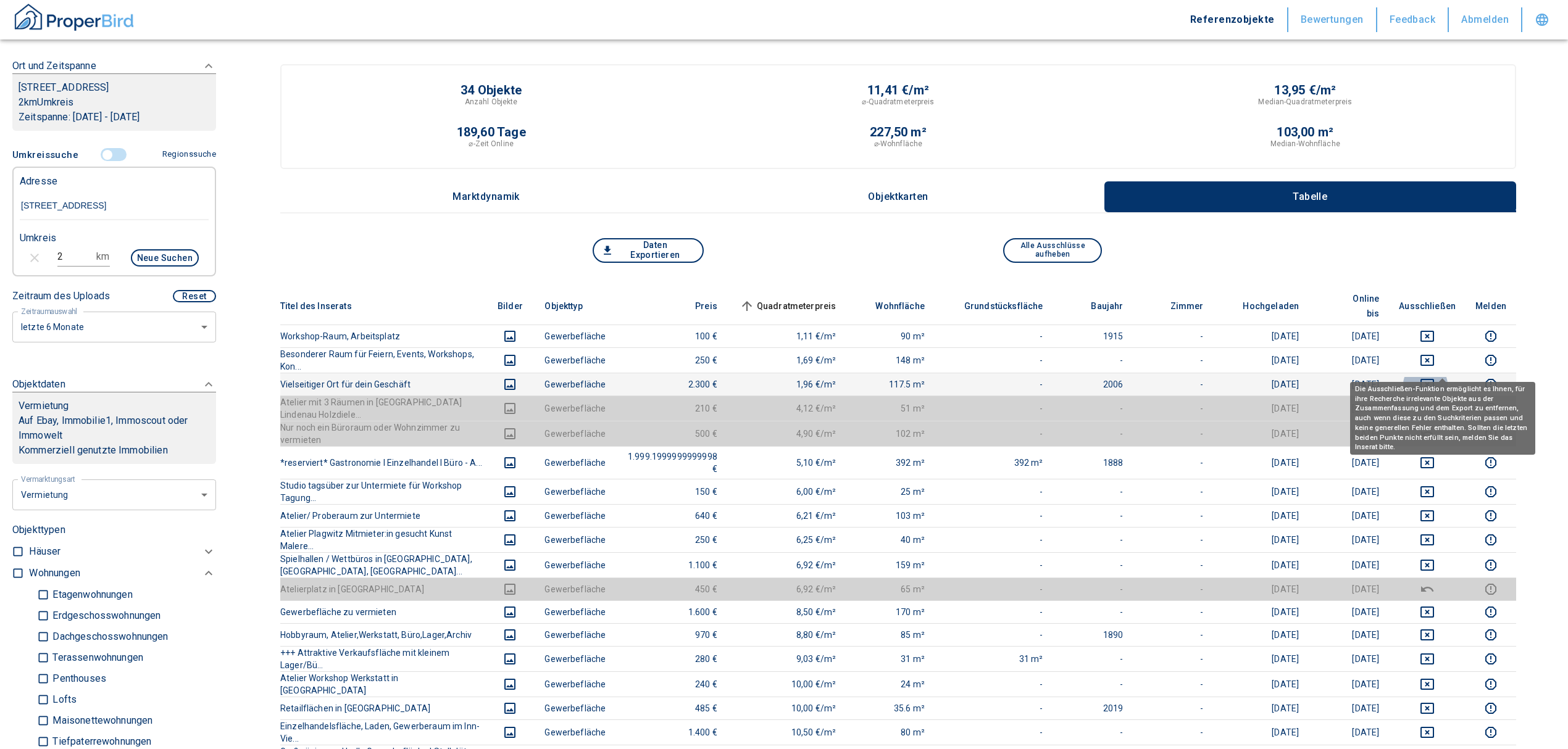
click at [1434, 377] on icon "deselect this listing" at bounding box center [1426, 385] width 15 height 15
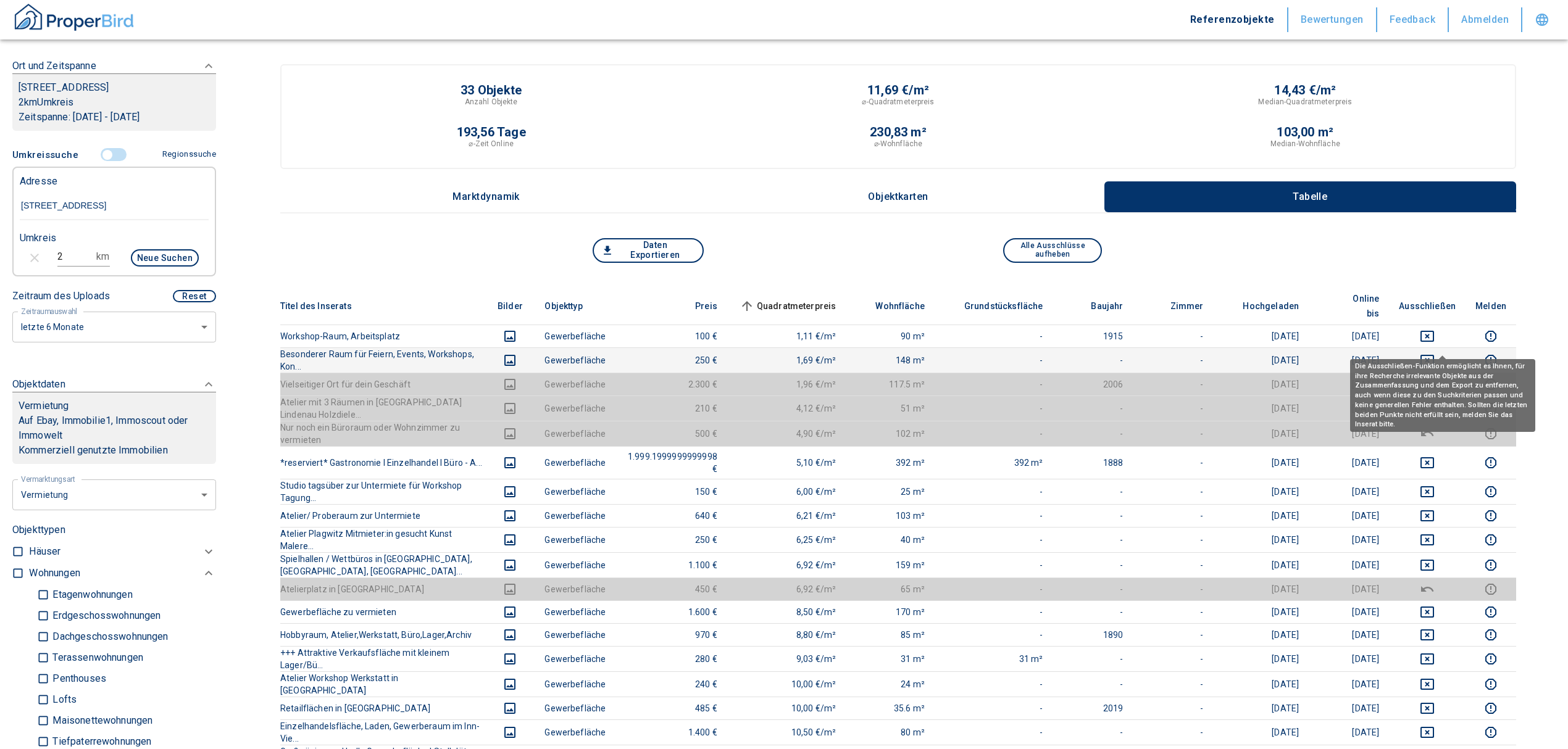
click at [1434, 355] on icon "deselect this listing" at bounding box center [1426, 361] width 14 height 11
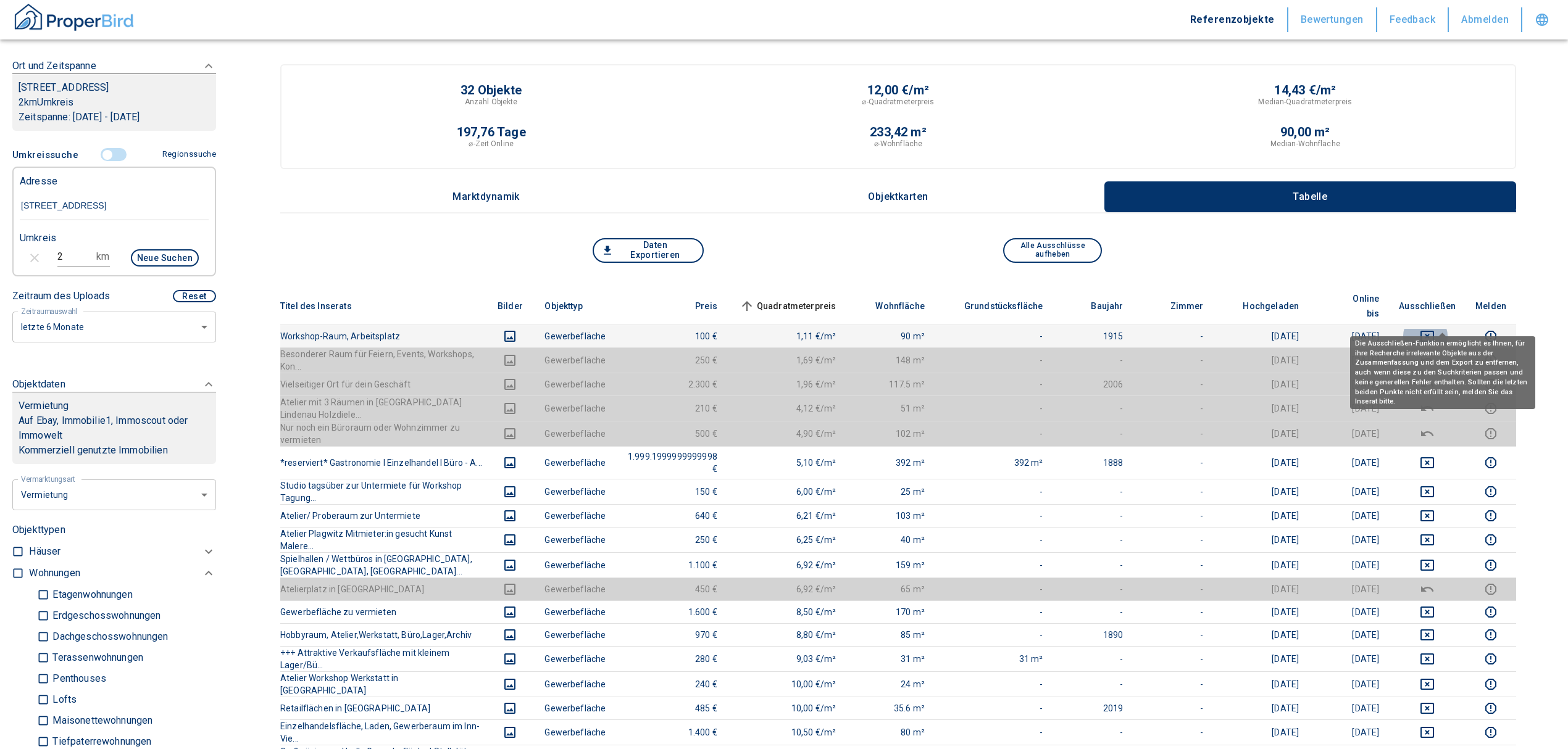
click at [1434, 329] on icon "deselect this listing" at bounding box center [1426, 336] width 15 height 15
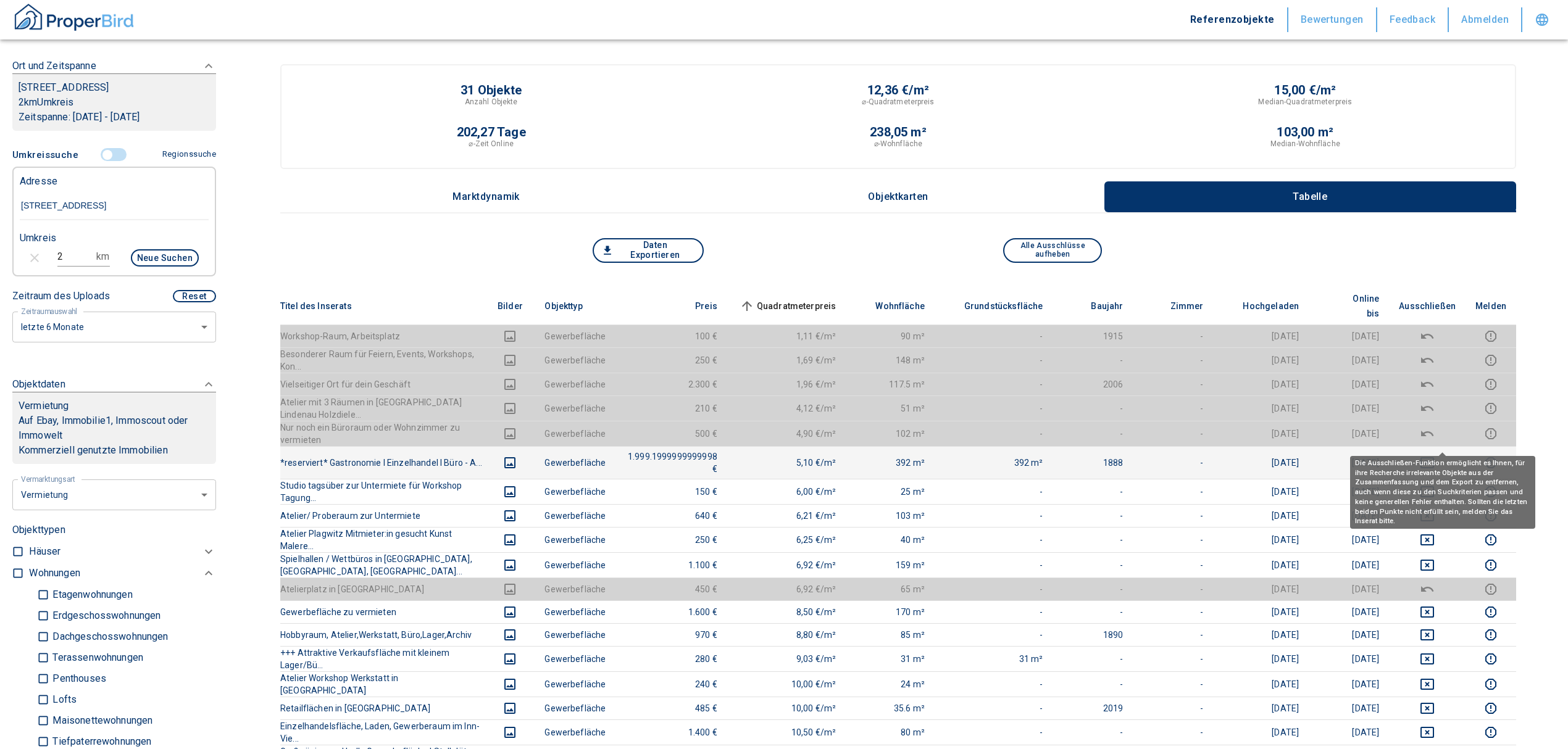
click at [1434, 455] on icon "deselect this listing" at bounding box center [1426, 462] width 15 height 15
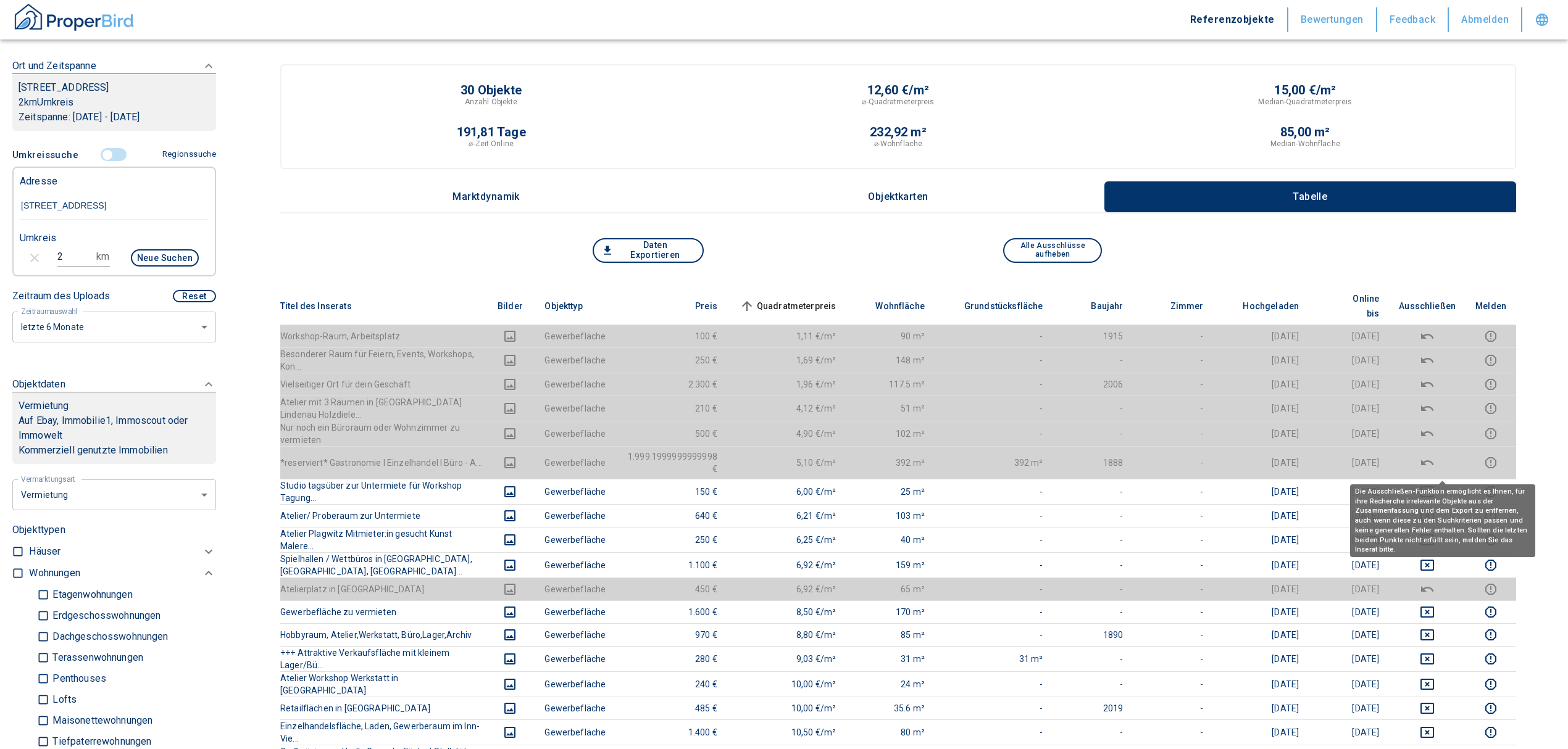
drag, startPoint x: 1441, startPoint y: 467, endPoint x: 1442, endPoint y: 541, distance: 74.0
click at [1434, 485] on icon "deselect this listing" at bounding box center [1426, 492] width 15 height 15
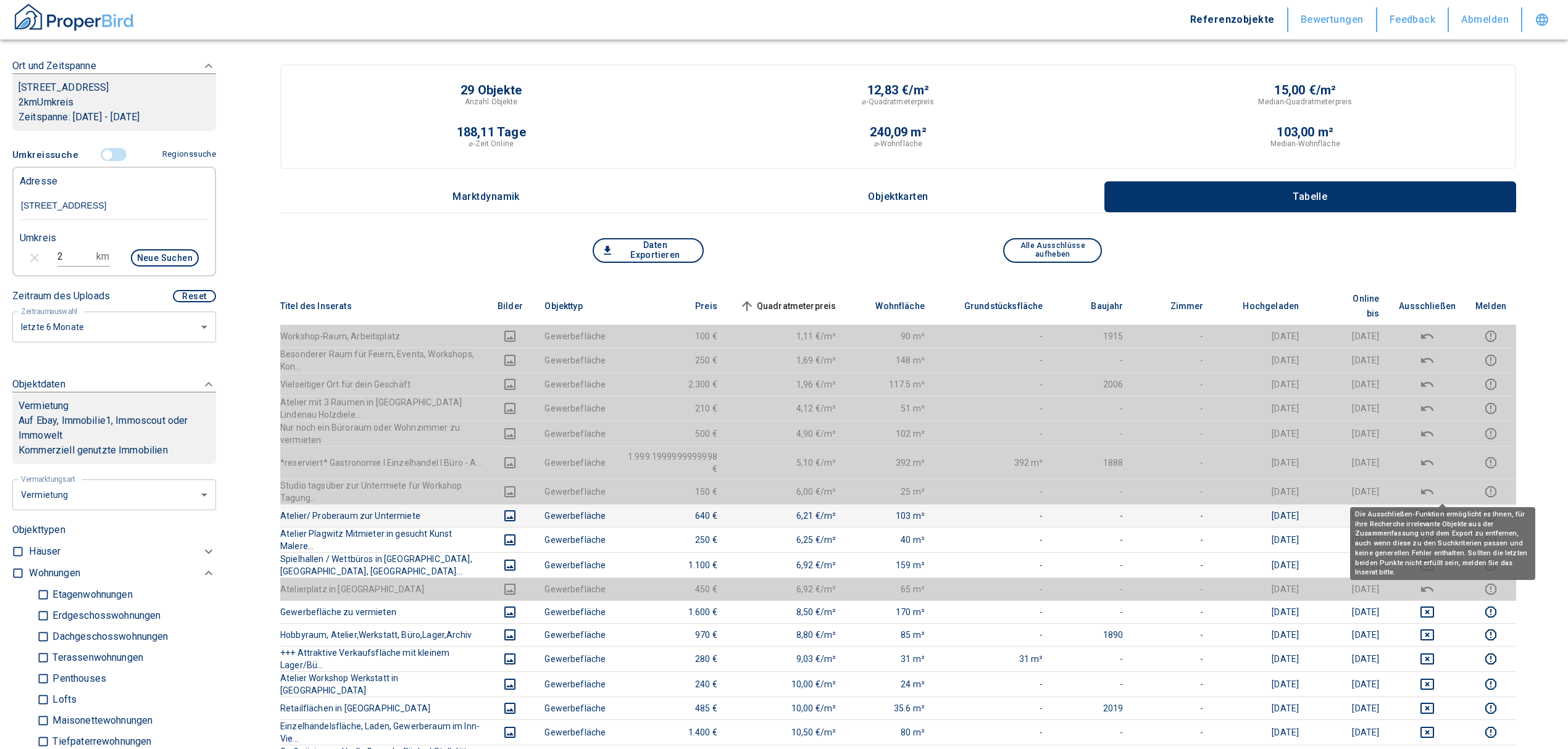
click at [1434, 509] on icon "deselect this listing" at bounding box center [1426, 516] width 15 height 15
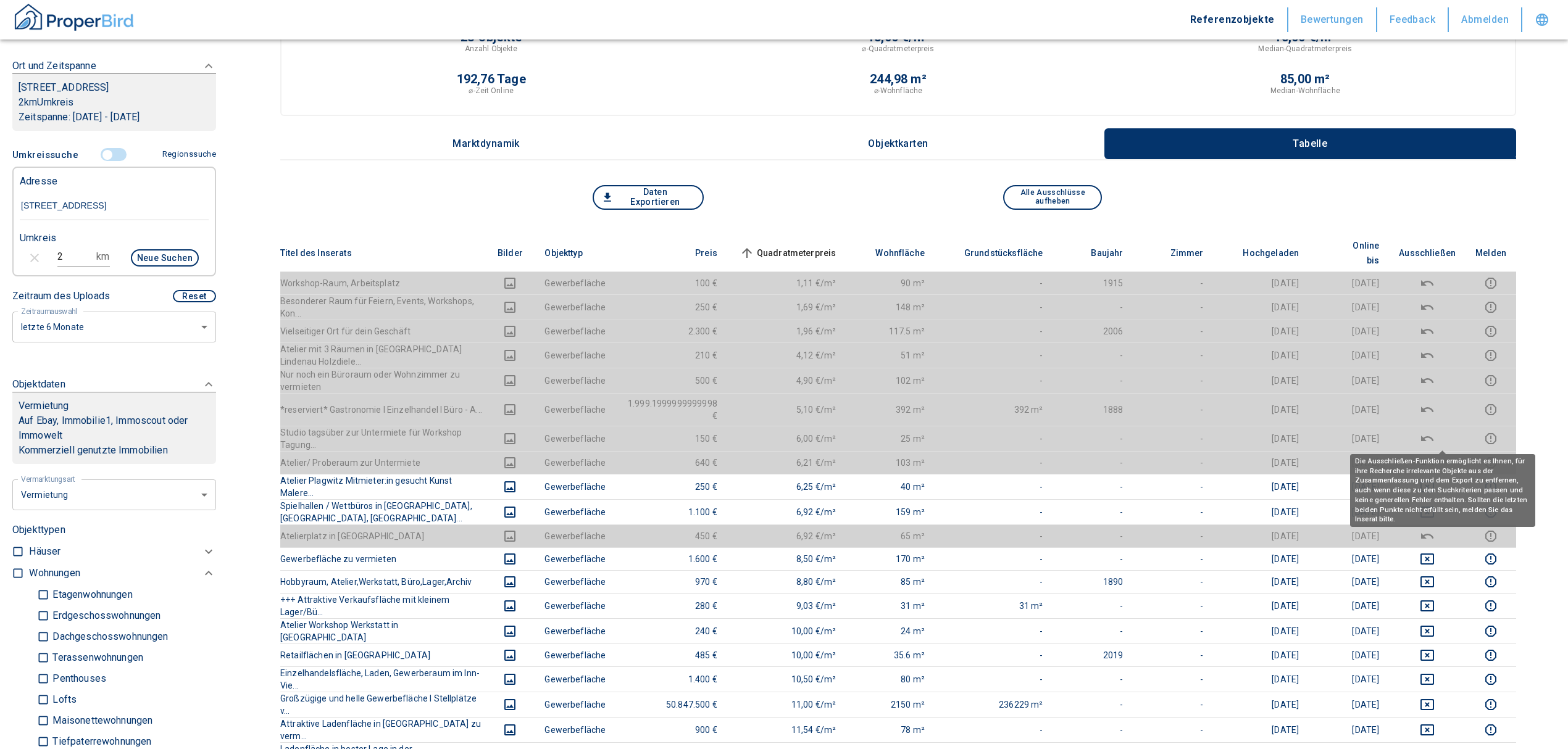
scroll to position [82, 0]
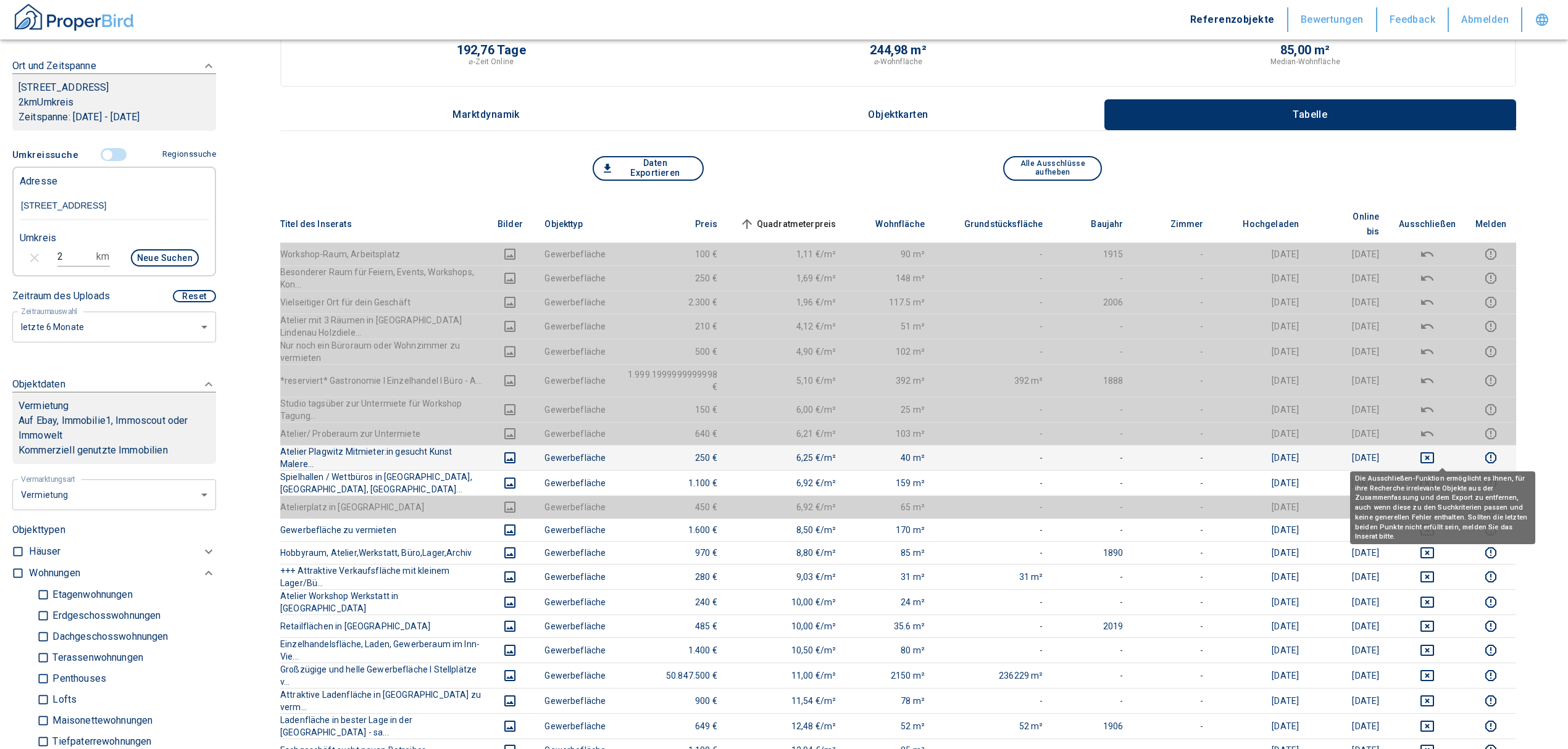
click at [1434, 476] on icon "deselect this listing" at bounding box center [1426, 483] width 15 height 15
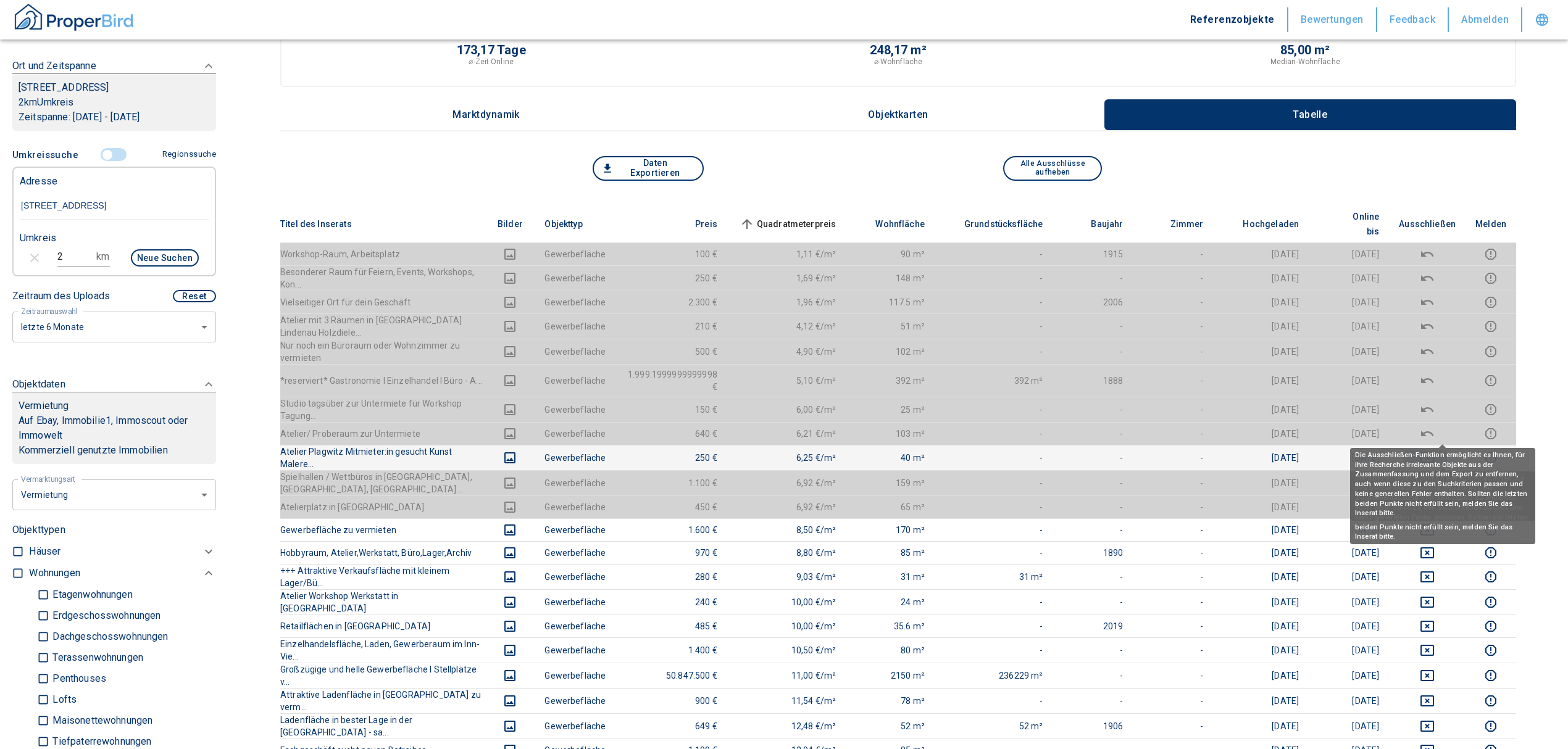
click at [1434, 450] on icon "deselect this listing" at bounding box center [1426, 457] width 15 height 15
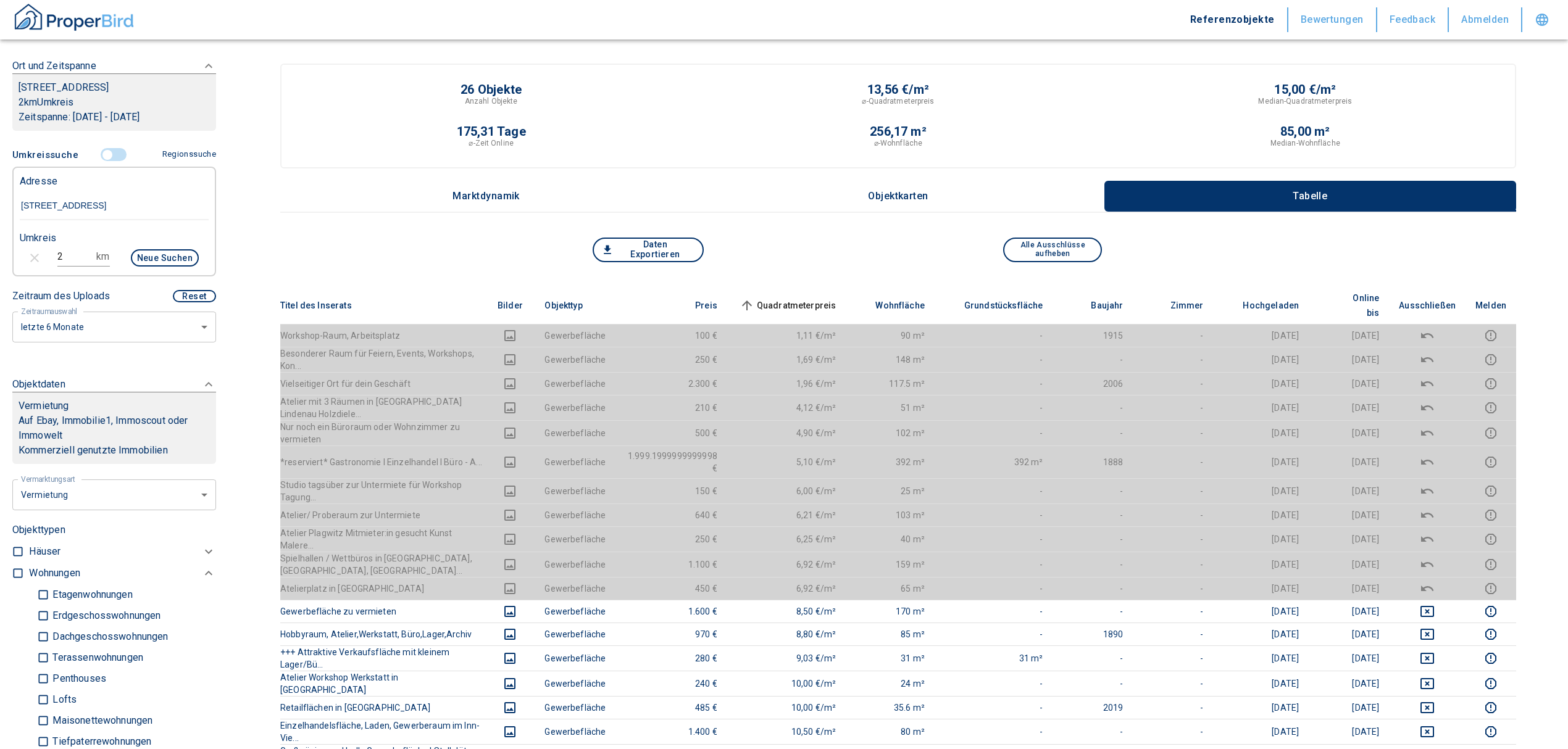
scroll to position [0, 0]
click at [836, 299] on span "Quadratmeterpreis sorted ascending" at bounding box center [786, 306] width 99 height 15
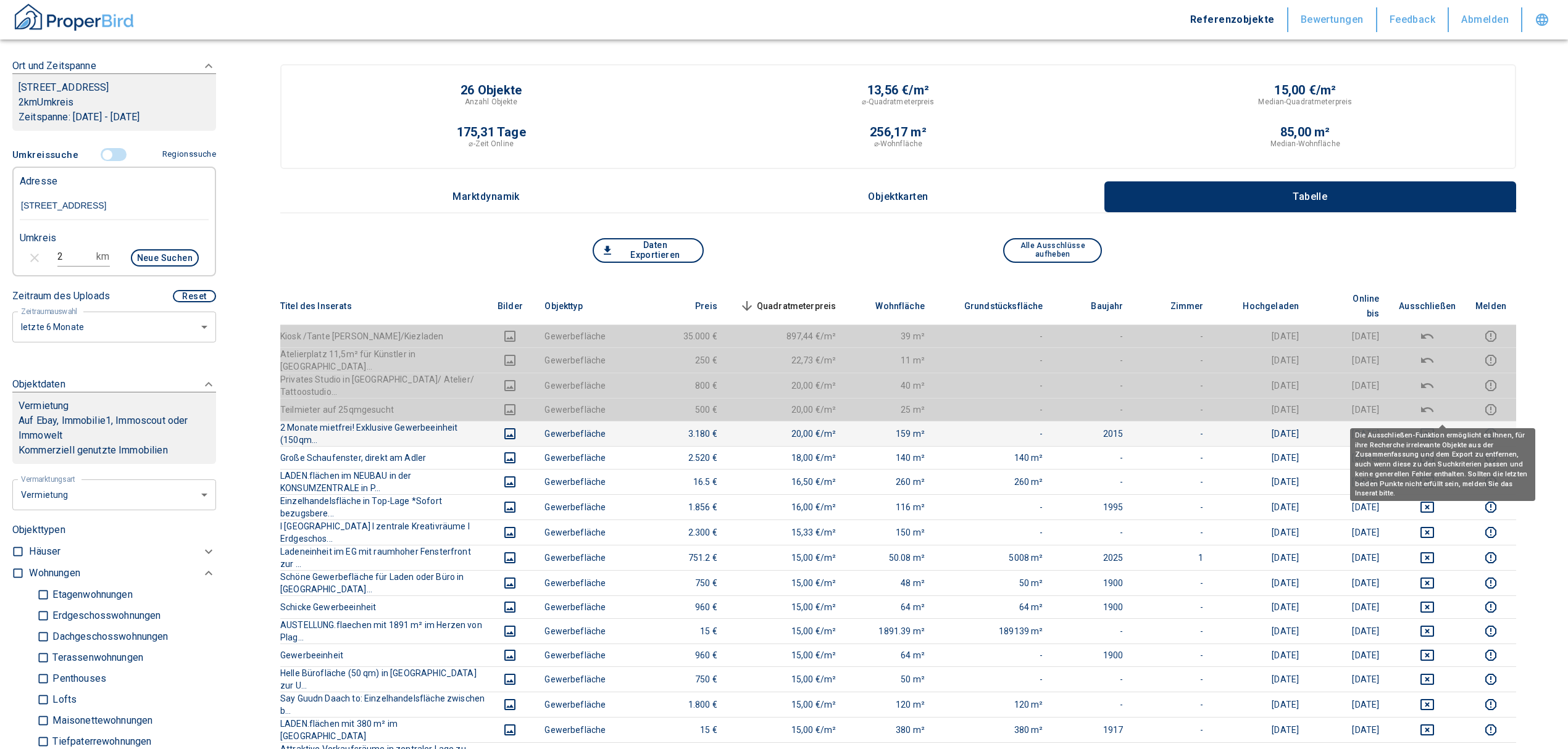
click at [1434, 428] on icon "deselect this listing" at bounding box center [1426, 434] width 14 height 11
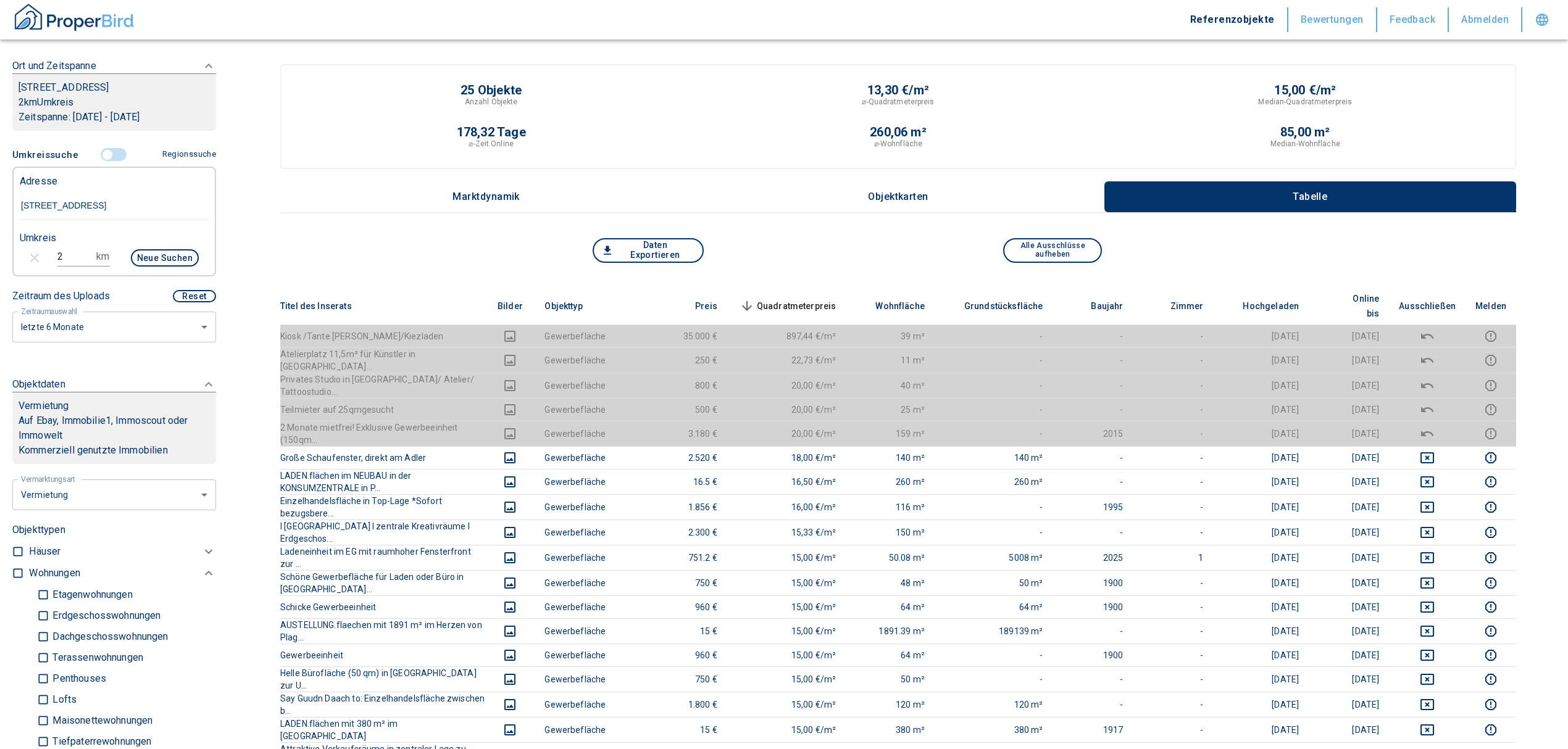
click at [818, 299] on span "Quadratmeterpreis sorted descending" at bounding box center [786, 306] width 99 height 15
